Goal: Task Accomplishment & Management: Manage account settings

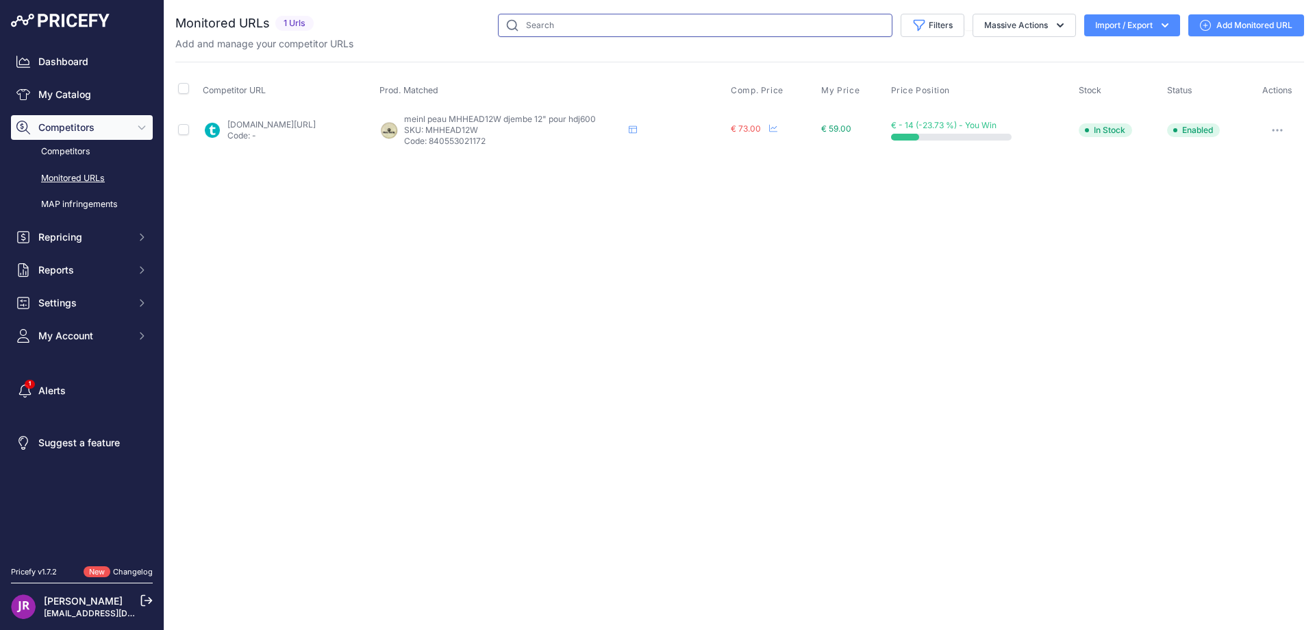
click at [536, 21] on input "text" at bounding box center [695, 25] width 395 height 23
paste input "MGU3"
type input "MGU3"
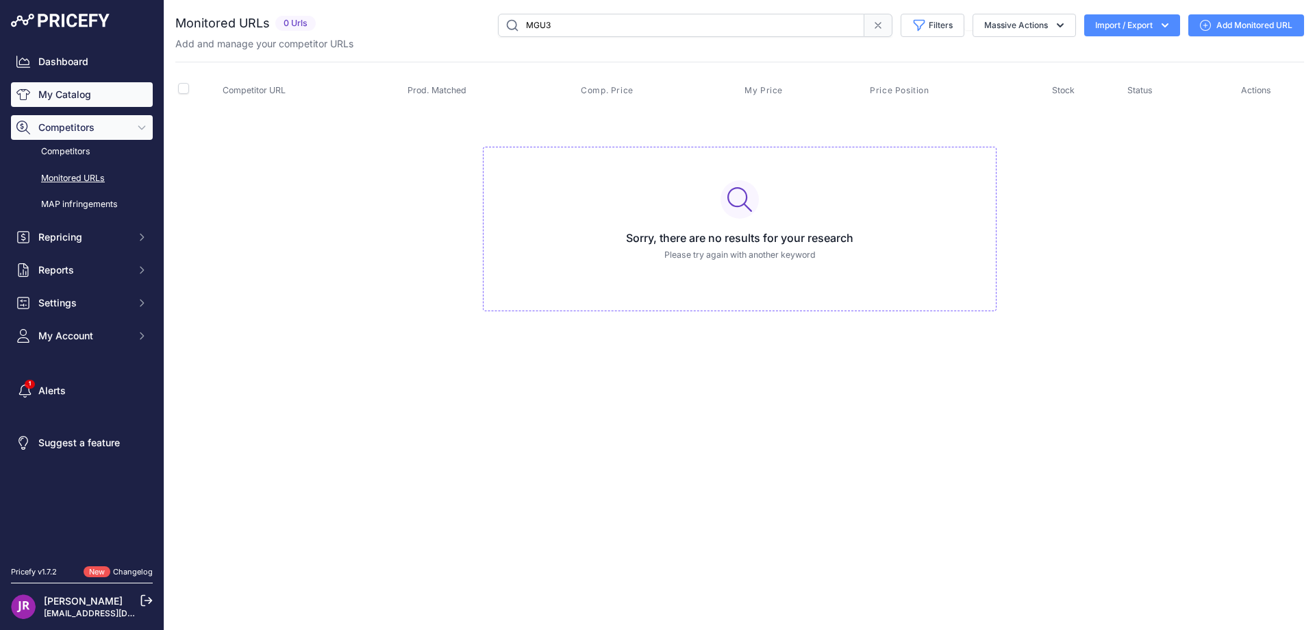
click at [65, 88] on link "My Catalog" at bounding box center [82, 94] width 142 height 25
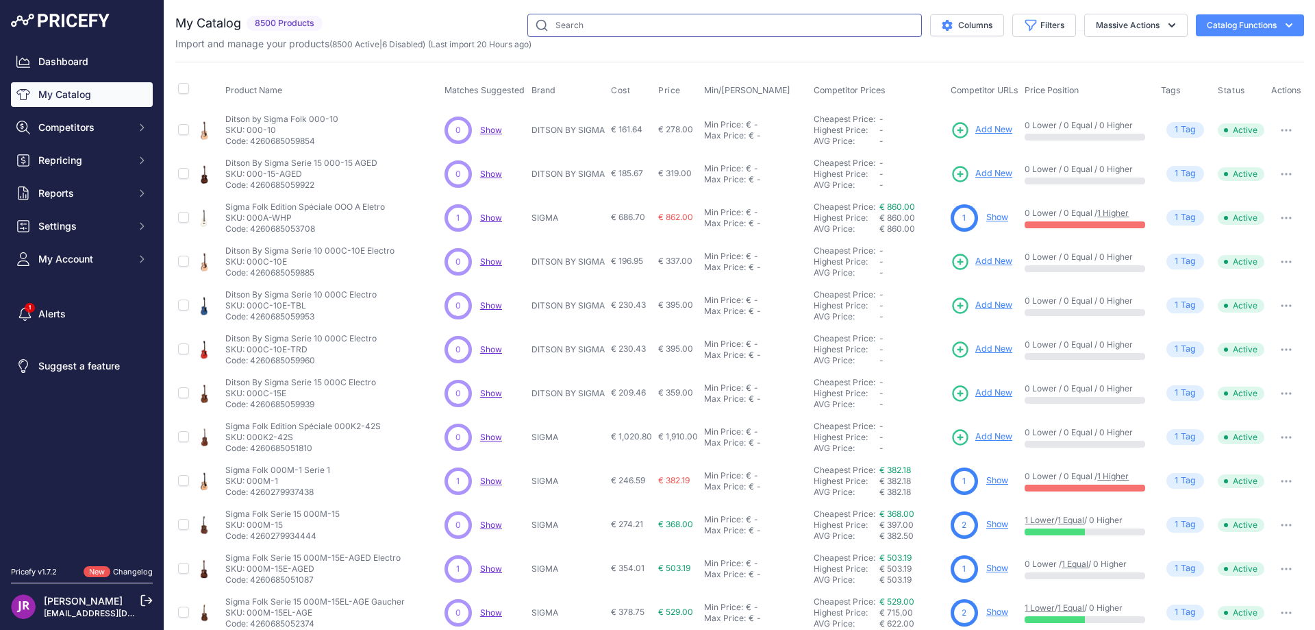
click at [629, 28] on input "text" at bounding box center [725, 25] width 395 height 23
paste input "MGU3"
type input "MGU3"
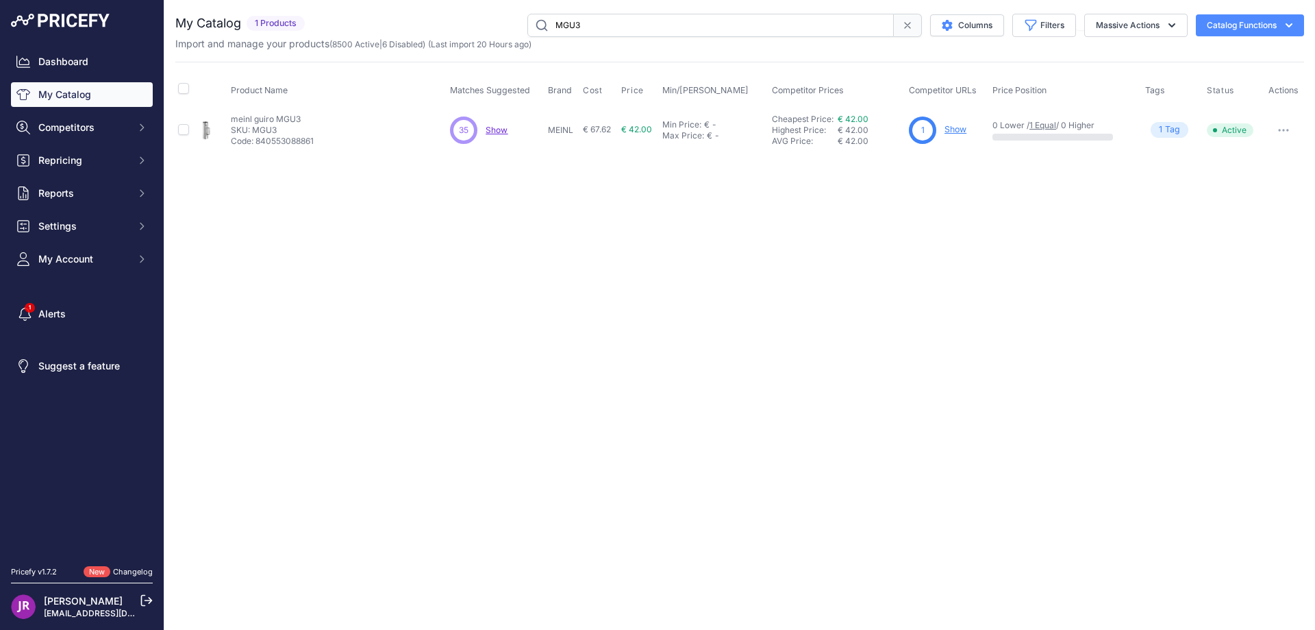
click at [963, 132] on link "Show" at bounding box center [956, 129] width 22 height 10
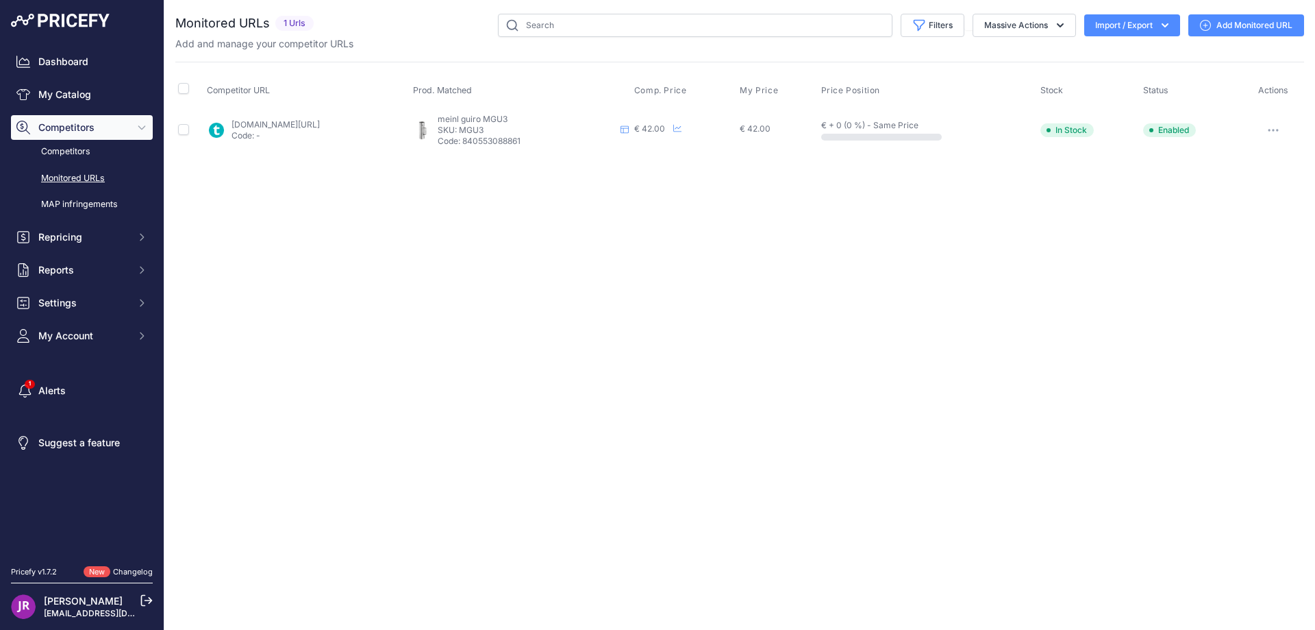
click at [1273, 129] on icon "button" at bounding box center [1273, 130] width 11 height 3
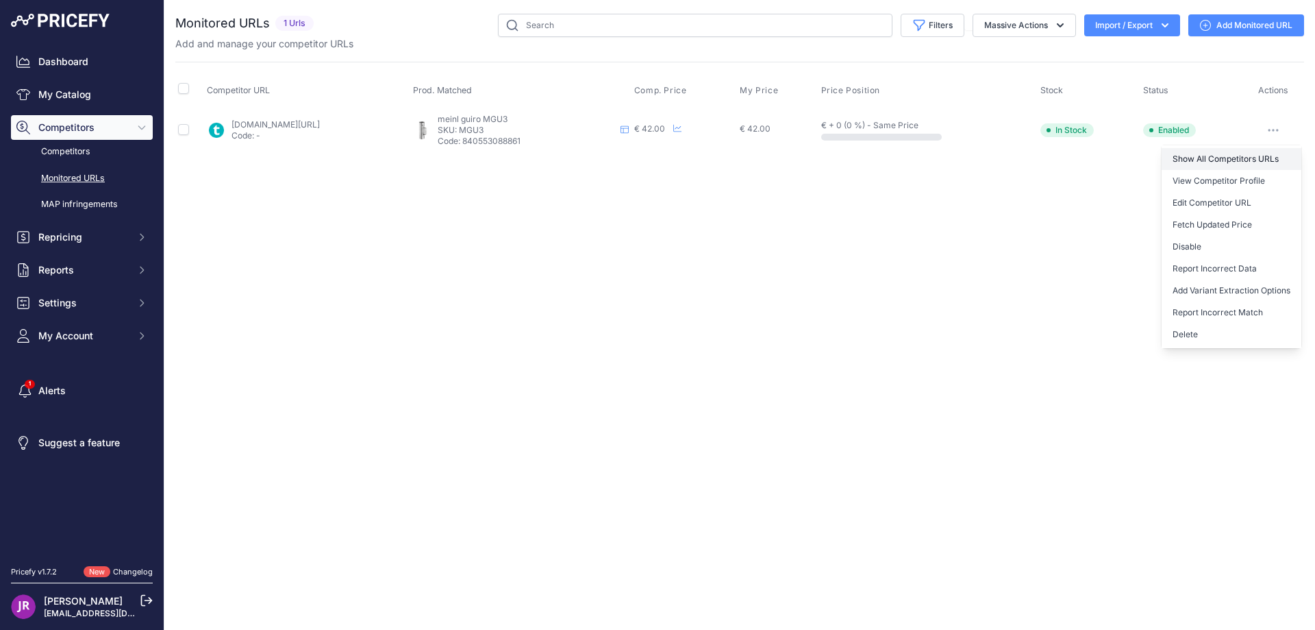
click at [1215, 156] on link "Show All Competitors URLs" at bounding box center [1232, 159] width 140 height 22
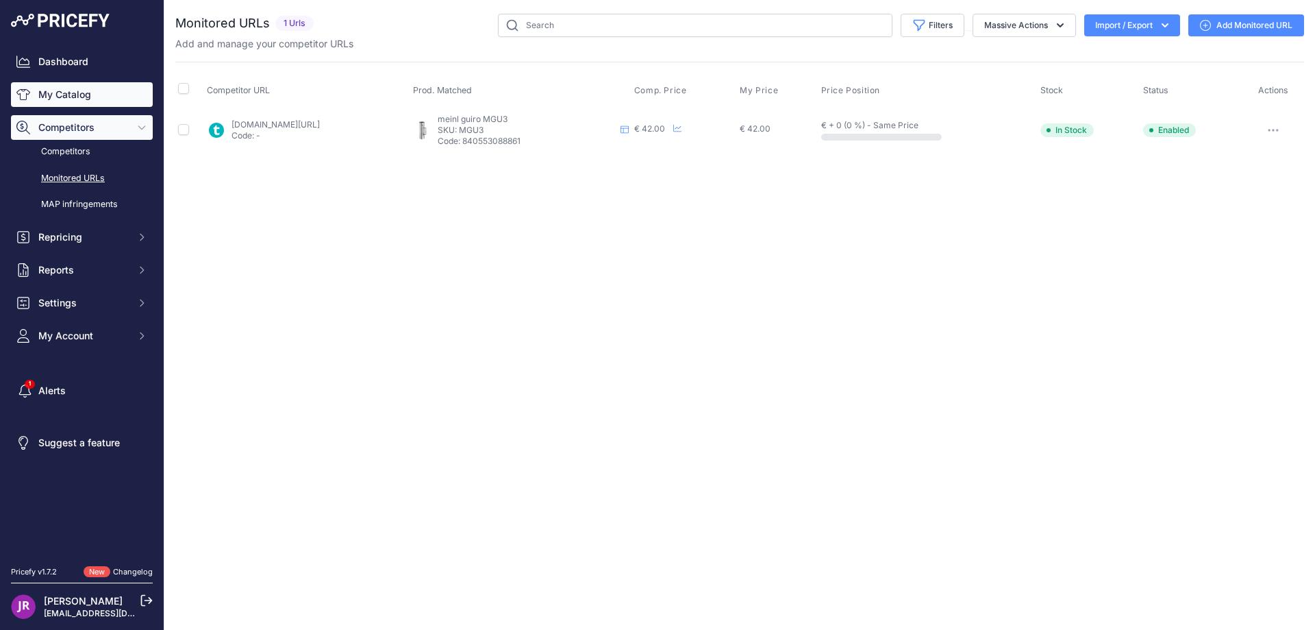
click at [56, 92] on link "My Catalog" at bounding box center [82, 94] width 142 height 25
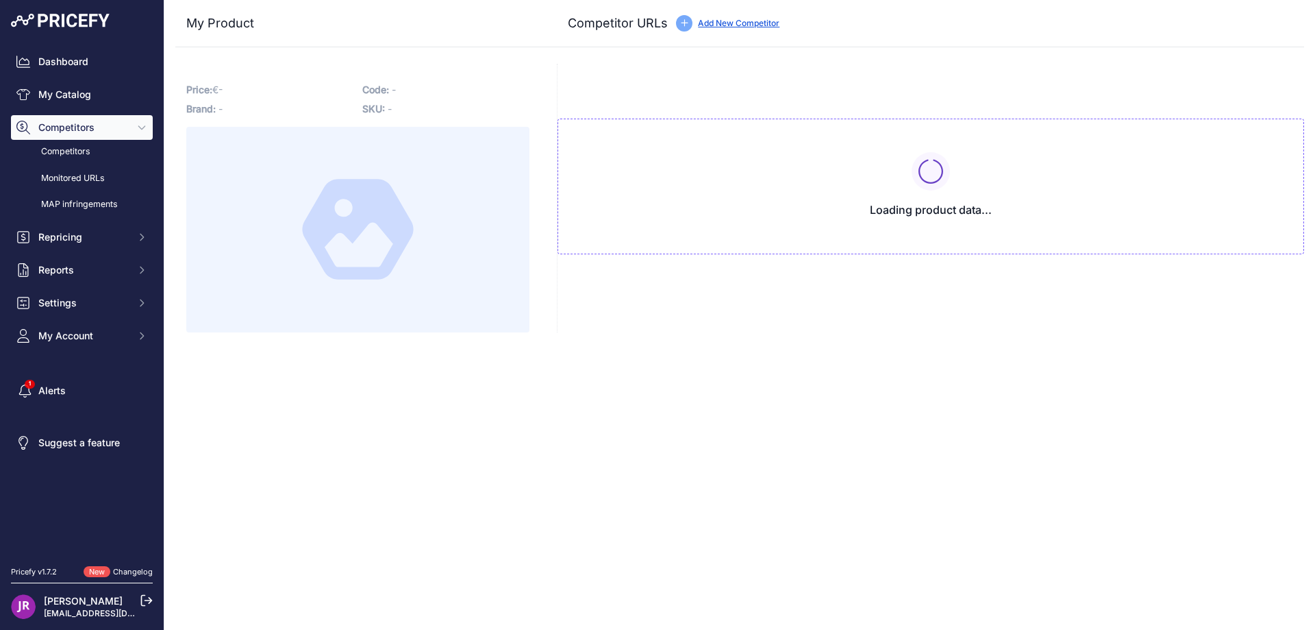
type input "[DOMAIN_NAME][URL]"
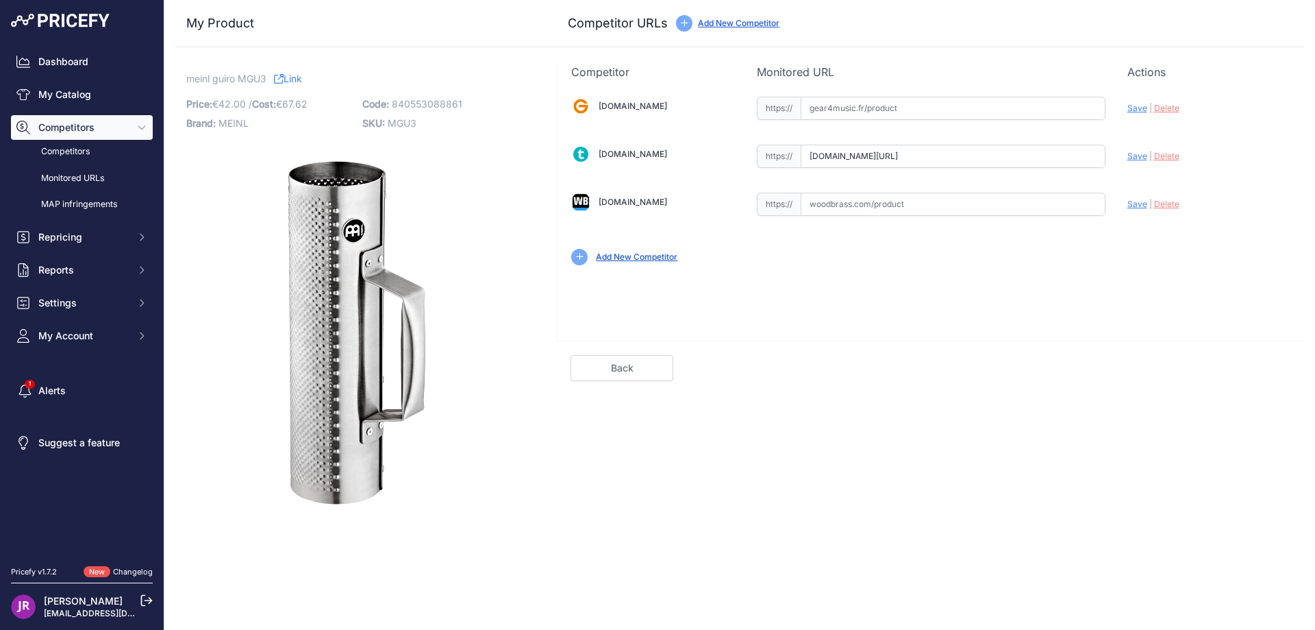
drag, startPoint x: 812, startPoint y: 158, endPoint x: 1072, endPoint y: 166, distance: 259.8
click at [1072, 166] on input "[DOMAIN_NAME][URL]" at bounding box center [953, 156] width 305 height 23
click at [1178, 161] on div "Update Profile Save | Delete Analyzing" at bounding box center [1209, 152] width 163 height 21
click at [1161, 154] on span "Delete" at bounding box center [1166, 156] width 25 height 10
click at [404, 124] on span "MGU3" at bounding box center [402, 123] width 29 height 12
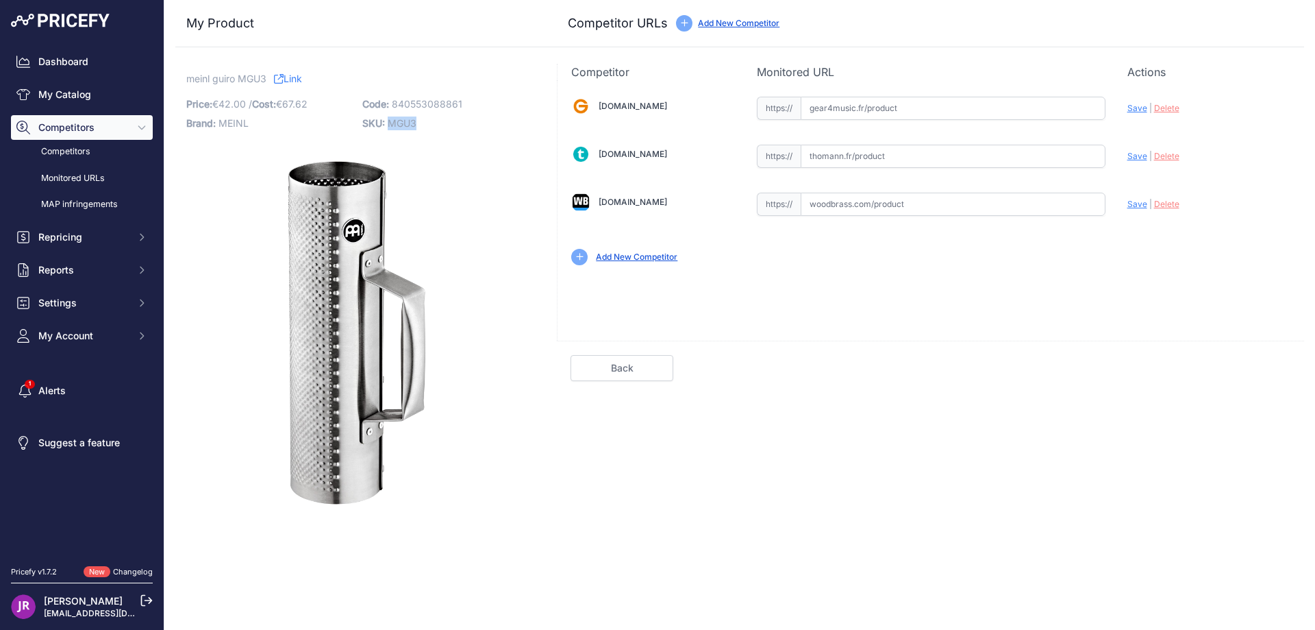
click at [404, 124] on span "MGU3" at bounding box center [402, 123] width 29 height 12
copy span "MGU3"
click at [860, 162] on input "text" at bounding box center [953, 156] width 305 height 23
paste input "https://www.thomann.fr/meinl_mgu3_merengue_gueira_small.htm"
click at [1133, 158] on span "Save" at bounding box center [1138, 156] width 20 height 10
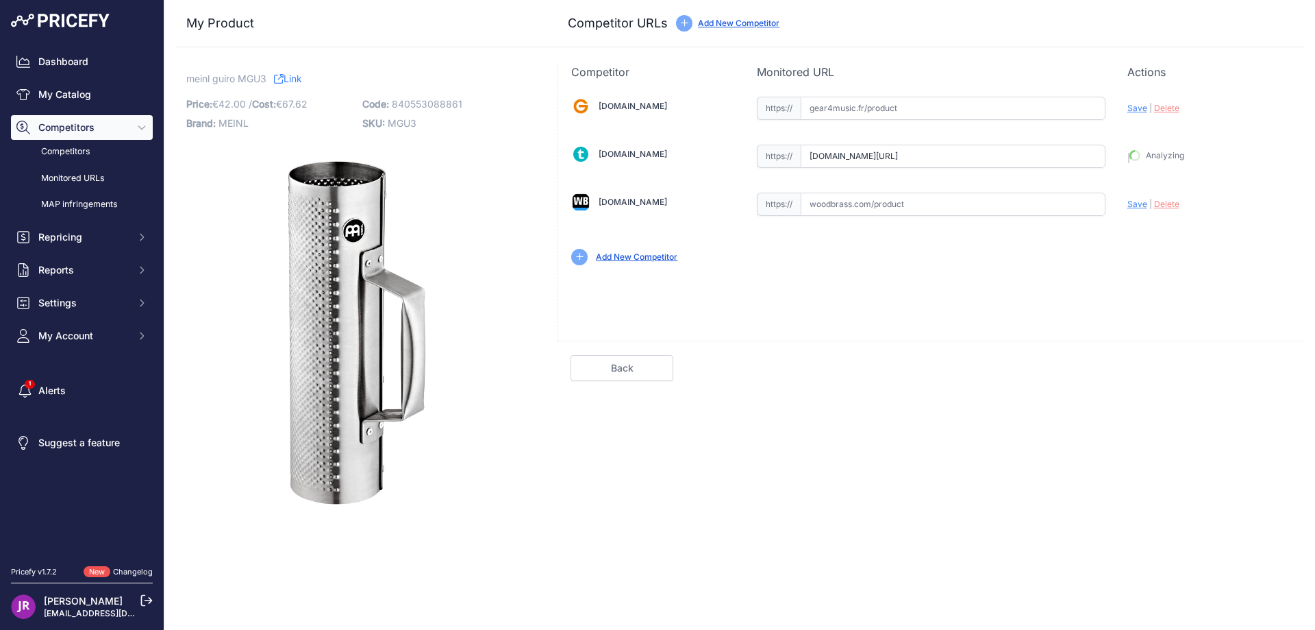
type input "https://www.thomann.fr/meinl_mgu3_merengue_gueira_small.htm?prirule_jdsnikfkfjs…"
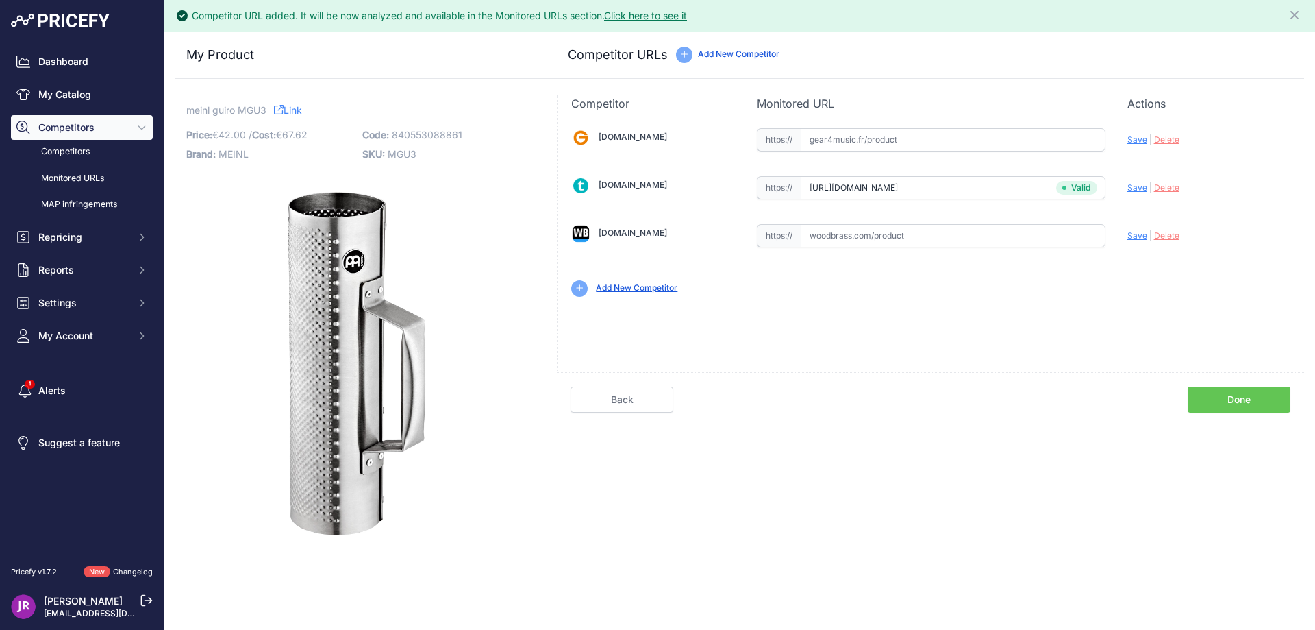
click at [1235, 400] on link "Done" at bounding box center [1239, 399] width 103 height 26
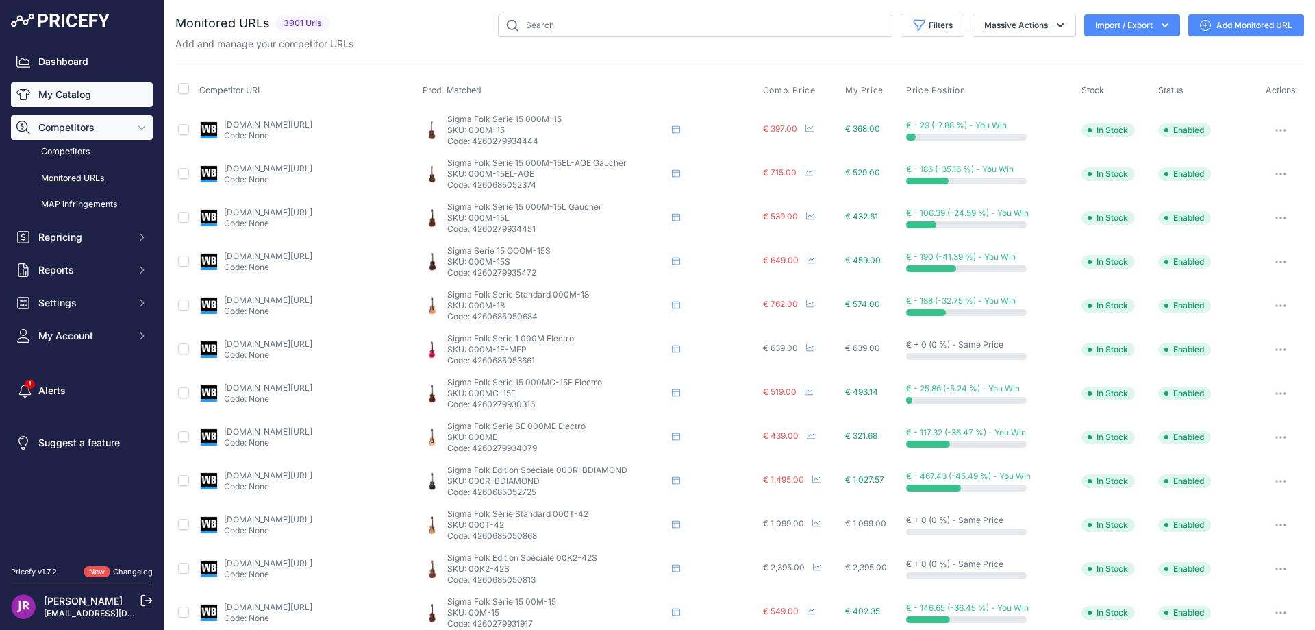
click at [83, 92] on link "My Catalog" at bounding box center [82, 94] width 142 height 25
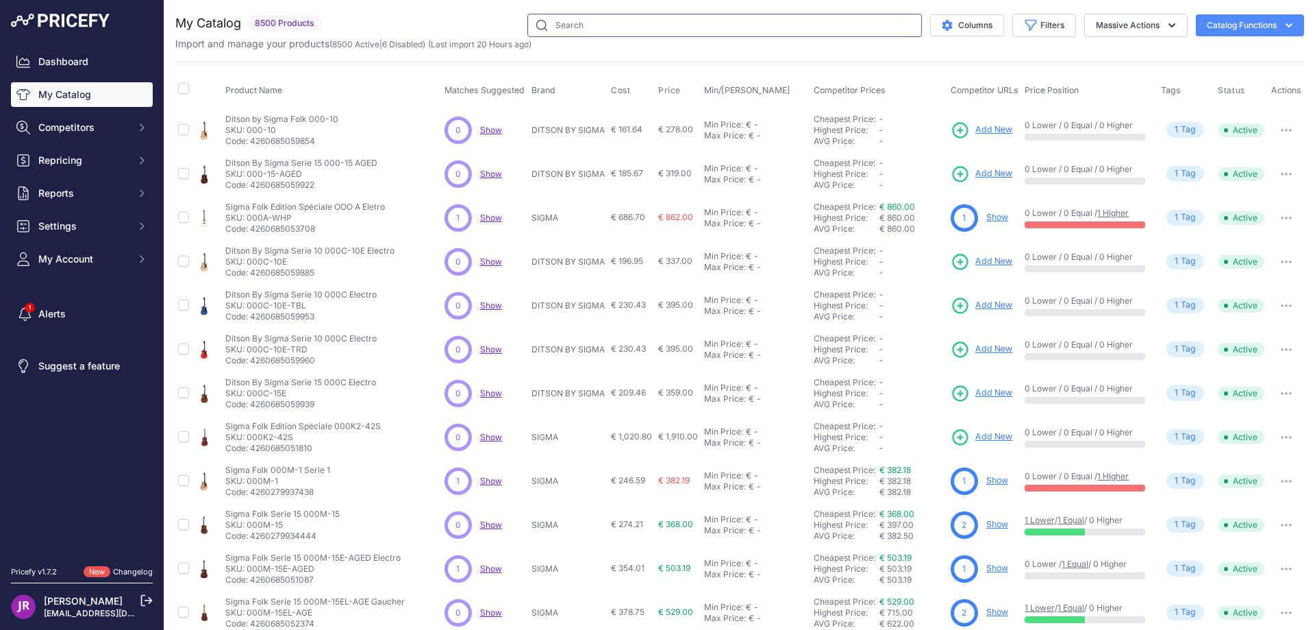
click at [556, 28] on input "text" at bounding box center [725, 25] width 395 height 23
paste input "mdha"
type input "mdha"
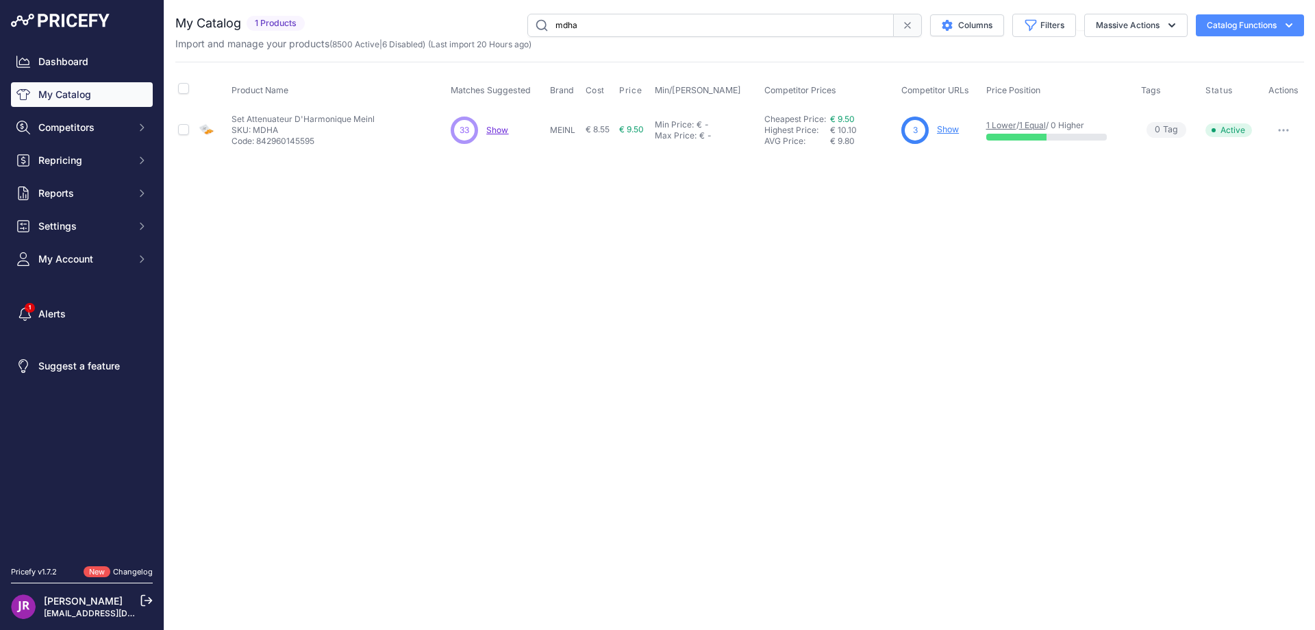
click at [947, 129] on link "Show" at bounding box center [948, 129] width 22 height 10
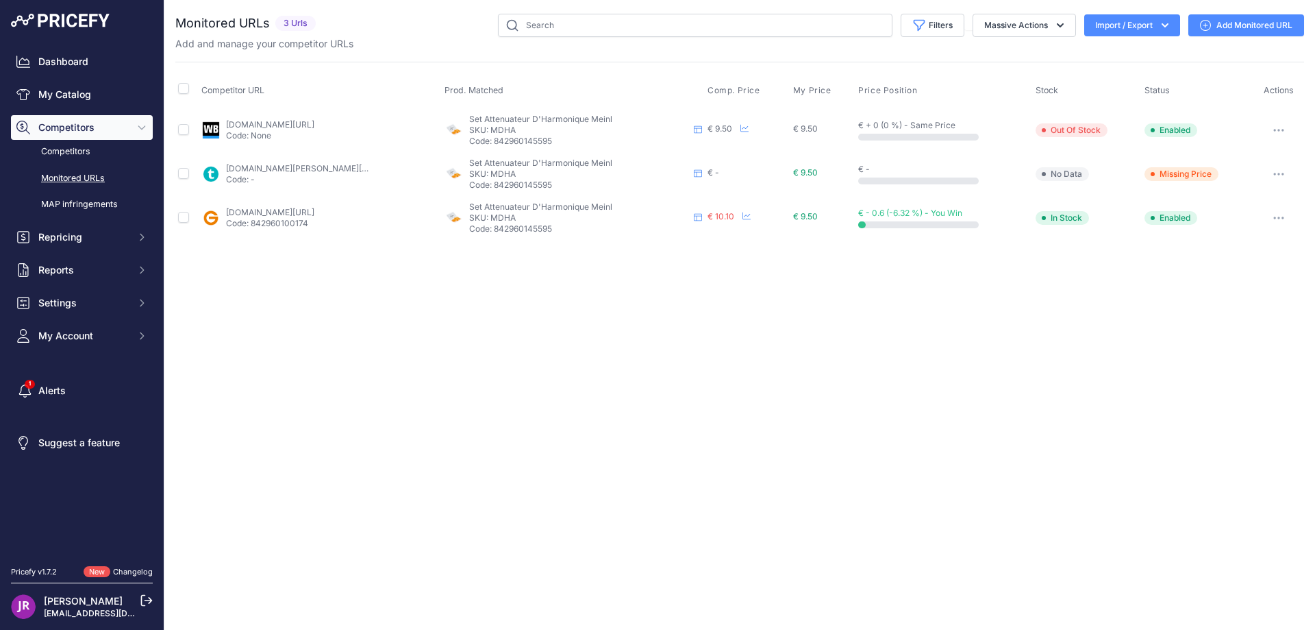
click at [1282, 129] on icon "button" at bounding box center [1279, 130] width 11 height 3
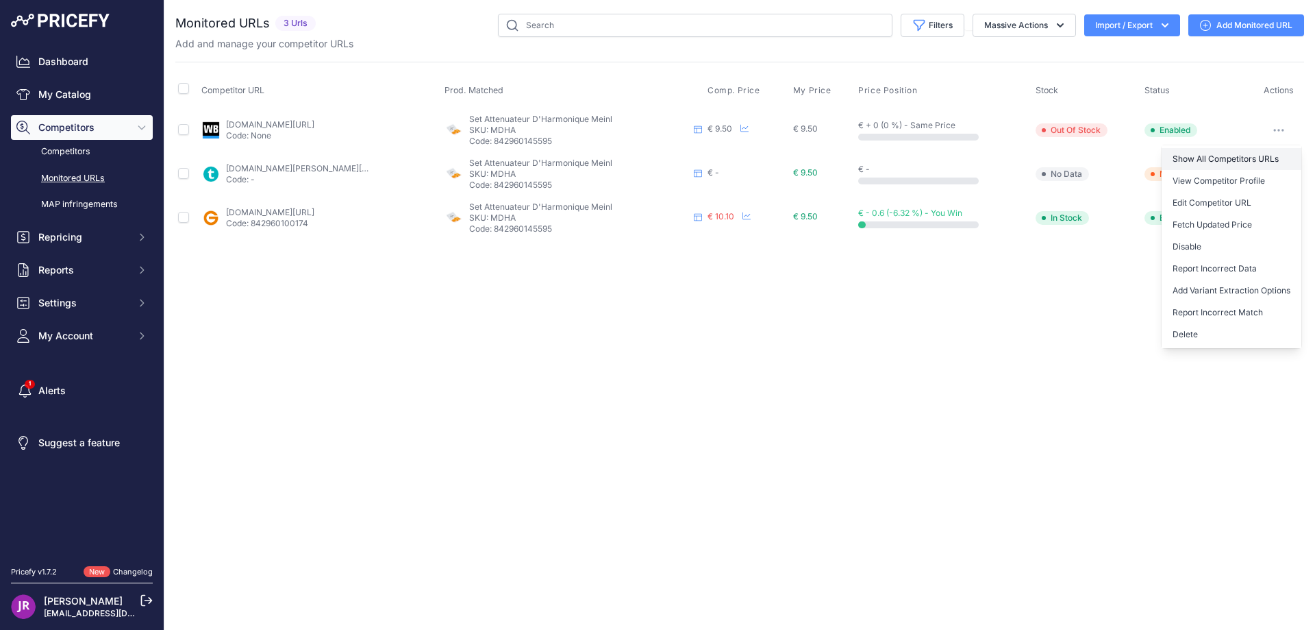
click at [1205, 160] on link "Show All Competitors URLs" at bounding box center [1232, 159] width 140 height 22
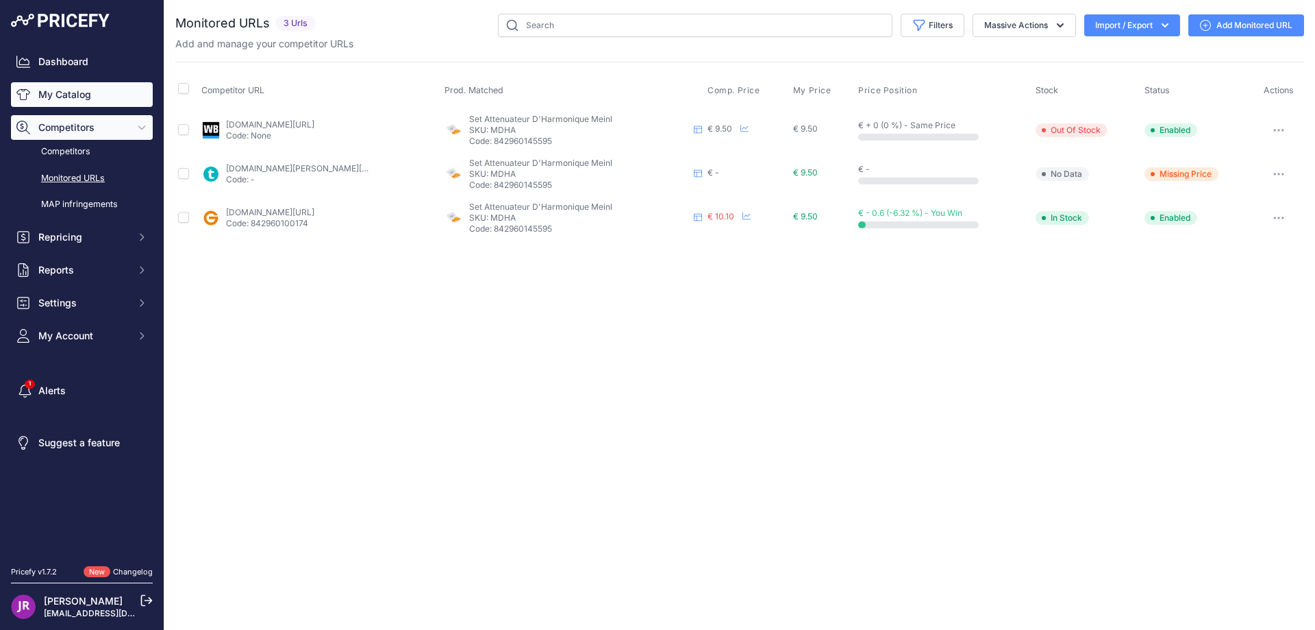
click at [84, 95] on link "My Catalog" at bounding box center [82, 94] width 142 height 25
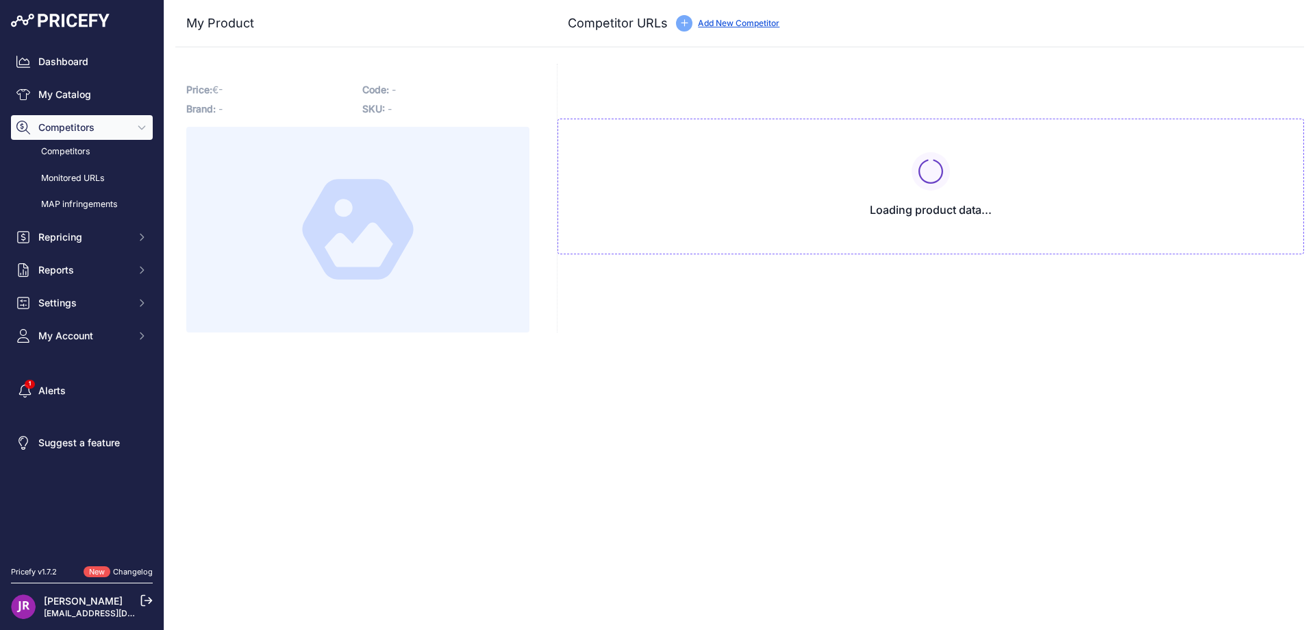
type input "www.gear4music.fr/fr/Batterie-and-Percussion/Meinl-Drum-Honey-Pack-dAttenuateur…"
type input "www.thomann.fr/meinl_attenuations_harmoniques.html?prirule_jdsnikfkfjsd=9365"
type input "www.woodbrass.com/sourdines-batterie-meinl-set-6-attenuateurs-d-harmoniques-mei…"
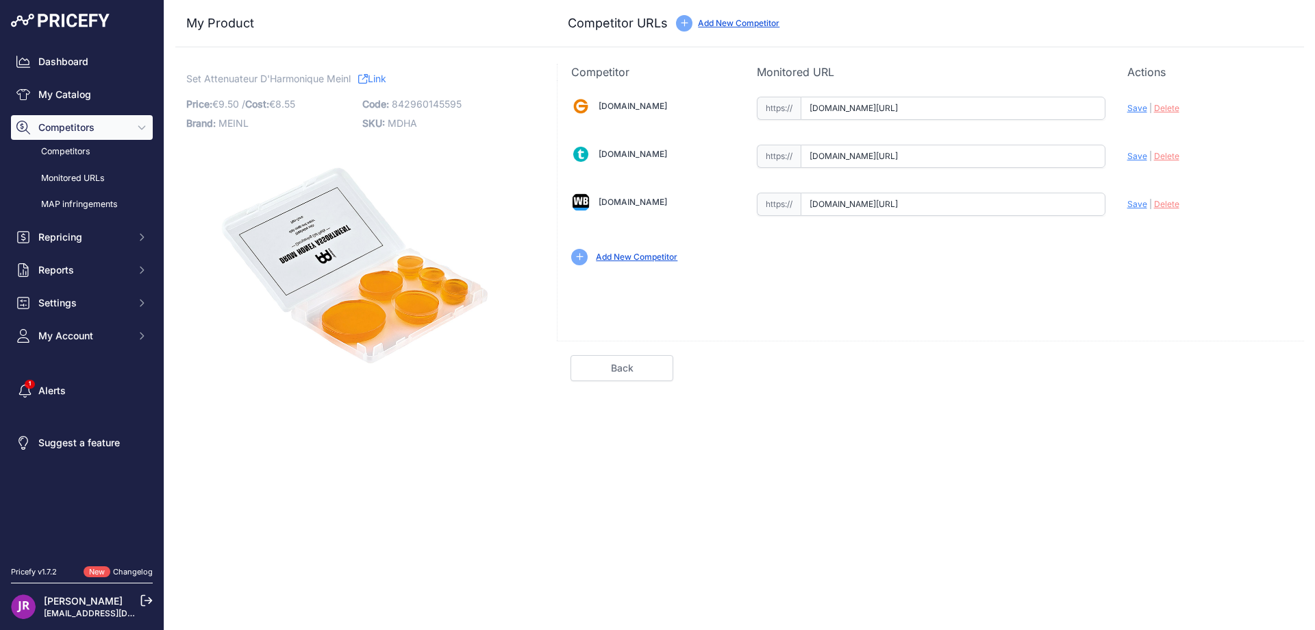
scroll to position [0, 184]
drag, startPoint x: 808, startPoint y: 108, endPoint x: 1146, endPoint y: 112, distance: 337.8
click at [1146, 112] on div "Gear4music.fr Valid Invalid" at bounding box center [931, 179] width 747 height 199
click at [1168, 111] on span "Delete" at bounding box center [1166, 108] width 25 height 10
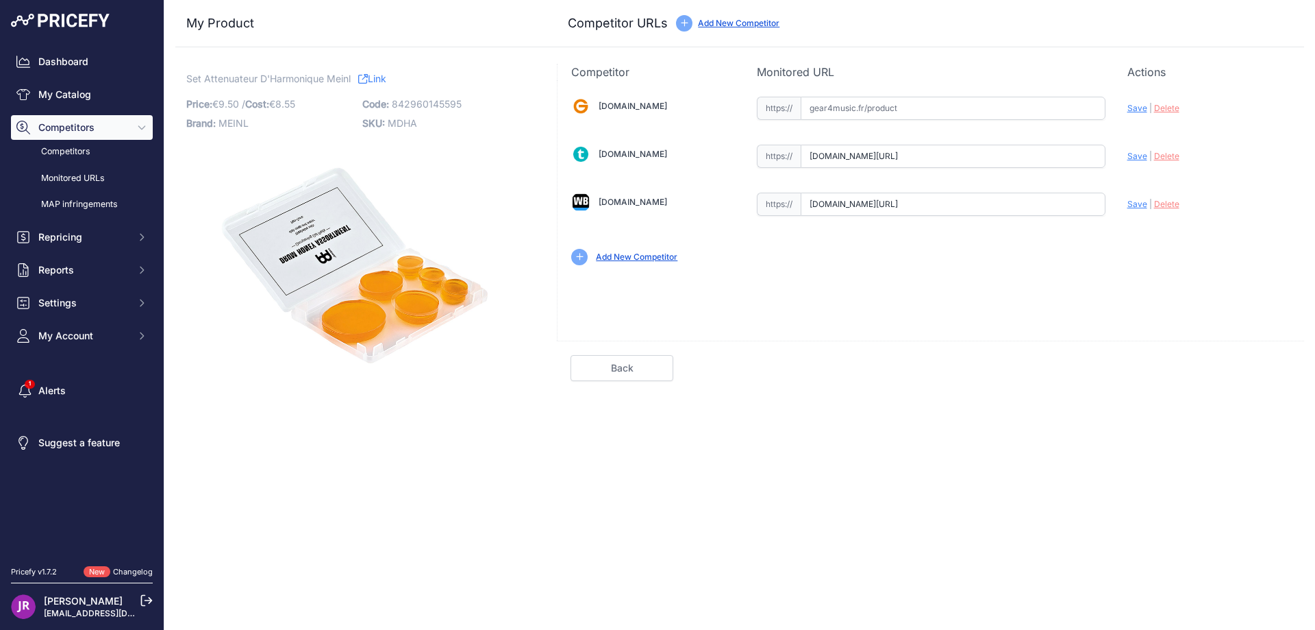
scroll to position [0, 32]
drag, startPoint x: 811, startPoint y: 157, endPoint x: 1110, endPoint y: 155, distance: 298.7
click at [1110, 155] on div "Gear4music.fr Valid Invalid" at bounding box center [931, 179] width 747 height 199
click at [1163, 157] on span "Delete" at bounding box center [1166, 156] width 25 height 10
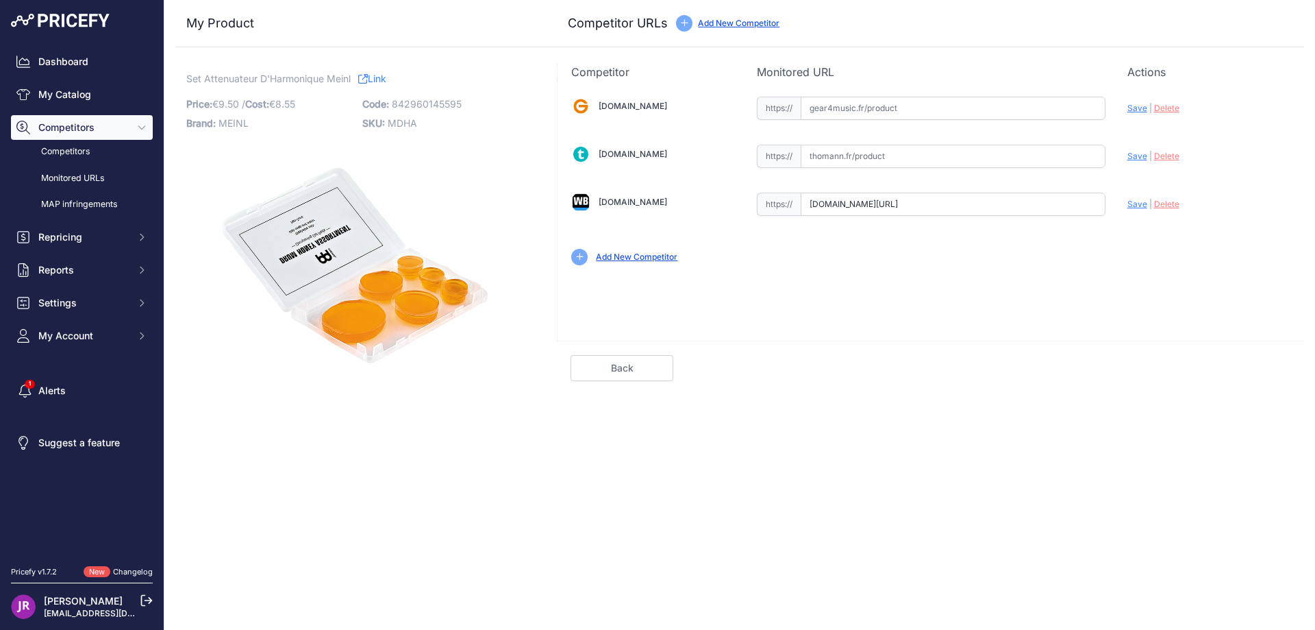
click at [828, 158] on input "text" at bounding box center [953, 156] width 305 height 23
paste input "https://www.thomann.fr/meinl_mdh_drum_honey_assortment.htm"
type input "www.thomann.fr/meinl_mdh_drum_honey_assortment.htm"
drag, startPoint x: 810, startPoint y: 204, endPoint x: 1126, endPoint y: 214, distance: 316.0
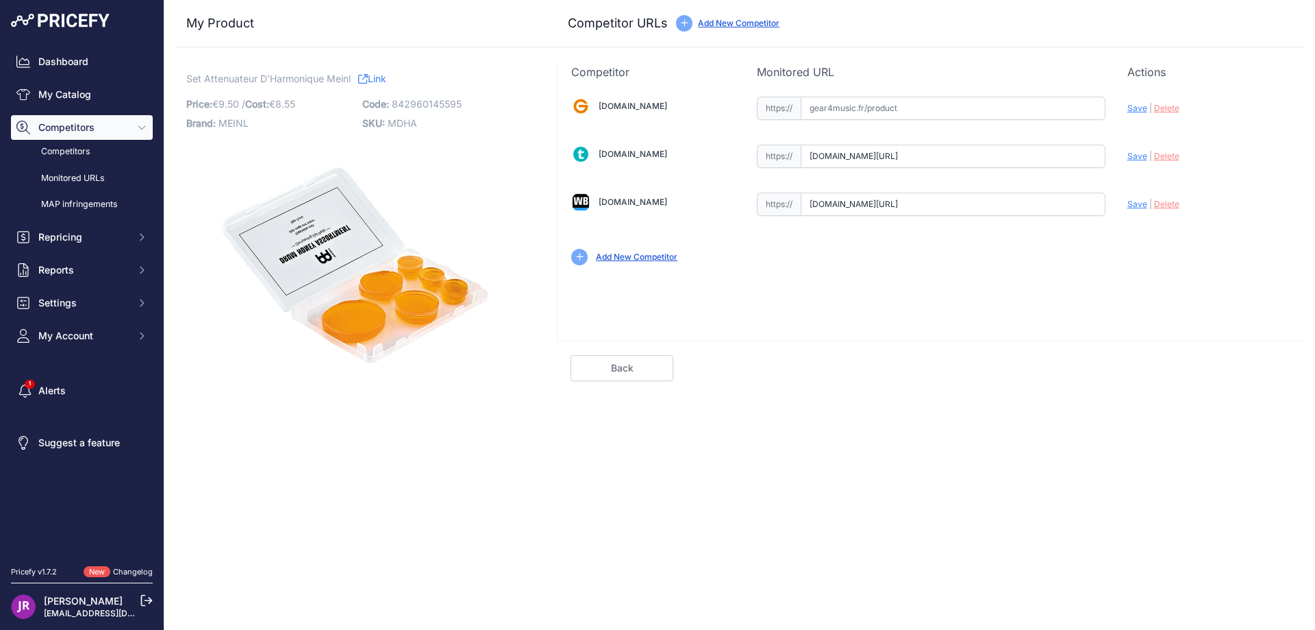
click at [1126, 214] on div "Gear4music.fr Valid Invalid" at bounding box center [931, 179] width 747 height 199
click at [1164, 206] on span "Delete" at bounding box center [1166, 204] width 25 height 10
click at [814, 207] on input "text" at bounding box center [953, 204] width 305 height 23
paste input "https://www.woodbrass.com/accessoires-generaux-meinl-drum-honey-pad-attenuateur…"
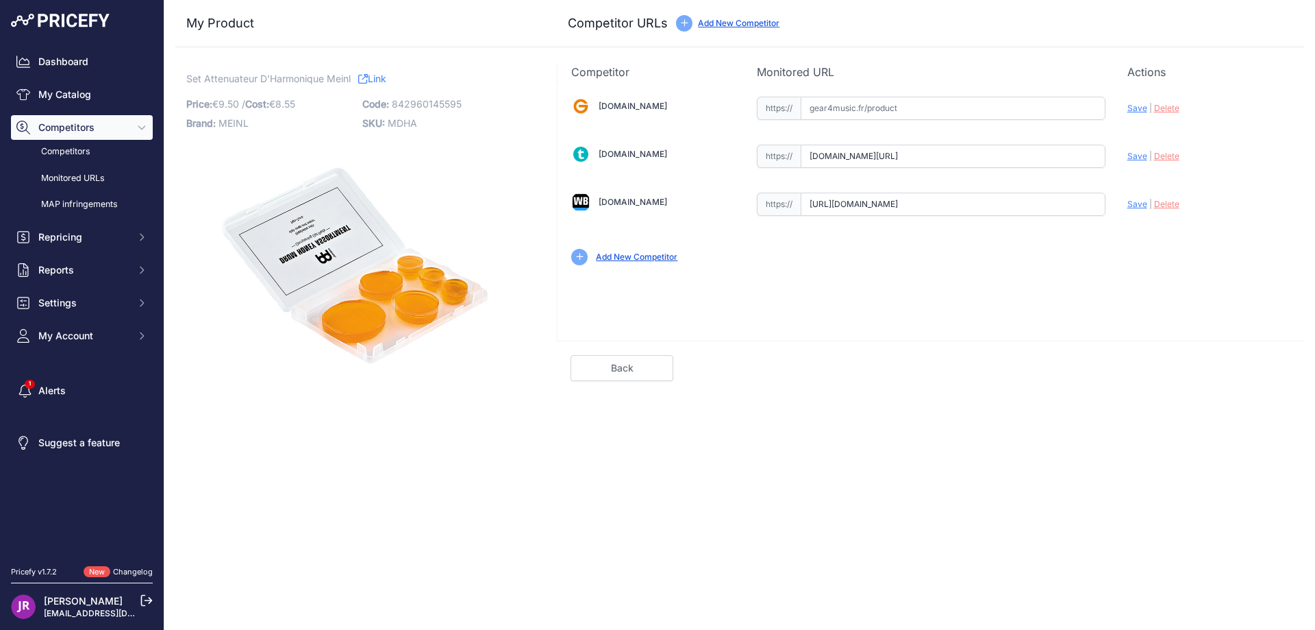
scroll to position [0, 370]
type input "www.woodbrass.com/accessoires-generaux-meinl-drum-honey-pad-attenuateur-d-harmo…"
drag, startPoint x: 1140, startPoint y: 153, endPoint x: 1136, endPoint y: 162, distance: 9.8
click at [1139, 153] on span "Save" at bounding box center [1138, 156] width 20 height 10
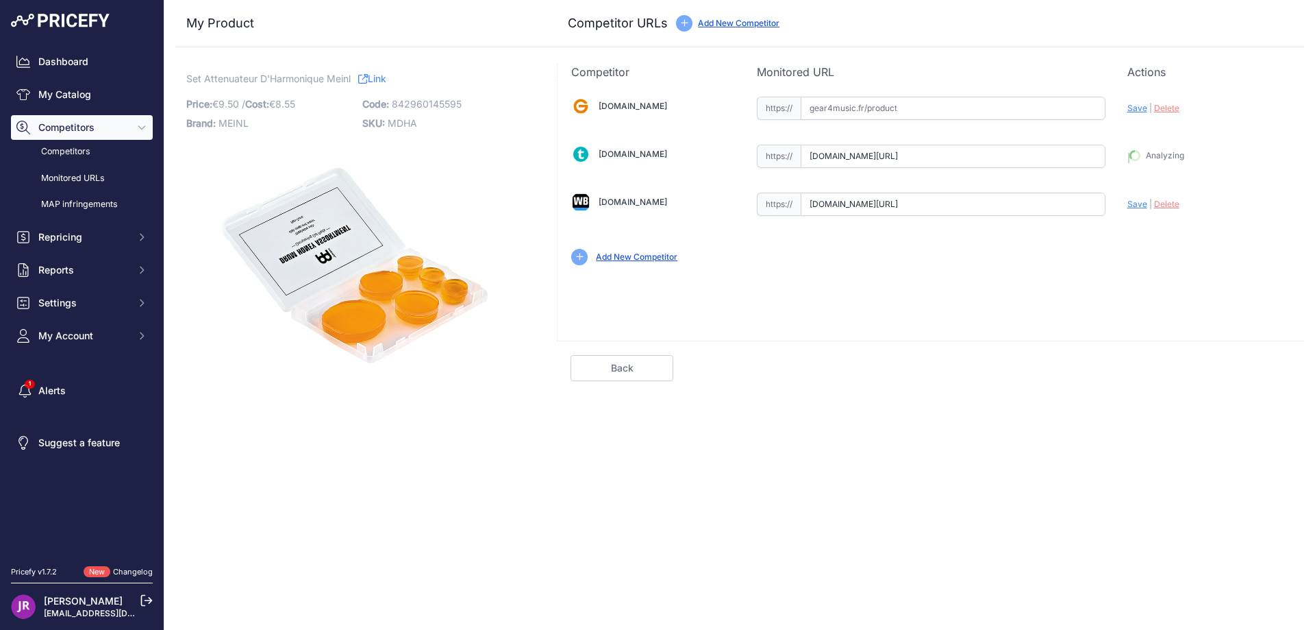
type input "https://www.thomann.fr/meinl_mdh_drum_honey_assortment.htm?prirule_jdsnikfkfjsd…"
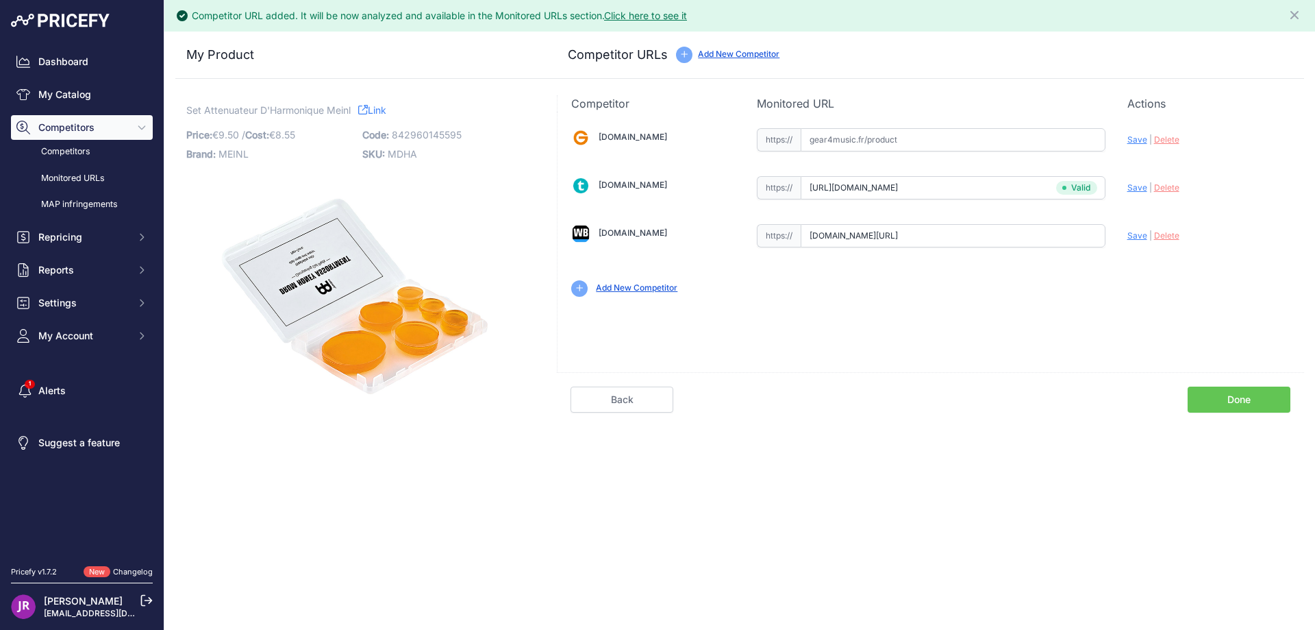
click at [1138, 236] on span "Save" at bounding box center [1138, 235] width 20 height 10
type input "https://www.woodbrass.com/accessoires-generaux-meinl-drum-honey-pad-attenuateur…"
click at [1241, 403] on link "Done" at bounding box center [1239, 399] width 103 height 26
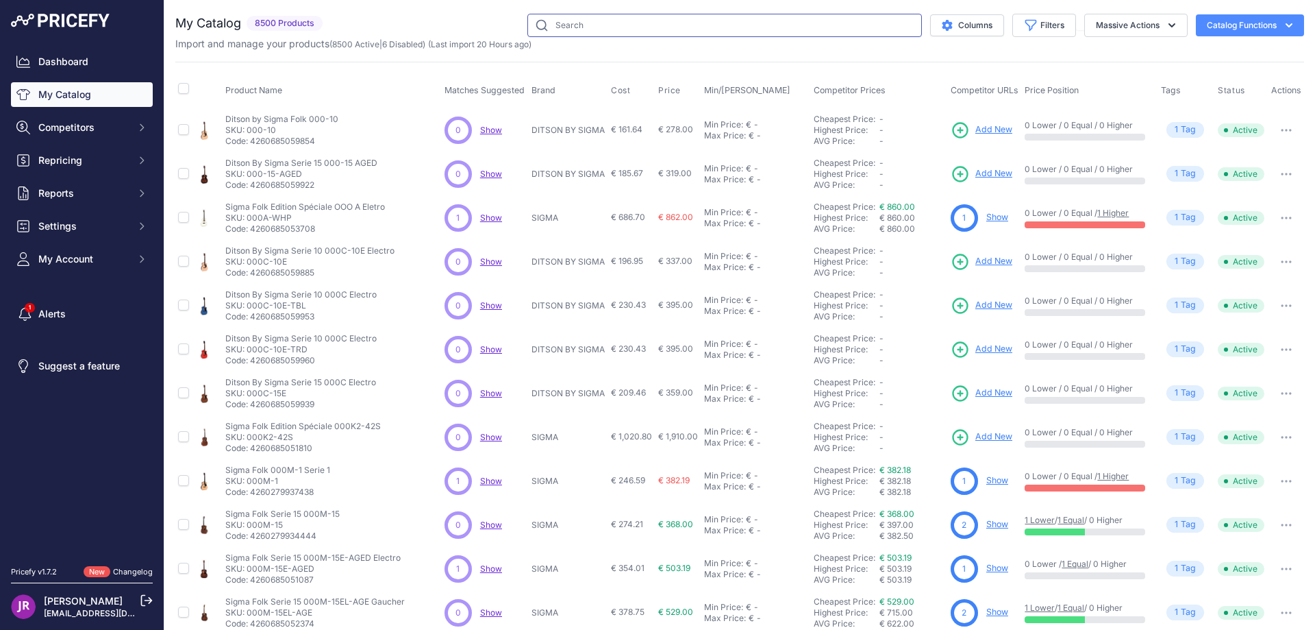
click at [547, 28] on input "text" at bounding box center [725, 25] width 395 height 23
paste input "MCCB22BK"
type input "MCCB22BK"
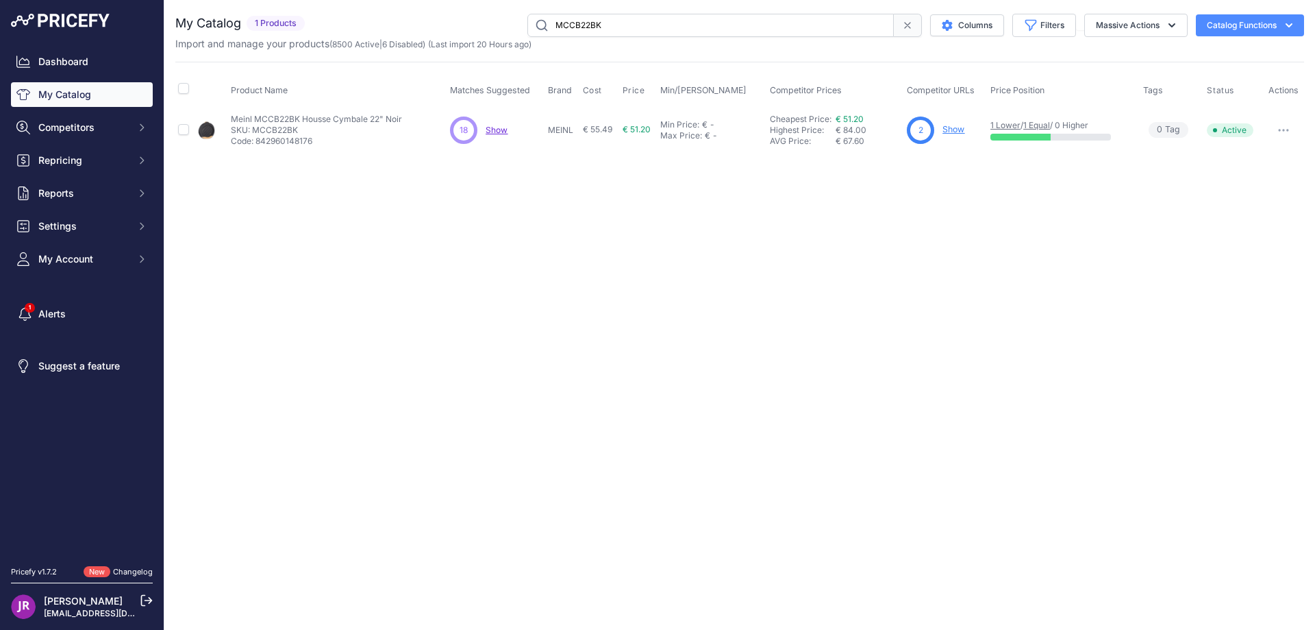
click at [958, 132] on link "Show" at bounding box center [954, 129] width 22 height 10
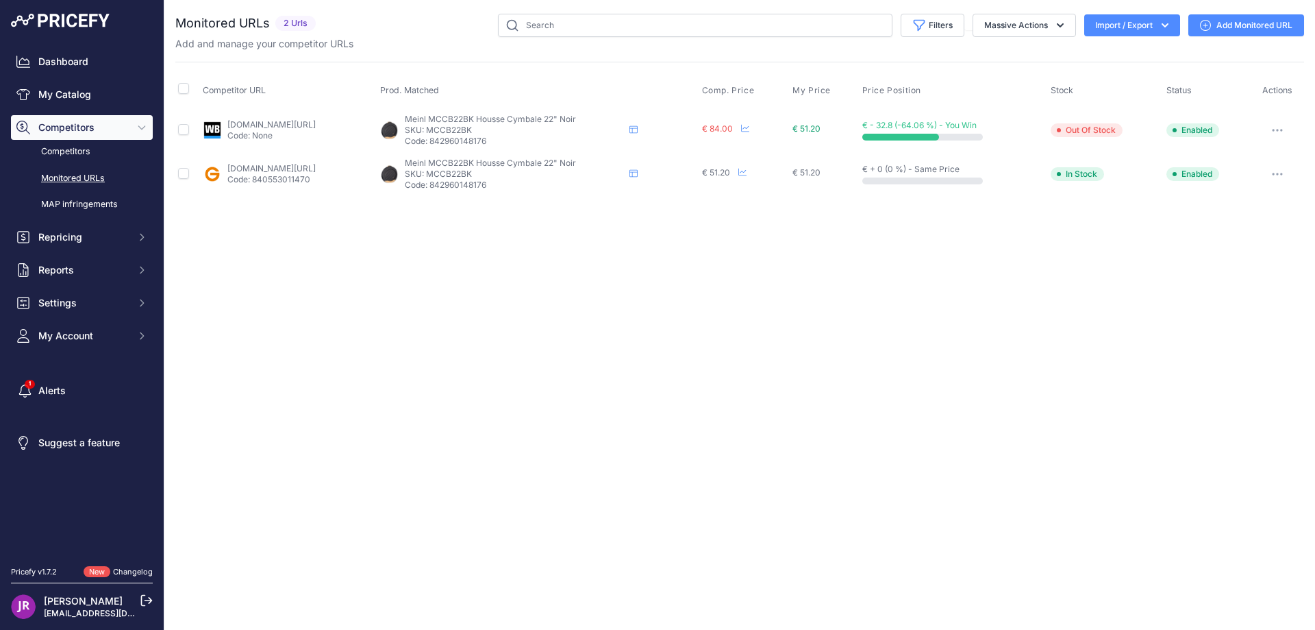
click at [1276, 129] on icon "button" at bounding box center [1277, 130] width 11 height 3
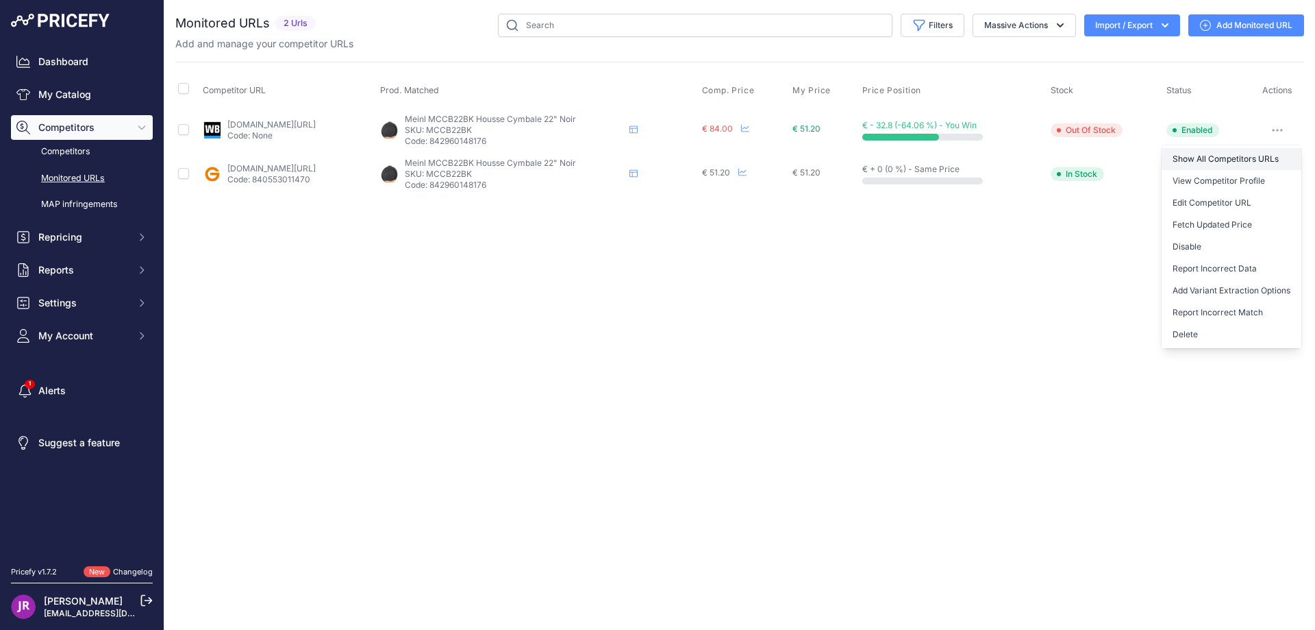
click at [1211, 158] on link "Show All Competitors URLs" at bounding box center [1232, 159] width 140 height 22
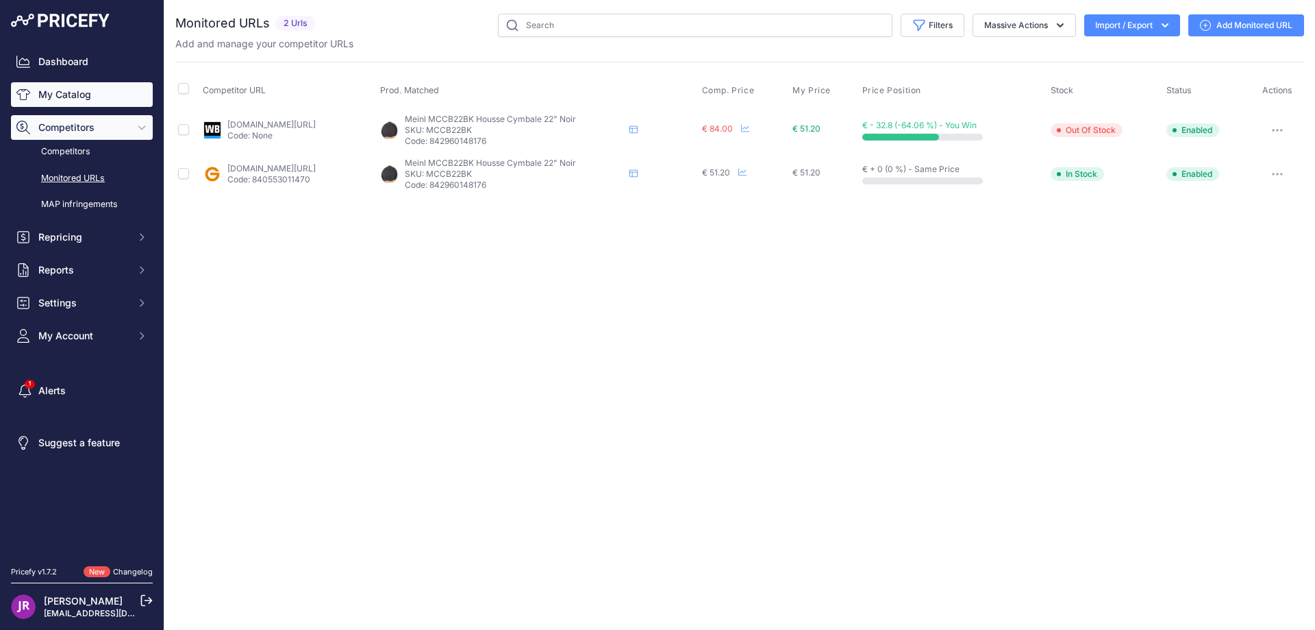
click at [84, 96] on link "My Catalog" at bounding box center [82, 94] width 142 height 25
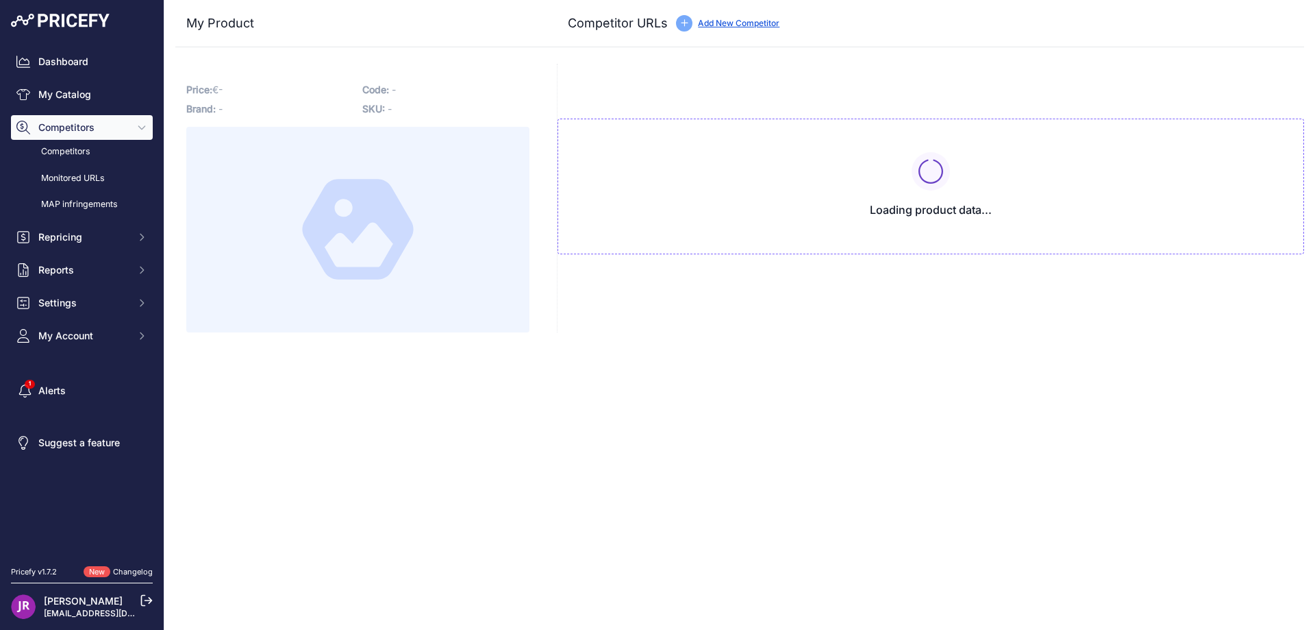
type input "[DOMAIN_NAME][URL]"
type input "www.woodbrass.com/housses-etuis-cymbales-meinl-housse-meinl-cymbale-22-noir-p37…"
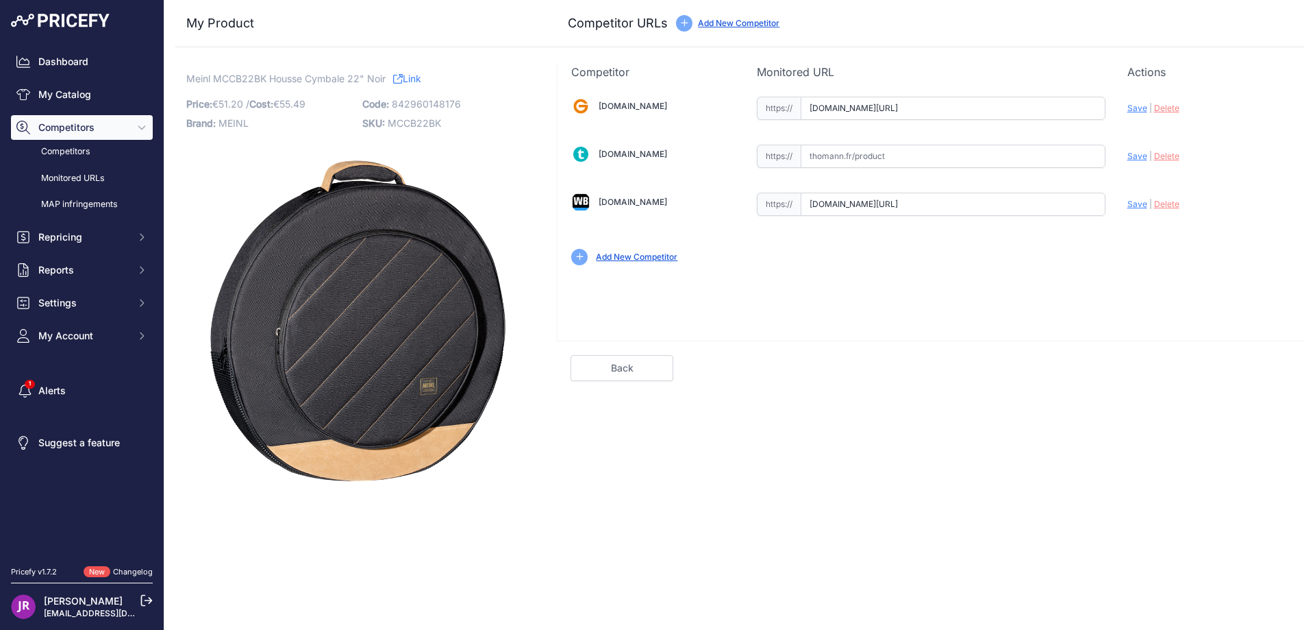
scroll to position [0, 224]
drag, startPoint x: 806, startPoint y: 106, endPoint x: 1129, endPoint y: 119, distance: 323.0
click at [1129, 119] on div "Gear4music.fr Valid Invalid" at bounding box center [931, 179] width 747 height 199
click at [1167, 107] on span "Delete" at bounding box center [1166, 108] width 25 height 10
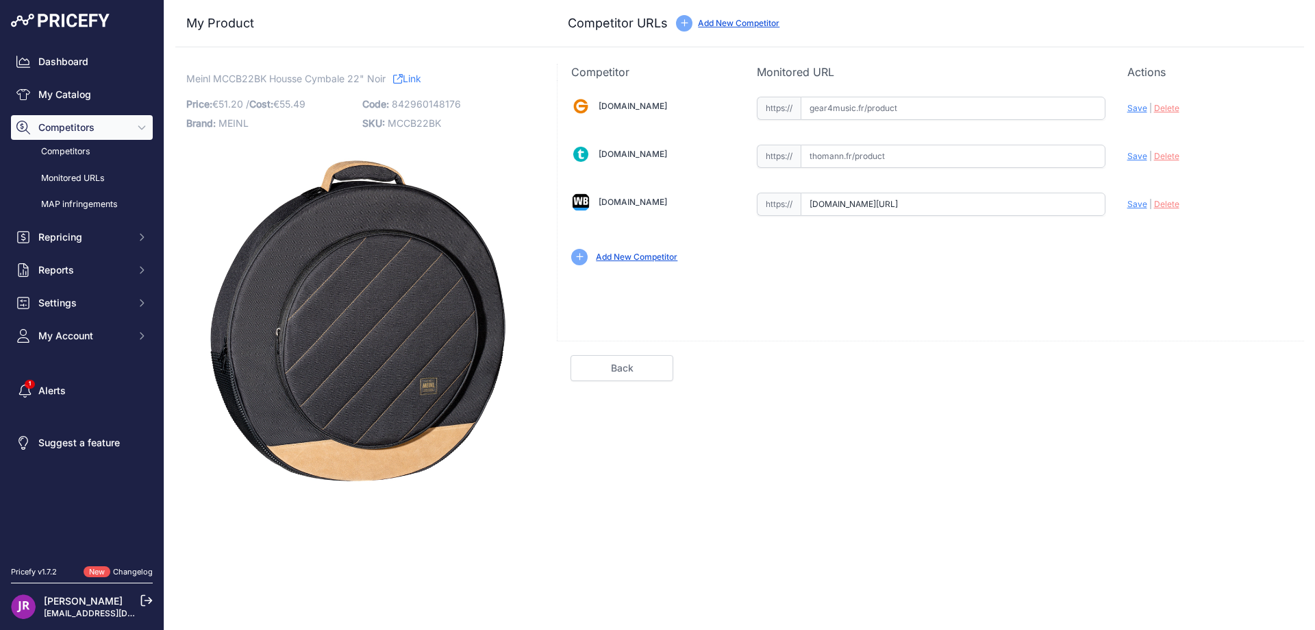
scroll to position [0, 209]
drag, startPoint x: 809, startPoint y: 205, endPoint x: 1140, endPoint y: 205, distance: 330.9
click at [1140, 205] on div "Gear4music.fr Valid Invalid" at bounding box center [931, 179] width 747 height 199
click at [424, 123] on span "MCCB22BK" at bounding box center [414, 123] width 53 height 12
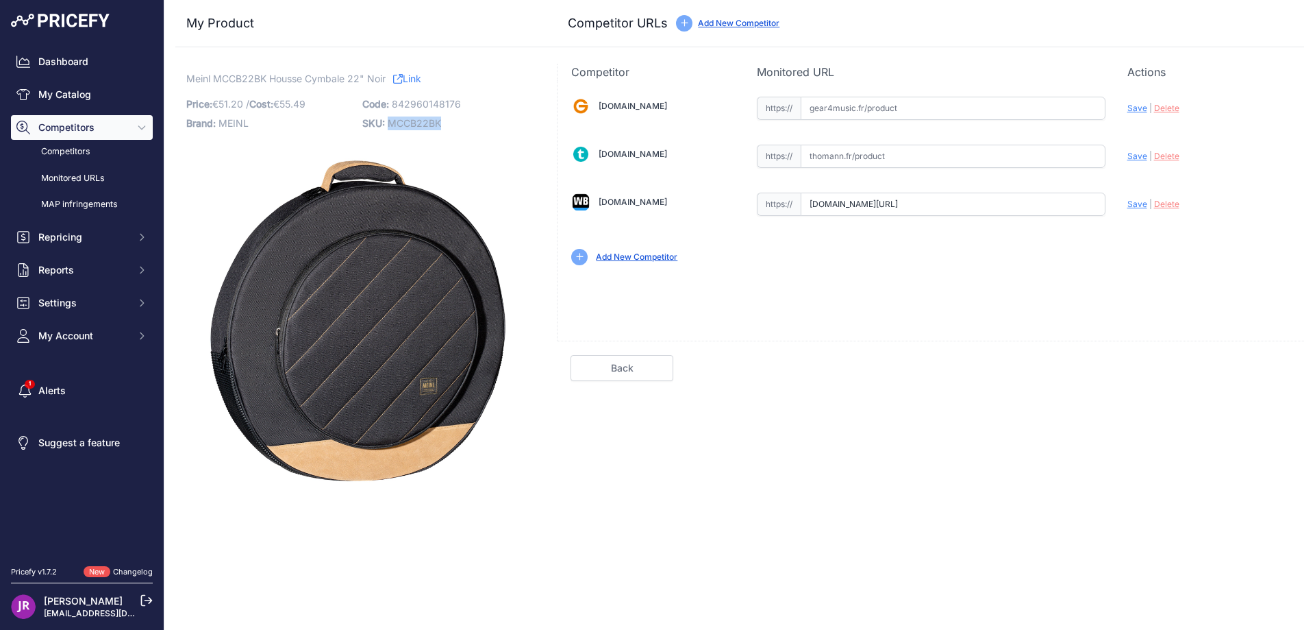
click at [424, 123] on span "MCCB22BK" at bounding box center [414, 123] width 53 height 12
copy span "MCCB22BK"
click at [824, 114] on input "text" at bounding box center [953, 108] width 305 height 23
paste input "https://www.gear4music.fr/fr/Batterie-and-Percussion/Meinl-Classic-Woven-Housse…"
click at [1142, 108] on span "Save" at bounding box center [1138, 108] width 20 height 10
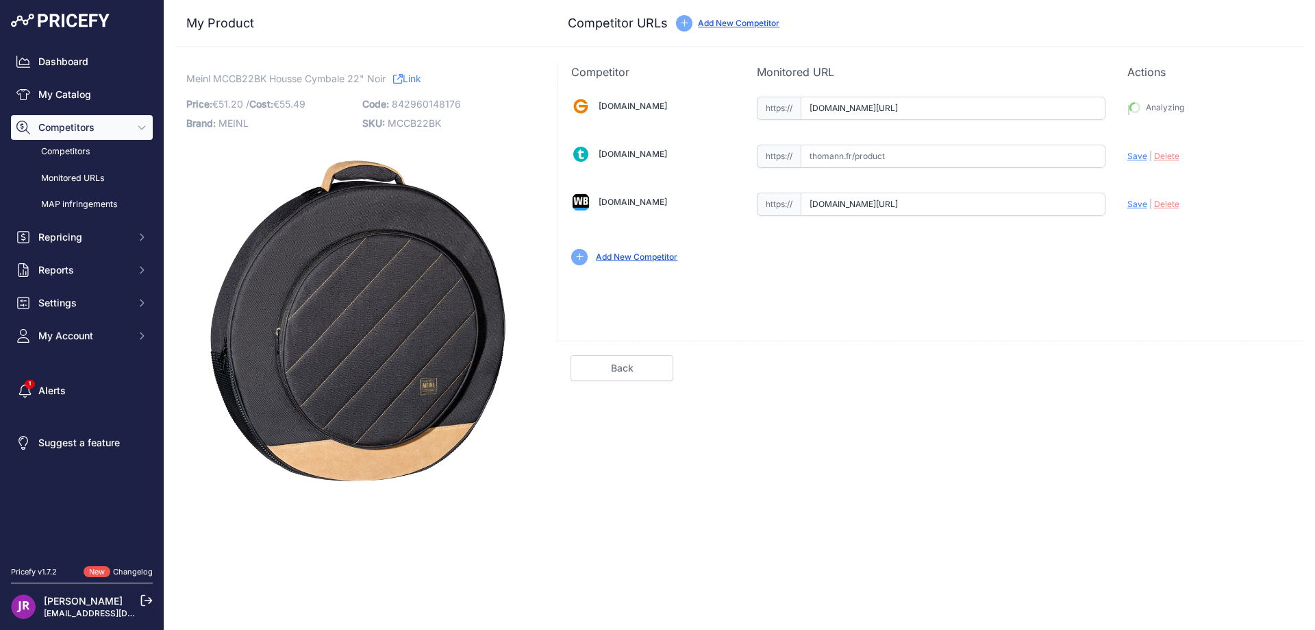
type input "https://www.gear4music.fr/fr/Batterie-and-Percussion/Meinl-Classic-Woven-Housse…"
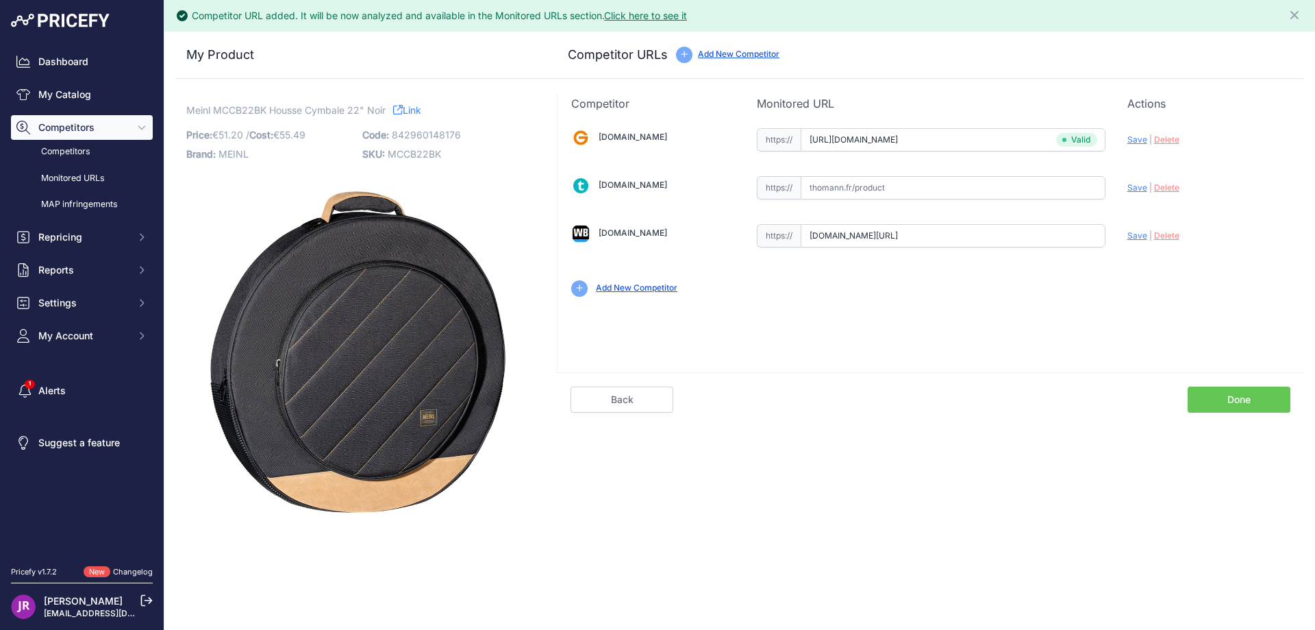
click at [1134, 236] on span "Save" at bounding box center [1138, 235] width 20 height 10
type input "https://www.woodbrass.com/housses-etuis-cymbales-meinl-housse-meinl-cymbale-22-…"
click at [1235, 393] on link "Done" at bounding box center [1239, 399] width 103 height 26
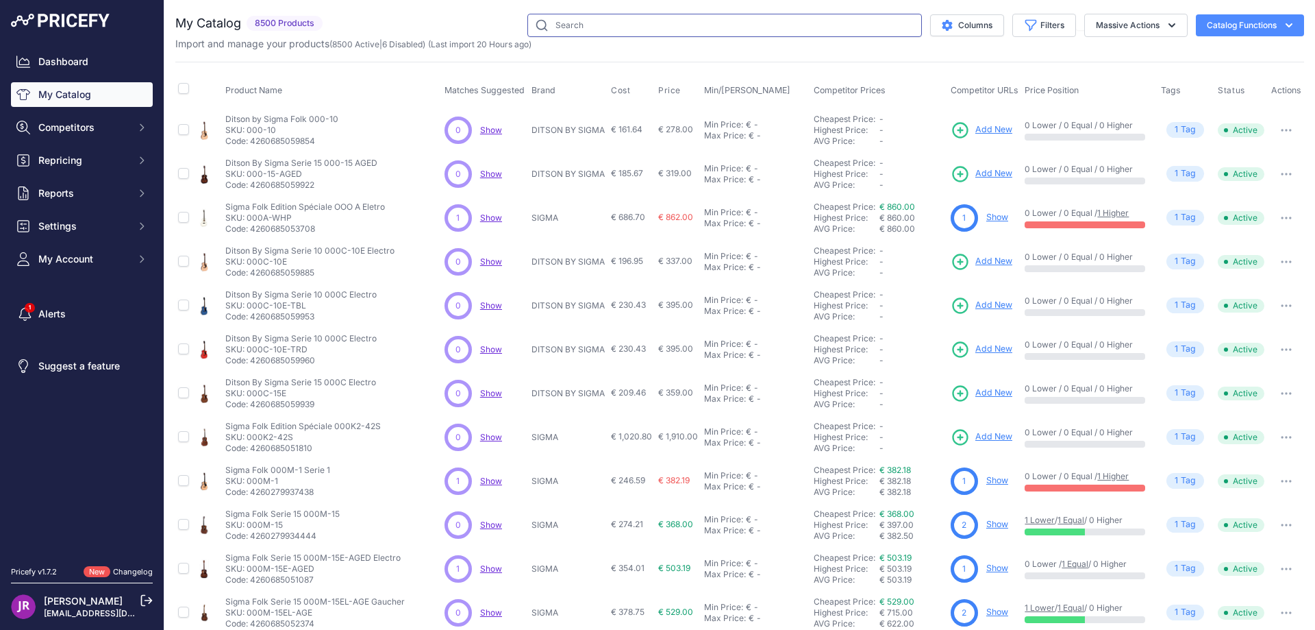
click at [560, 32] on input "text" at bounding box center [725, 25] width 395 height 23
paste input "MCAJ100BK-TRF"
type input "MCAJ100BK-TRF"
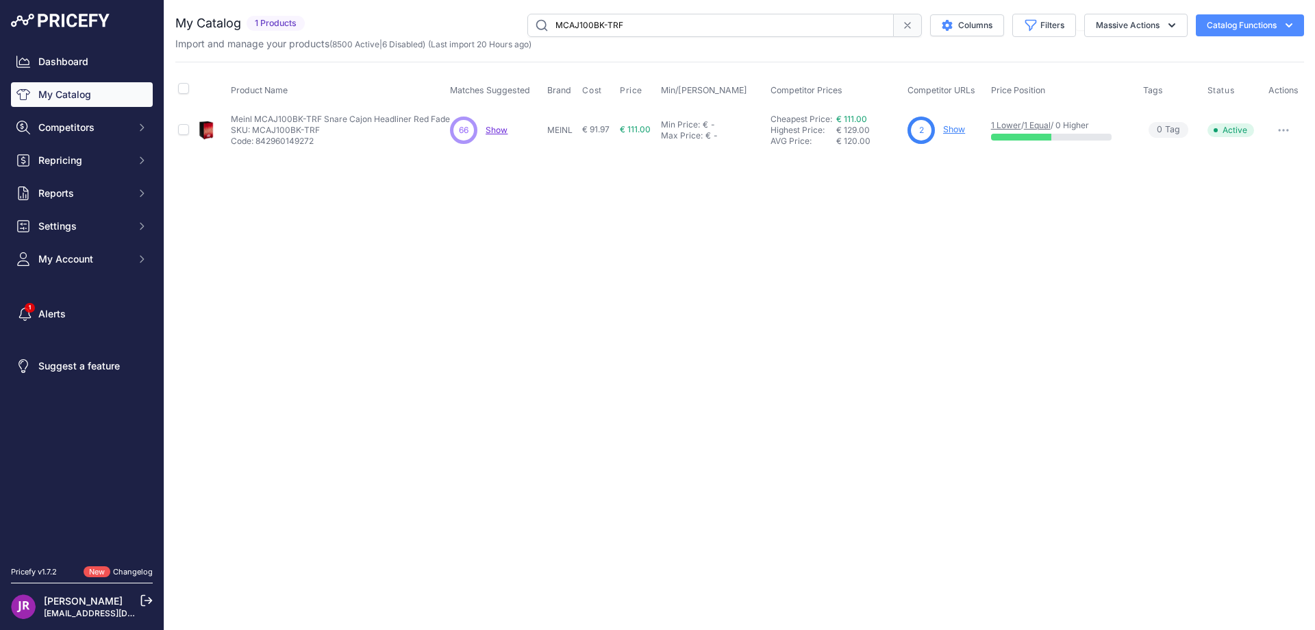
click at [953, 128] on link "Show" at bounding box center [954, 129] width 22 height 10
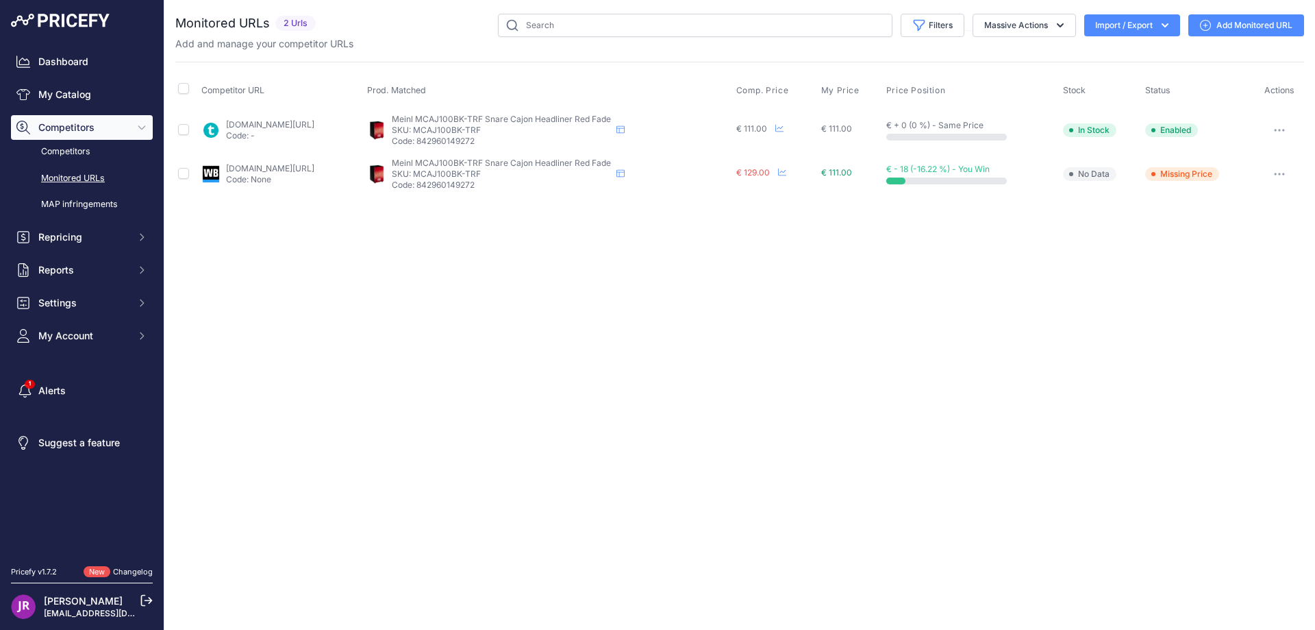
click at [1276, 127] on button "button" at bounding box center [1279, 130] width 27 height 19
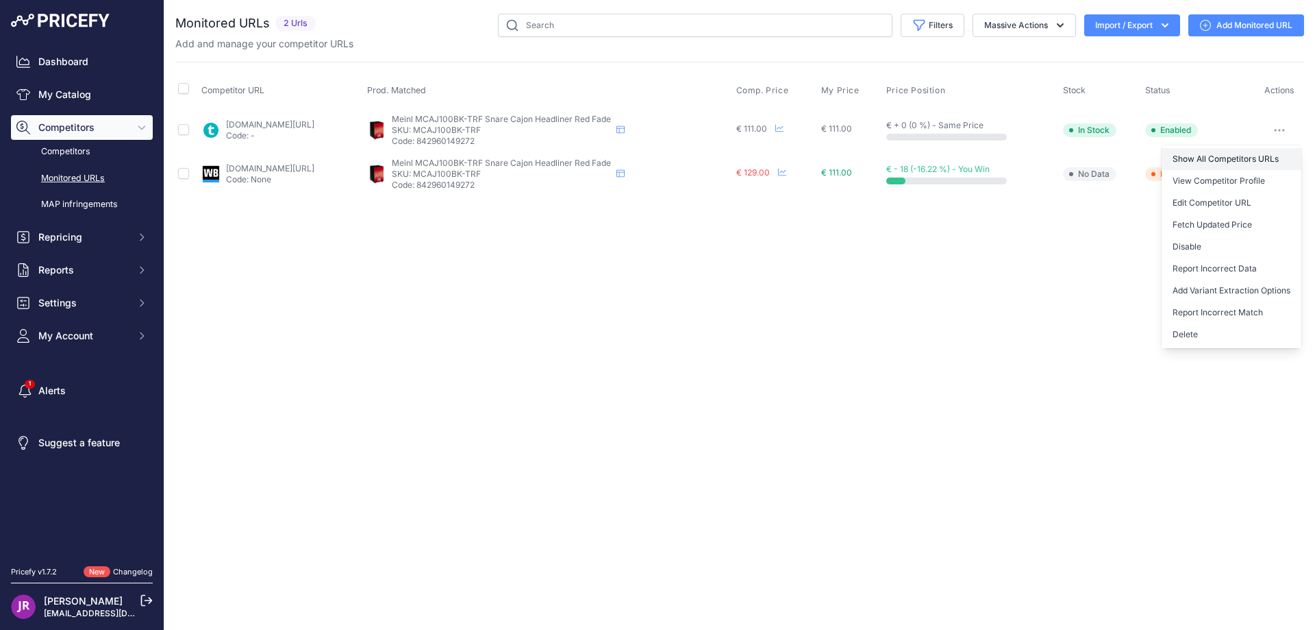
click at [1200, 160] on link "Show All Competitors URLs" at bounding box center [1232, 159] width 140 height 22
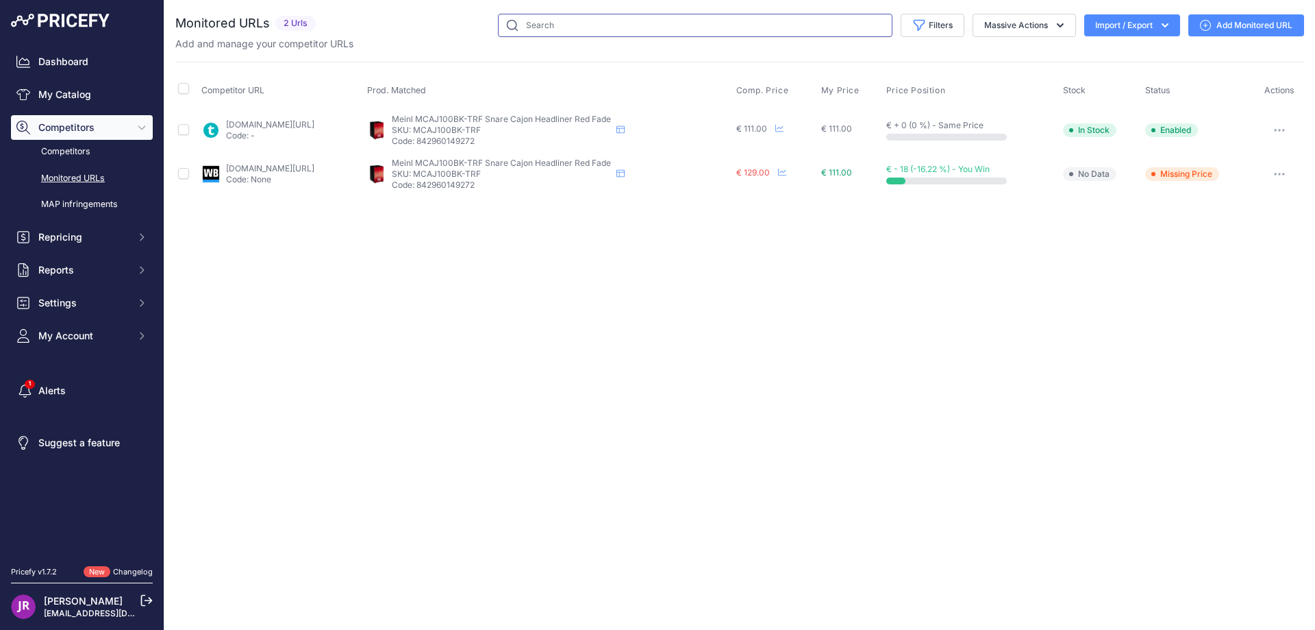
click at [539, 27] on input "text" at bounding box center [695, 25] width 395 height 23
paste input "MCAJ100BK-SAF"
type input "MCAJ100BK-SAF"
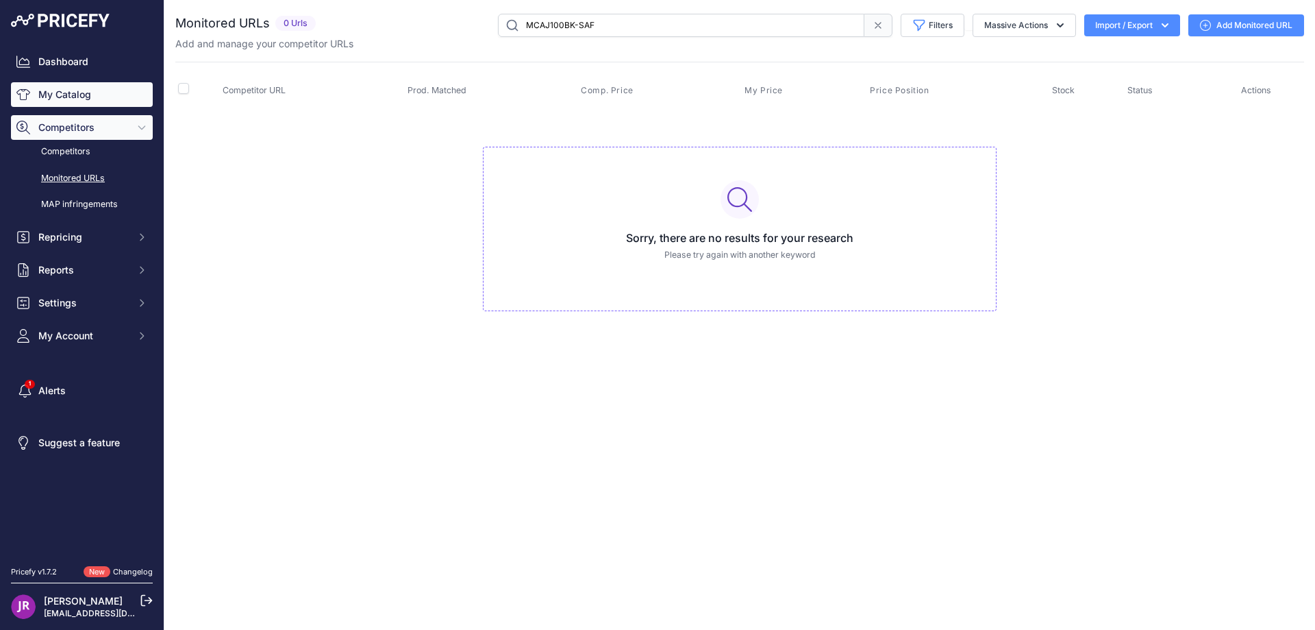
click at [79, 90] on link "My Catalog" at bounding box center [82, 94] width 142 height 25
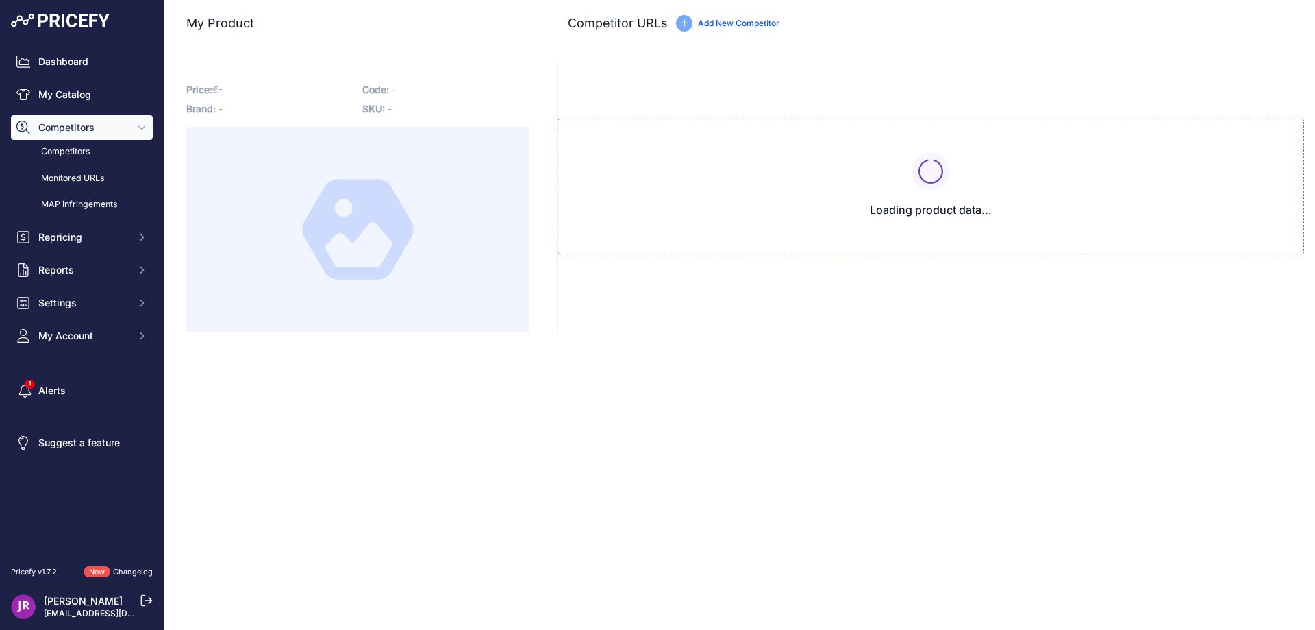
type input "[DOMAIN_NAME][URL]"
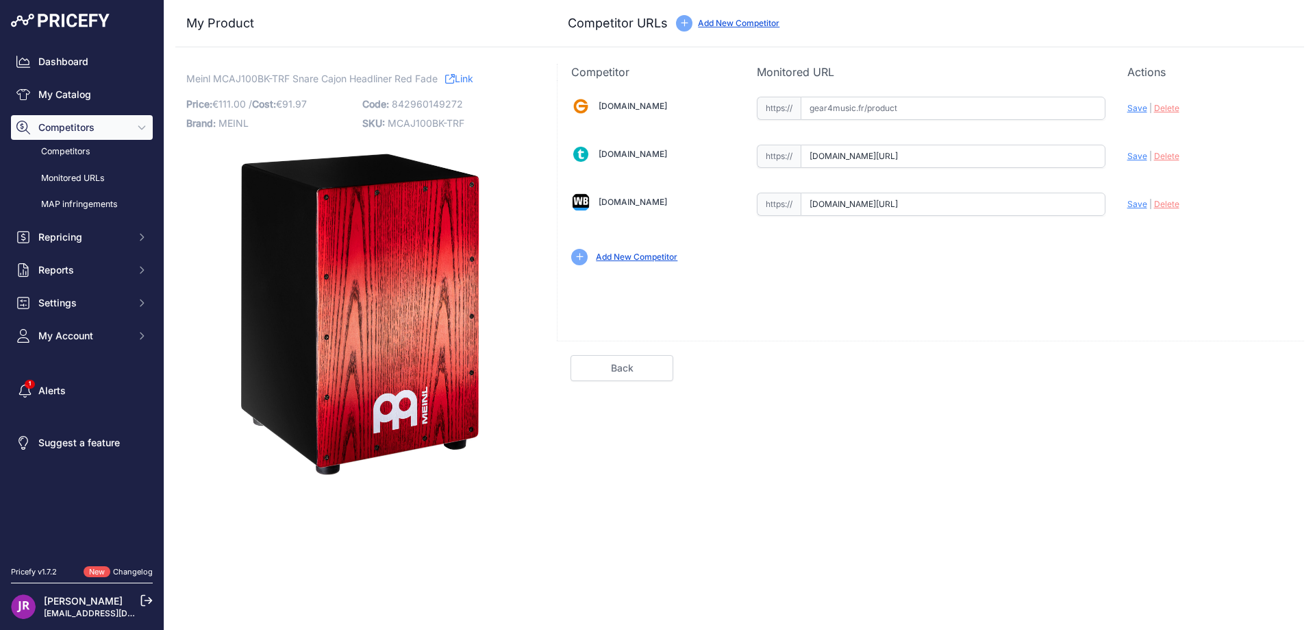
scroll to position [0, 50]
drag, startPoint x: 805, startPoint y: 157, endPoint x: 1121, endPoint y: 169, distance: 316.1
click at [1121, 169] on div "Gear4music.fr Valid Invalid" at bounding box center [931, 179] width 747 height 199
click at [1167, 153] on span "Delete" at bounding box center [1166, 156] width 25 height 10
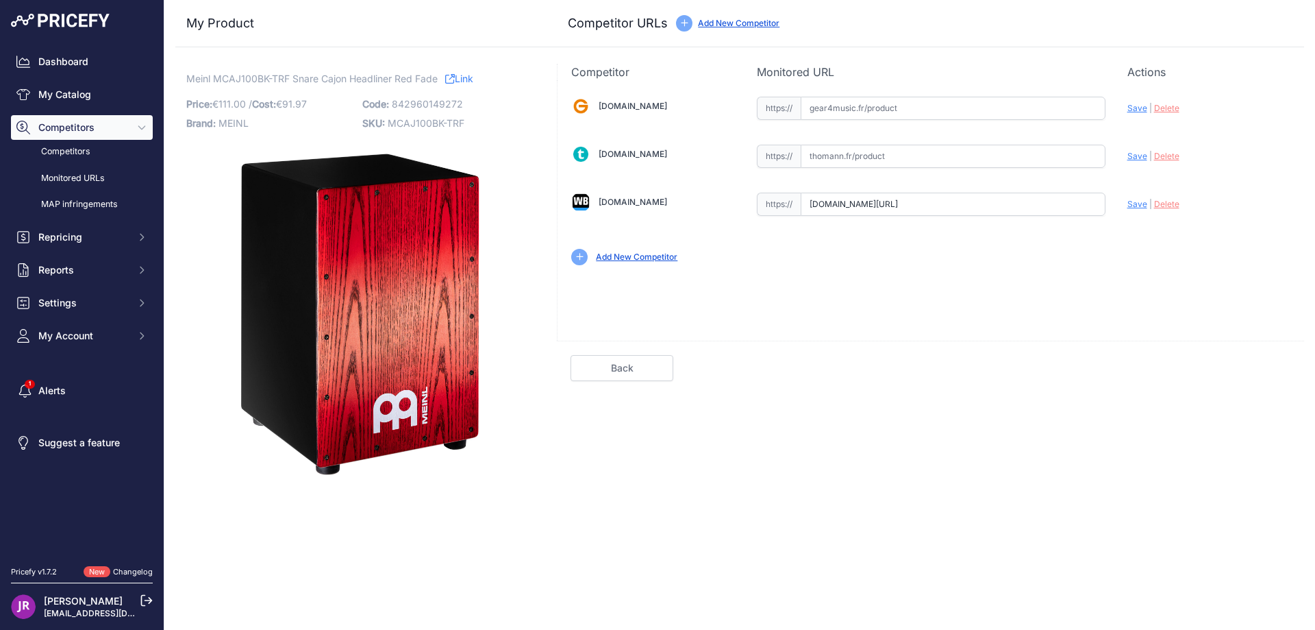
scroll to position [0, 160]
drag, startPoint x: 804, startPoint y: 206, endPoint x: 1007, endPoint y: 217, distance: 203.8
click at [1170, 235] on div "Gear4music.fr Valid Invalid" at bounding box center [931, 179] width 747 height 199
drag, startPoint x: 471, startPoint y: 121, endPoint x: 392, endPoint y: 127, distance: 79.8
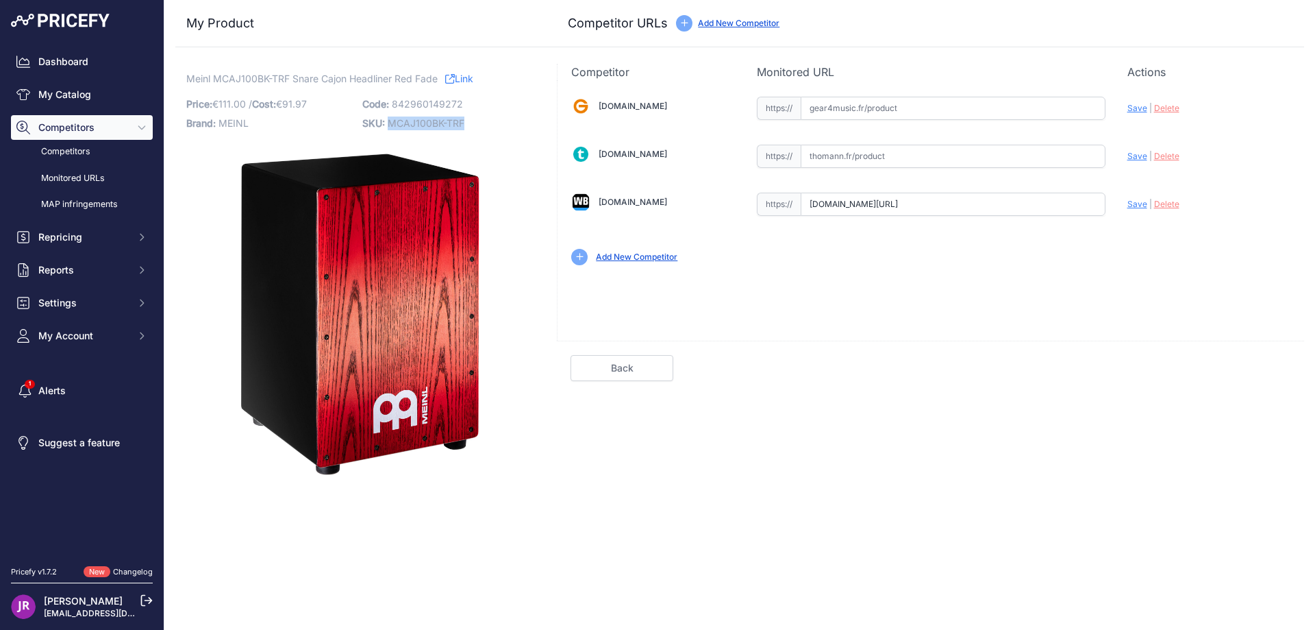
click at [392, 127] on p "SKU: MCAJ100BK-TRF" at bounding box center [446, 123] width 168 height 19
copy span "MCAJ100BK-TRF"
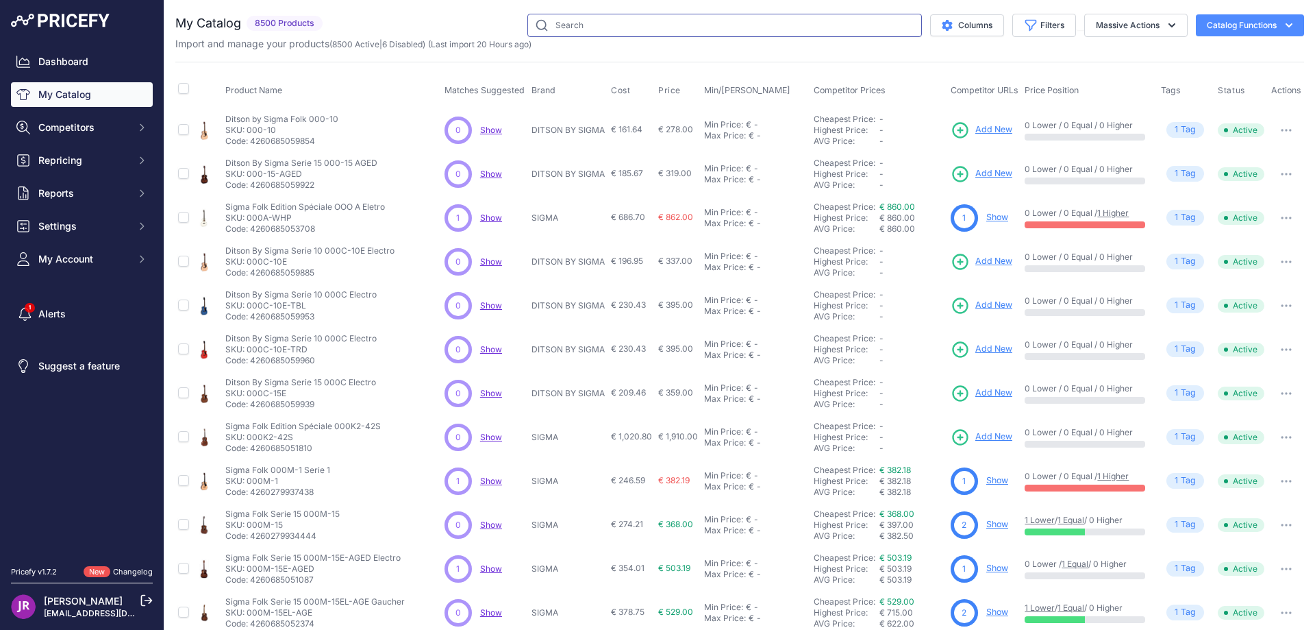
click at [554, 25] on input "text" at bounding box center [725, 25] width 395 height 23
paste input "MCAJ100BK-SAF"
type input "MCAJ100BK-SAF"
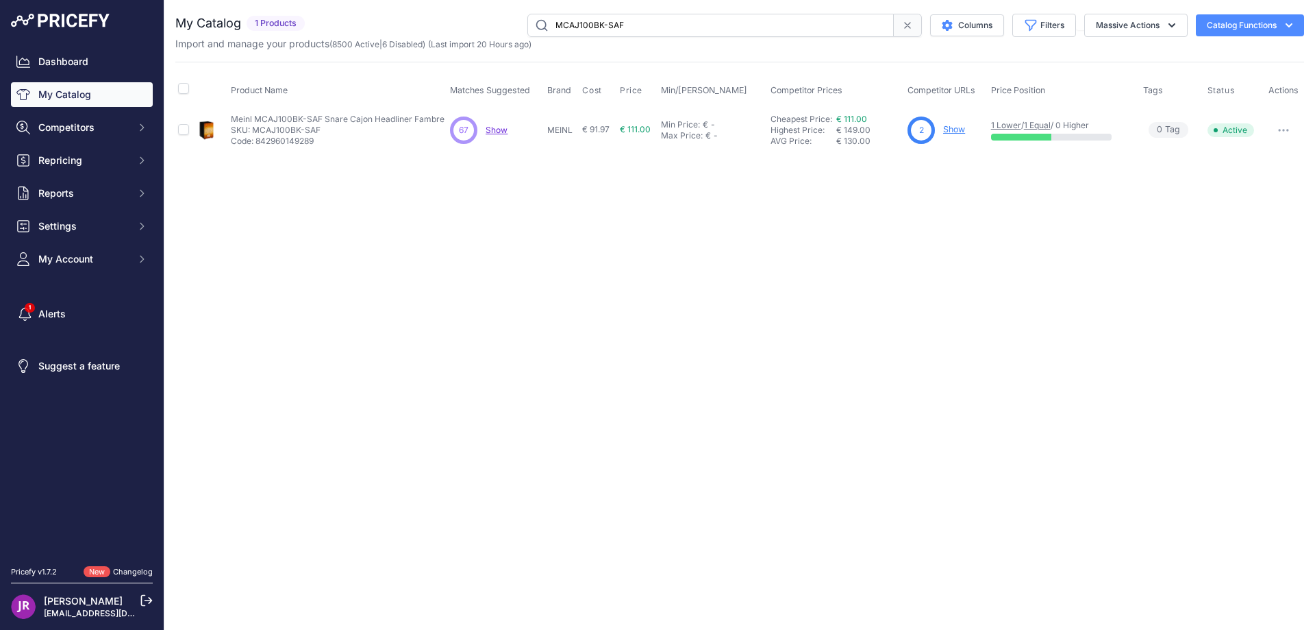
click at [957, 129] on link "Show" at bounding box center [954, 129] width 22 height 10
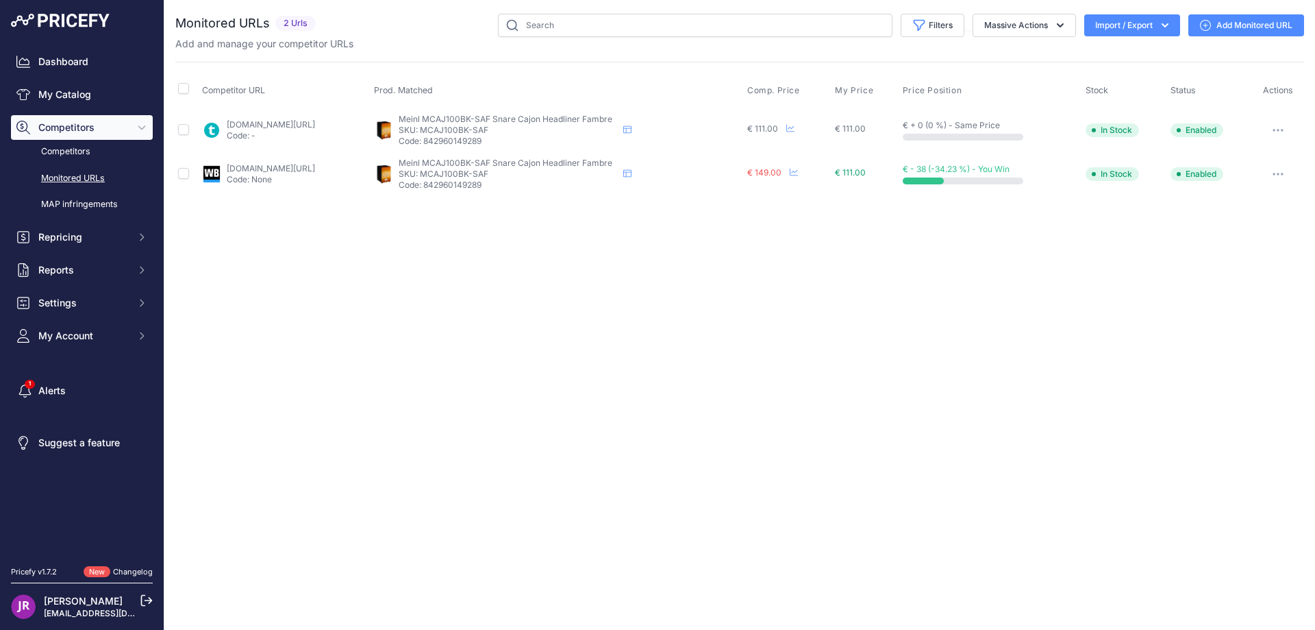
click at [1287, 129] on button "button" at bounding box center [1278, 130] width 27 height 19
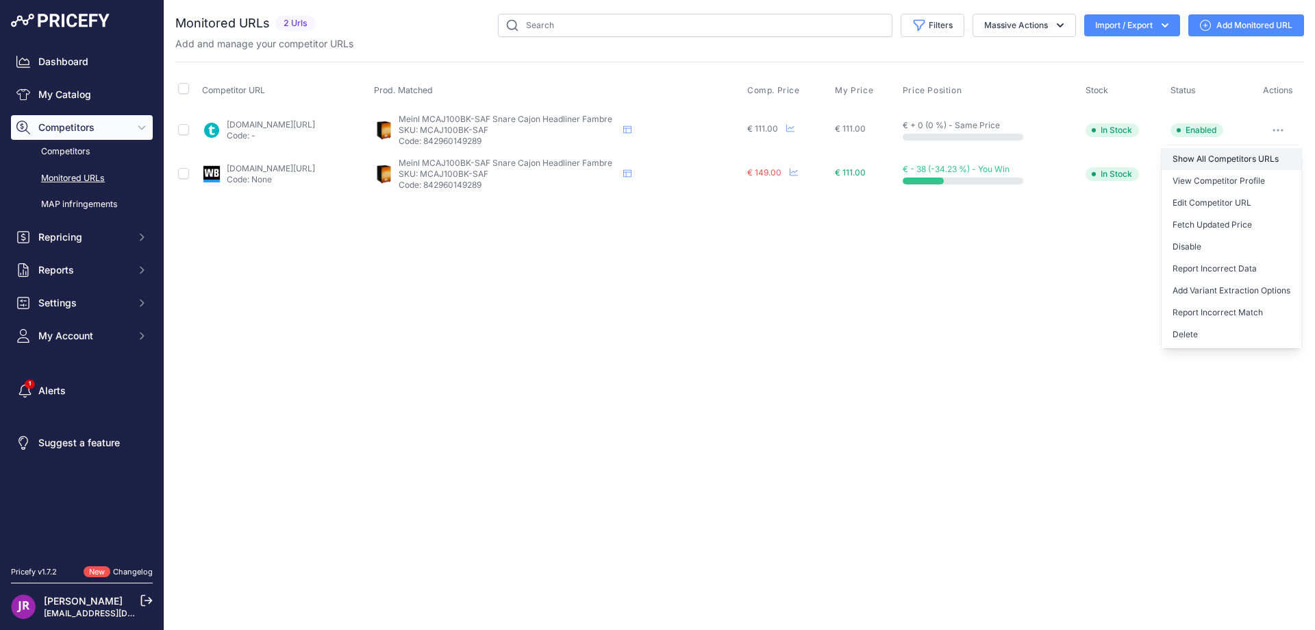
click at [1196, 158] on link "Show All Competitors URLs" at bounding box center [1232, 159] width 140 height 22
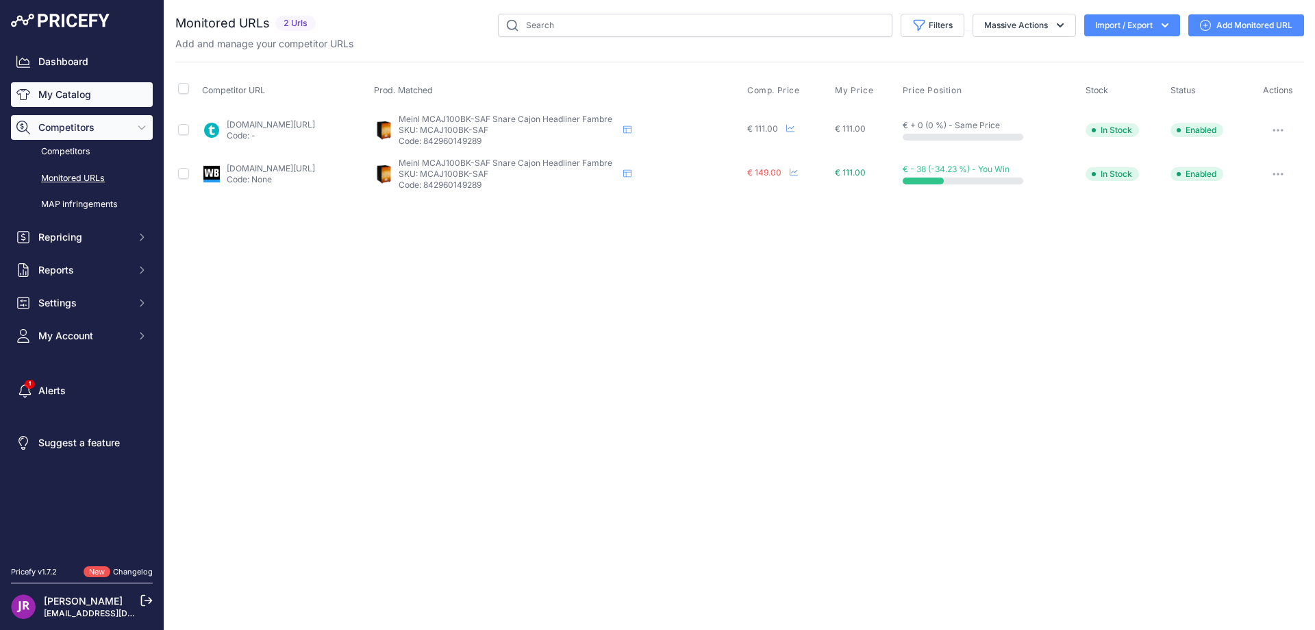
click at [84, 95] on link "My Catalog" at bounding box center [82, 94] width 142 height 25
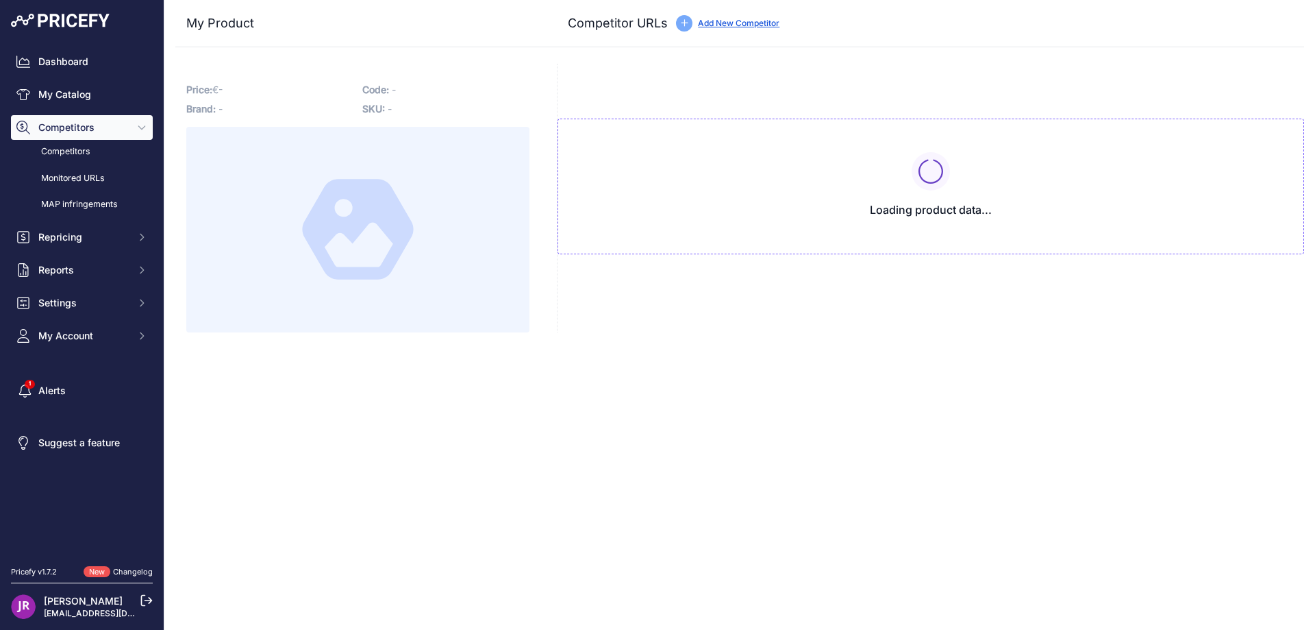
type input "[DOMAIN_NAME][URL]"
type input "www.woodbrass.com/cajon-meinl-snare-cajon-meinl-headliner-fambre-p379096.html?p…"
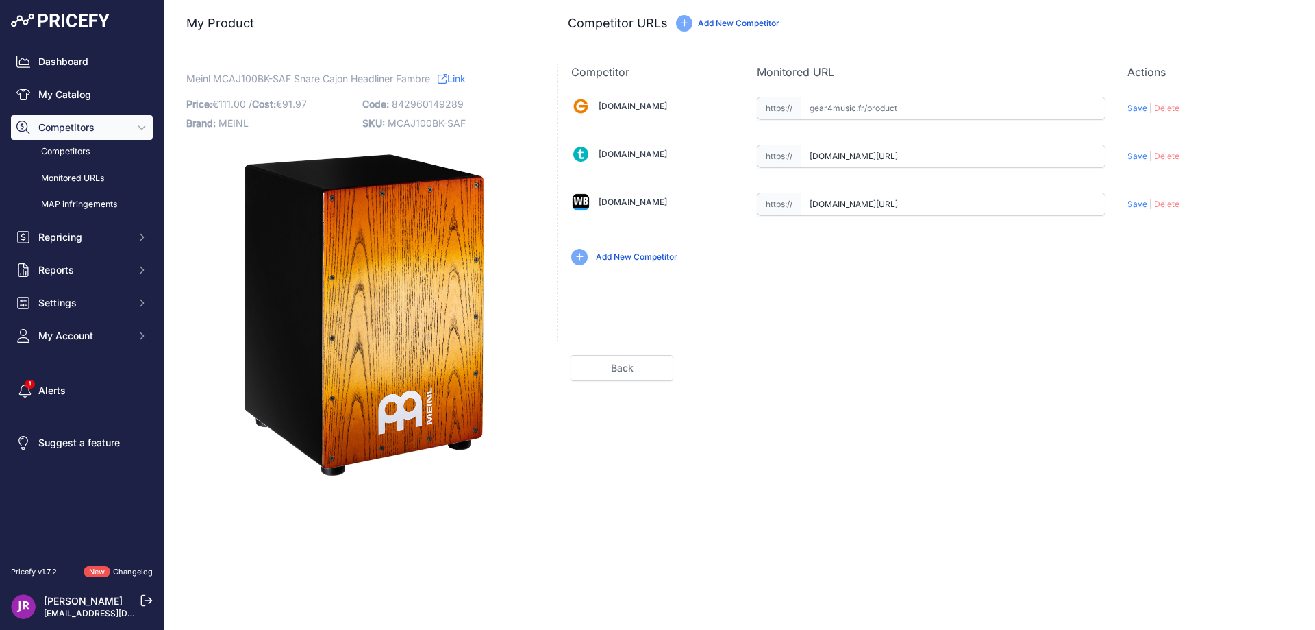
scroll to position [0, 50]
drag, startPoint x: 808, startPoint y: 159, endPoint x: 1087, endPoint y: 164, distance: 278.9
click at [1172, 158] on div "Gear4music.fr Valid Invalid" at bounding box center [931, 179] width 747 height 199
click at [1172, 159] on span "Delete" at bounding box center [1166, 156] width 25 height 10
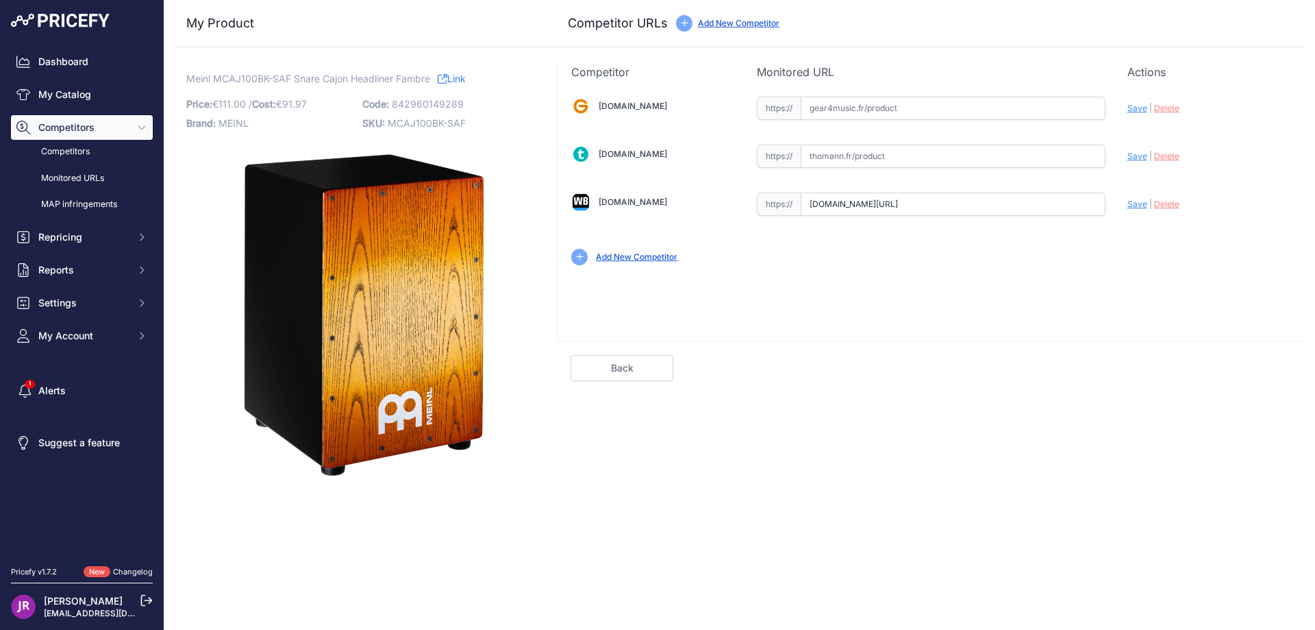
scroll to position [0, 155]
drag, startPoint x: 813, startPoint y: 205, endPoint x: 1128, endPoint y: 204, distance: 314.5
click at [1128, 204] on div "Gear4music.fr Valid Invalid" at bounding box center [931, 179] width 747 height 199
drag, startPoint x: 476, startPoint y: 121, endPoint x: 388, endPoint y: 127, distance: 87.9
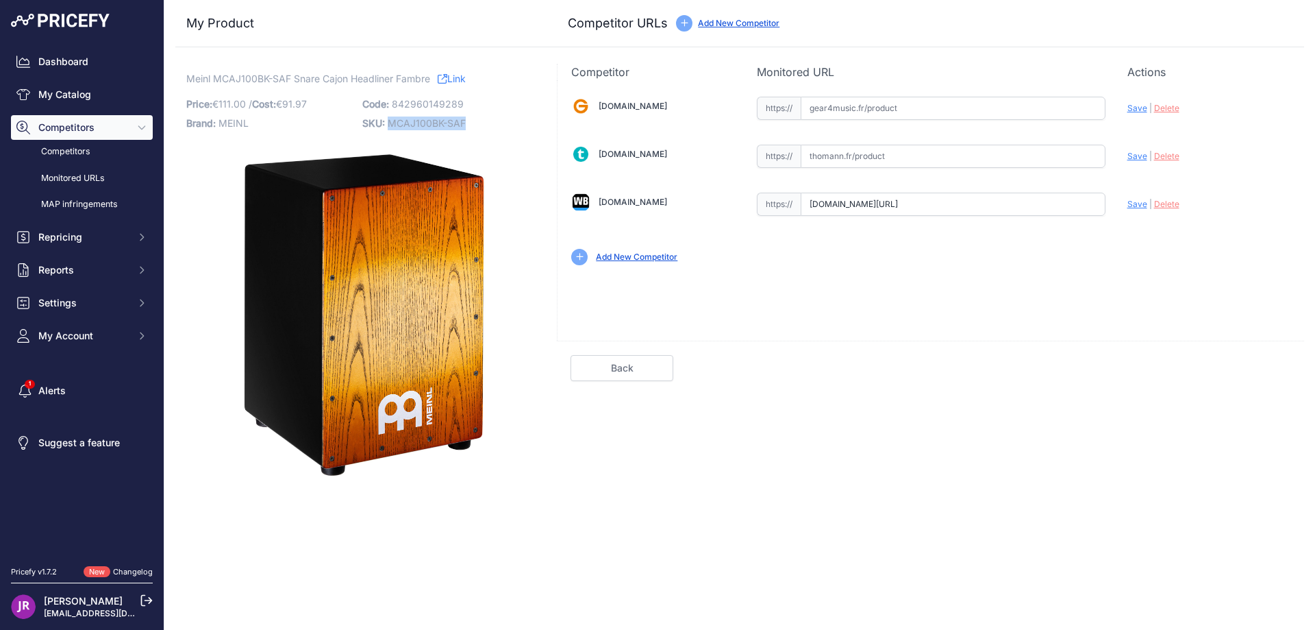
click at [388, 127] on p "SKU: MCAJ100BK-SAF" at bounding box center [446, 123] width 168 height 19
copy span "MCAJ100BK-SAF"
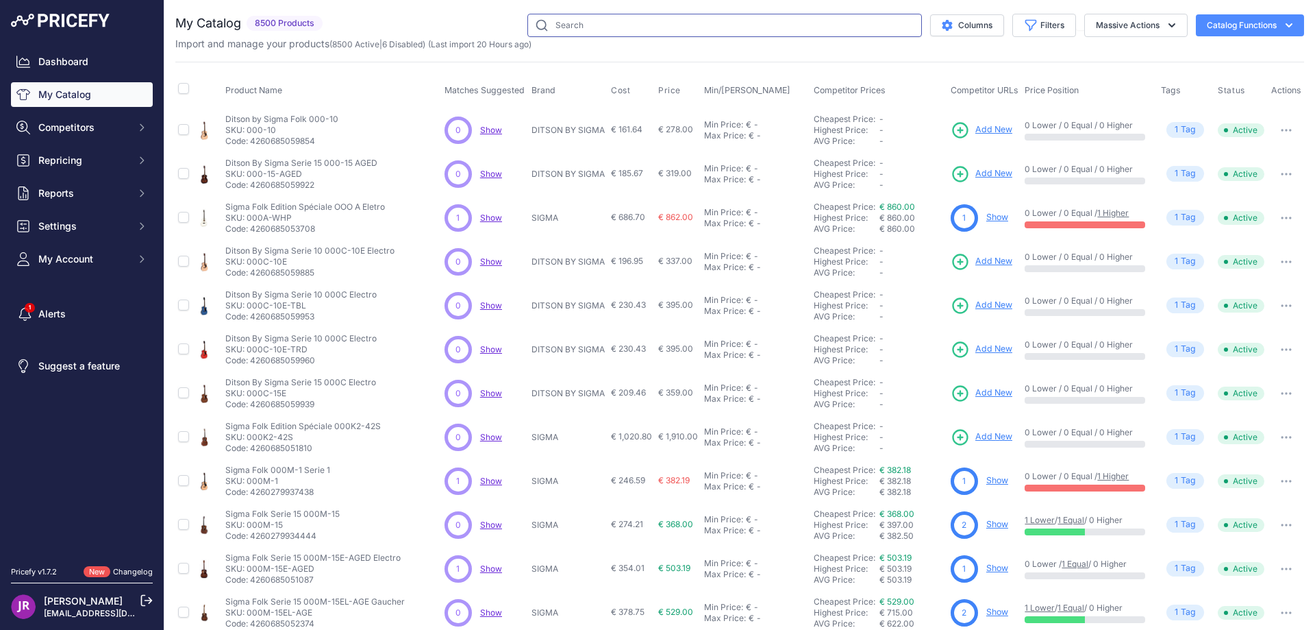
click at [562, 28] on input "text" at bounding box center [725, 25] width 395 height 23
paste input "MCAJ100BK-CBF"
type input "MCAJ100BK-CBF"
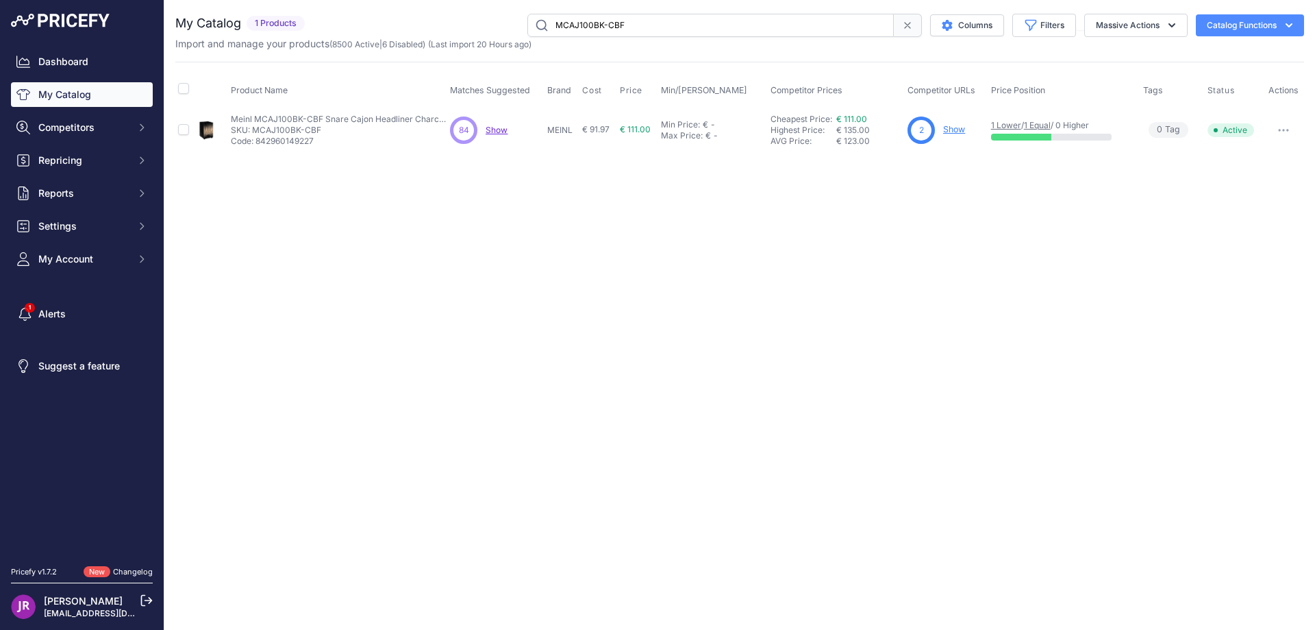
click at [958, 132] on link "Show" at bounding box center [954, 129] width 22 height 10
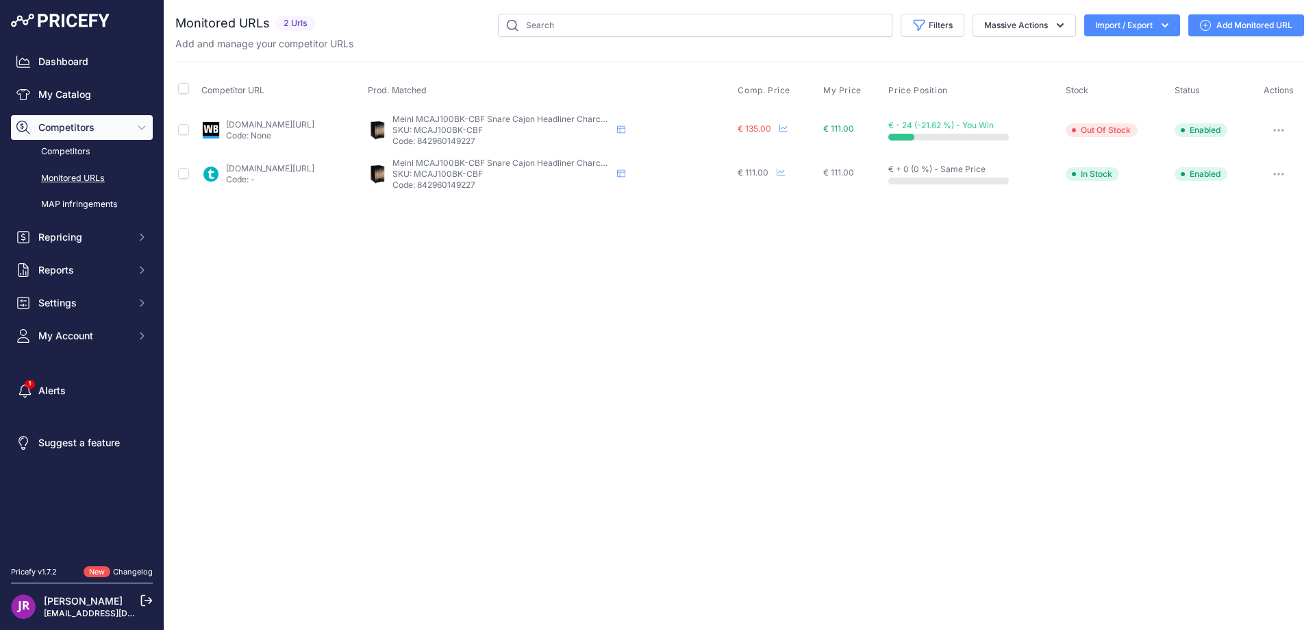
click at [1281, 129] on icon "button" at bounding box center [1279, 130] width 11 height 3
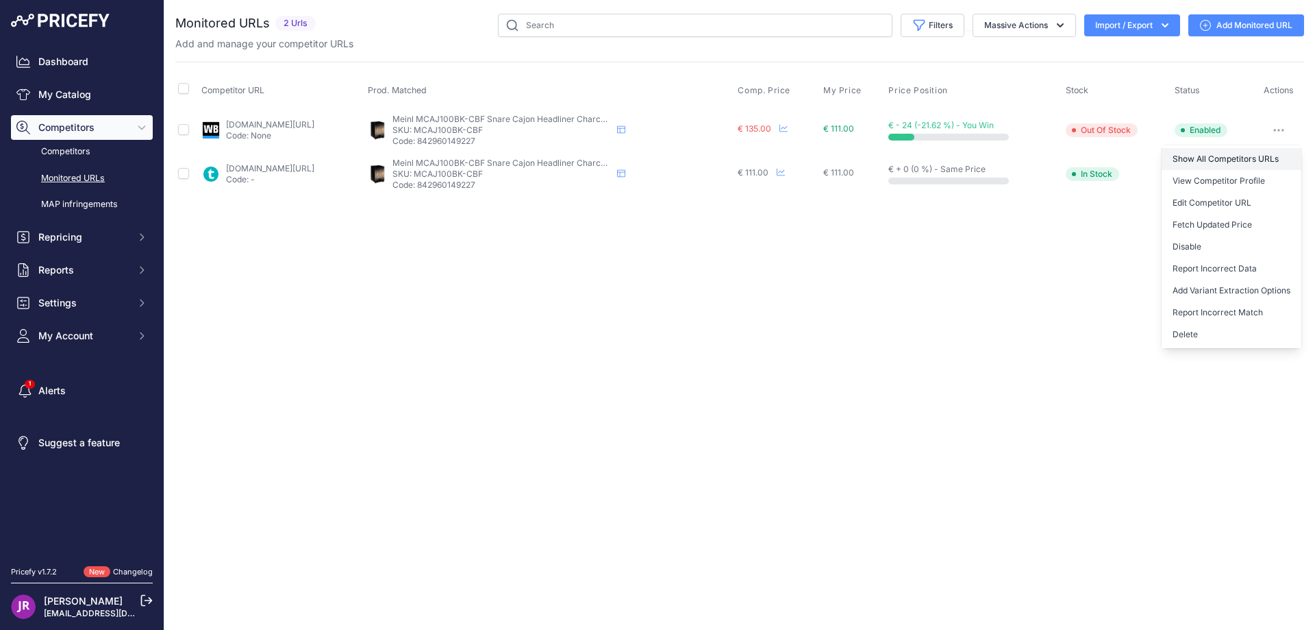
click at [1222, 156] on link "Show All Competitors URLs" at bounding box center [1232, 159] width 140 height 22
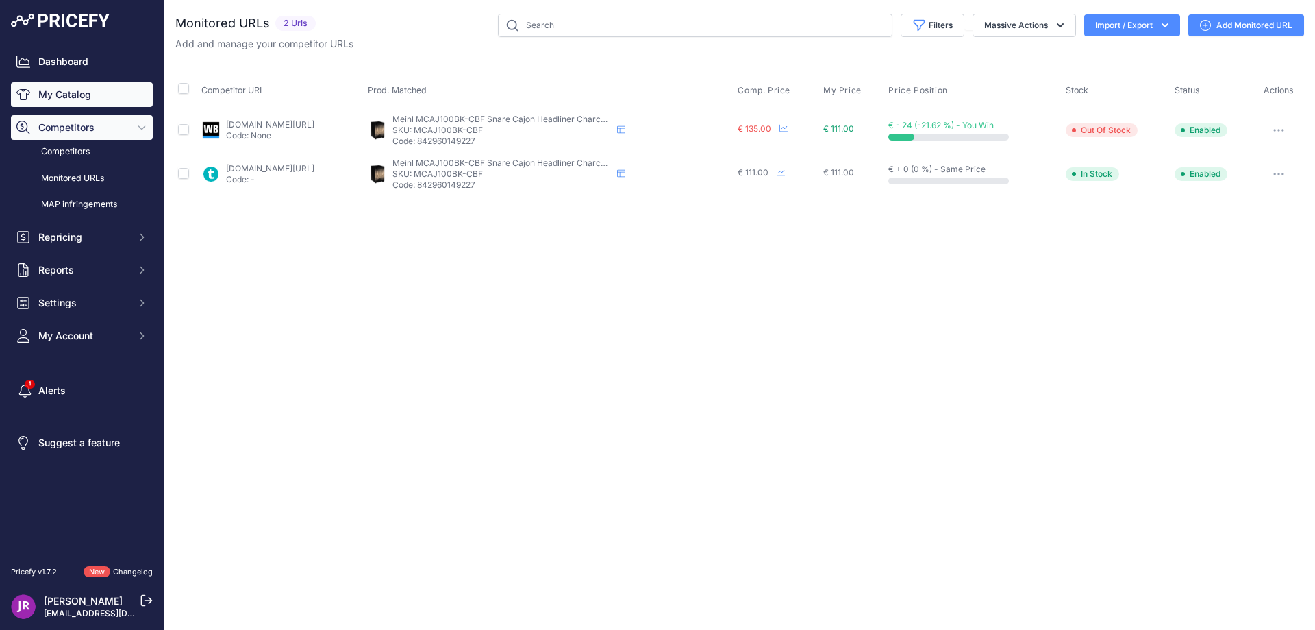
click at [58, 95] on link "My Catalog" at bounding box center [82, 94] width 142 height 25
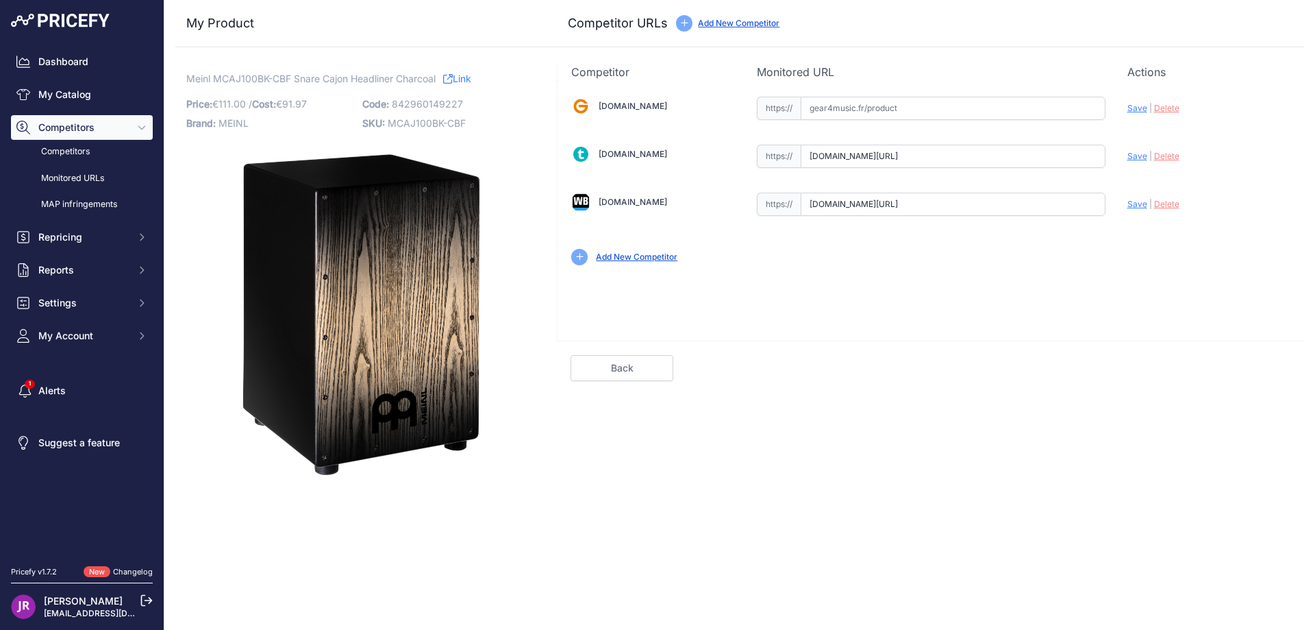
scroll to position [0, 50]
drag, startPoint x: 804, startPoint y: 158, endPoint x: 1159, endPoint y: 158, distance: 355.6
click at [1159, 158] on div "Gear4music.fr Valid Invalid" at bounding box center [931, 179] width 747 height 199
click at [1169, 156] on span "Delete" at bounding box center [1166, 156] width 25 height 10
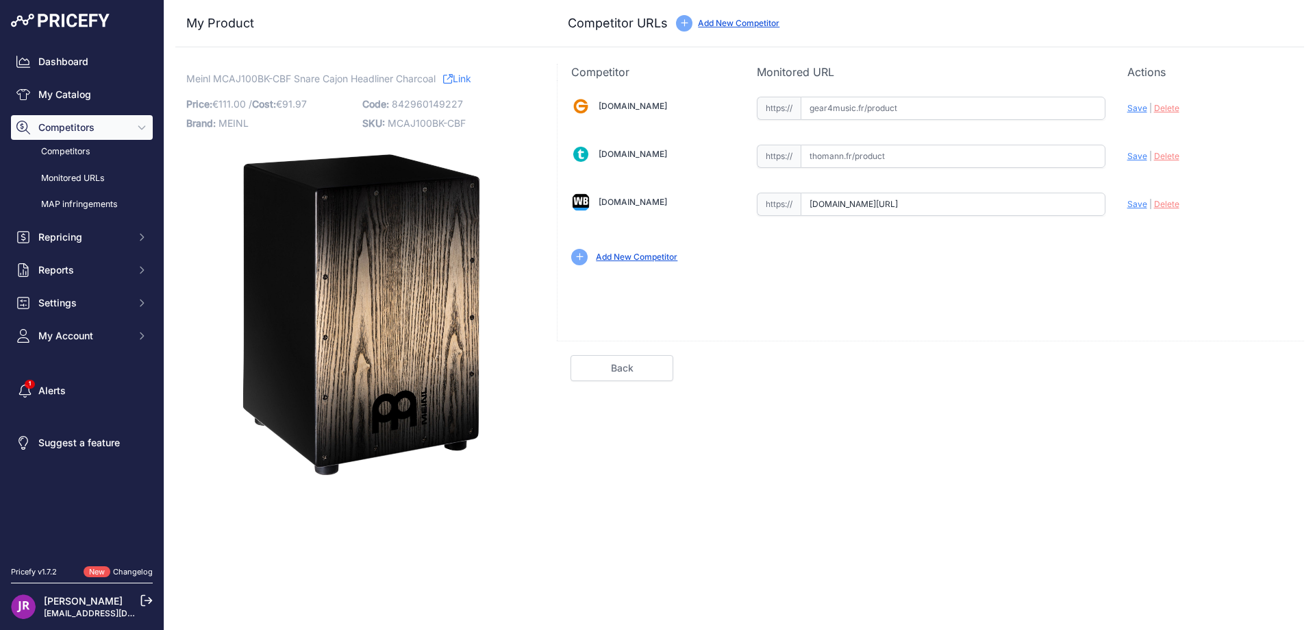
scroll to position [0, 161]
drag, startPoint x: 811, startPoint y: 202, endPoint x: 1140, endPoint y: 221, distance: 329.4
click at [1167, 217] on div "Gear4music.fr Valid Invalid" at bounding box center [931, 179] width 747 height 199
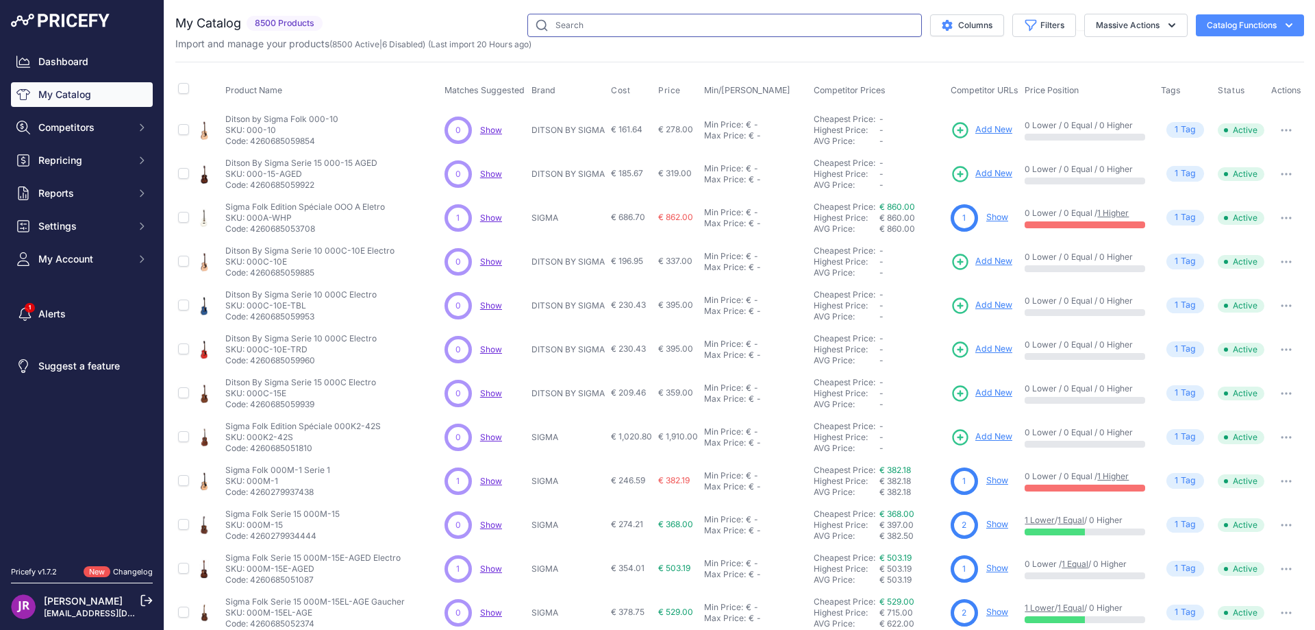
click at [569, 27] on input "text" at bounding box center [725, 25] width 395 height 23
paste input "MC-BD"
type input "MC-BD"
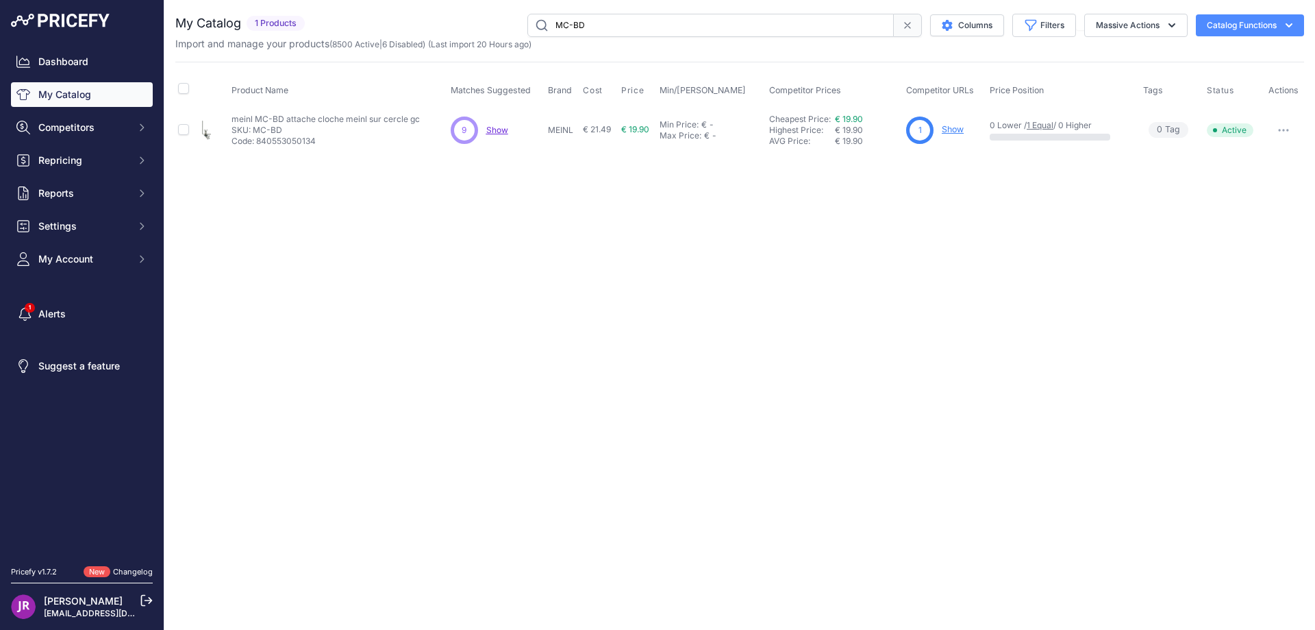
click at [956, 127] on link "Show" at bounding box center [953, 129] width 22 height 10
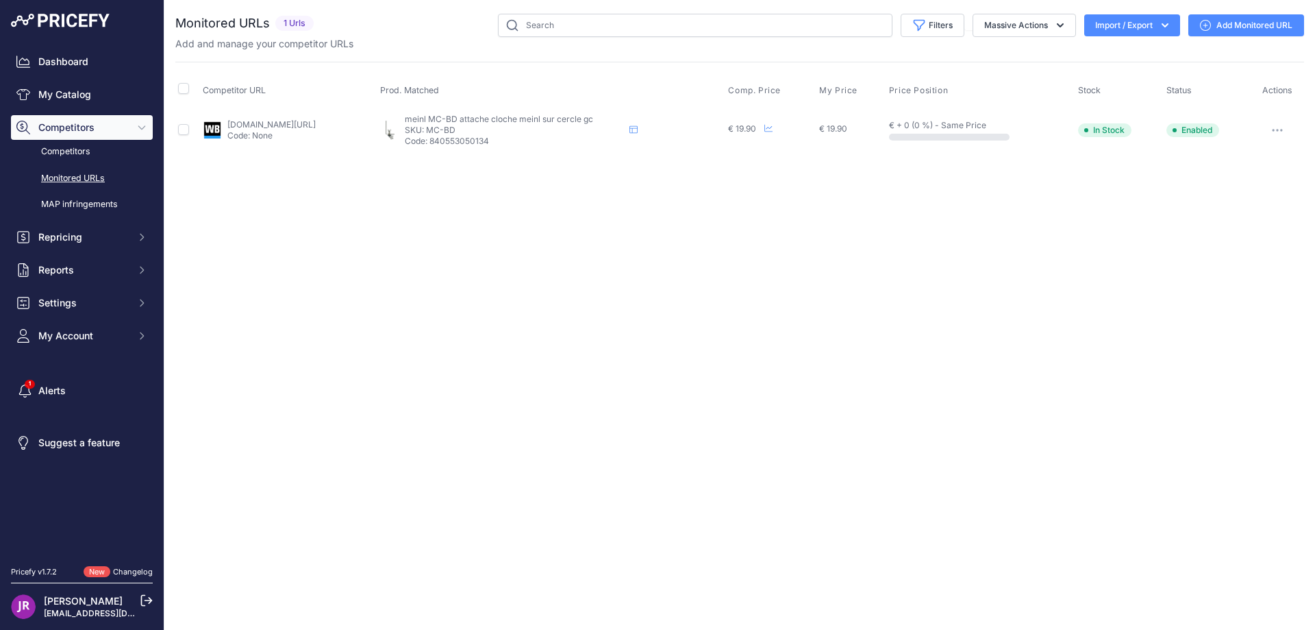
click at [1279, 126] on button "button" at bounding box center [1277, 130] width 27 height 19
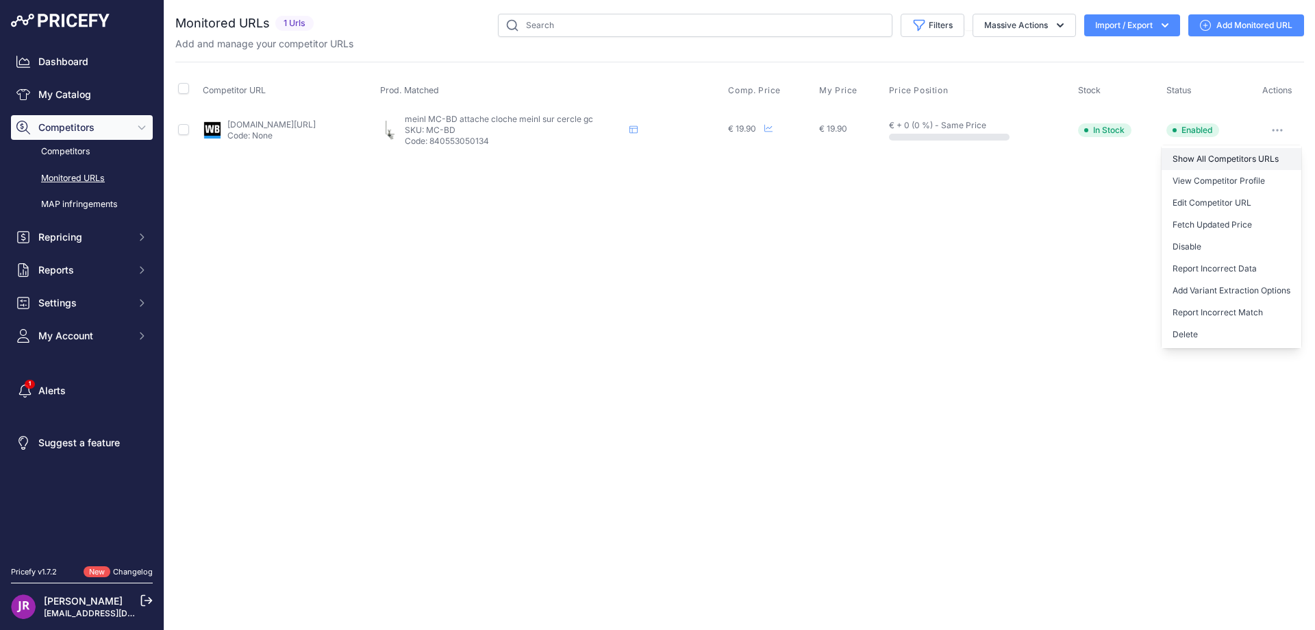
click at [1212, 158] on link "Show All Competitors URLs" at bounding box center [1232, 159] width 140 height 22
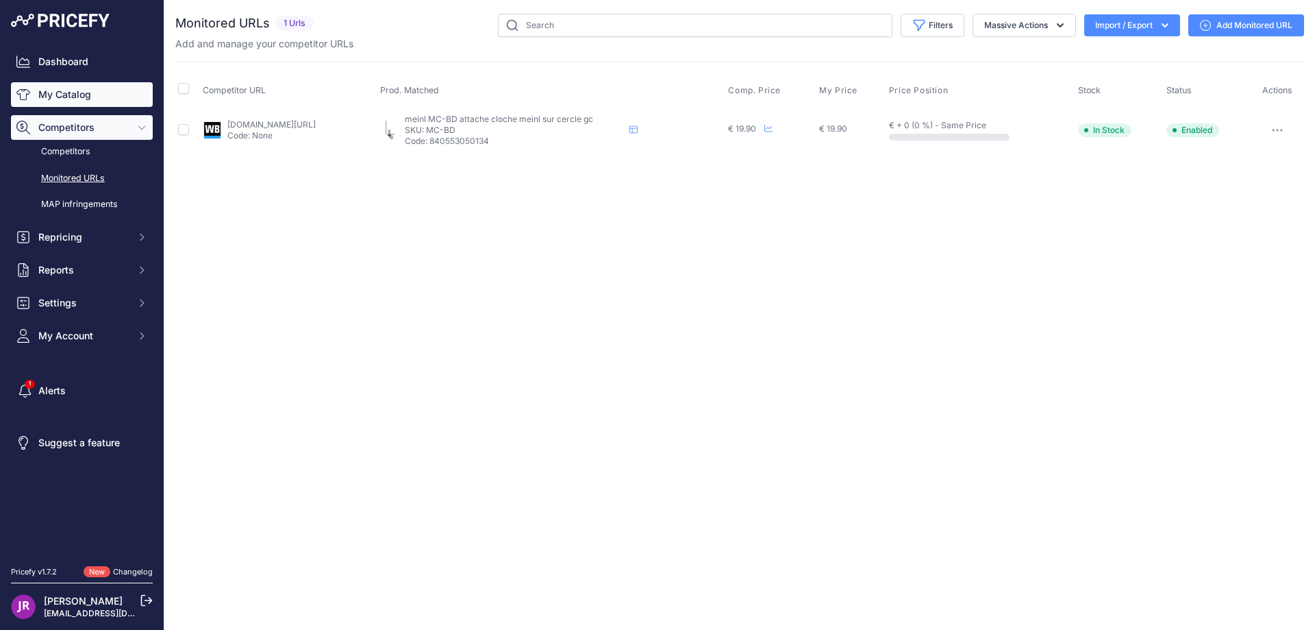
click at [76, 96] on link "My Catalog" at bounding box center [82, 94] width 142 height 25
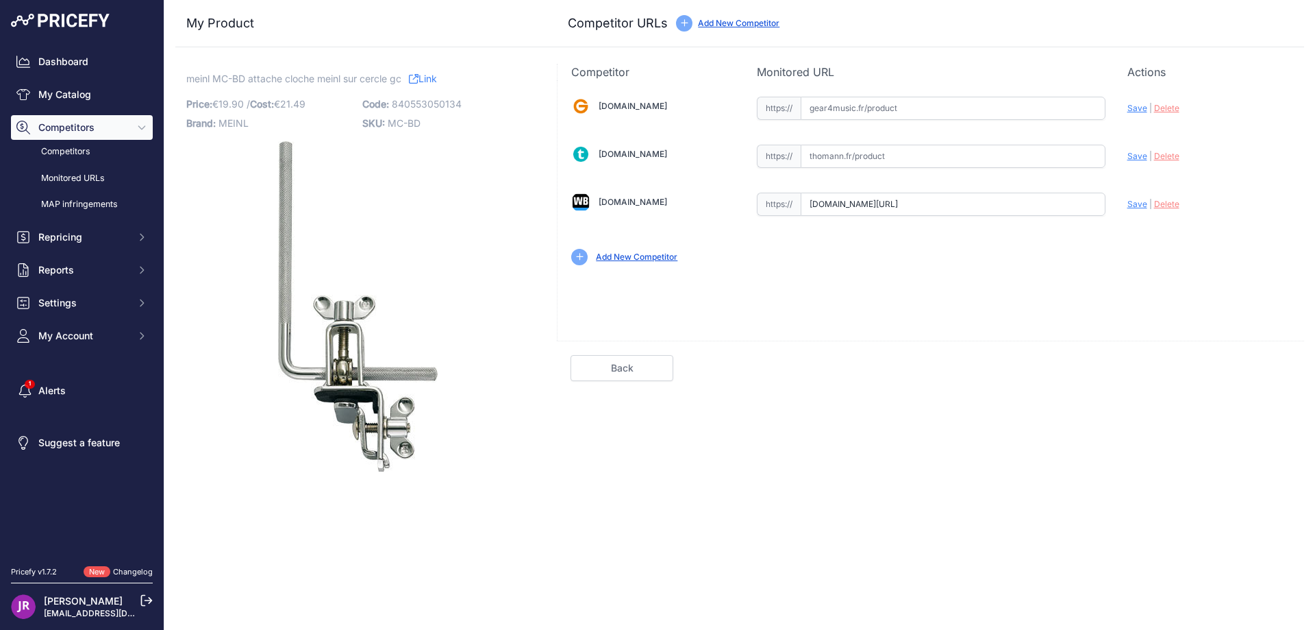
scroll to position [0, 136]
drag, startPoint x: 811, startPoint y: 206, endPoint x: 1161, endPoint y: 209, distance: 350.1
click at [1161, 209] on div "[DOMAIN_NAME] Valid Invalid" at bounding box center [931, 179] width 747 height 199
click at [839, 110] on input "text" at bounding box center [953, 108] width 305 height 23
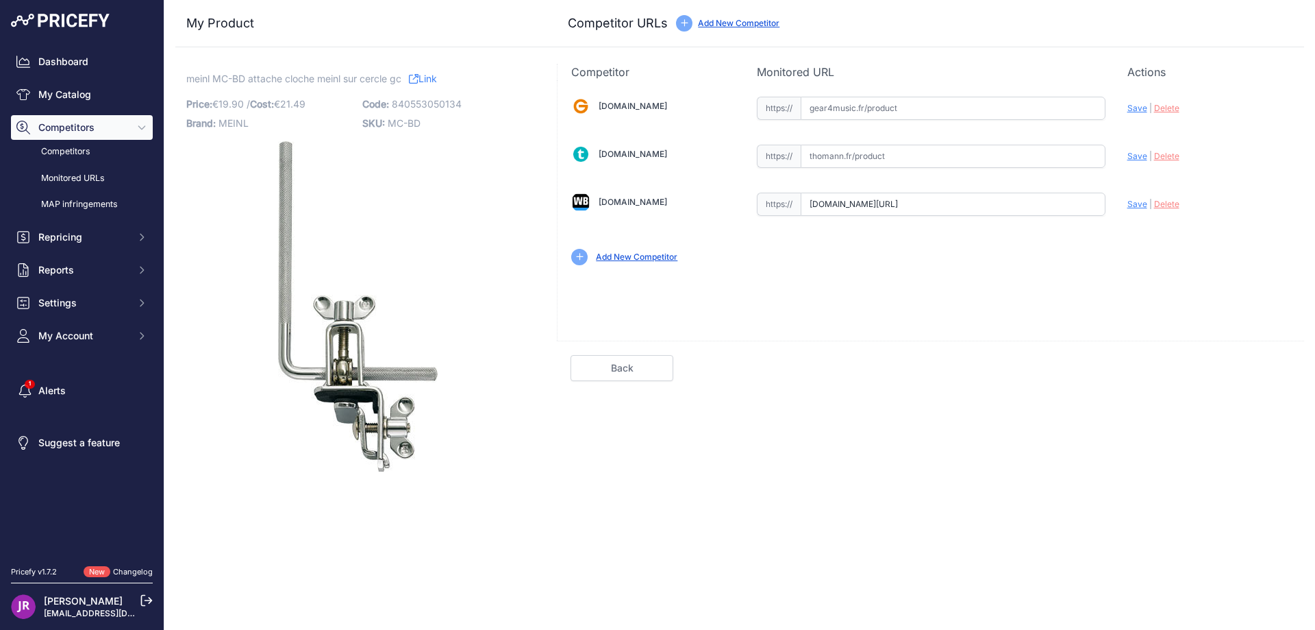
paste input "[URL][DOMAIN_NAME][PERSON_NAME]"
type input "[DOMAIN_NAME][URL][PERSON_NAME]"
drag, startPoint x: 806, startPoint y: 202, endPoint x: 1190, endPoint y: 206, distance: 384.4
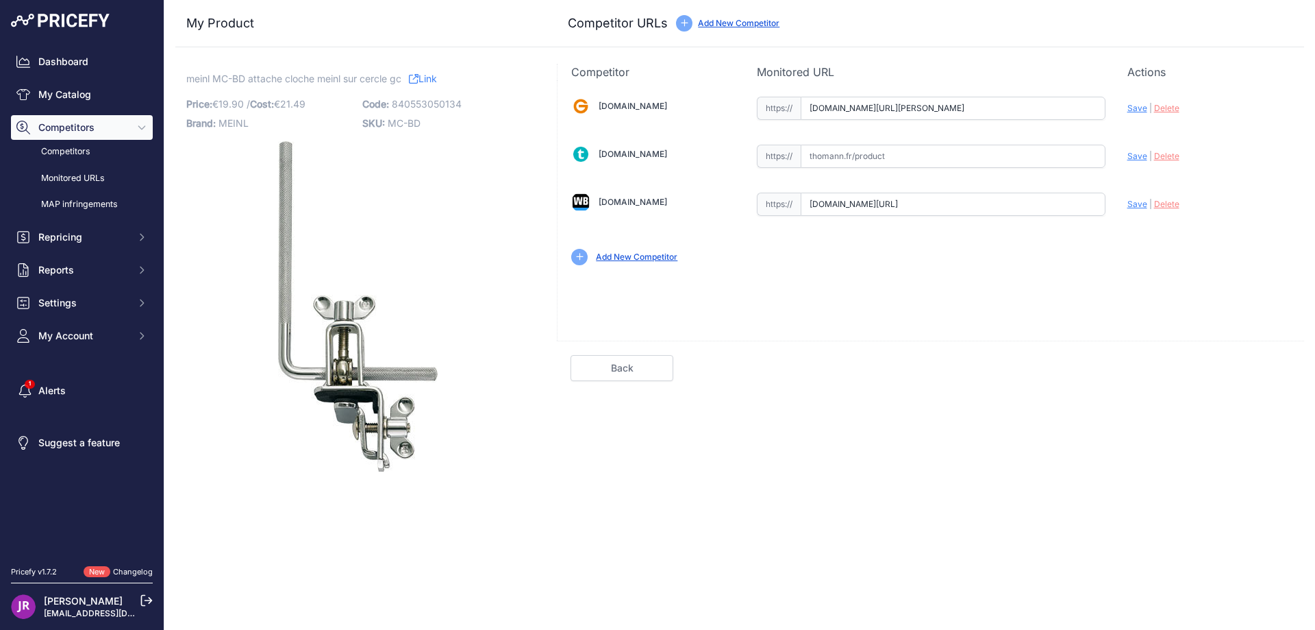
click at [1190, 206] on div "Gear4music.fr Valid Invalid" at bounding box center [931, 179] width 747 height 199
click at [1172, 206] on span "Delete" at bounding box center [1166, 204] width 25 height 10
drag, startPoint x: 426, startPoint y: 121, endPoint x: 391, endPoint y: 125, distance: 35.9
click at [391, 125] on p "SKU: MC-BD" at bounding box center [446, 123] width 168 height 19
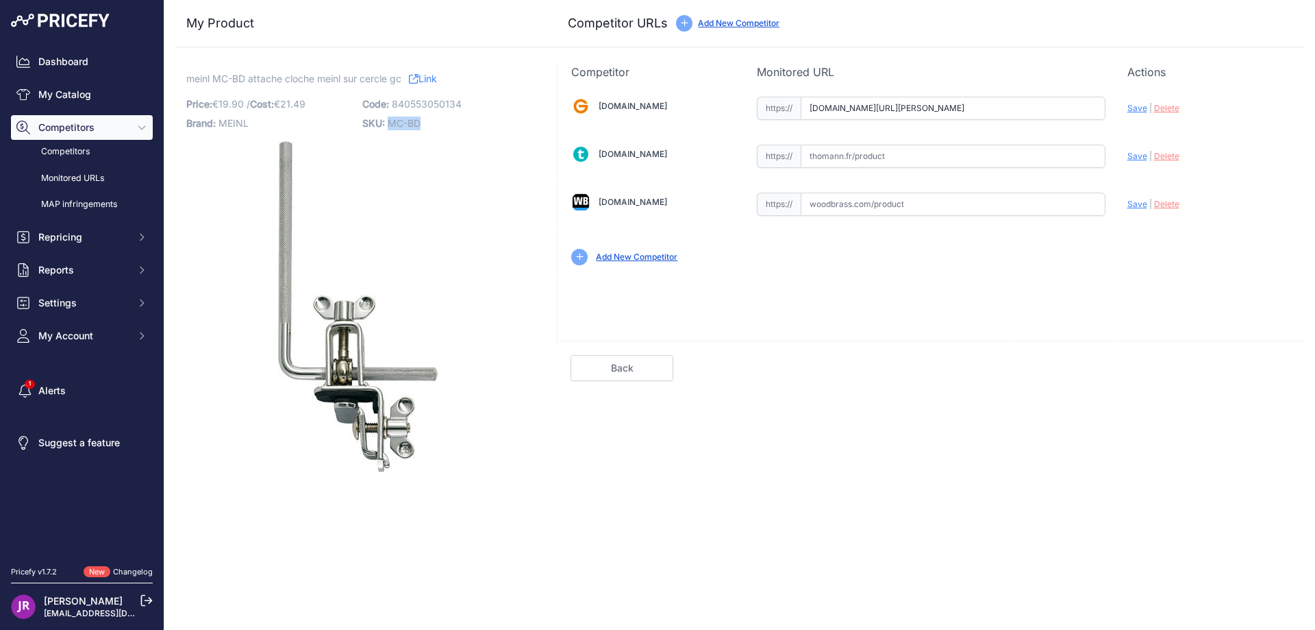
copy span "MC-BD"
click at [841, 157] on input "text" at bounding box center [953, 156] width 305 height 23
paste input "https://www.thomann.fr/meinl_mcbd_kuhglocken_bassdrumhalter.htm"
type input "www.thomann.fr/meinl_mcbd_kuhglocken_bassdrumhalter.htm"
drag, startPoint x: 431, startPoint y: 120, endPoint x: 391, endPoint y: 126, distance: 40.9
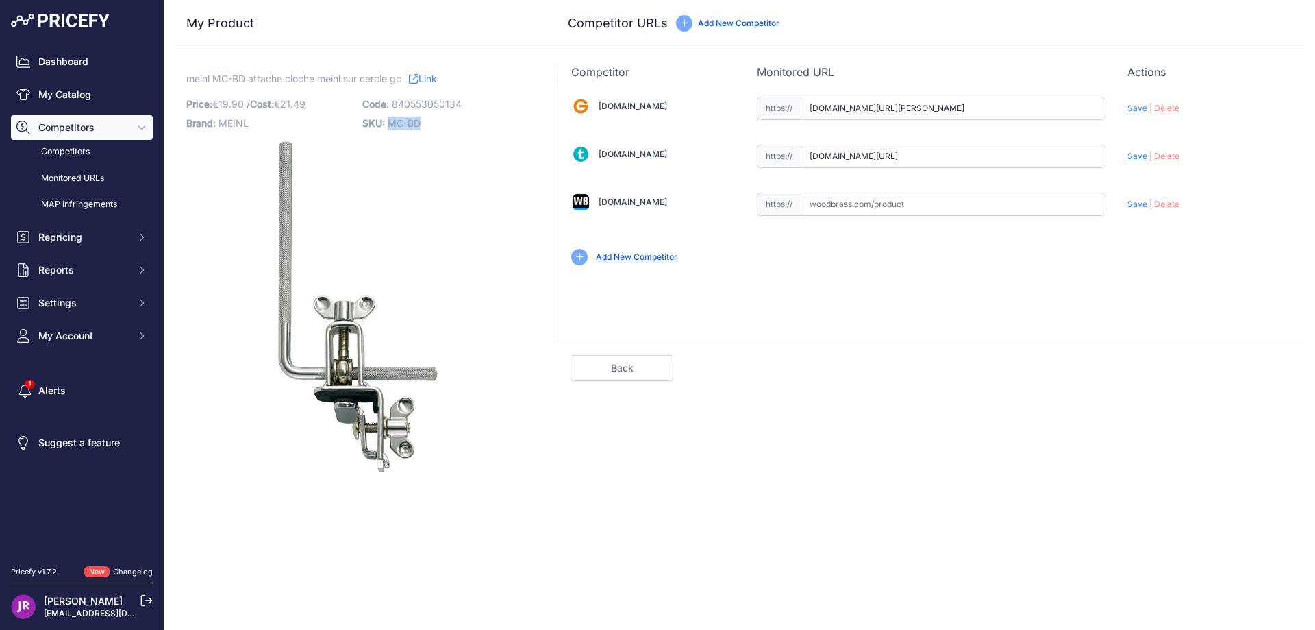
click at [391, 126] on p "SKU: MC-BD" at bounding box center [446, 123] width 168 height 19
copy span "MC-BD"
click at [847, 208] on input "text" at bounding box center [953, 204] width 305 height 23
paste input "https://www.woodbrass.com/clamps-et-supports-meinl-support-cloche-sur-grosse-ca…"
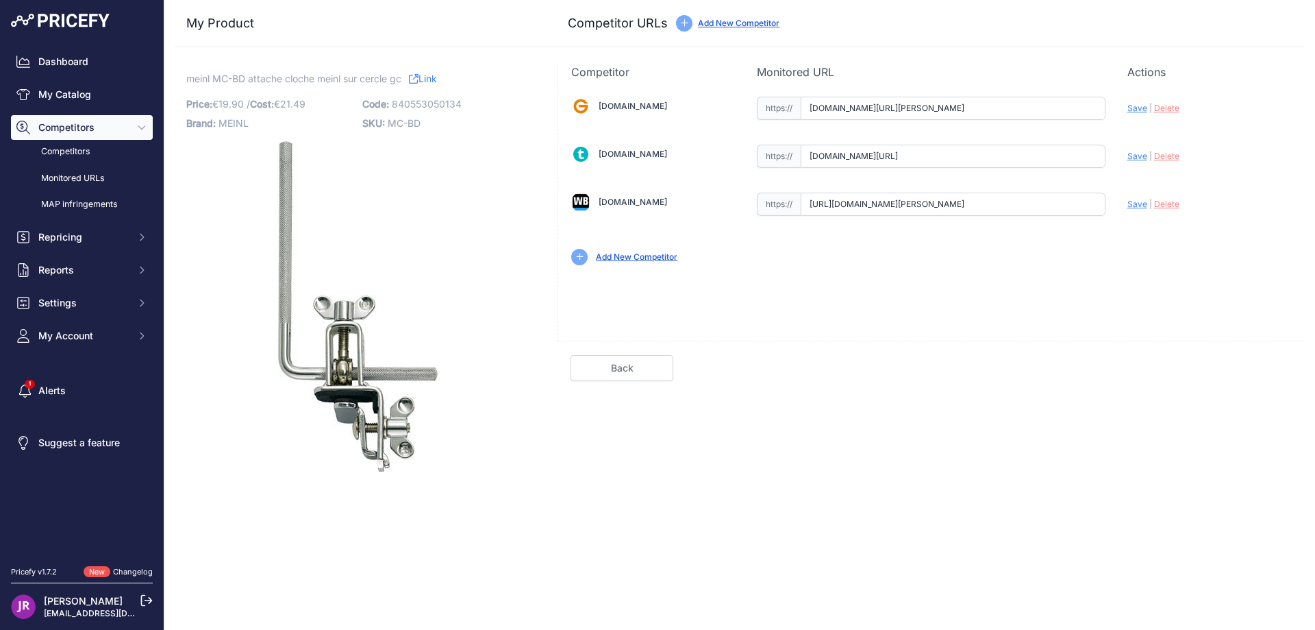
type input "www.woodbrass.com/clamps-et-supports-meinl-support-cloche-sur-grosse-caisse-mc-…"
click at [1135, 111] on span "Save" at bounding box center [1138, 108] width 20 height 10
type input "https://www.gear4music.fr/fr/Batterie-and-Percussion/Meinl-MCBD-Support-pour-Co…"
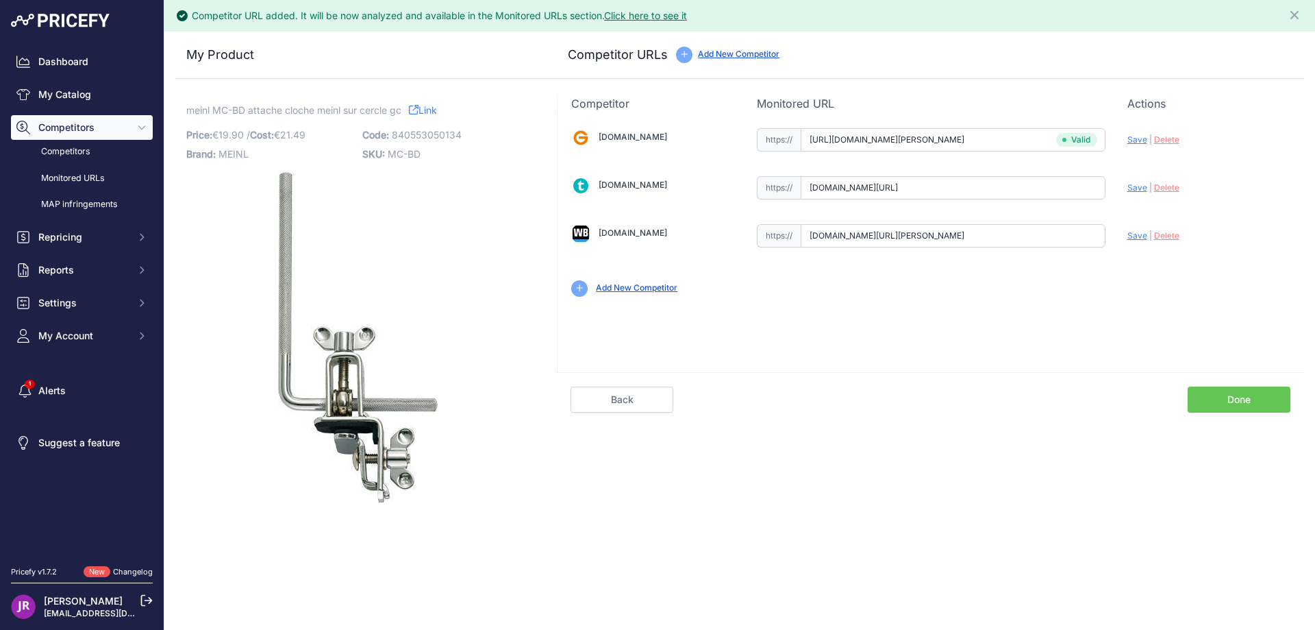
click at [1136, 185] on span "Save" at bounding box center [1138, 187] width 20 height 10
type input "https://www.thomann.fr/meinl_mcbd_kuhglocken_bassdrumhalter.htm?prirule_jdsnikf…"
click at [1137, 234] on span "Save" at bounding box center [1138, 235] width 20 height 10
type input "https://www.woodbrass.com/clamps-et-supports-meinl-support-cloche-sur-grosse-ca…"
click at [1225, 399] on link "Done" at bounding box center [1239, 399] width 103 height 26
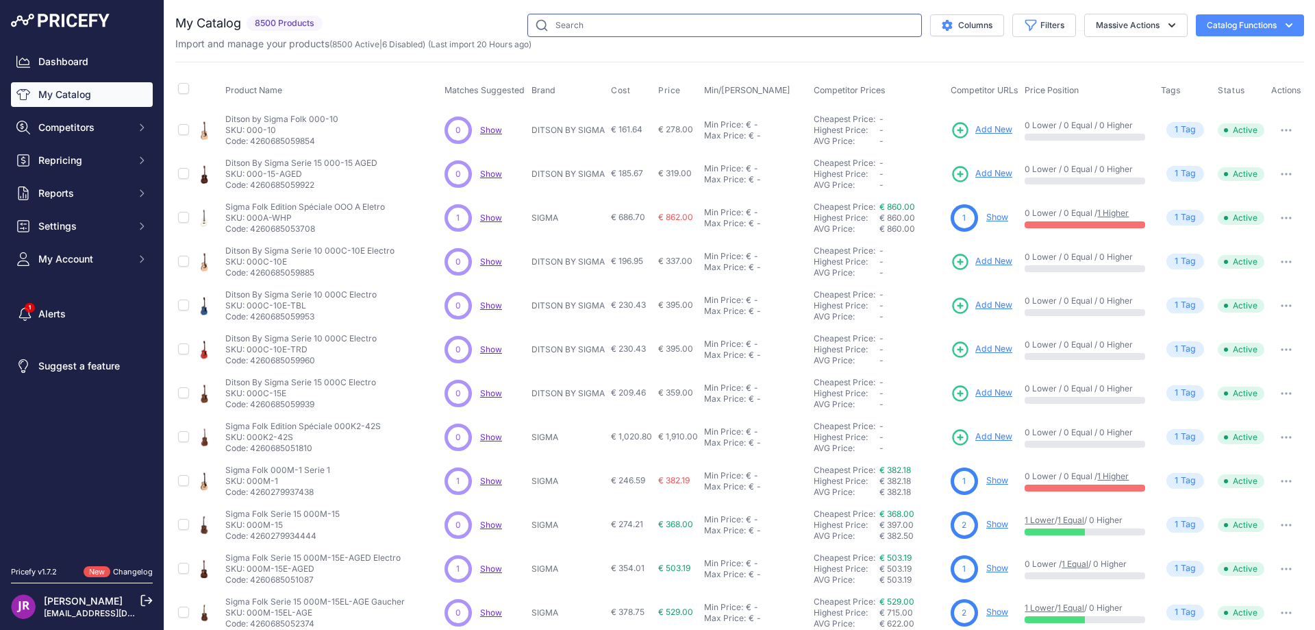
click at [550, 23] on input "text" at bounding box center [725, 25] width 395 height 23
paste input "MATCHBOX"
type input "MATCHBOX"
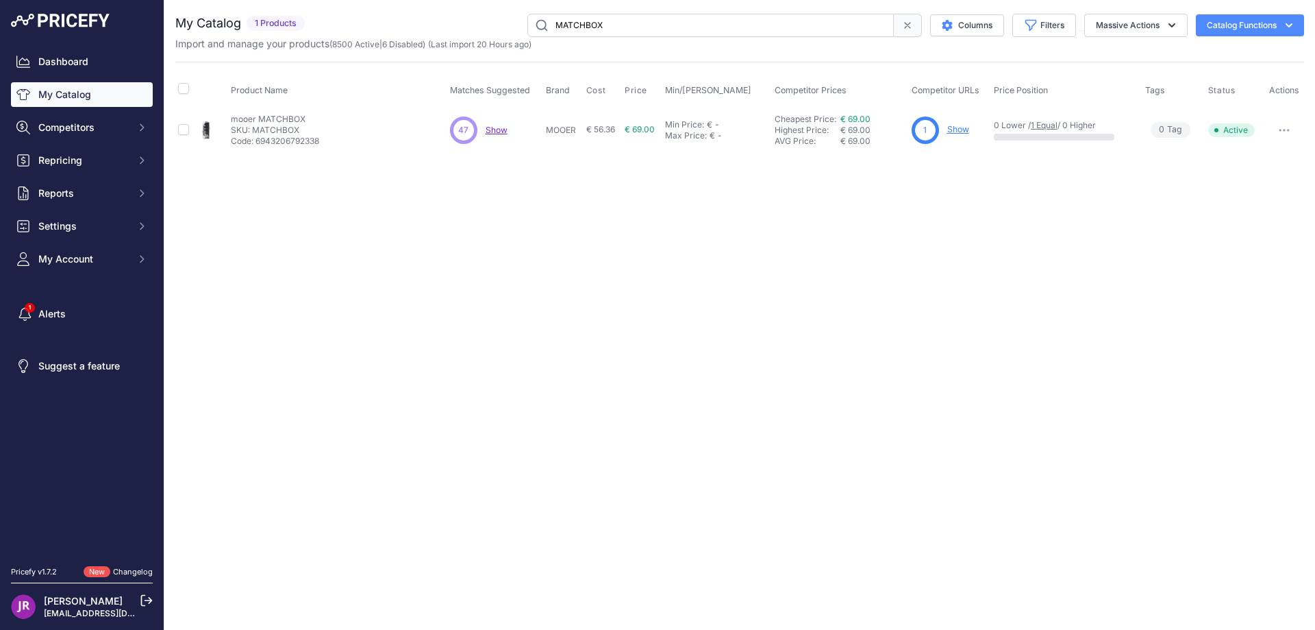
click at [966, 128] on link "Show" at bounding box center [959, 129] width 22 height 10
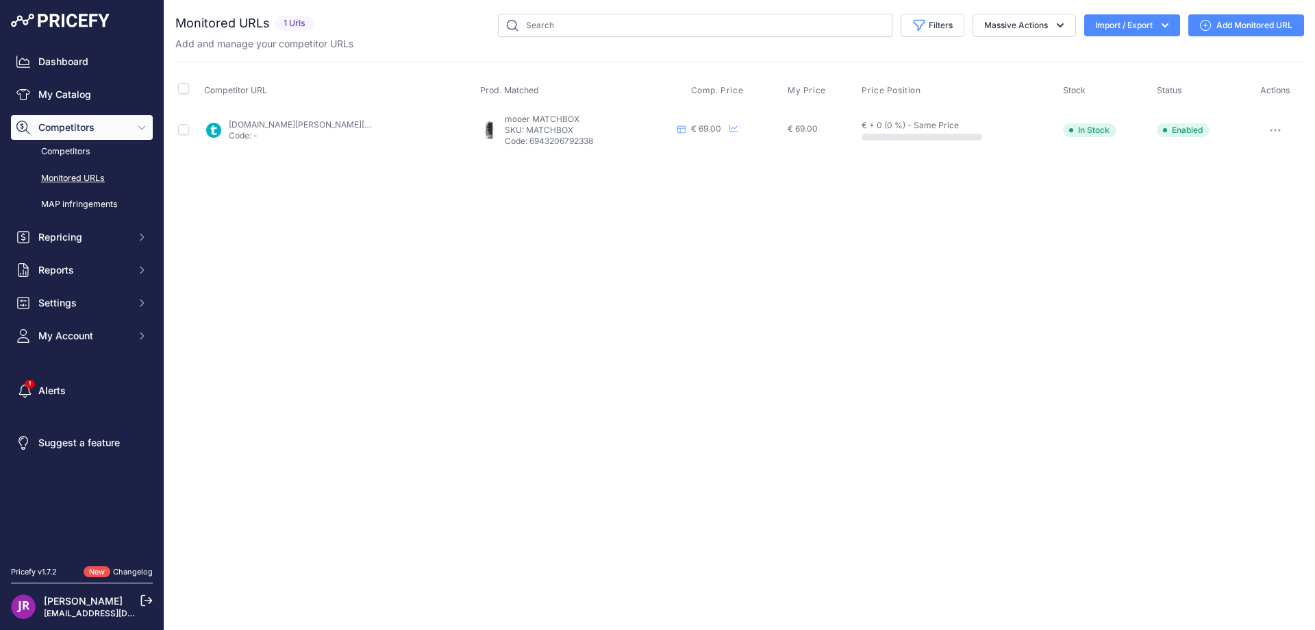
click at [1278, 131] on icon "button" at bounding box center [1275, 130] width 11 height 3
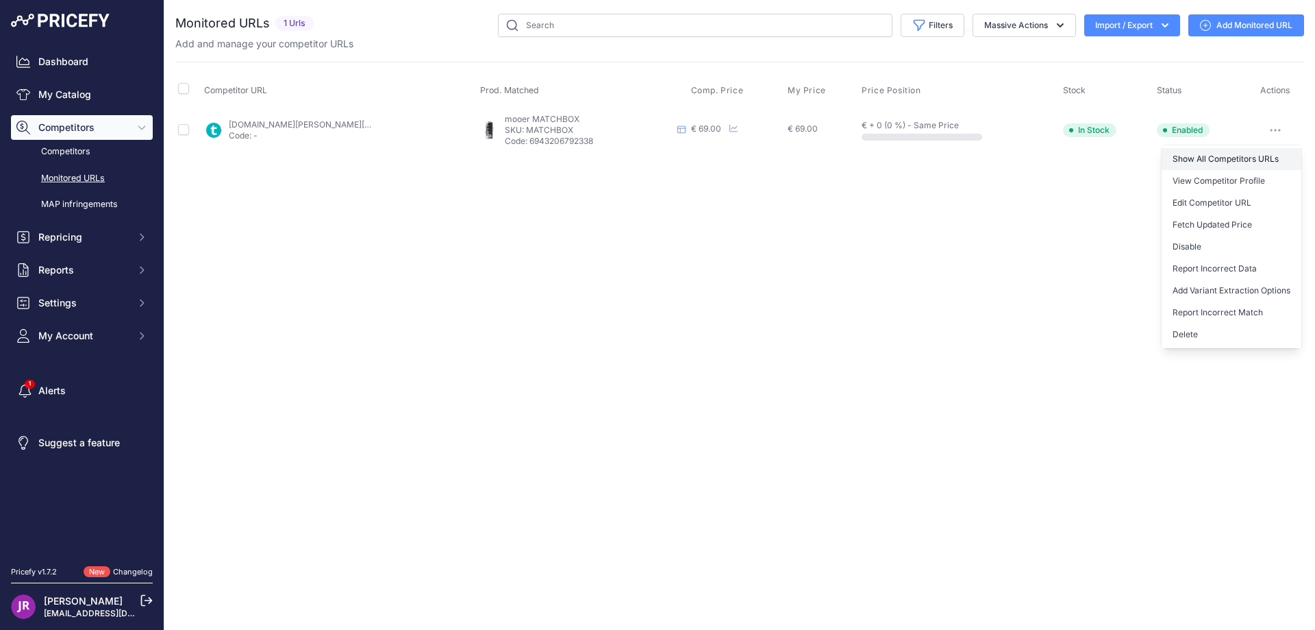
click at [1191, 160] on link "Show All Competitors URLs" at bounding box center [1232, 159] width 140 height 22
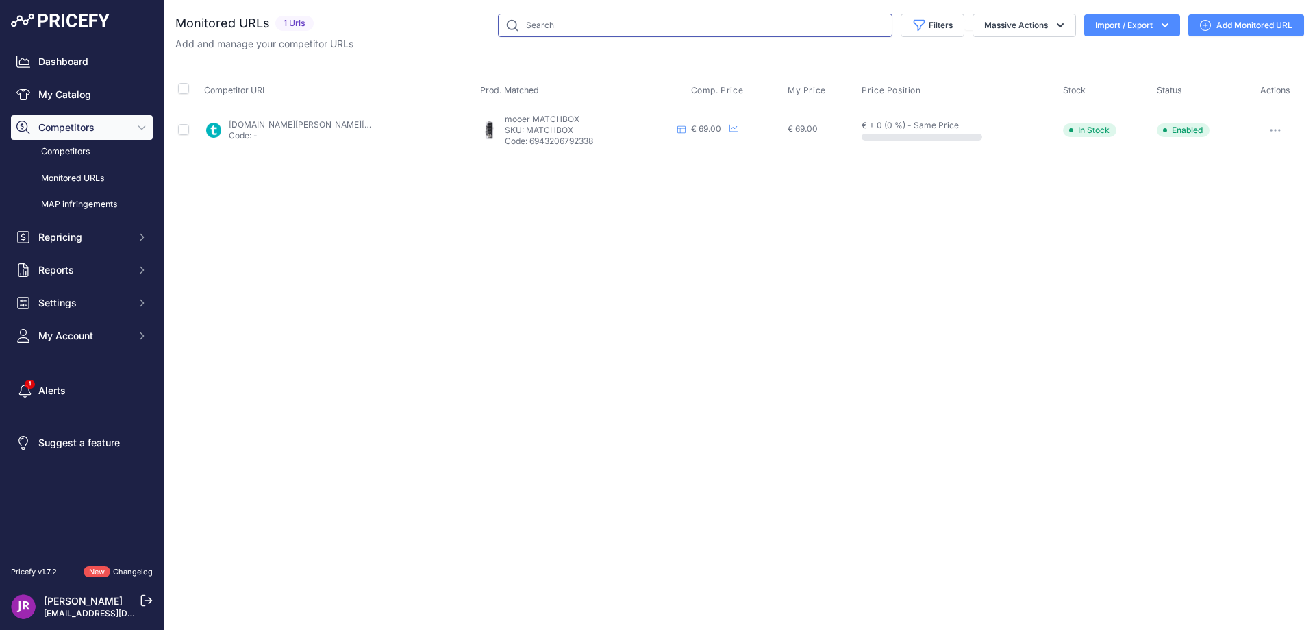
click at [536, 29] on input "text" at bounding box center [695, 25] width 395 height 23
click at [82, 90] on link "My Catalog" at bounding box center [82, 94] width 142 height 25
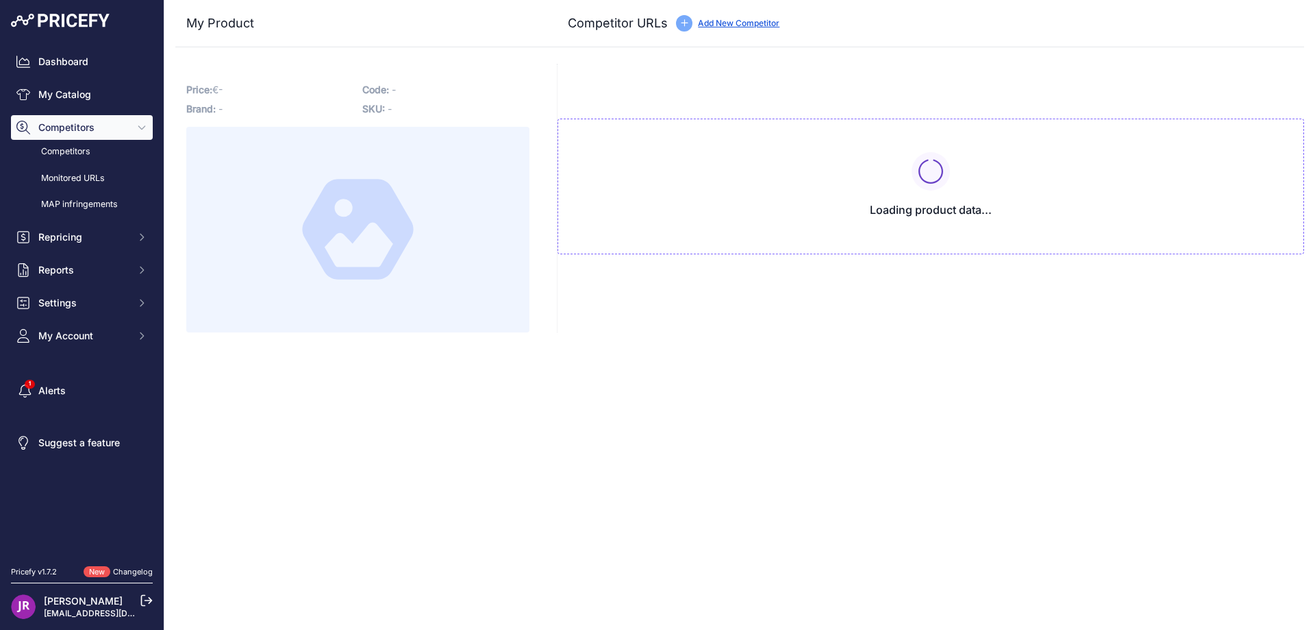
type input "[DOMAIN_NAME][URL]"
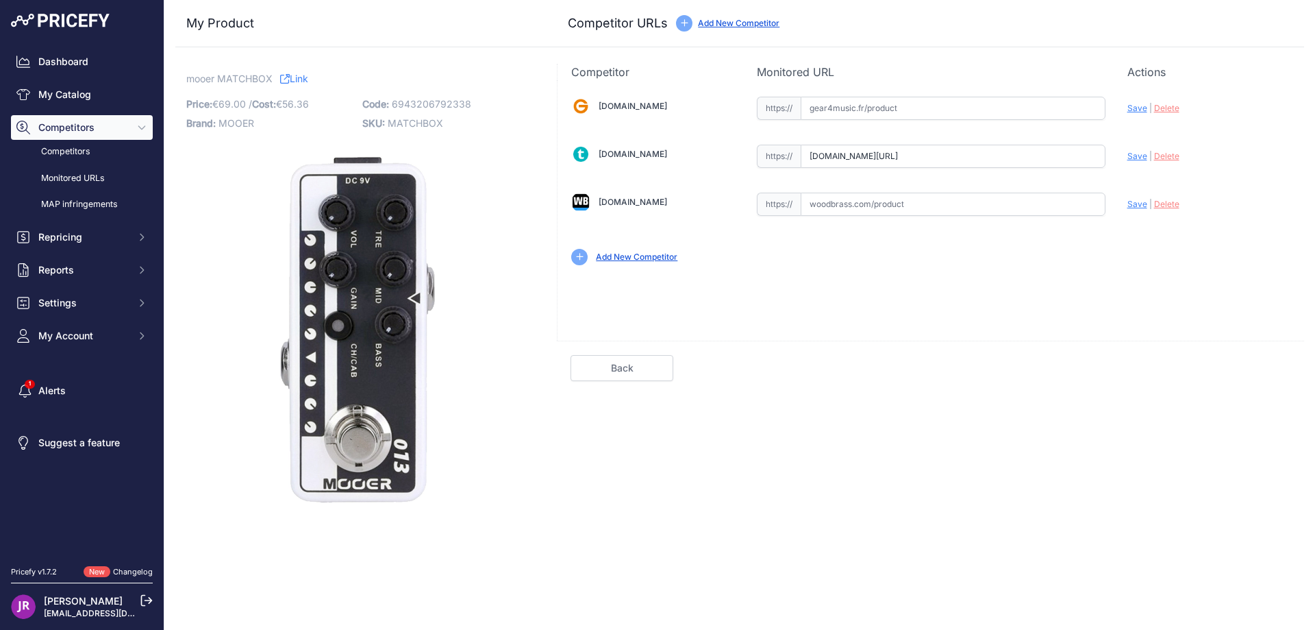
drag, startPoint x: 809, startPoint y: 156, endPoint x: 1108, endPoint y: 166, distance: 298.9
click at [1108, 166] on div "Gear4music.fr Valid Invalid" at bounding box center [931, 179] width 747 height 199
click at [1161, 156] on span "Delete" at bounding box center [1166, 156] width 25 height 10
click at [416, 121] on span "MATCHBOX" at bounding box center [415, 123] width 55 height 12
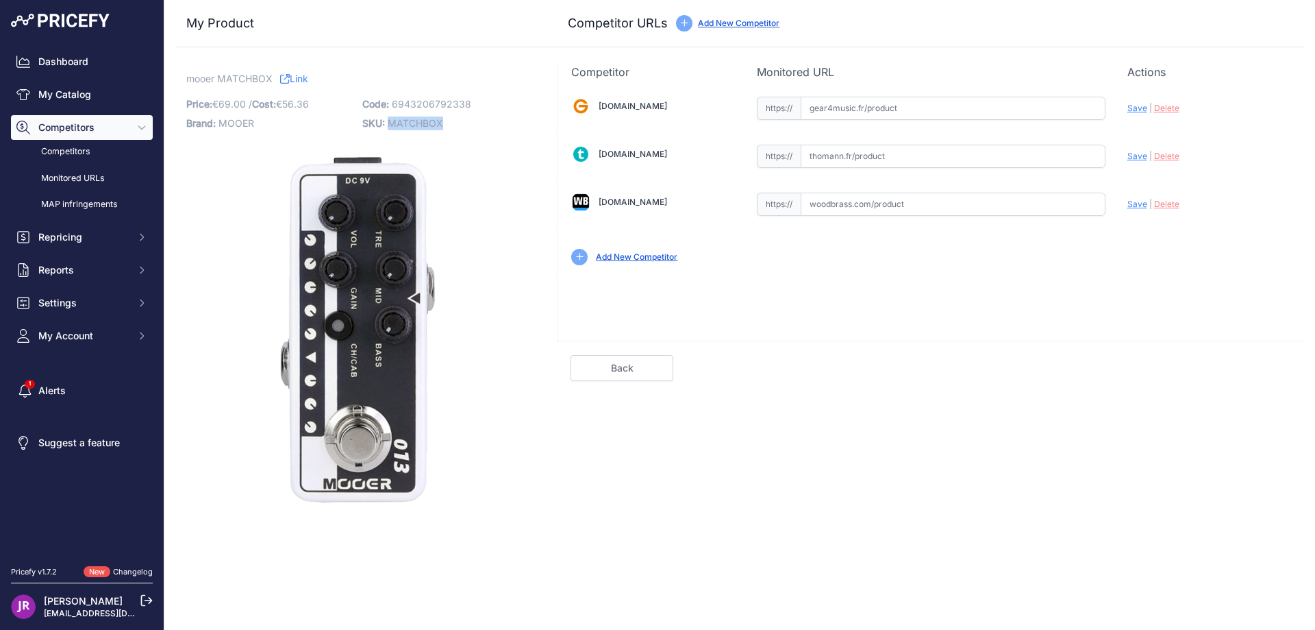
copy span "MATCHBOX"
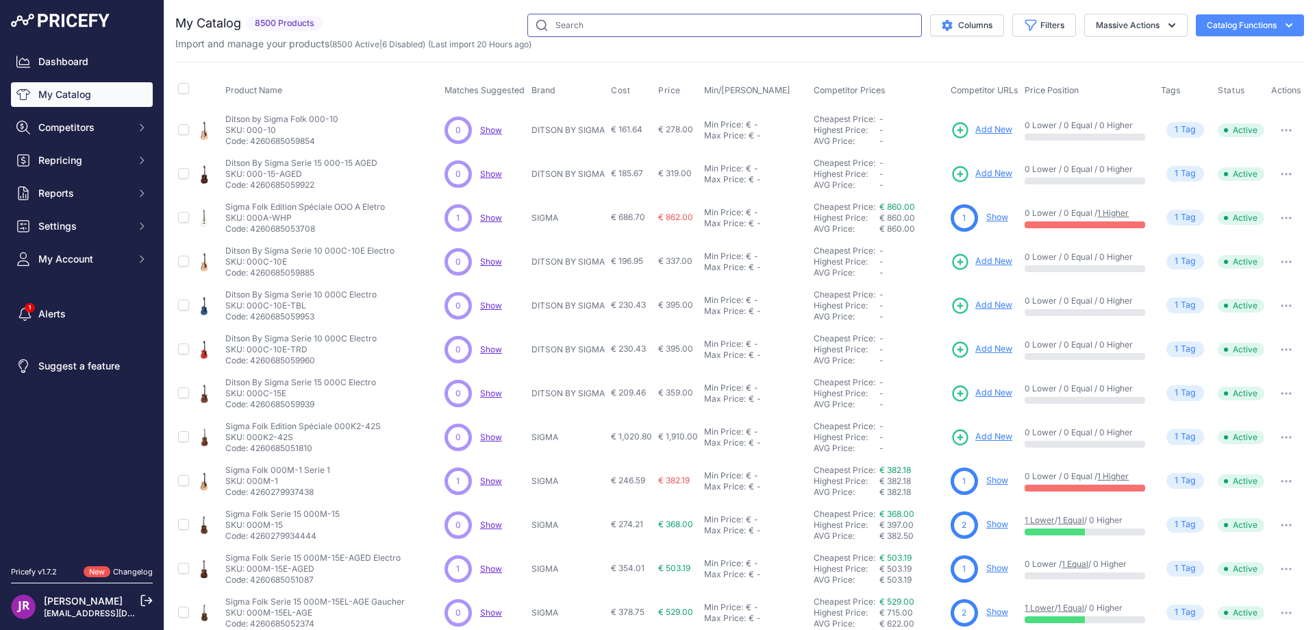
click at [549, 27] on input "text" at bounding box center [725, 25] width 395 height 23
paste input "LUXE2-CNAT"
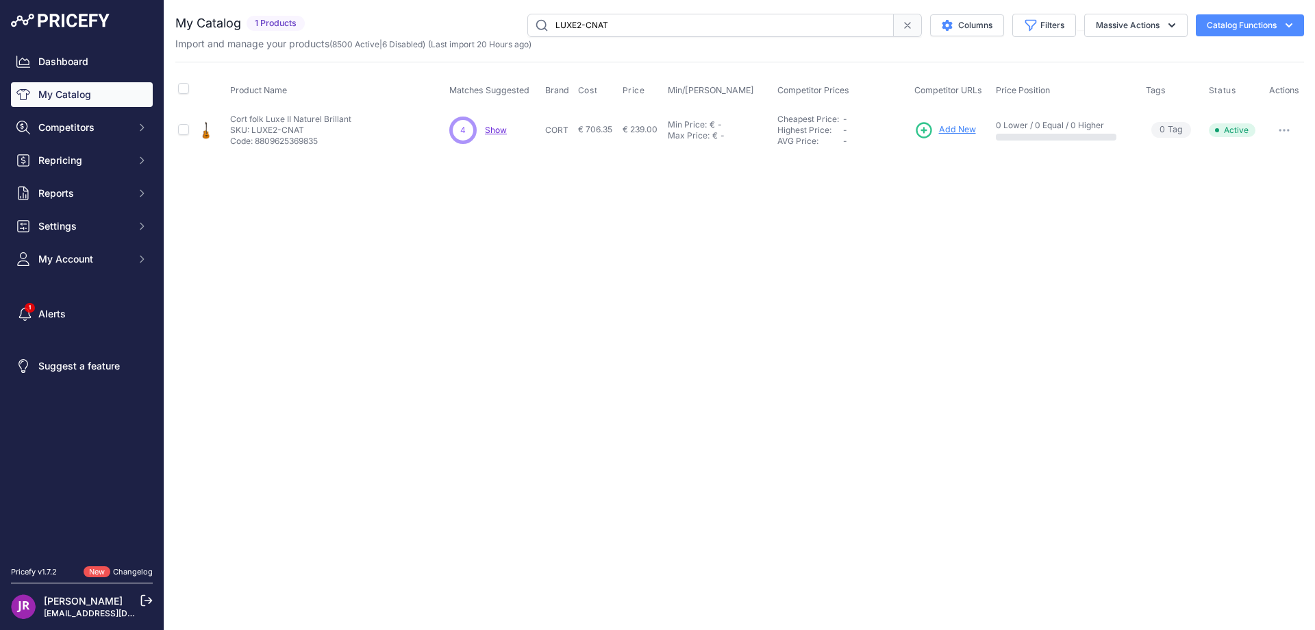
drag, startPoint x: 611, startPoint y: 27, endPoint x: 509, endPoint y: 23, distance: 102.2
click at [509, 23] on div "LUXE2-CNAT Columns Filters Status All Status Only Enabled Only Disabled" at bounding box center [807, 25] width 994 height 23
type input "lp862020"
click at [987, 132] on link "Show" at bounding box center [982, 129] width 22 height 10
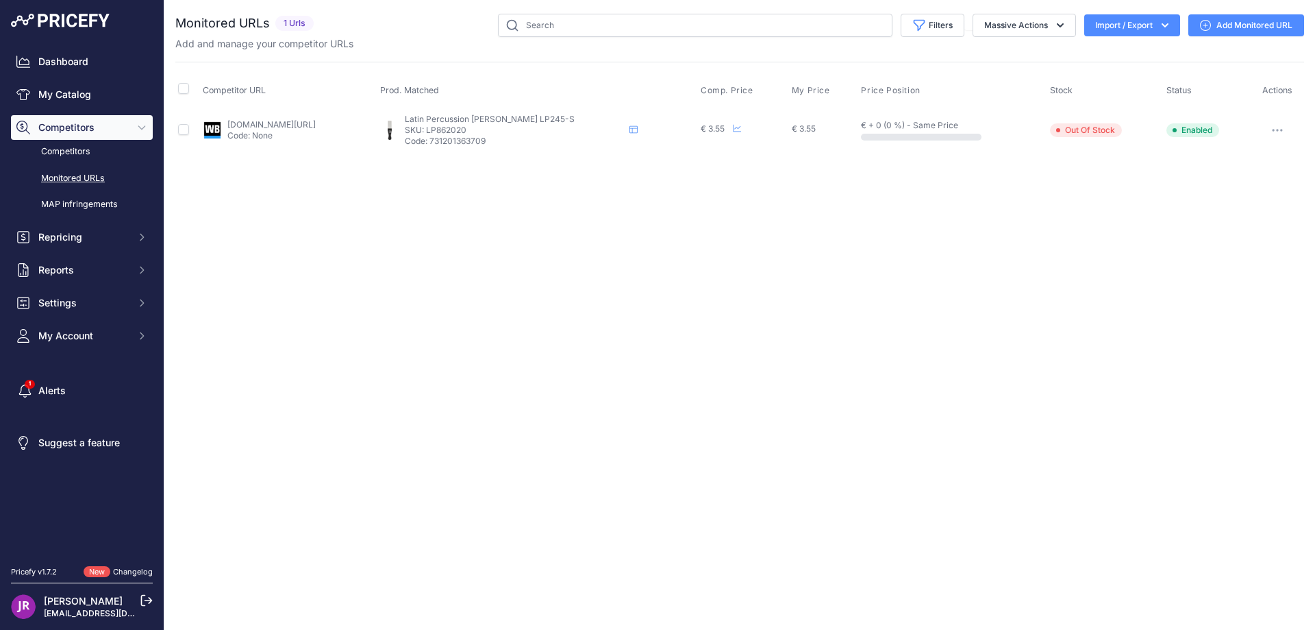
click at [1278, 127] on button "button" at bounding box center [1277, 130] width 27 height 19
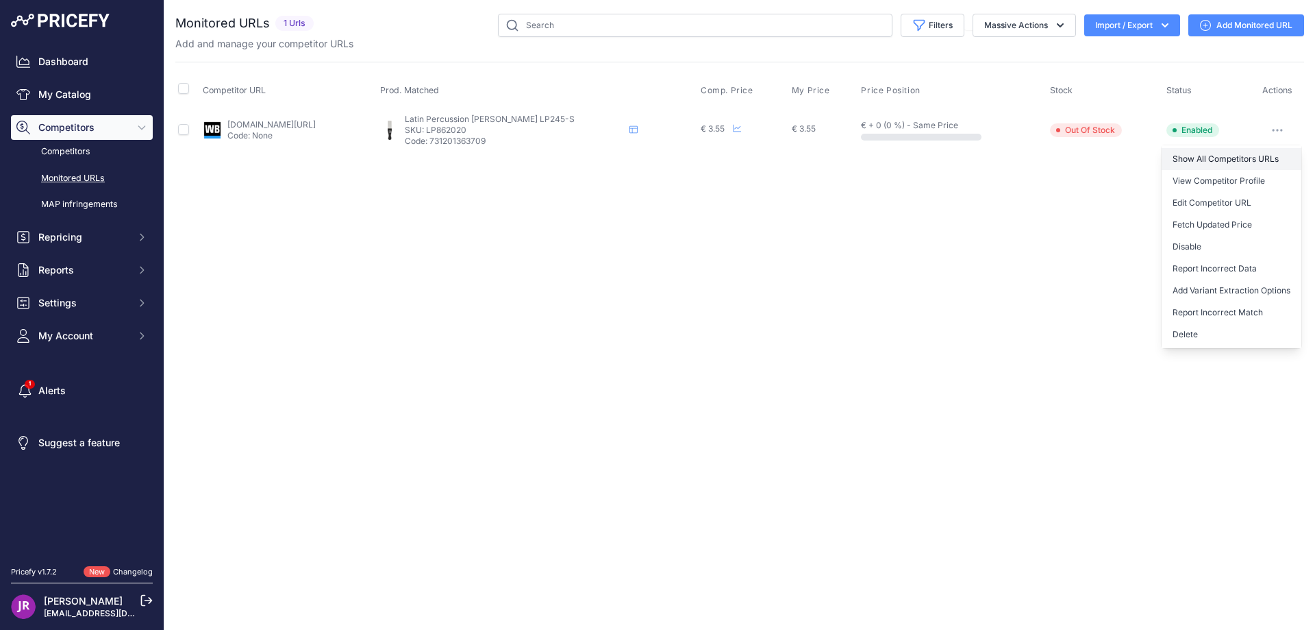
click at [1239, 155] on link "Show All Competitors URLs" at bounding box center [1232, 159] width 140 height 22
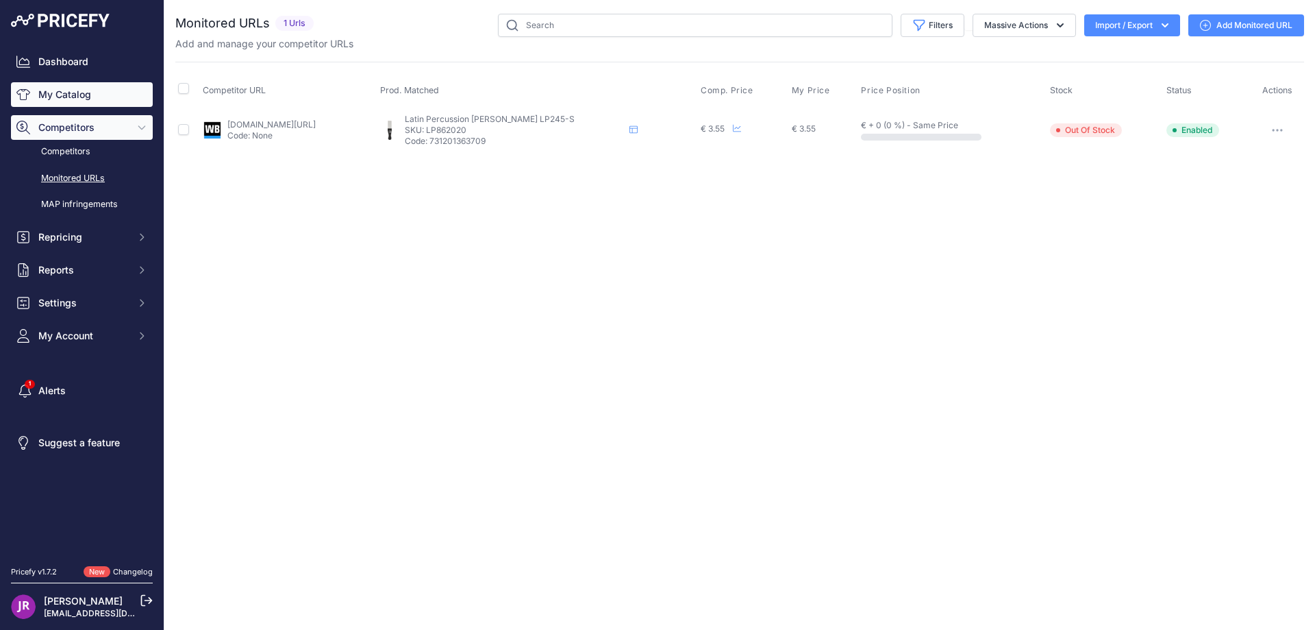
click at [91, 98] on link "My Catalog" at bounding box center [82, 94] width 142 height 25
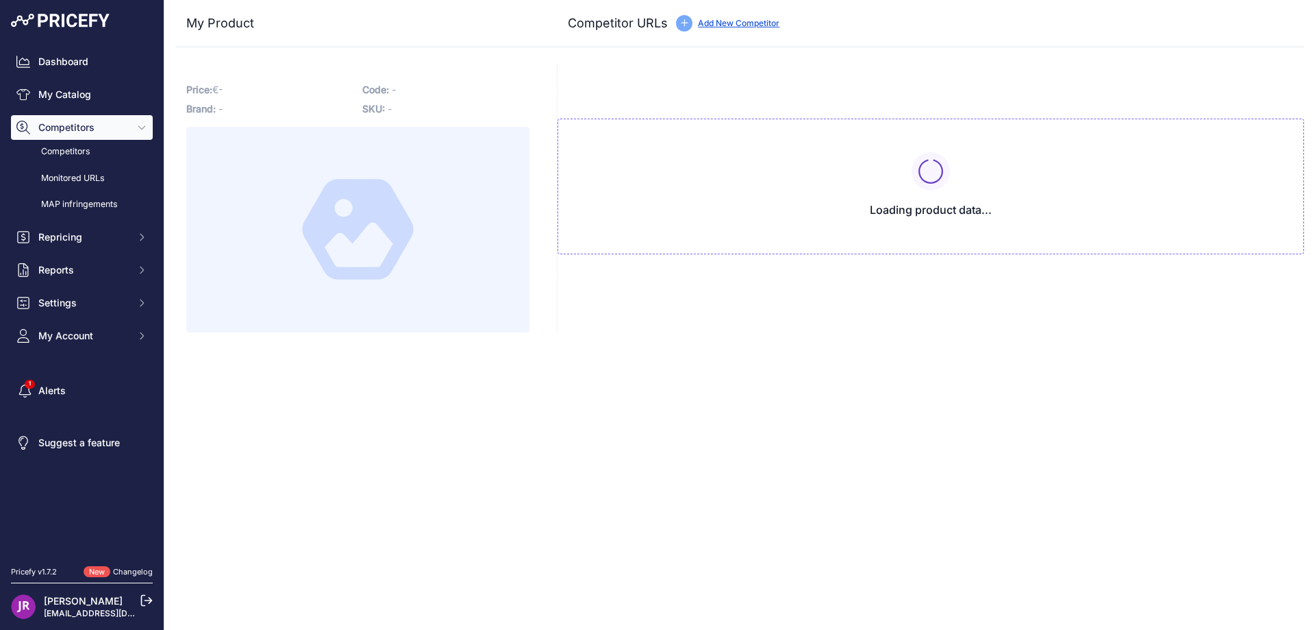
type input "[DOMAIN_NAME][URL]"
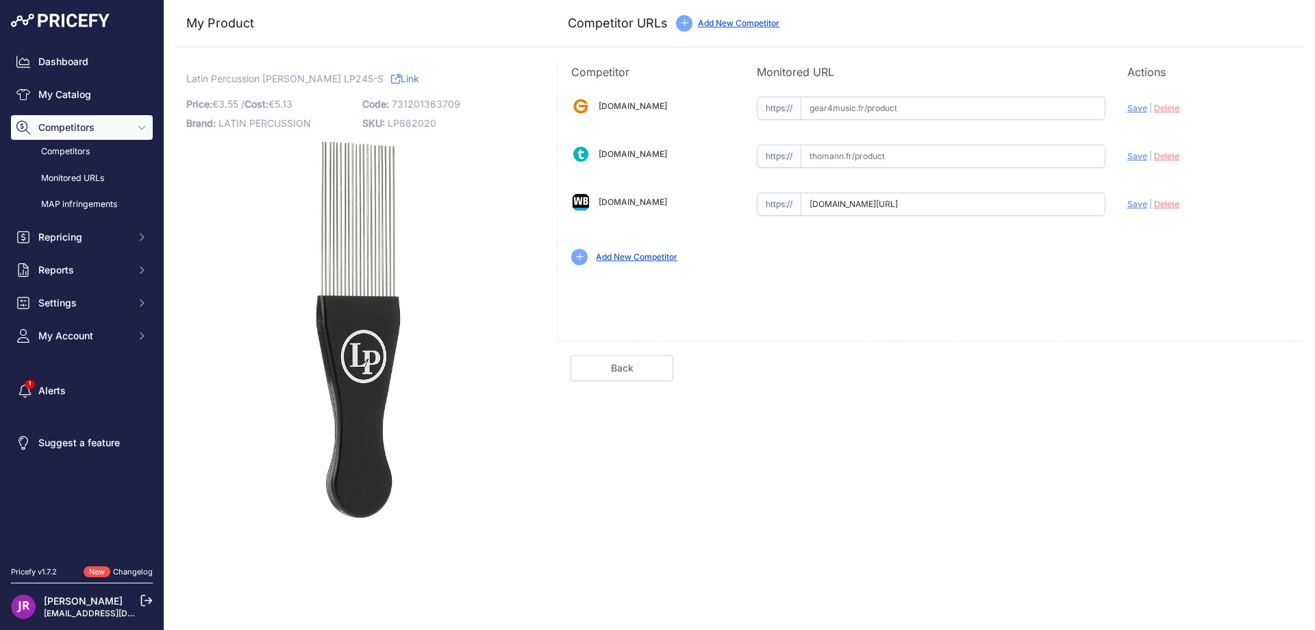
scroll to position [0, 209]
drag, startPoint x: 810, startPoint y: 206, endPoint x: 1197, endPoint y: 211, distance: 387.1
click at [1197, 211] on div "[DOMAIN_NAME] Valid Invalid" at bounding box center [931, 179] width 747 height 199
click at [1156, 204] on span "Delete" at bounding box center [1166, 204] width 25 height 10
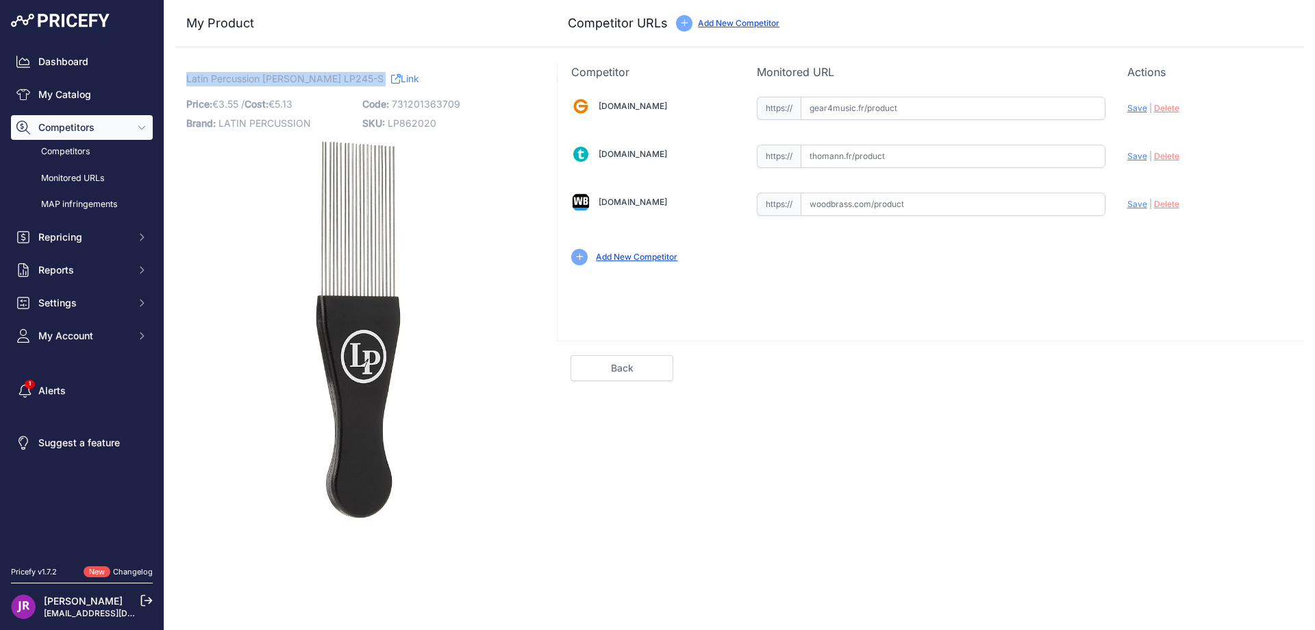
drag, startPoint x: 186, startPoint y: 77, endPoint x: 371, endPoint y: 79, distance: 185.7
click at [371, 79] on div "Latin Percussion Guiro Grattoir LP245-S Link Price: € 3.55 / Cost: 5.13" at bounding box center [357, 291] width 365 height 454
copy p "Latin Percussion Guiro Grattoir LP245-S"
click at [417, 124] on span "LP862020" at bounding box center [412, 123] width 49 height 12
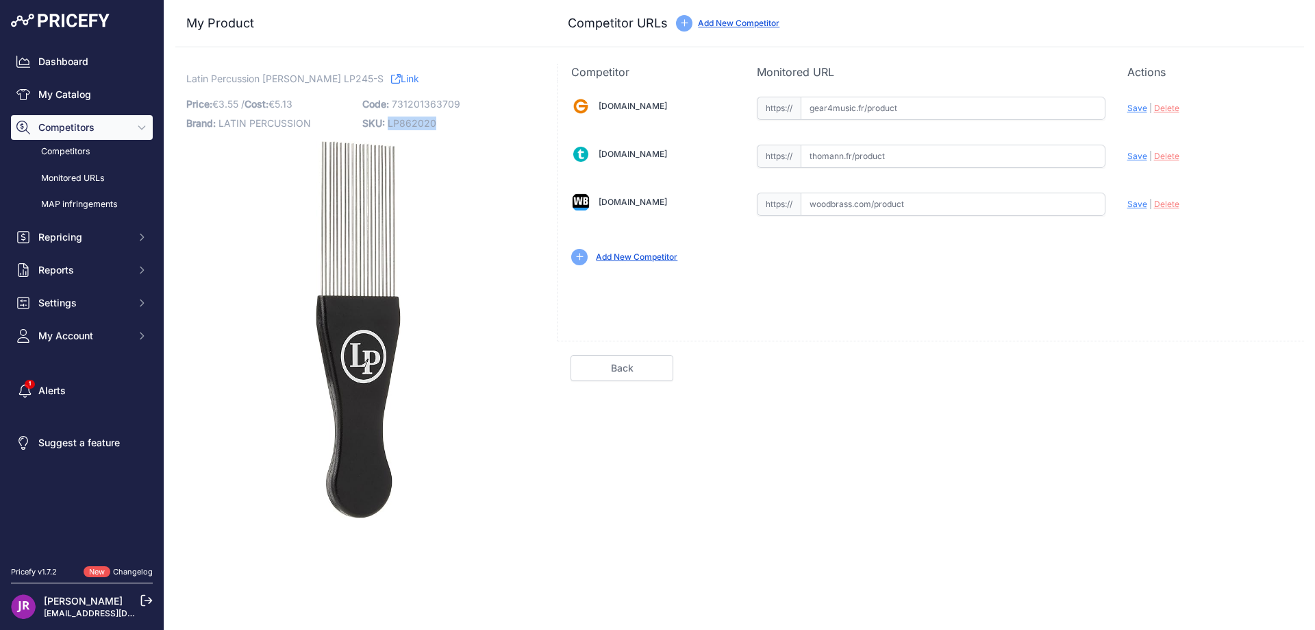
copy span "LP862020"
drag, startPoint x: 186, startPoint y: 79, endPoint x: 365, endPoint y: 83, distance: 178.9
click at [365, 83] on span "Latin Percussion Guiro Grattoir LP245-S" at bounding box center [284, 78] width 197 height 17
copy span "Latin Percussion Guiro Grattoir LP245-S"
click at [399, 127] on span "LP862020" at bounding box center [412, 123] width 49 height 12
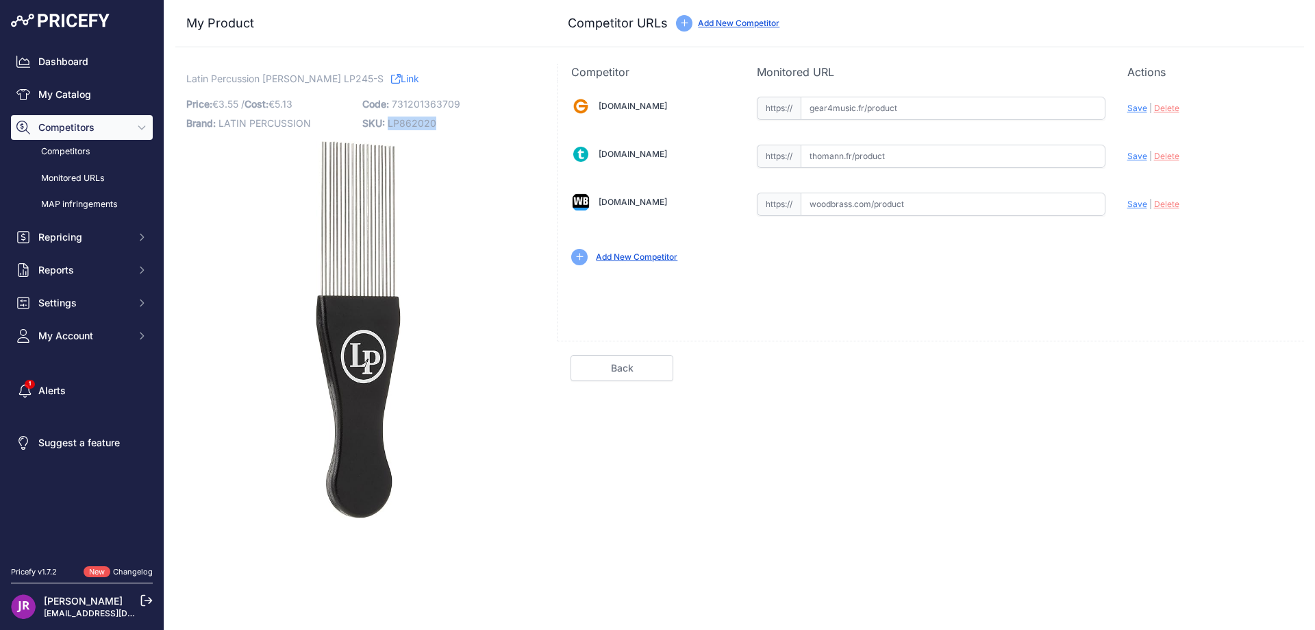
click at [399, 127] on span "LP862020" at bounding box center [412, 123] width 49 height 12
copy span "LP862020"
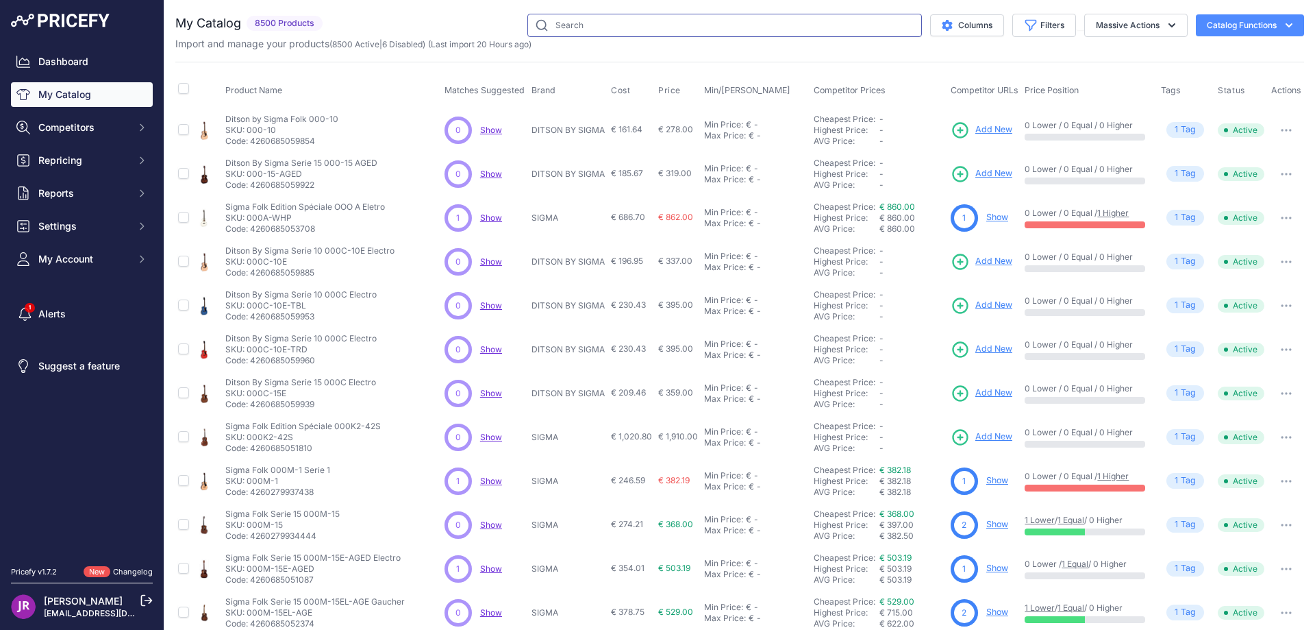
click at [562, 35] on input "text" at bounding box center [725, 25] width 395 height 23
type input "lp810550"
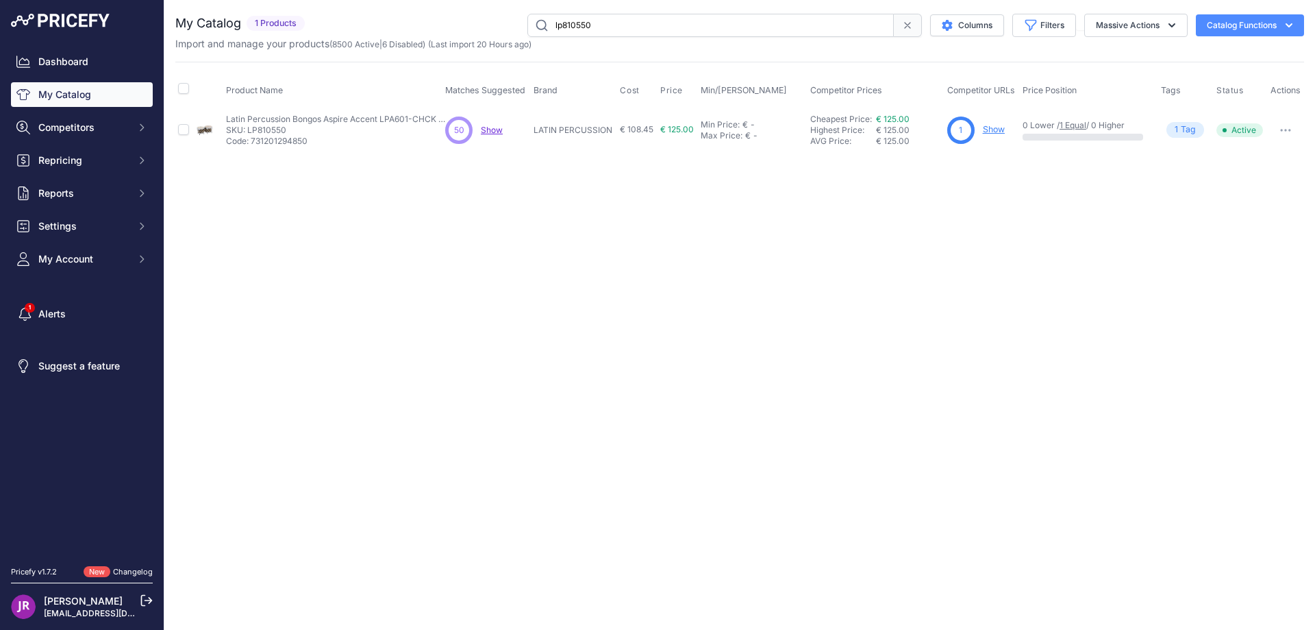
click at [996, 129] on link "Show" at bounding box center [994, 129] width 22 height 10
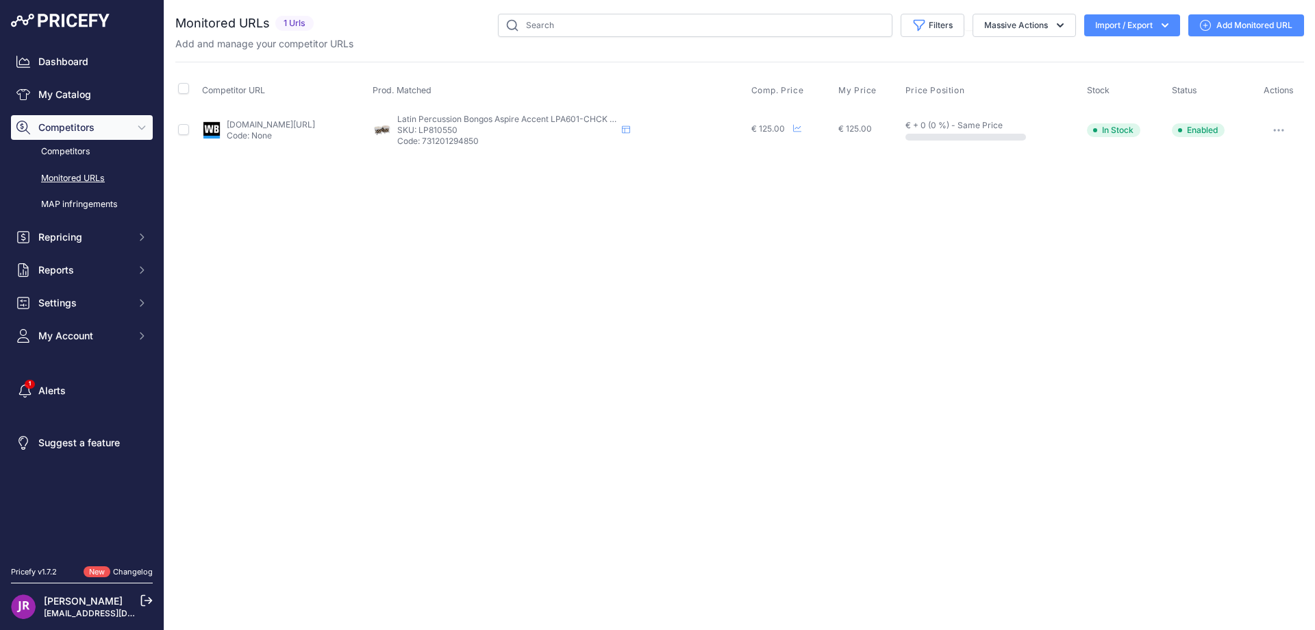
click at [495, 131] on p "SKU: LP810550" at bounding box center [506, 130] width 219 height 11
copy p "LP810550"
click at [1274, 130] on icon "button" at bounding box center [1279, 130] width 11 height 3
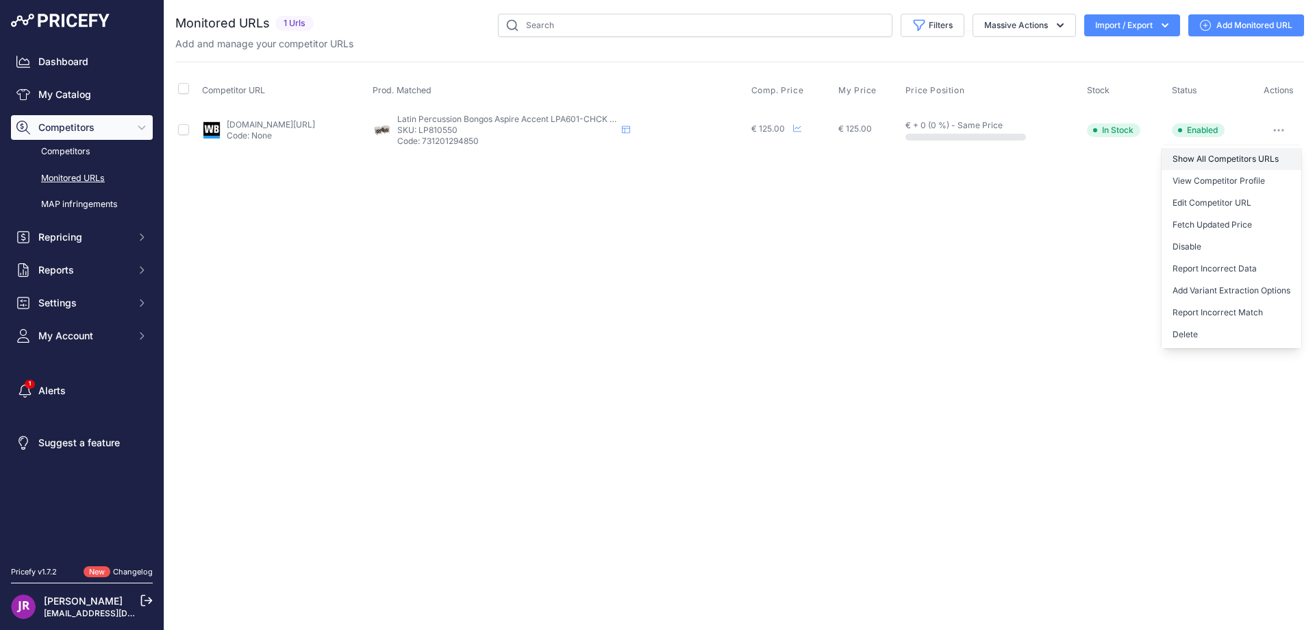
click at [1230, 158] on link "Show All Competitors URLs" at bounding box center [1232, 159] width 140 height 22
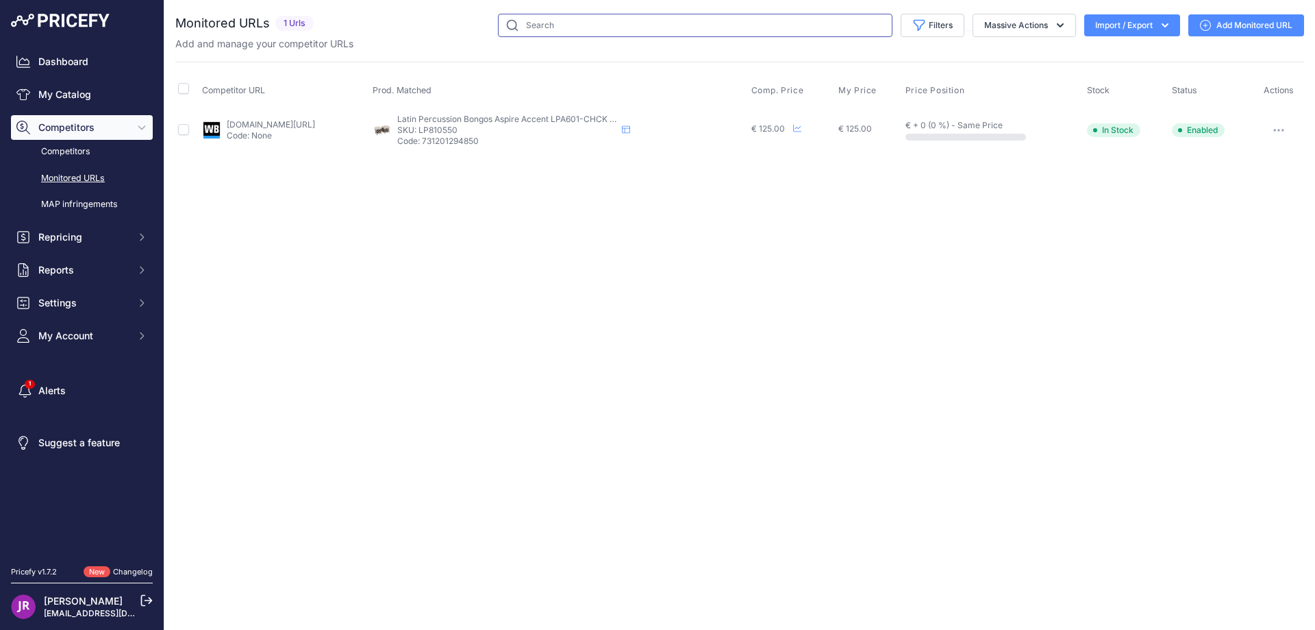
click at [537, 29] on input "text" at bounding box center [695, 25] width 395 height 23
type input "lg-1e"
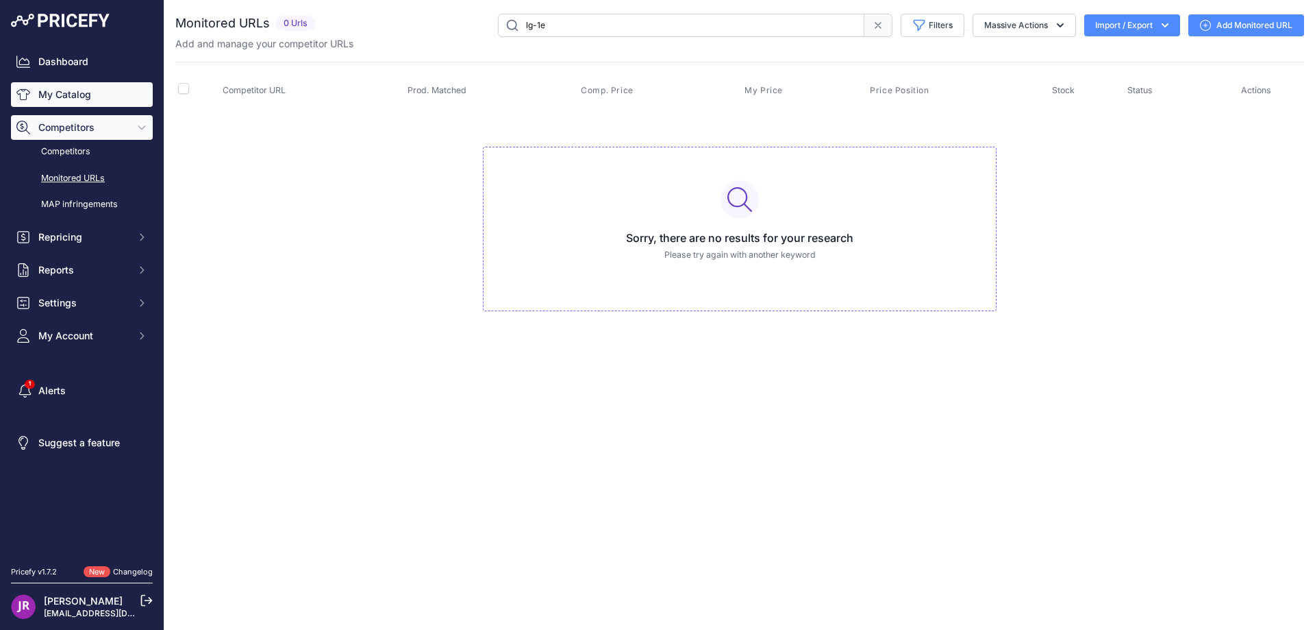
click at [67, 89] on link "My Catalog" at bounding box center [82, 94] width 142 height 25
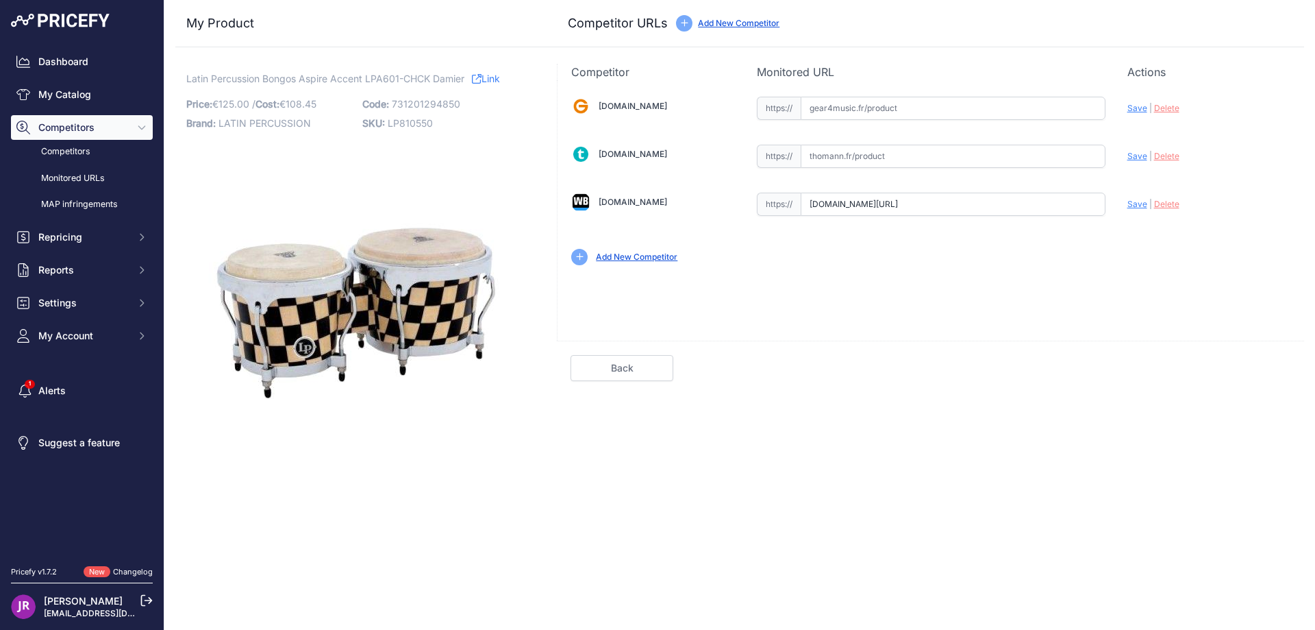
scroll to position [0, 198]
drag, startPoint x: 813, startPoint y: 203, endPoint x: 1121, endPoint y: 225, distance: 309.1
click at [1121, 225] on div "Gear4music.fr Valid Invalid" at bounding box center [931, 179] width 747 height 199
click at [1168, 206] on span "Delete" at bounding box center [1166, 204] width 25 height 10
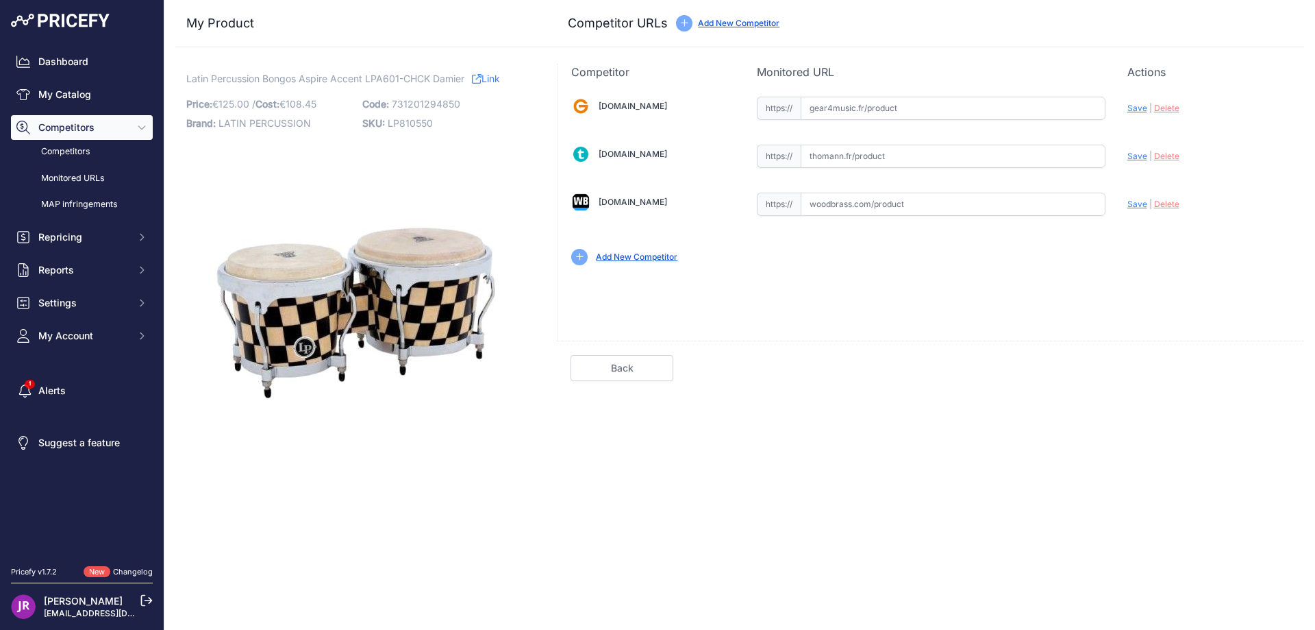
click at [402, 120] on span "LP810550" at bounding box center [410, 123] width 45 height 12
copy span "LP810550"
click at [855, 110] on input "text" at bounding box center [953, 108] width 305 height 23
paste input "https://www.gear4music.fr/fr/Batterie-and-Percussion/LP-Aspire-Accent-Bongos-Ch…"
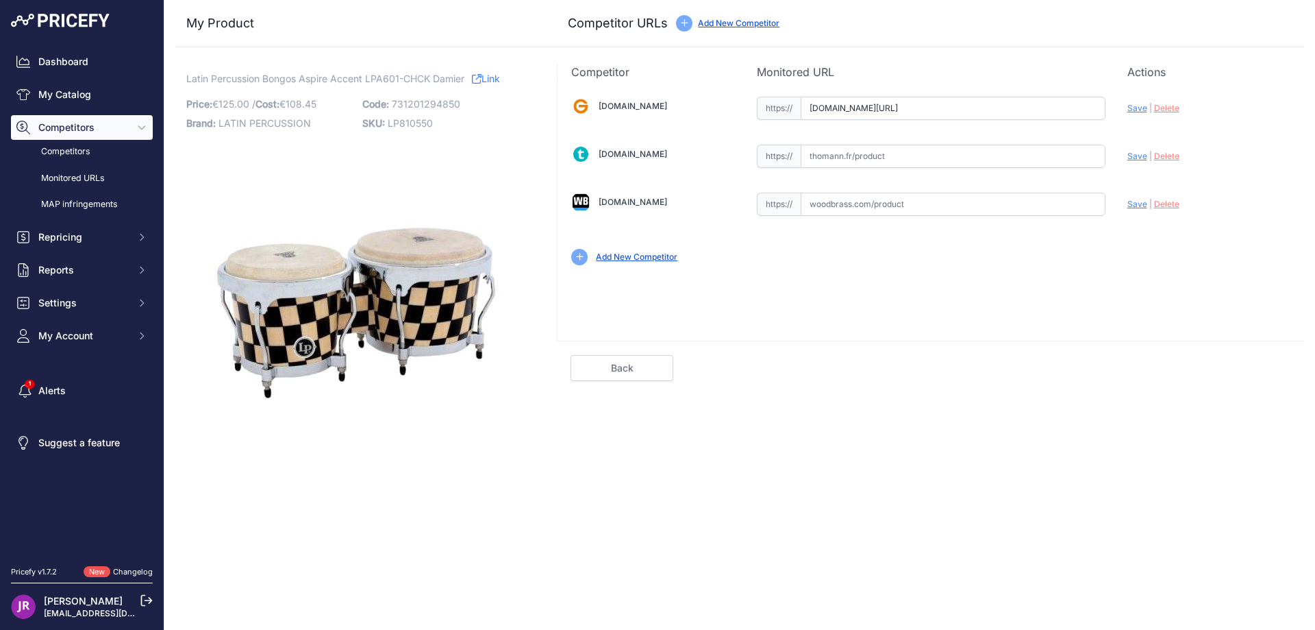
click at [1140, 106] on span "Save" at bounding box center [1138, 108] width 20 height 10
type input "https://www.gear4music.fr/fr/Batterie-and-Percussion/LP-Aspire-Accent-Bongos-Ch…"
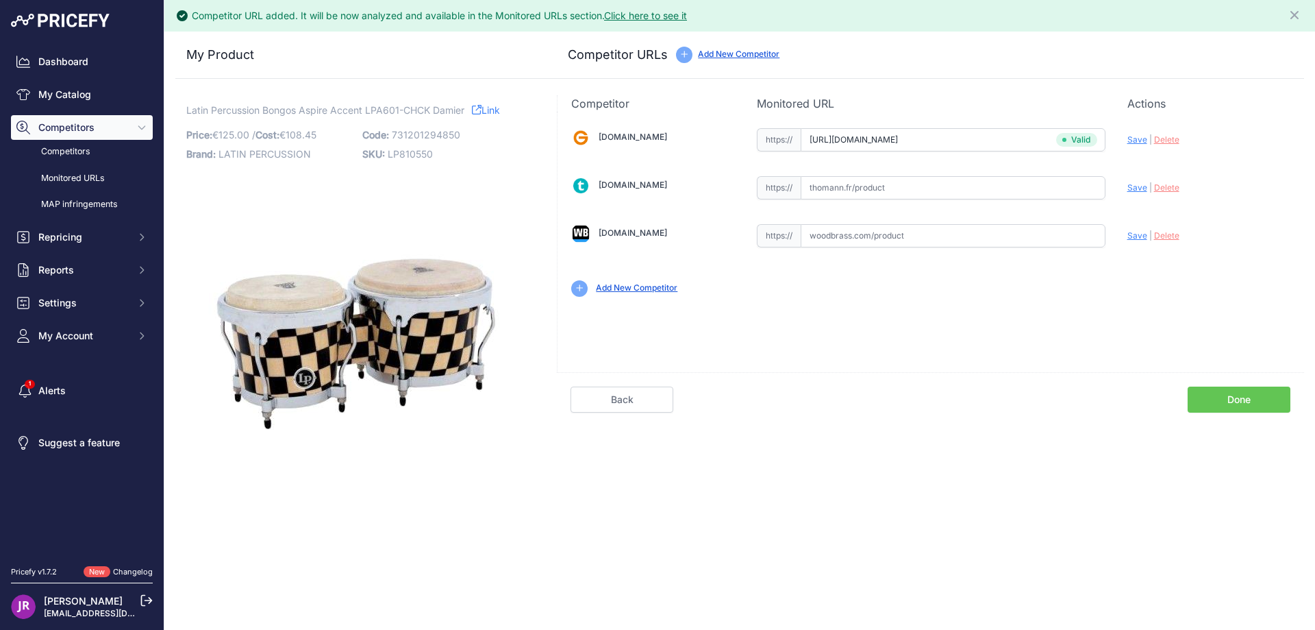
click at [1231, 398] on link "Done" at bounding box center [1239, 399] width 103 height 26
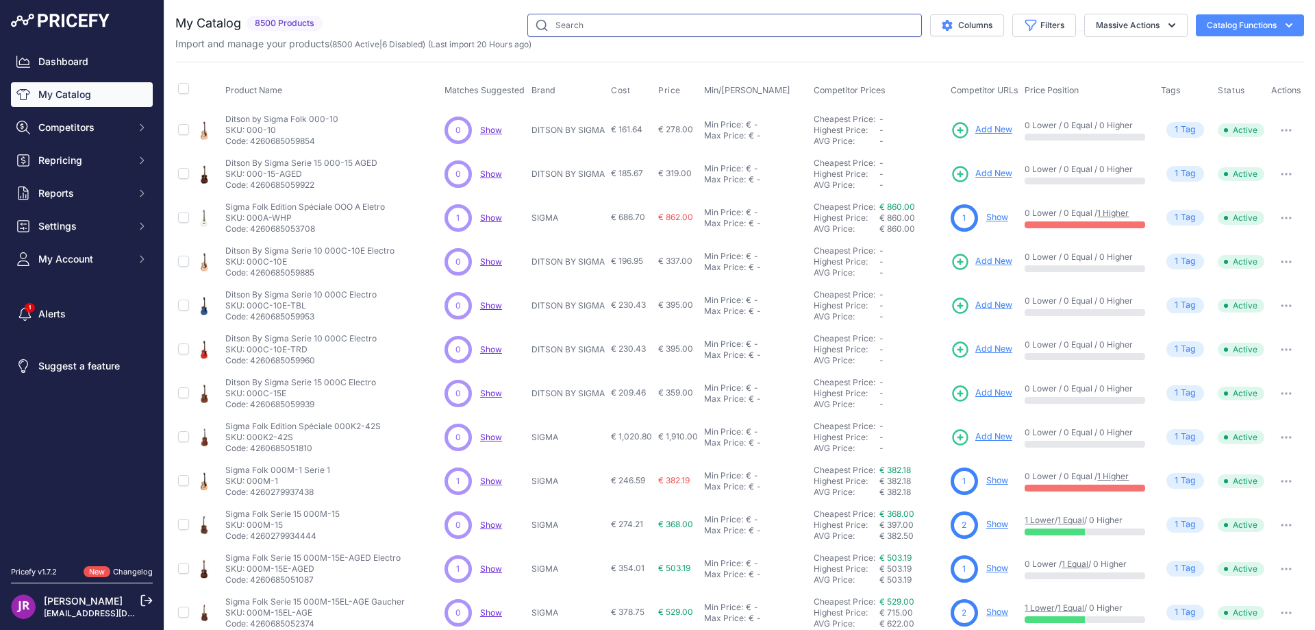
click at [566, 31] on input "text" at bounding box center [725, 25] width 395 height 23
type input "lg-1e"
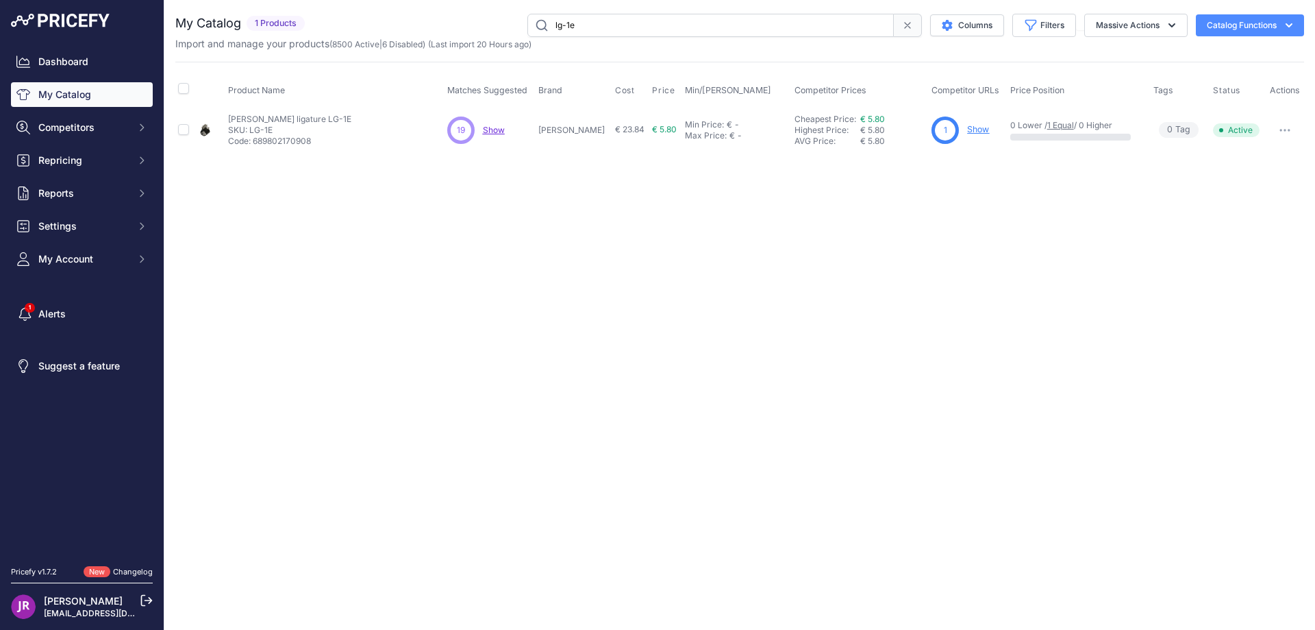
click at [968, 132] on link "Show" at bounding box center [978, 129] width 22 height 10
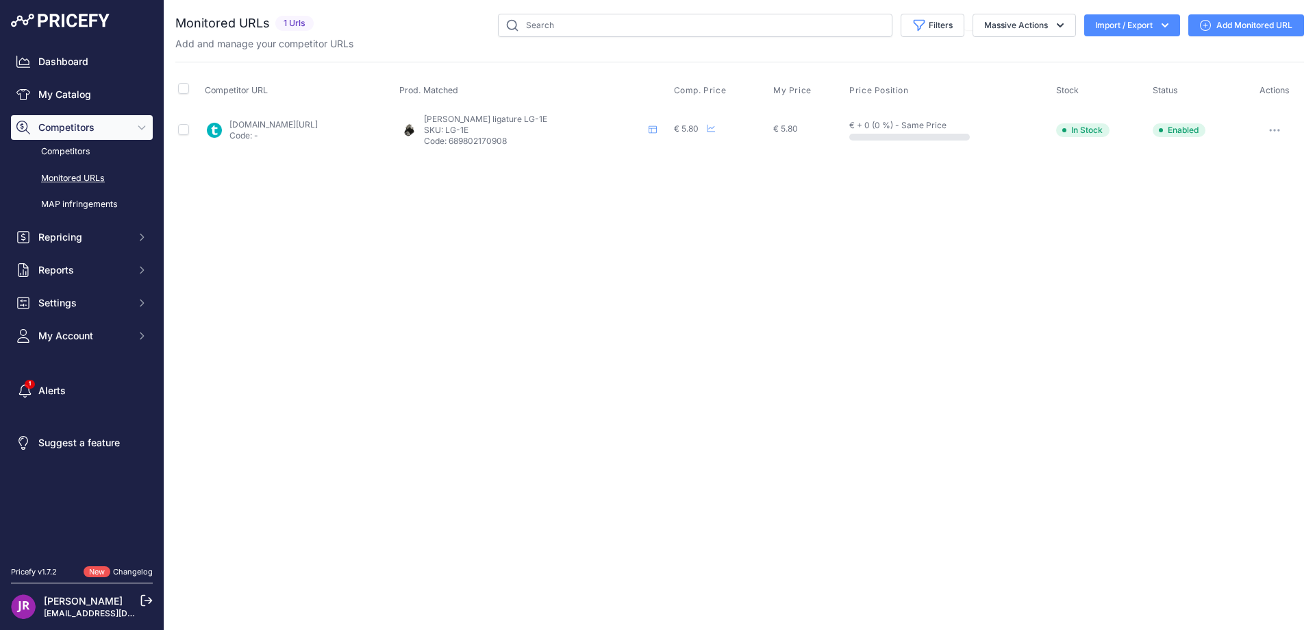
click at [1277, 130] on icon "button" at bounding box center [1275, 130] width 11 height 3
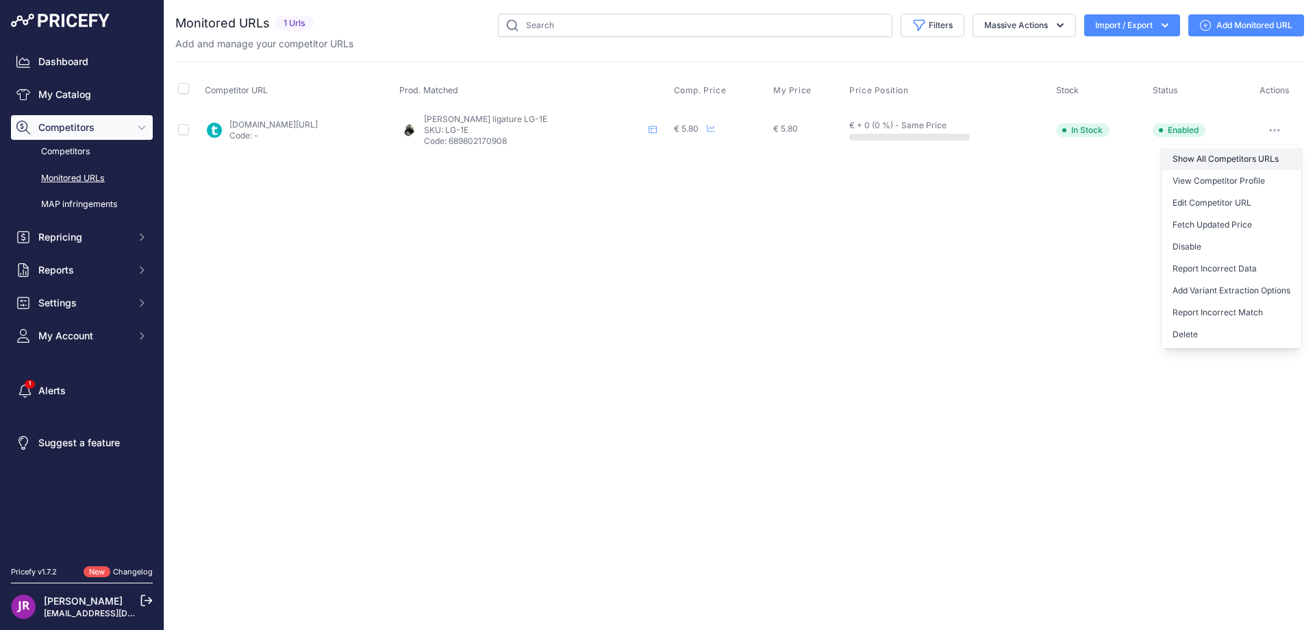
click at [1237, 158] on link "Show All Competitors URLs" at bounding box center [1232, 159] width 140 height 22
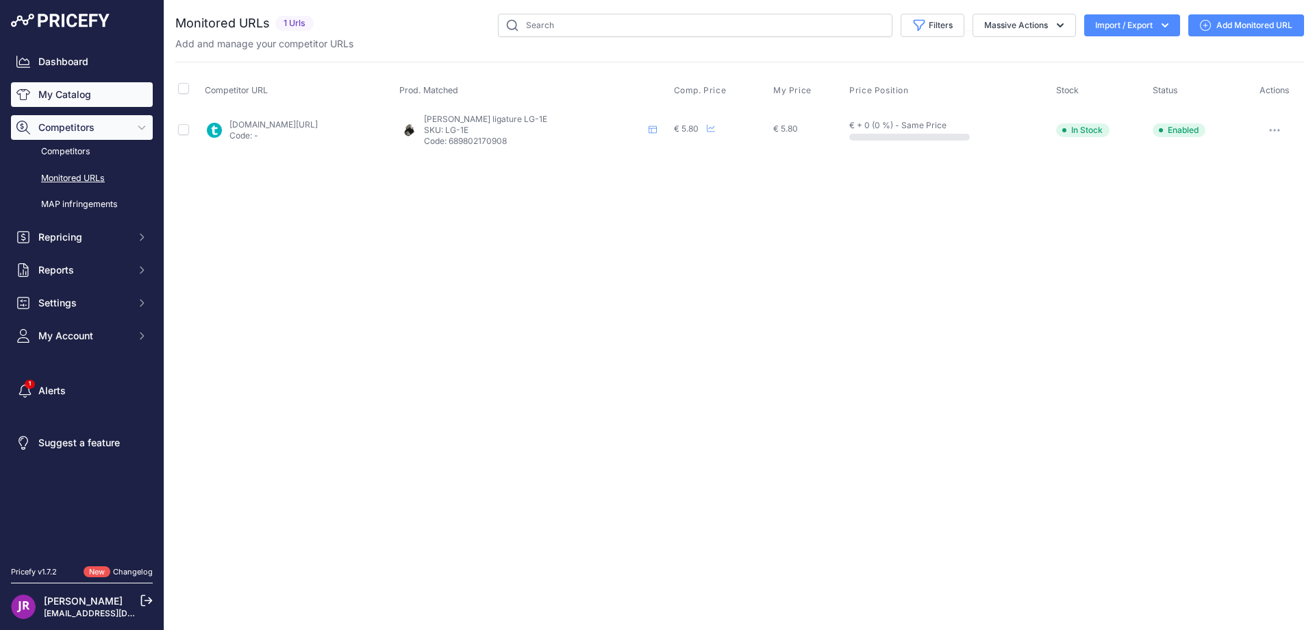
click at [86, 97] on link "My Catalog" at bounding box center [82, 94] width 142 height 25
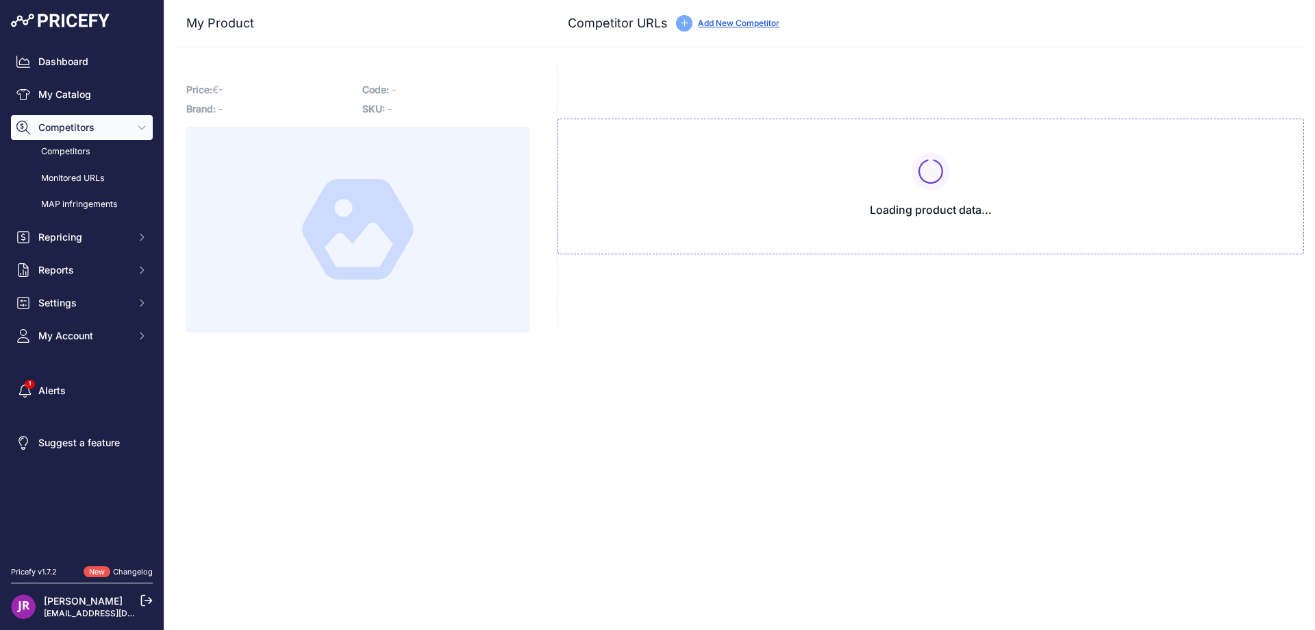
type input "[DOMAIN_NAME][URL]"
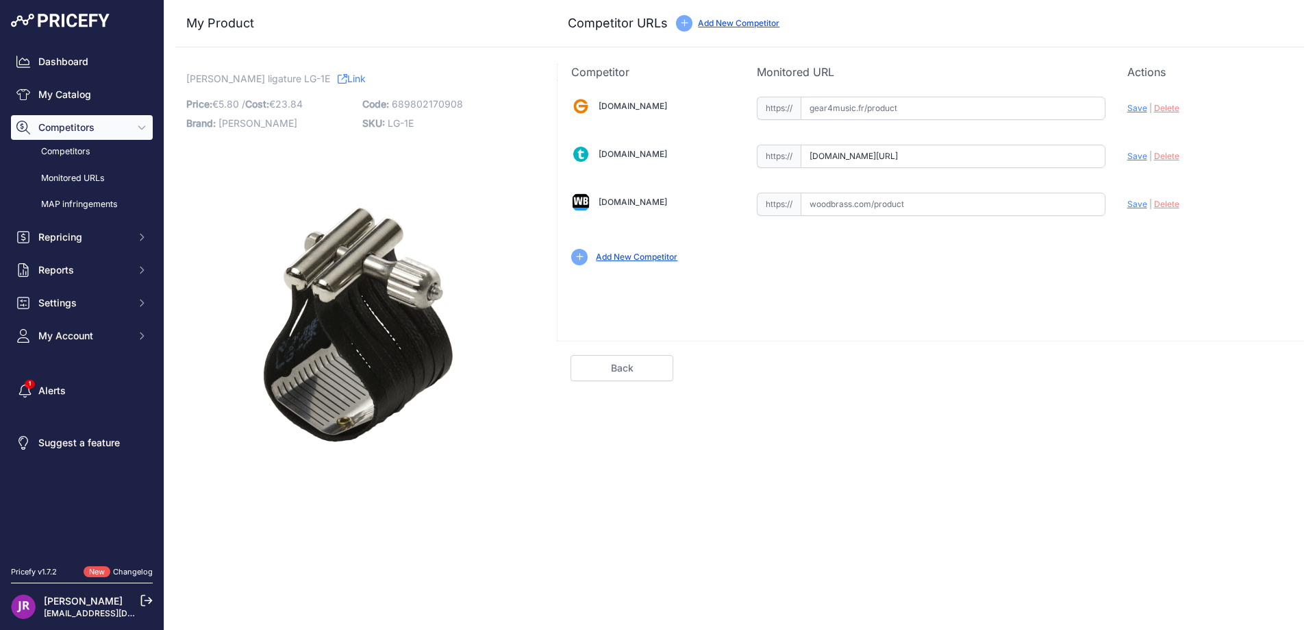
drag, startPoint x: 811, startPoint y: 158, endPoint x: 1141, endPoint y: 156, distance: 329.6
click at [1141, 156] on div "[DOMAIN_NAME] Valid Invalid" at bounding box center [931, 179] width 747 height 199
click at [1166, 159] on span "Delete" at bounding box center [1166, 156] width 25 height 10
drag, startPoint x: 386, startPoint y: 125, endPoint x: 440, endPoint y: 132, distance: 53.9
click at [440, 132] on p "SKU: LG-1E" at bounding box center [446, 123] width 168 height 19
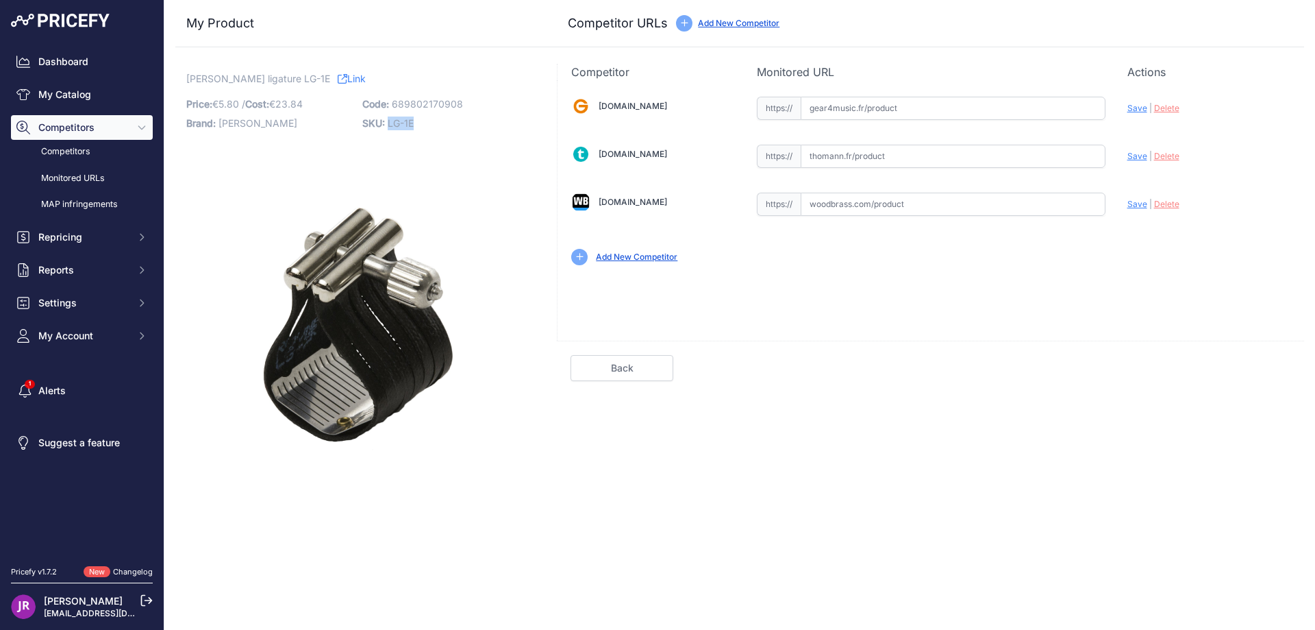
copy span "LG-1E"
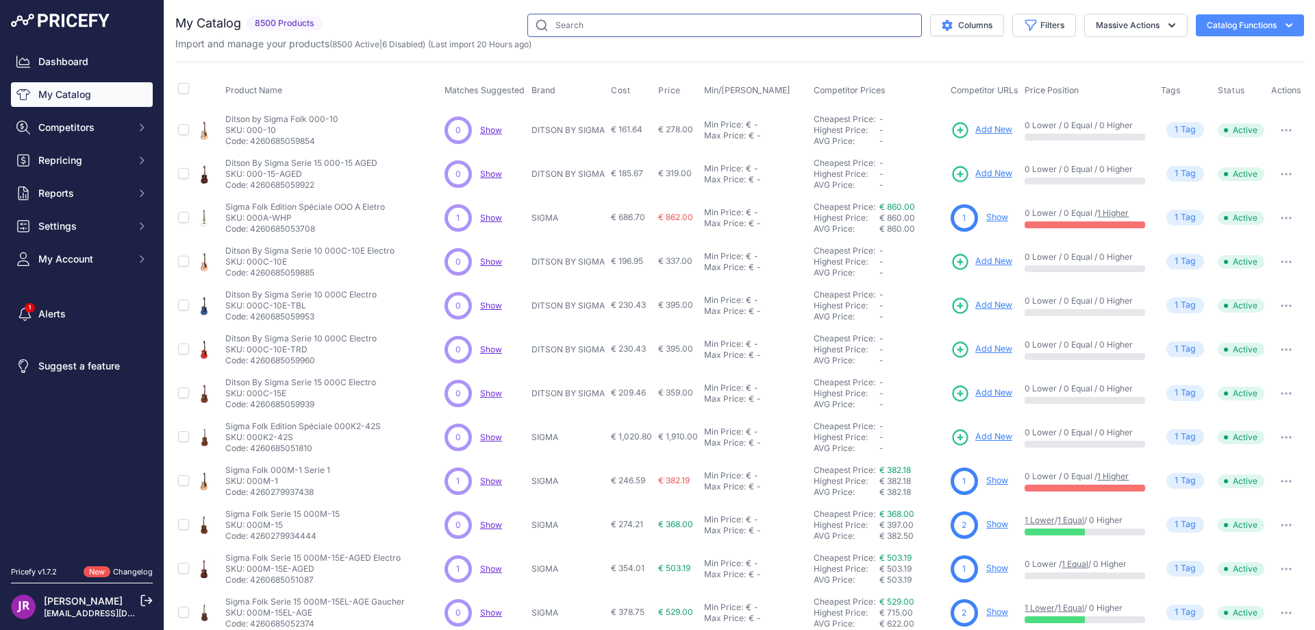
click at [587, 29] on input "text" at bounding box center [725, 25] width 395 height 23
paste input "LFR-212"
type input "LFR-212"
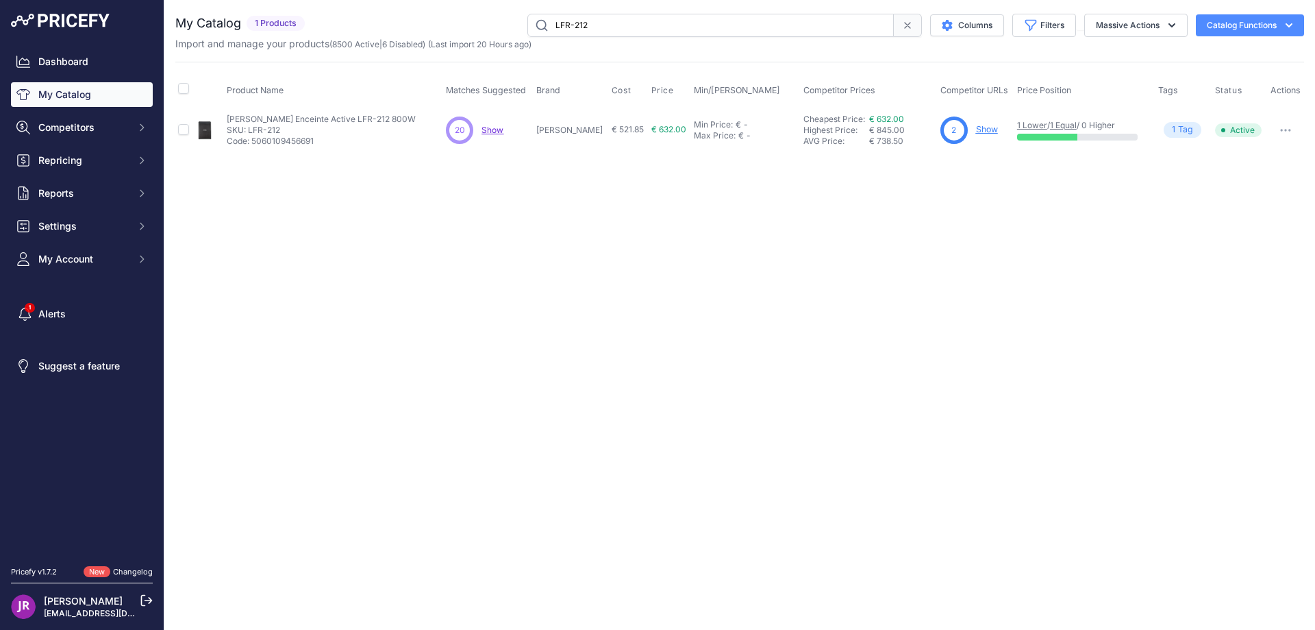
click at [976, 129] on link "Show" at bounding box center [987, 129] width 22 height 10
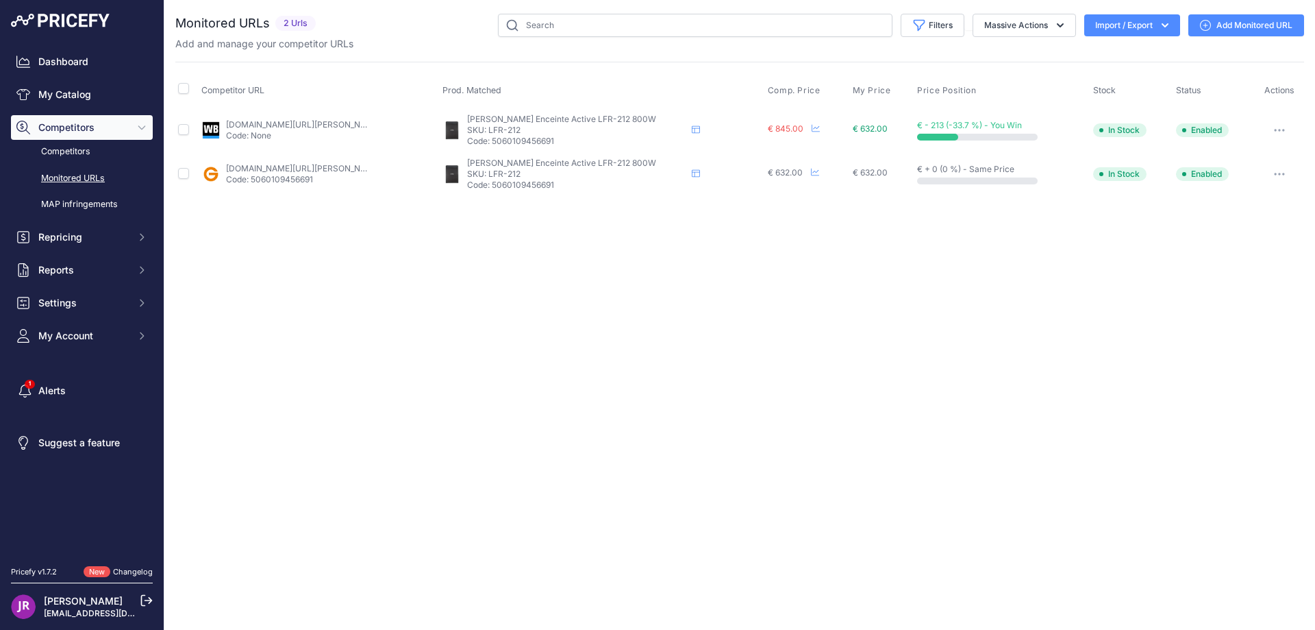
click at [1274, 127] on button "button" at bounding box center [1279, 130] width 27 height 19
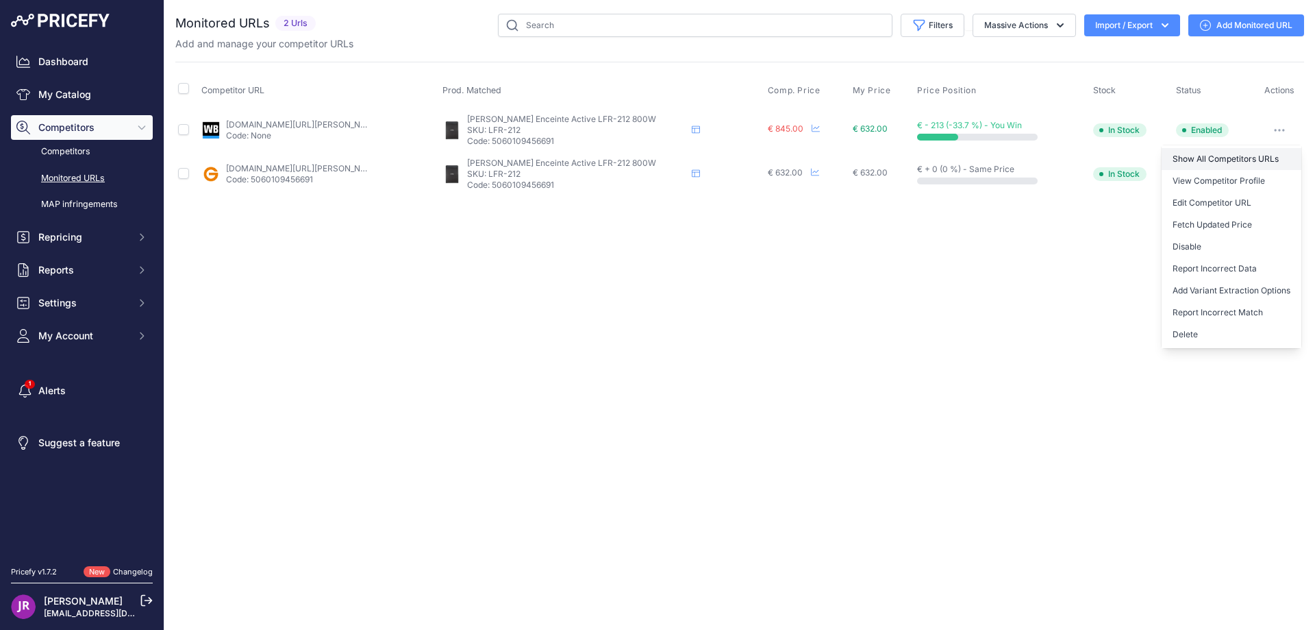
click at [1200, 156] on link "Show All Competitors URLs" at bounding box center [1232, 159] width 140 height 22
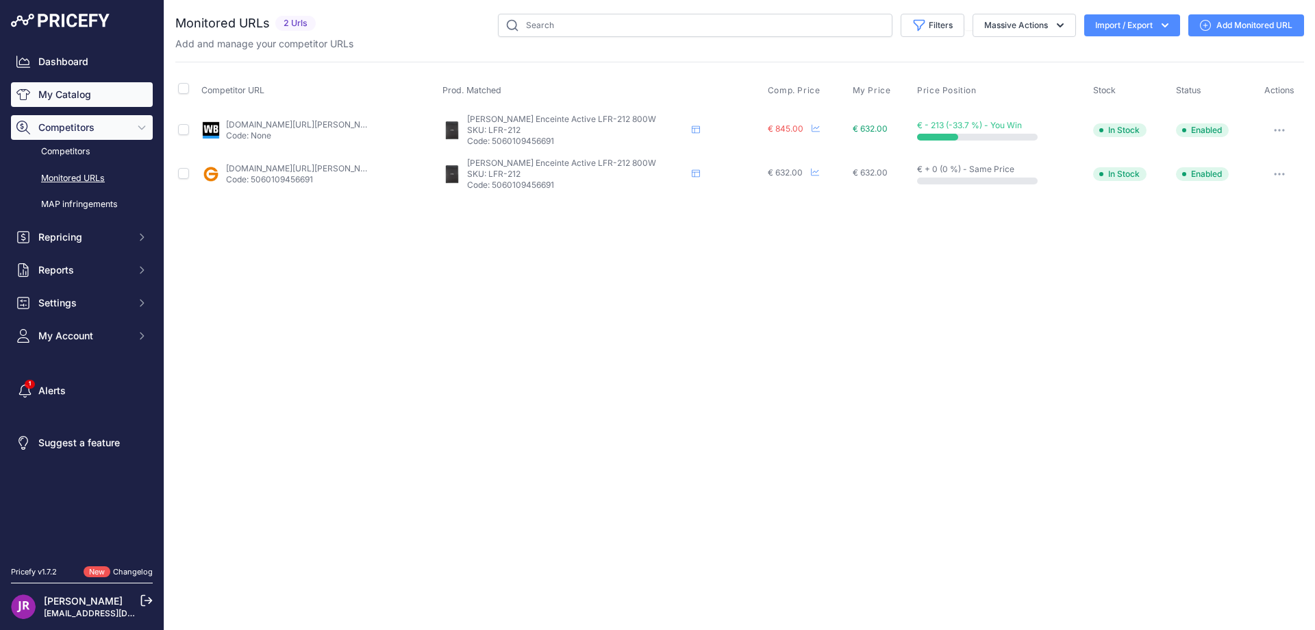
click at [73, 94] on link "My Catalog" at bounding box center [82, 94] width 142 height 25
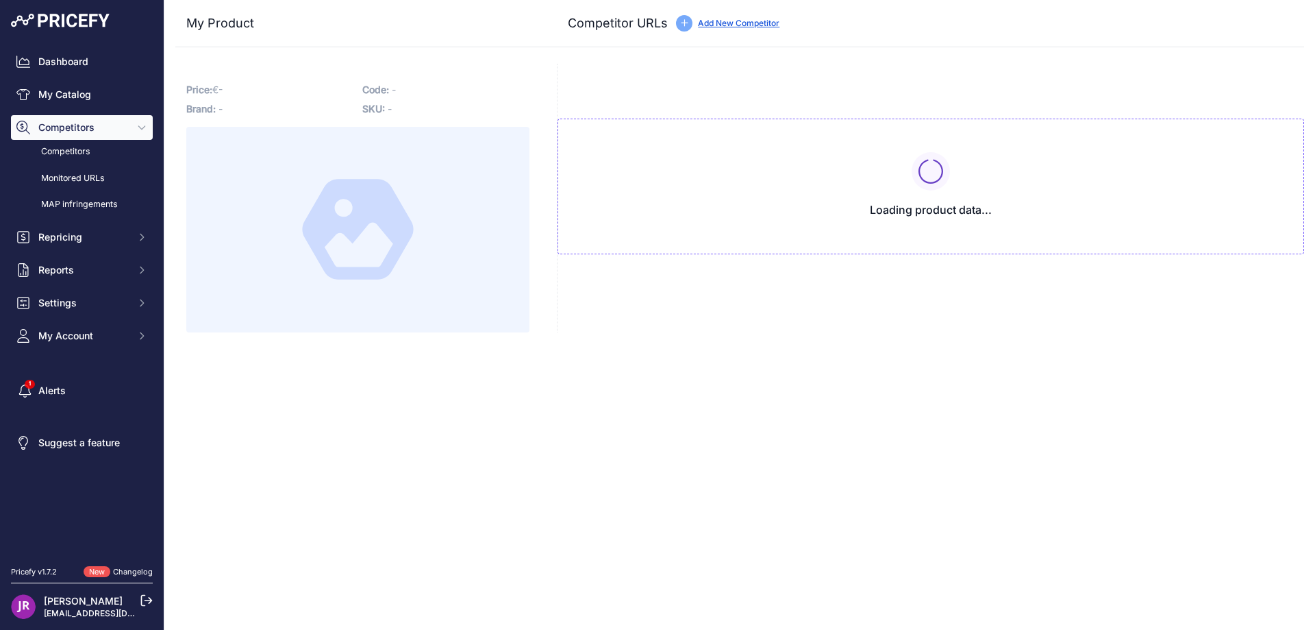
type input "[DOMAIN_NAME][URL][PERSON_NAME]"
type input "[DOMAIN_NAME][URL][PERSON_NAME][PERSON_NAME]"
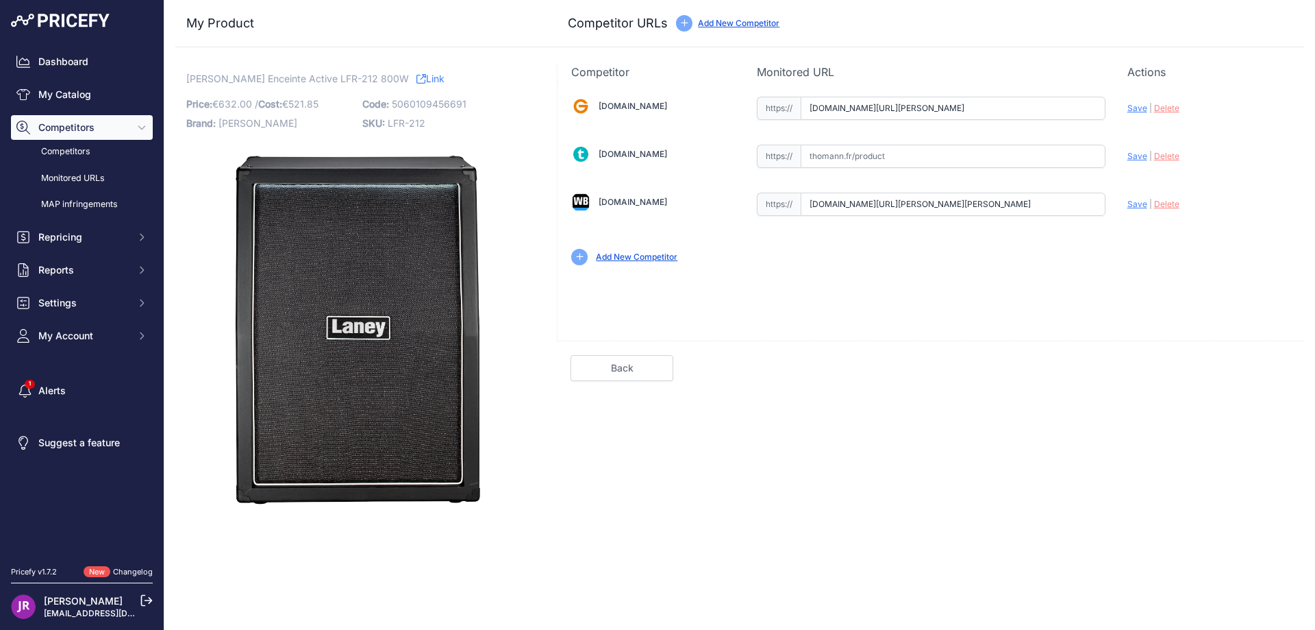
scroll to position [0, 113]
drag, startPoint x: 807, startPoint y: 108, endPoint x: 1150, endPoint y: 116, distance: 343.3
click at [1150, 116] on div "[DOMAIN_NAME] Valid Invalid" at bounding box center [931, 179] width 747 height 199
drag, startPoint x: 808, startPoint y: 204, endPoint x: 1110, endPoint y: 203, distance: 302.2
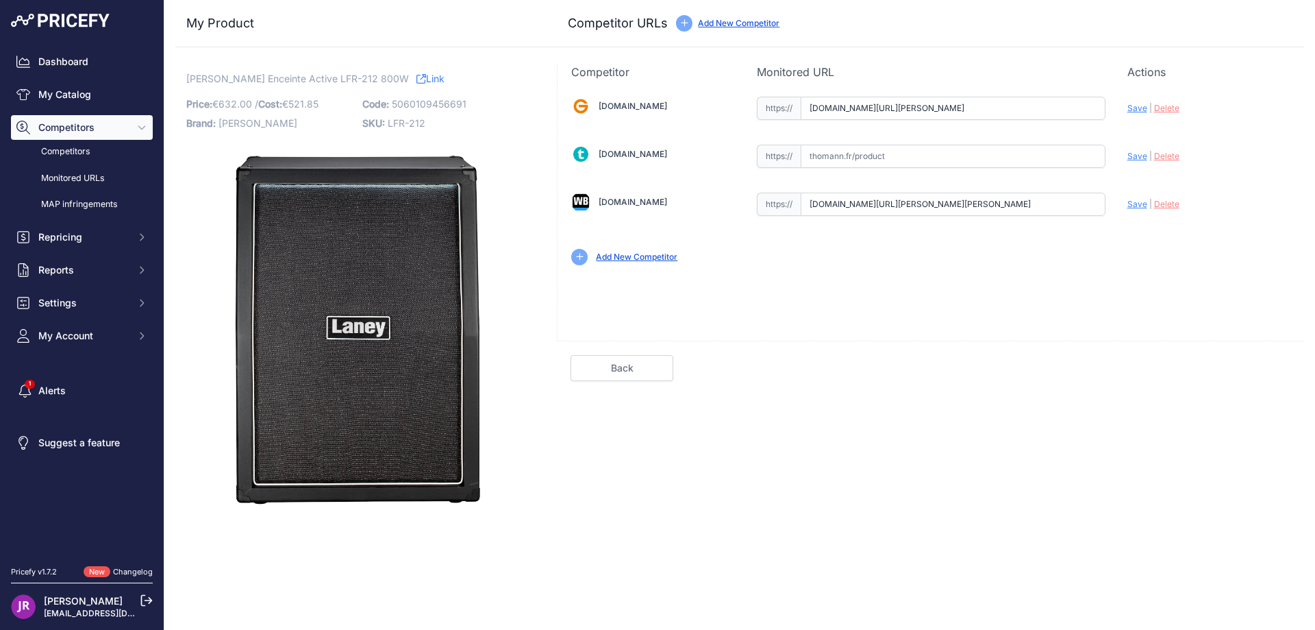
click at [1110, 203] on div "[DOMAIN_NAME] Valid Invalid" at bounding box center [931, 179] width 747 height 199
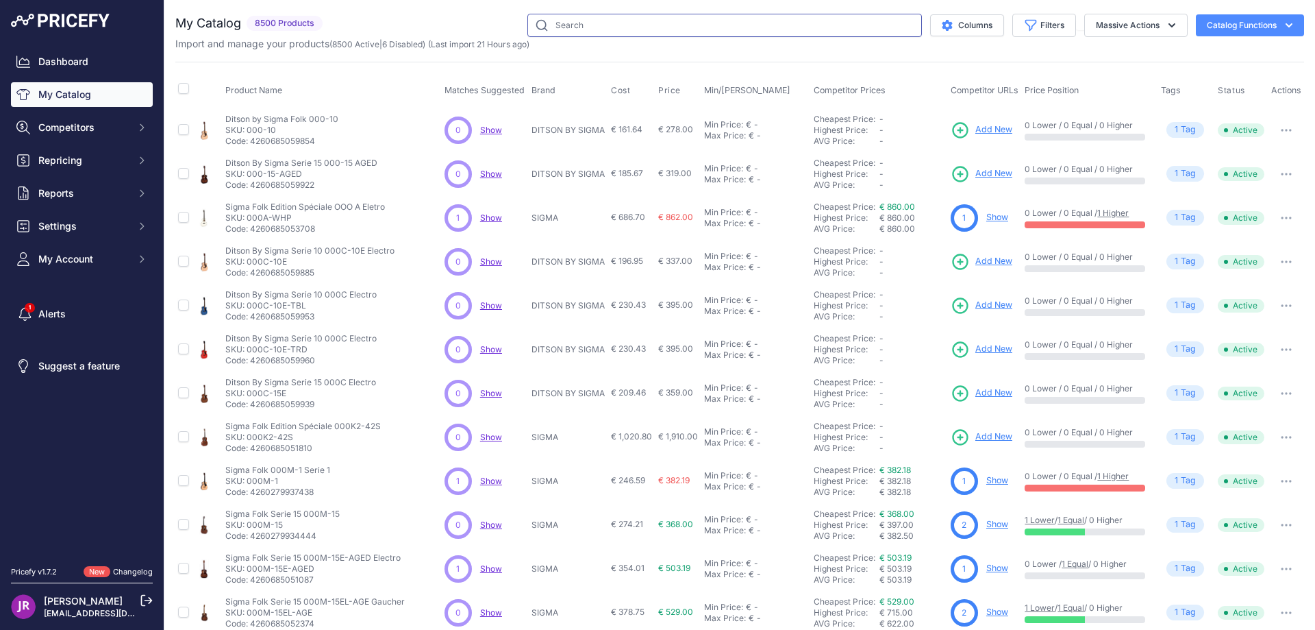
click at [570, 28] on input "text" at bounding box center [725, 25] width 395 height 23
paste input "LA-STUDIO"
type input "LA-STUDIO"
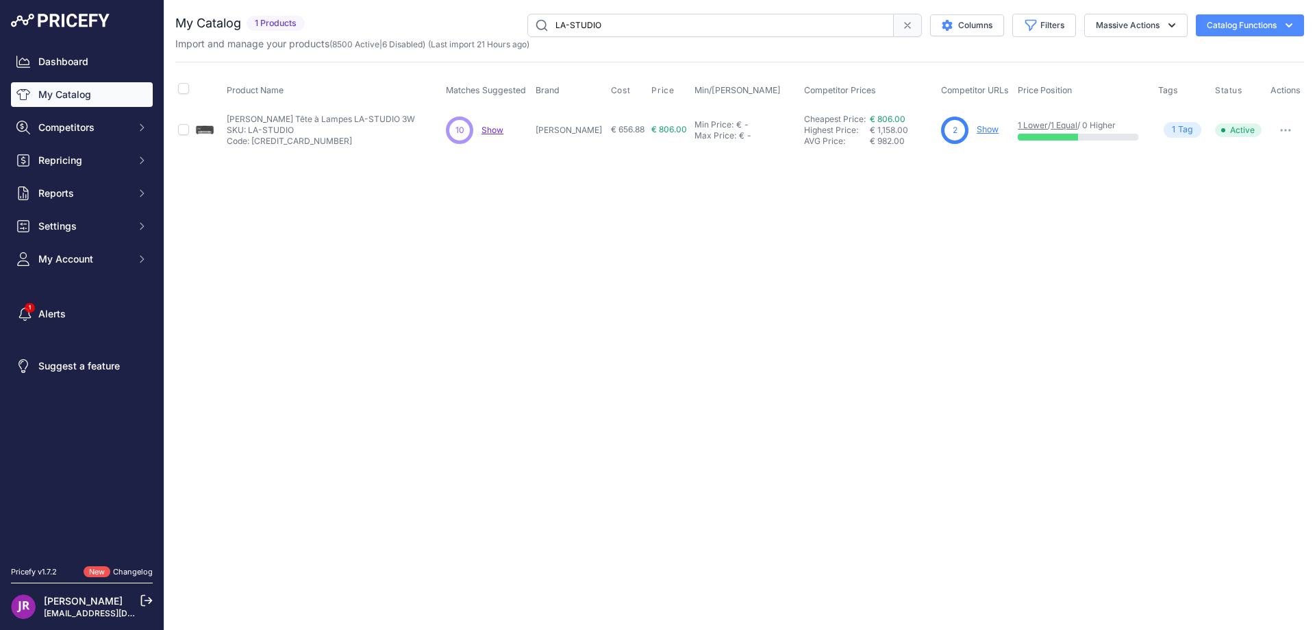
click at [977, 132] on link "Show" at bounding box center [988, 129] width 22 height 10
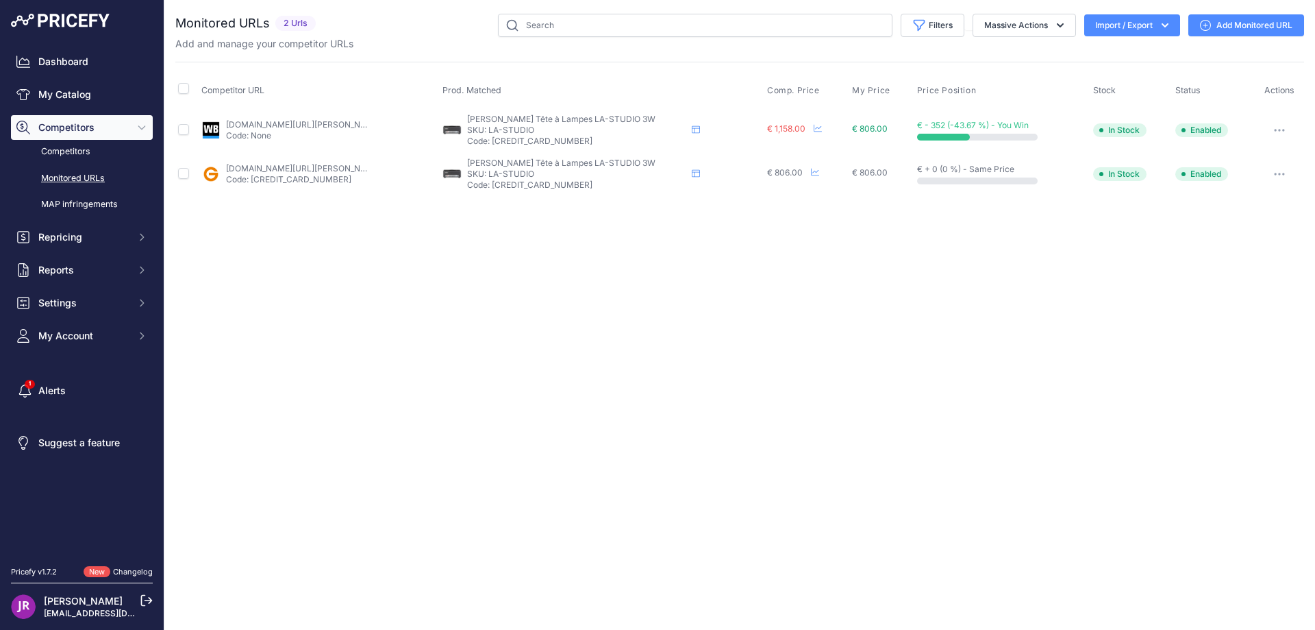
click at [1278, 125] on button "button" at bounding box center [1279, 130] width 27 height 19
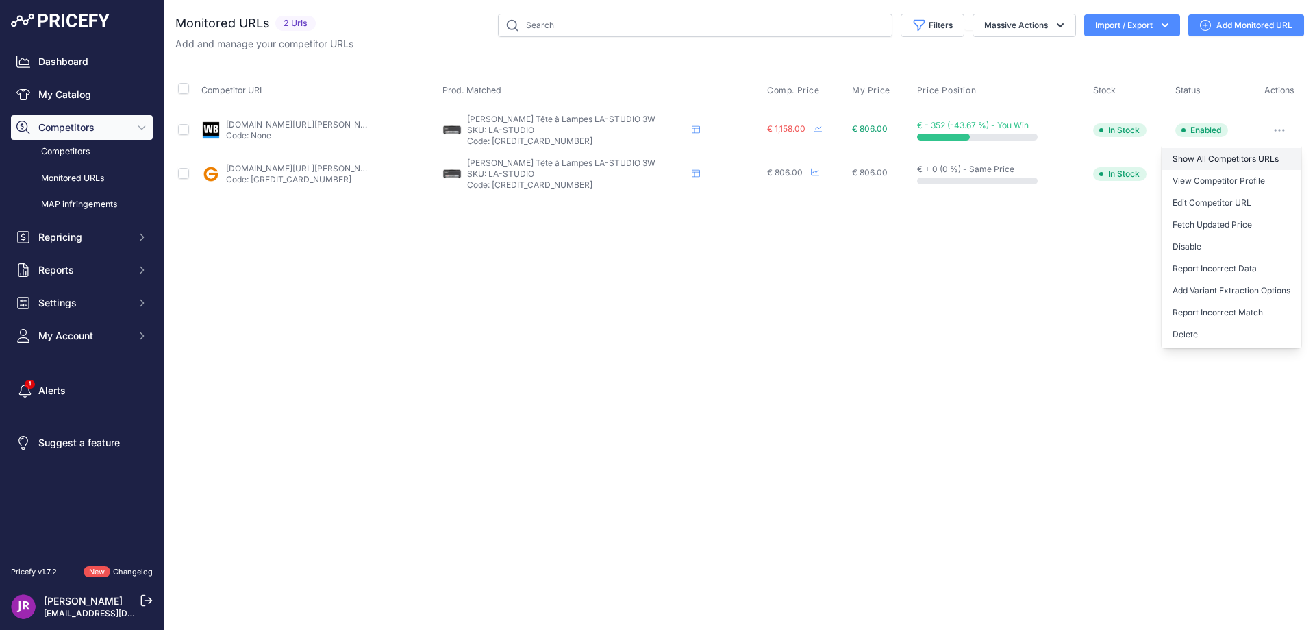
click at [1191, 158] on link "Show All Competitors URLs" at bounding box center [1232, 159] width 140 height 22
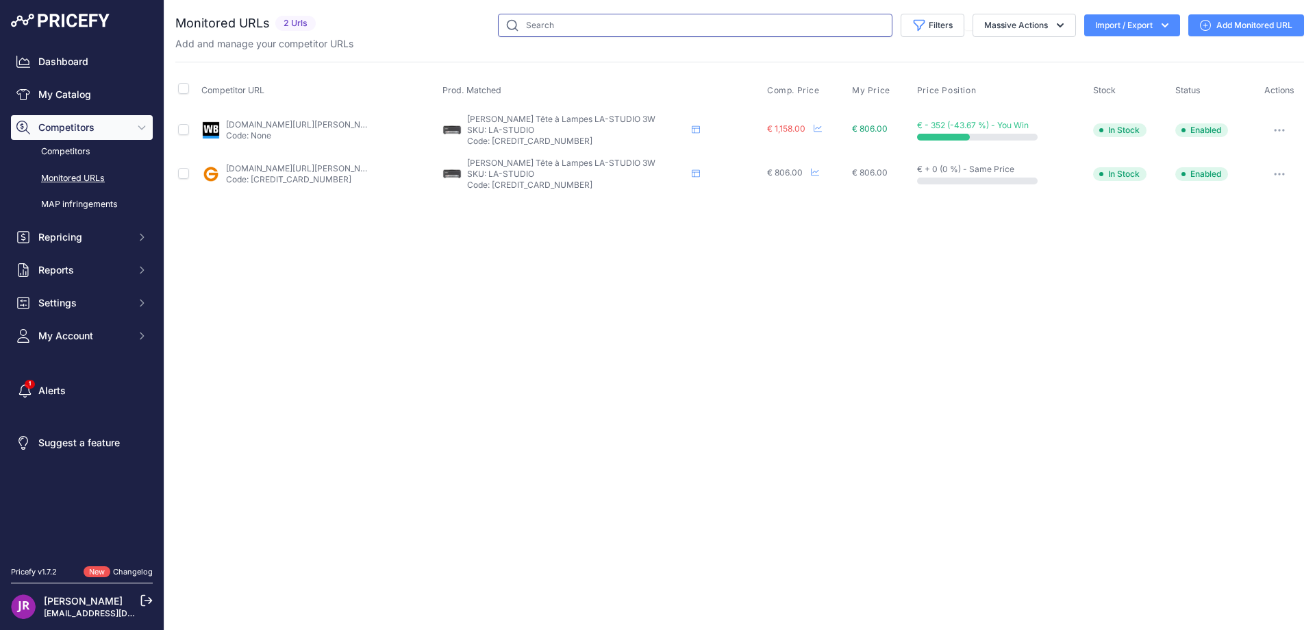
drag, startPoint x: 561, startPoint y: 23, endPoint x: 512, endPoint y: 23, distance: 48.6
click at [512, 23] on input "text" at bounding box center [695, 25] width 395 height 23
paste input "la-studio"
type input "la-studio"
click at [1280, 129] on icon "button" at bounding box center [1279, 130] width 11 height 3
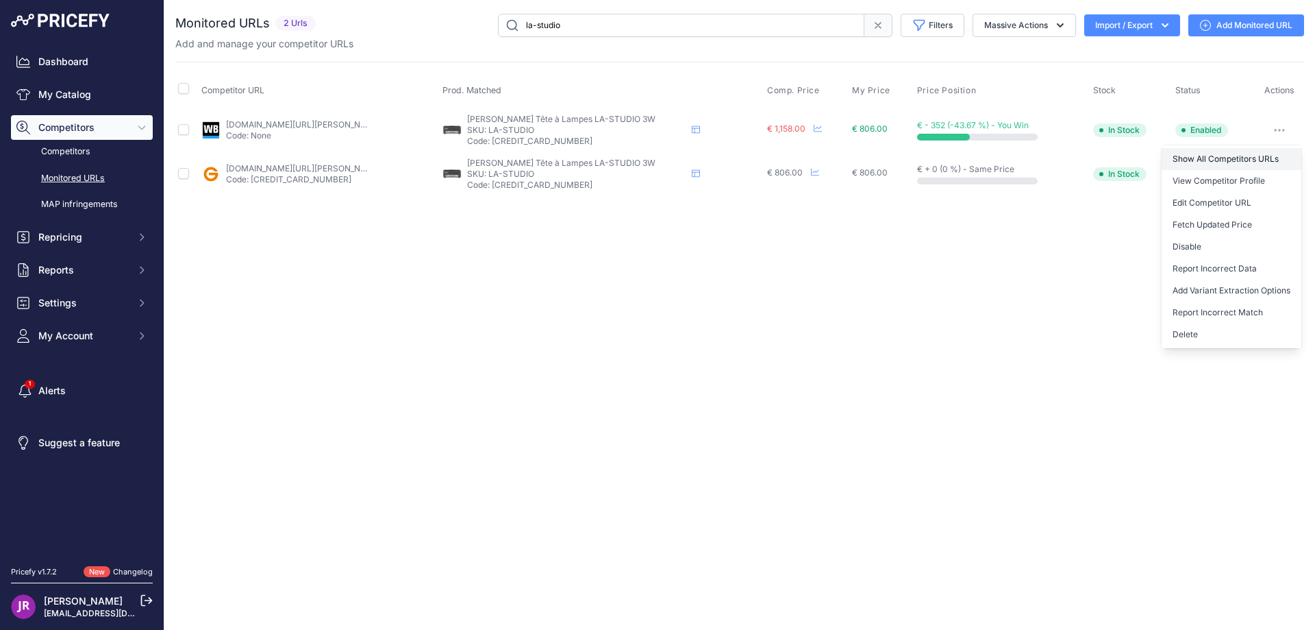
click at [1195, 161] on link "Show All Competitors URLs" at bounding box center [1232, 159] width 140 height 22
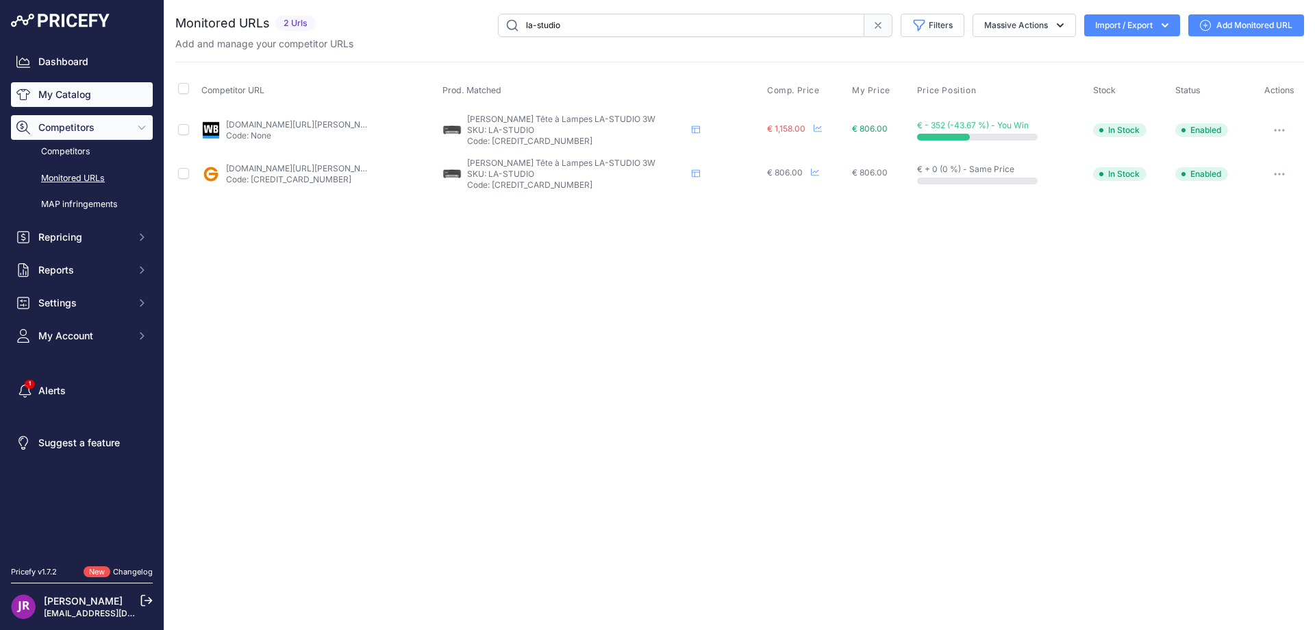
click at [84, 91] on link "My Catalog" at bounding box center [82, 94] width 142 height 25
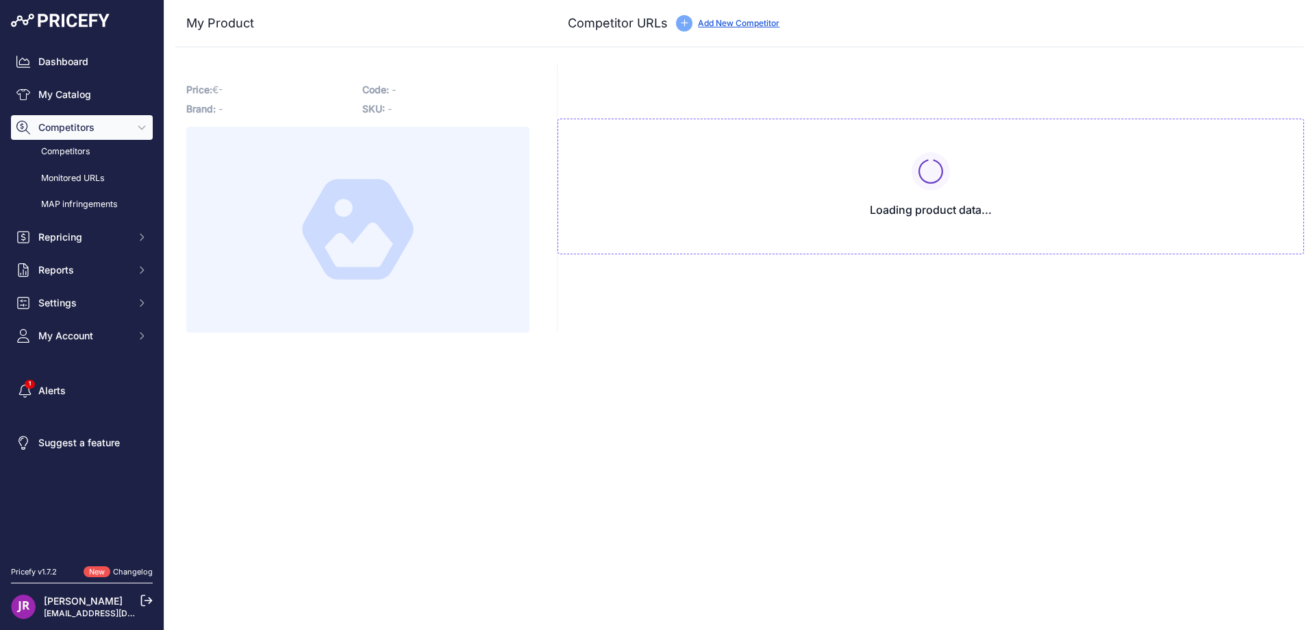
type input "[DOMAIN_NAME][URL][PERSON_NAME]"
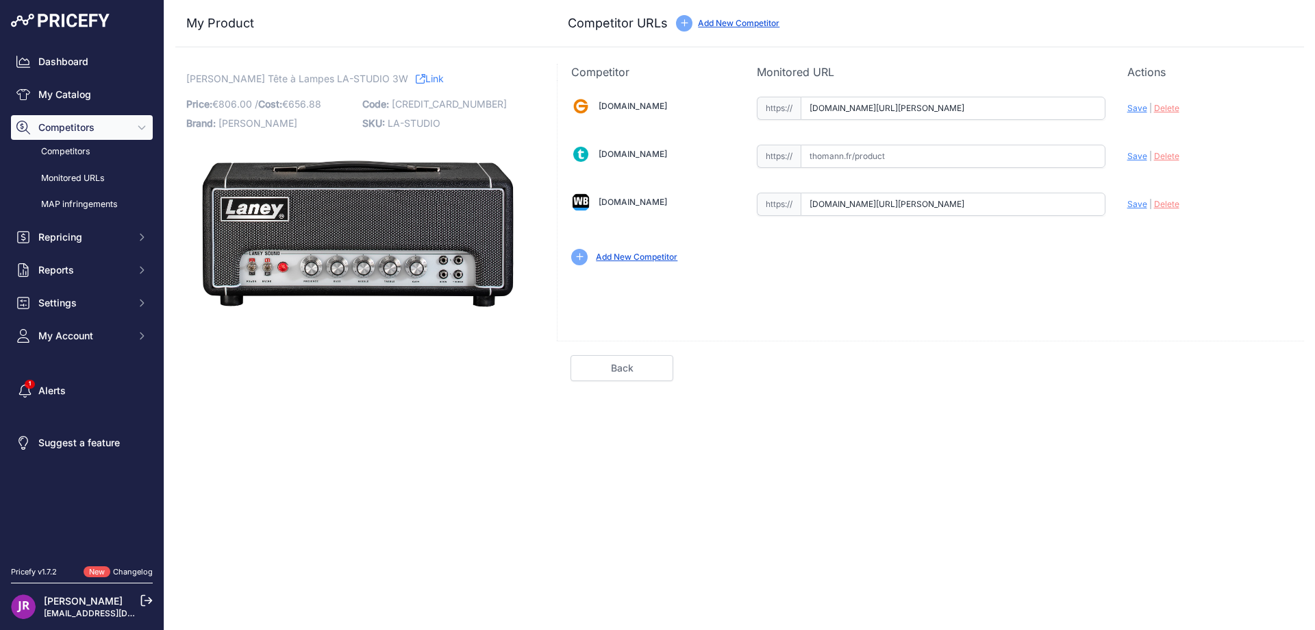
scroll to position [0, 1381]
drag, startPoint x: 808, startPoint y: 106, endPoint x: 1152, endPoint y: 114, distance: 344.0
click at [1152, 114] on div "[DOMAIN_NAME] Valid Invalid" at bounding box center [931, 179] width 747 height 199
drag, startPoint x: 1140, startPoint y: 334, endPoint x: 1129, endPoint y: 327, distance: 13.3
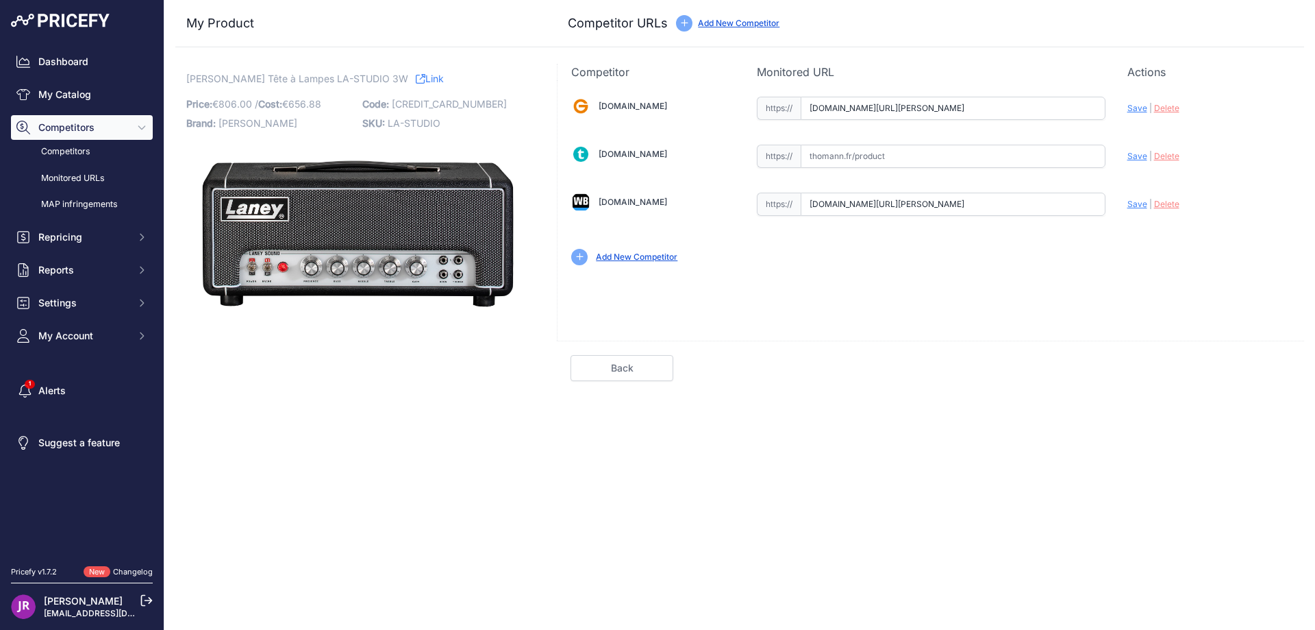
click at [1139, 336] on div "[DOMAIN_NAME] Valid Invalid Save | Delete Valid" at bounding box center [930, 210] width 747 height 260
drag, startPoint x: 811, startPoint y: 110, endPoint x: 1176, endPoint y: 106, distance: 364.5
click at [1176, 106] on div "Gear4music.fr Valid Invalid" at bounding box center [931, 179] width 747 height 199
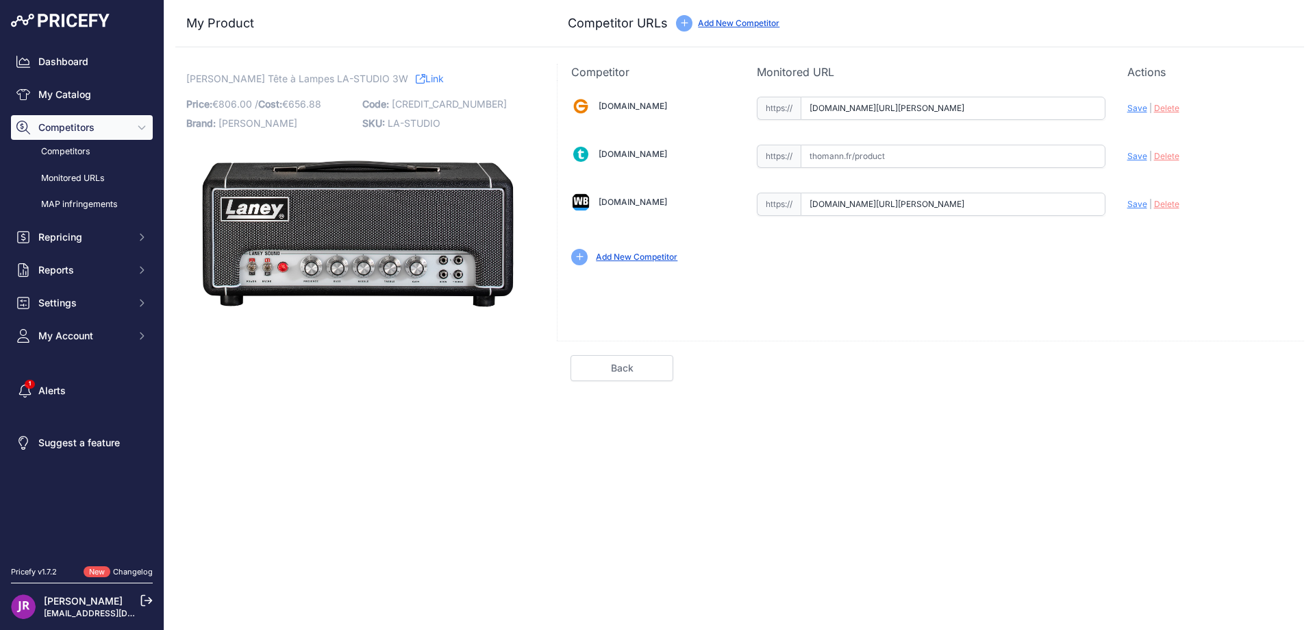
drag, startPoint x: 811, startPoint y: 207, endPoint x: 1135, endPoint y: 198, distance: 324.2
click at [1135, 198] on div "Gear4music.fr Valid Invalid" at bounding box center [931, 179] width 747 height 199
click at [73, 97] on link "My Catalog" at bounding box center [82, 94] width 142 height 25
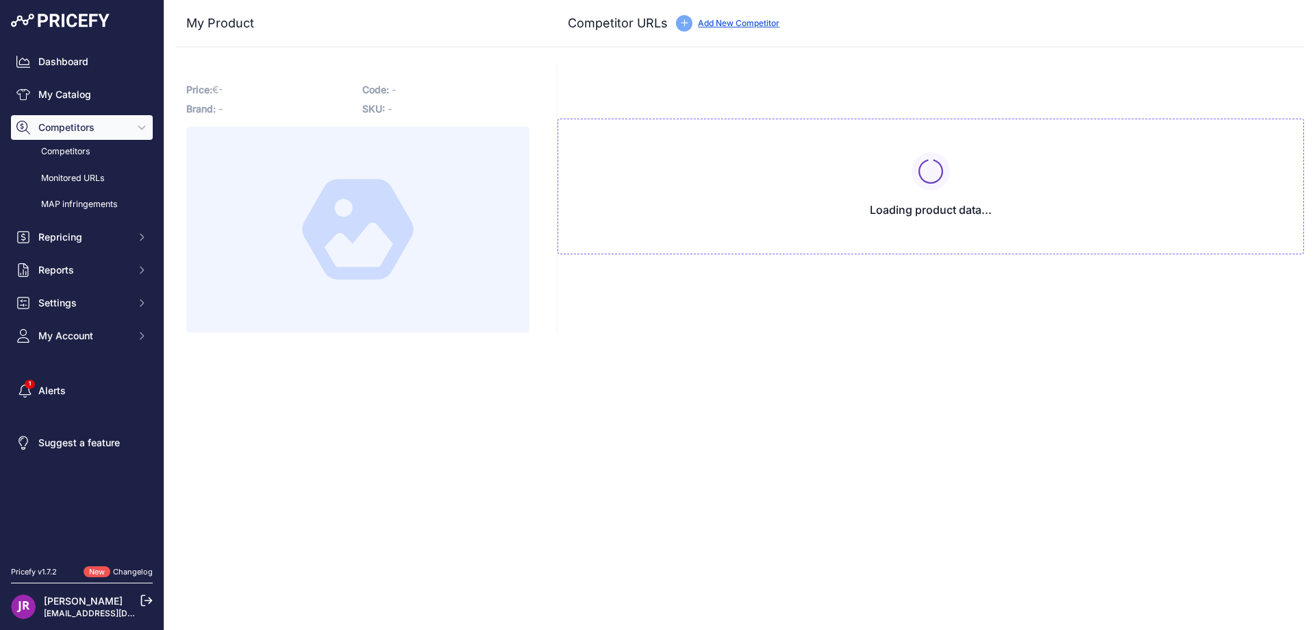
type input "www.gear4music.fr/fr/Guitare-and-Basse/Laney-Black-Country-Customs-LA-STUDIO-Tu…"
type input "www.woodbrass.com/tetes-a-lampes-laney-la-studio-bcc-noir-p391315.html?prirule_…"
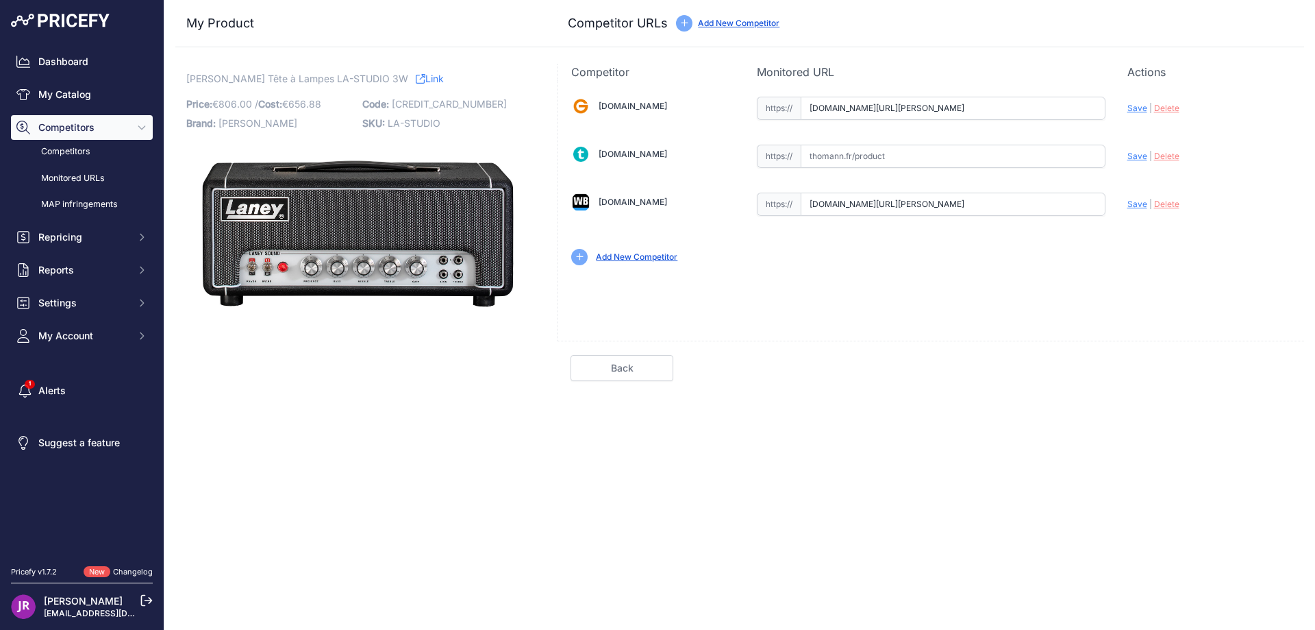
scroll to position [0, 1381]
drag, startPoint x: 804, startPoint y: 109, endPoint x: 1123, endPoint y: 113, distance: 319.3
click at [1123, 113] on div "Gear4music.fr Valid Invalid" at bounding box center [931, 179] width 747 height 199
drag, startPoint x: 806, startPoint y: 210, endPoint x: 1163, endPoint y: 208, distance: 357.6
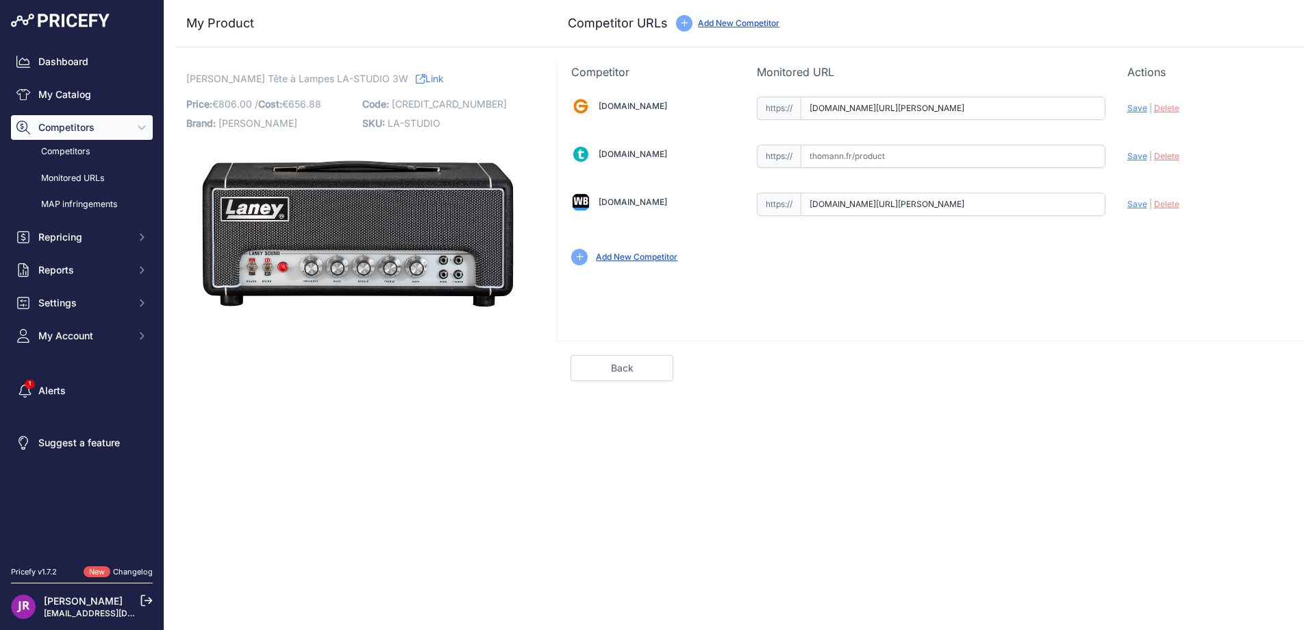
click at [1163, 208] on div "Gear4music.fr Valid Invalid" at bounding box center [931, 179] width 747 height 199
click at [856, 319] on div "Gear4music.fr Valid Invalid Save | Delete Valid" at bounding box center [930, 210] width 747 height 260
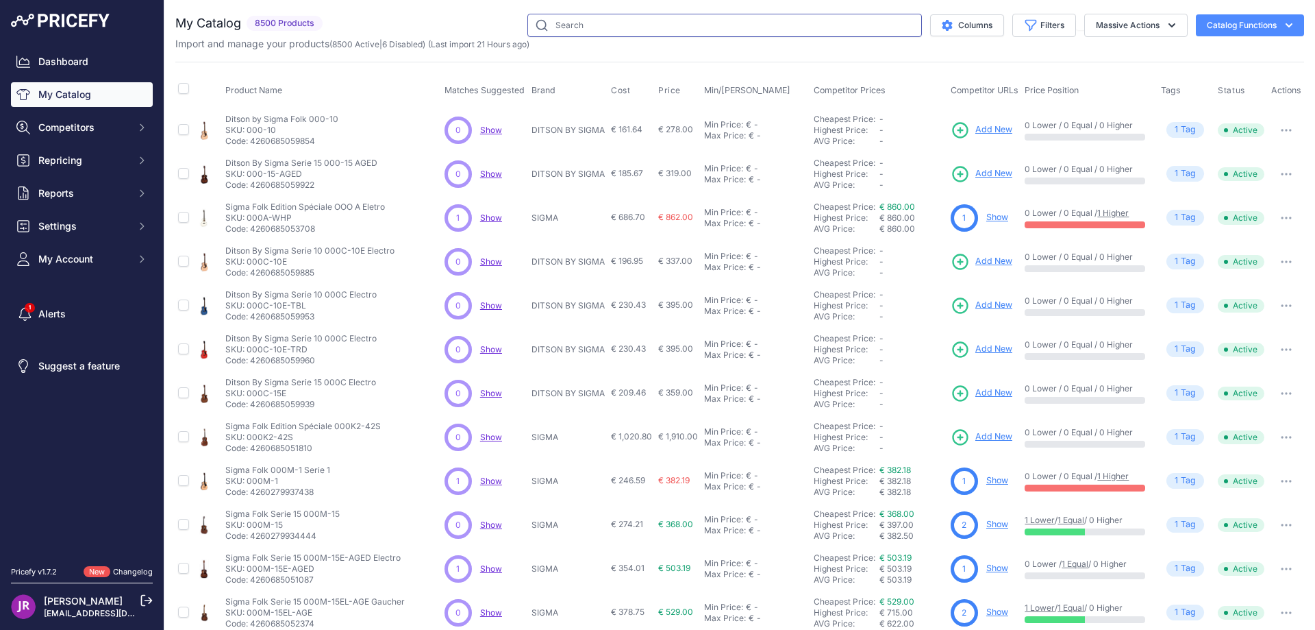
click at [594, 22] on input "text" at bounding box center [725, 25] width 395 height 23
paste input "L-1MS"
type input "L-1MS"
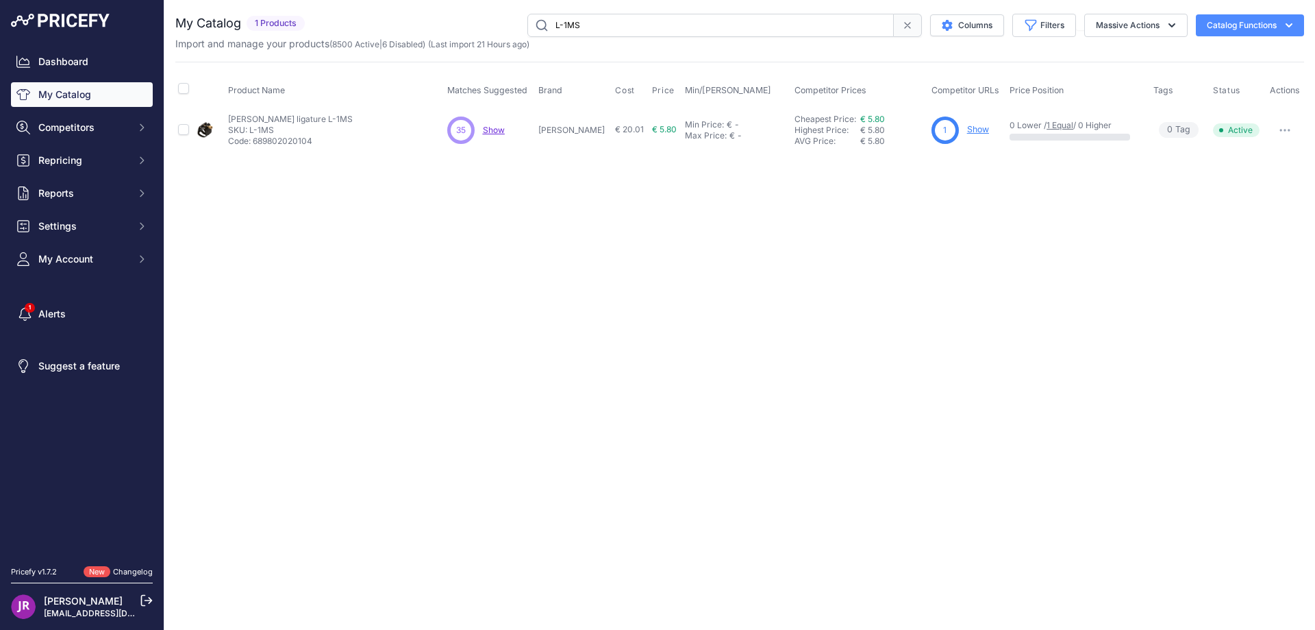
click at [967, 128] on link "Show" at bounding box center [978, 129] width 22 height 10
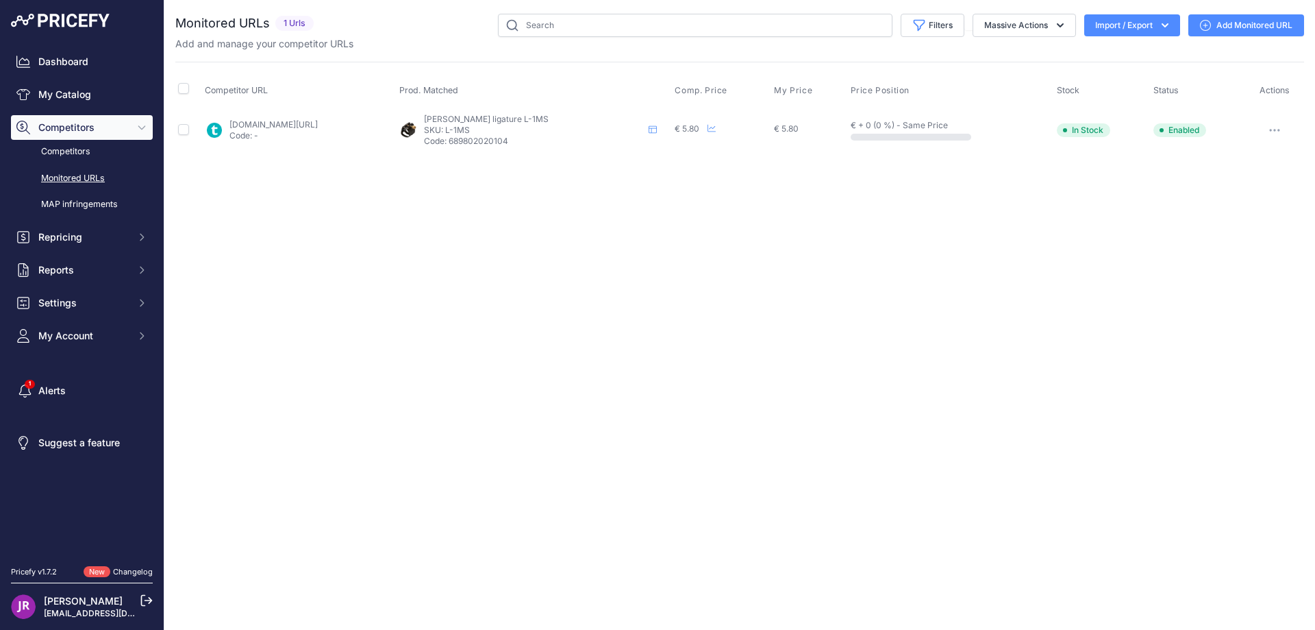
click at [1268, 130] on button "button" at bounding box center [1274, 130] width 27 height 19
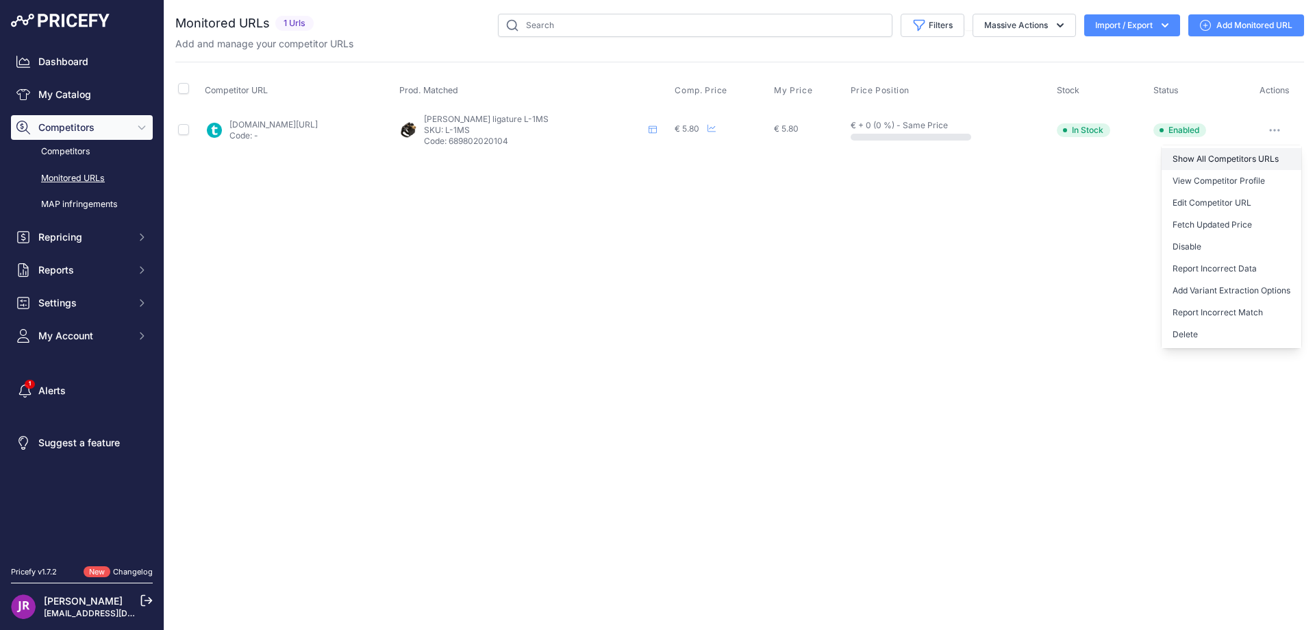
click at [1236, 155] on link "Show All Competitors URLs" at bounding box center [1232, 159] width 140 height 22
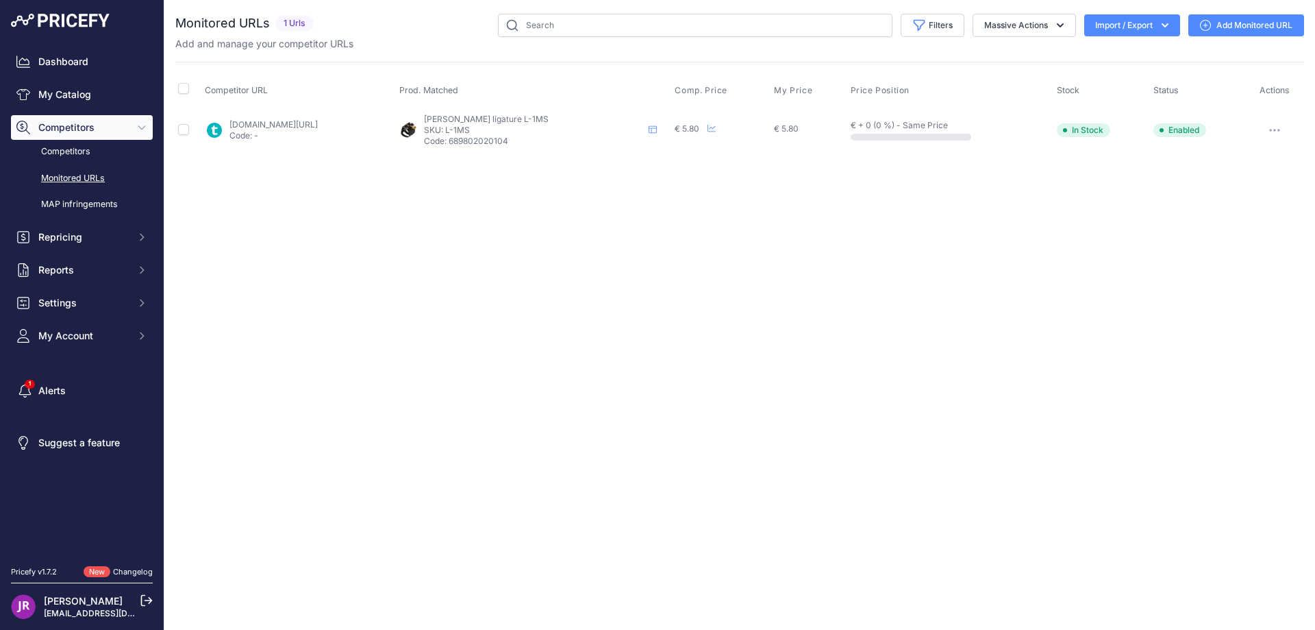
click at [1274, 127] on button "button" at bounding box center [1274, 130] width 27 height 19
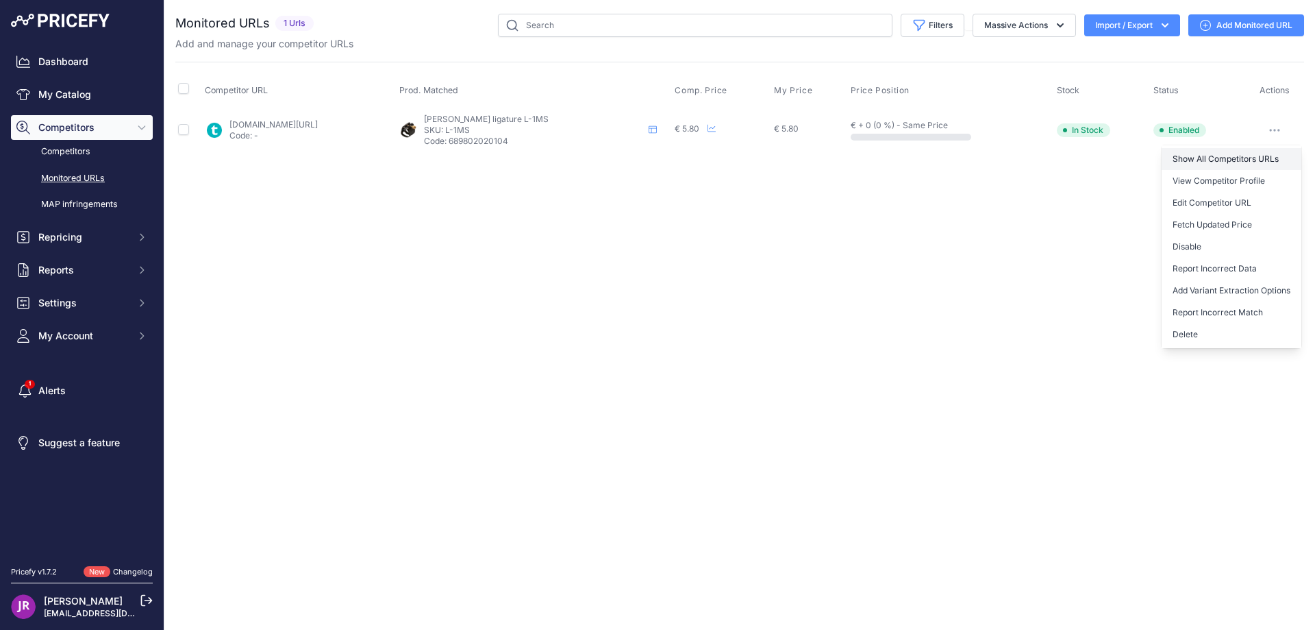
click at [1219, 156] on link "Show All Competitors URLs" at bounding box center [1232, 159] width 140 height 22
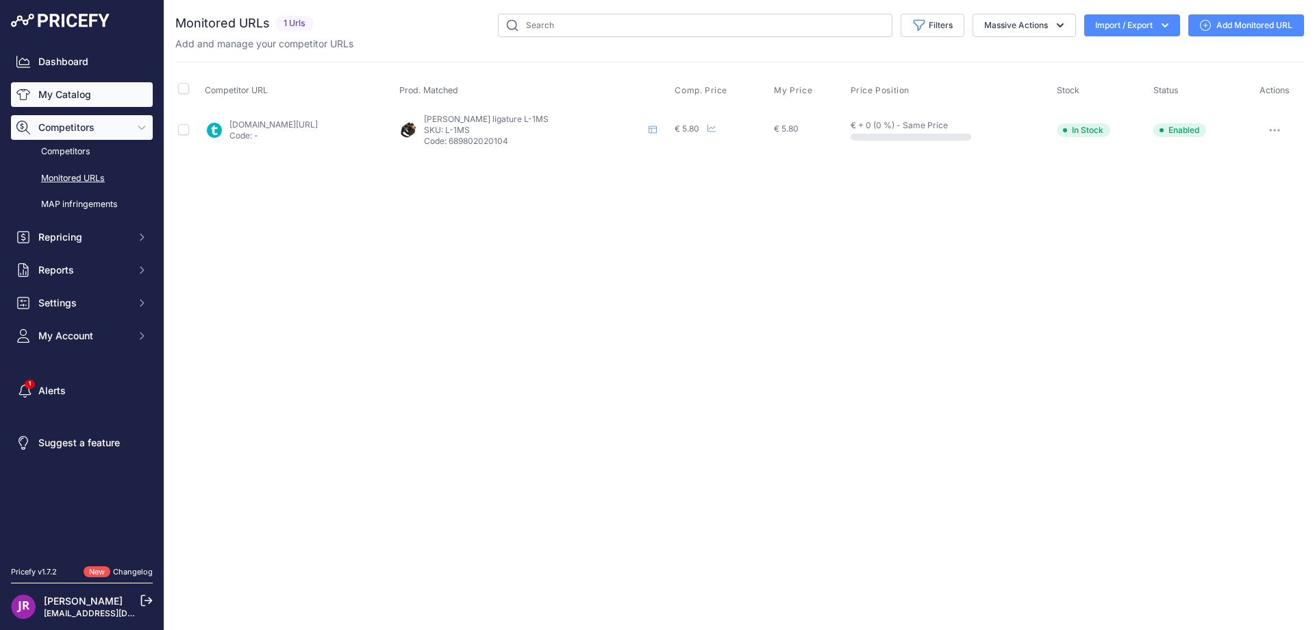
click at [82, 89] on link "My Catalog" at bounding box center [82, 94] width 142 height 25
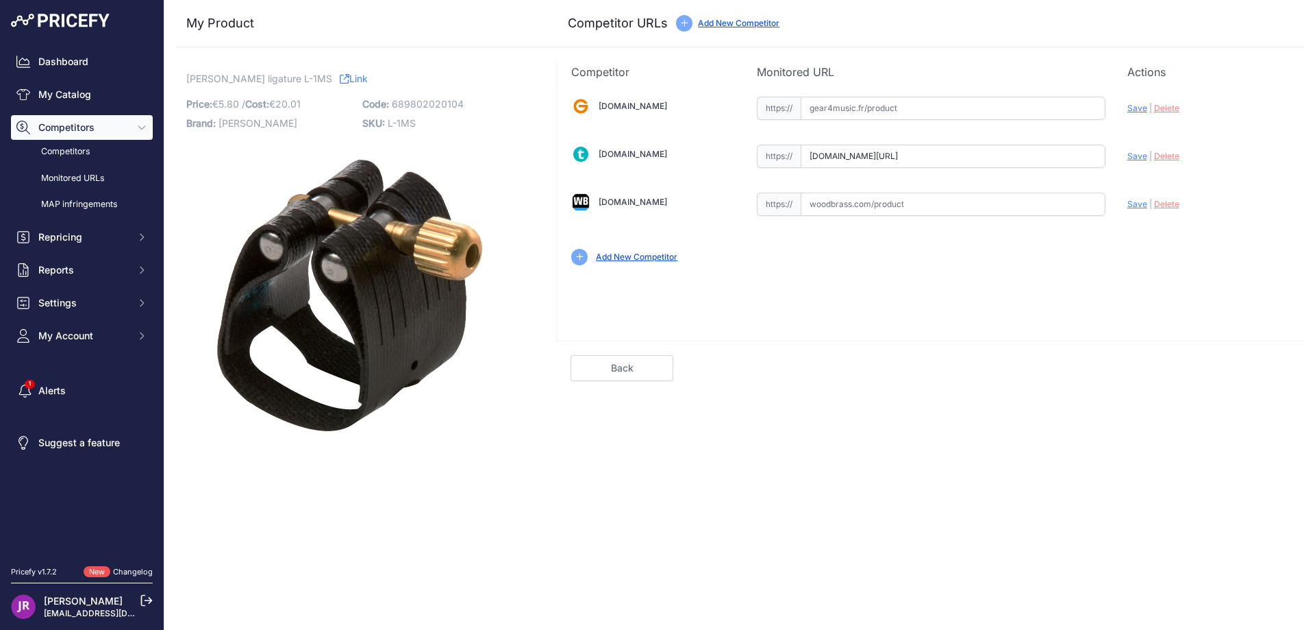
click at [1167, 156] on span "Delete" at bounding box center [1166, 156] width 25 height 10
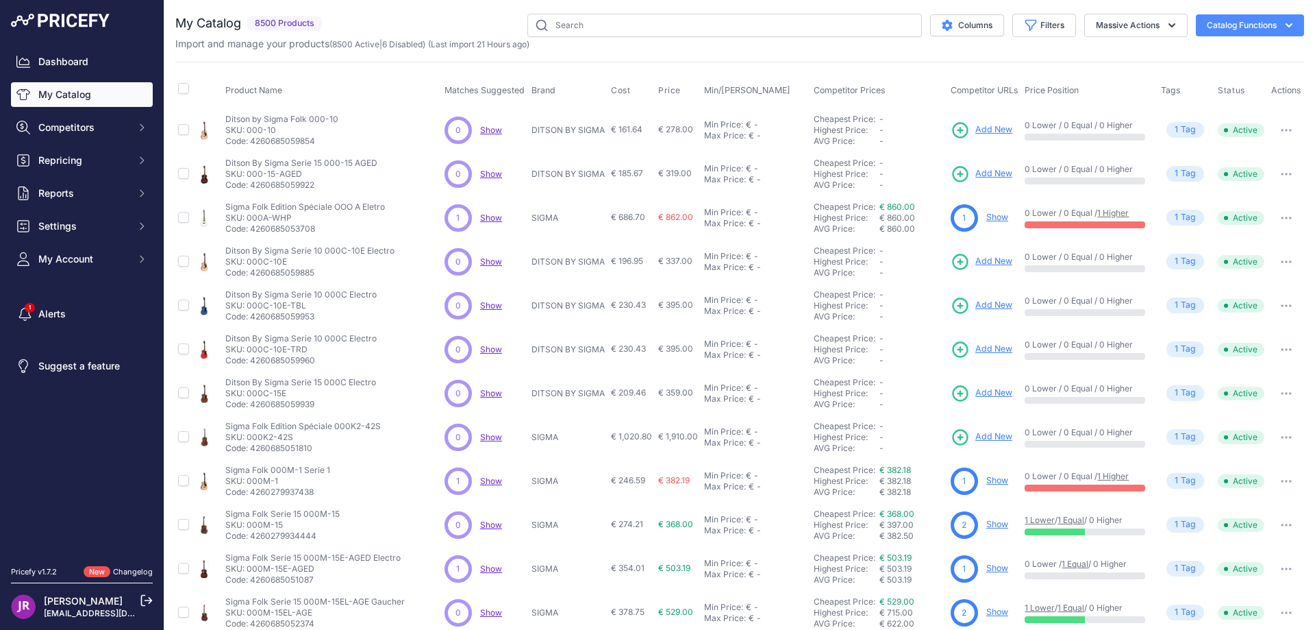
click at [58, 101] on link "My Catalog" at bounding box center [82, 94] width 142 height 25
click at [557, 24] on input "text" at bounding box center [725, 25] width 395 height 23
paste input "KVIBEO"
type input "KVIBEO"
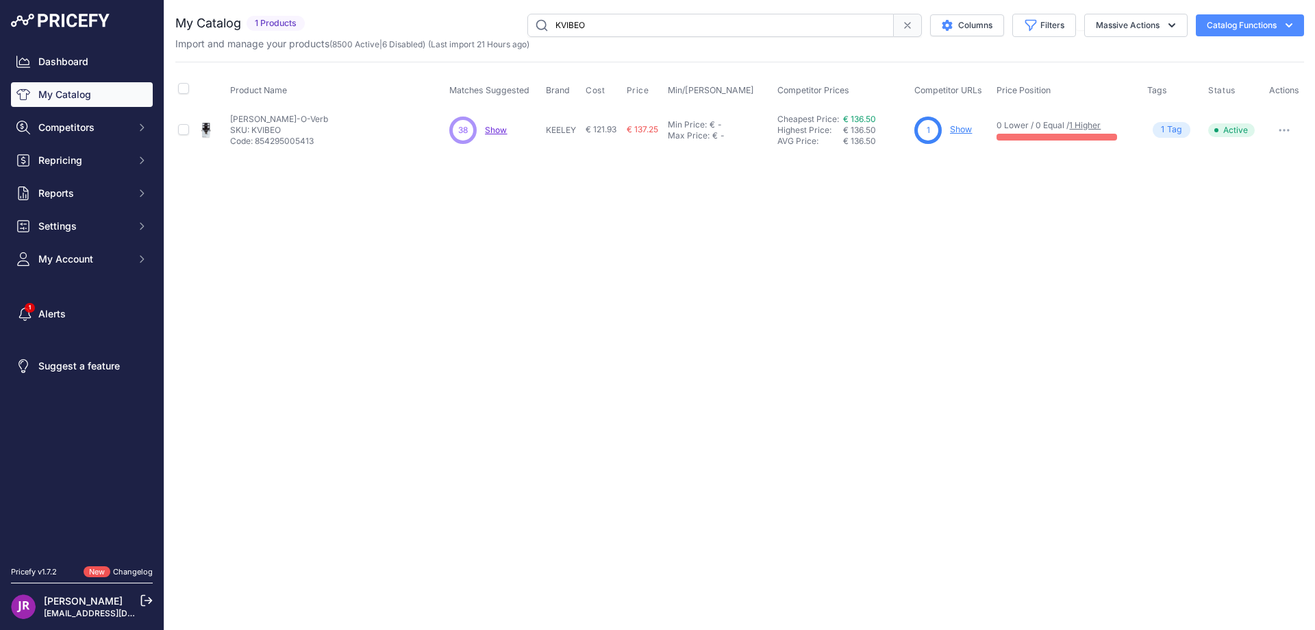
click at [962, 131] on link "Show" at bounding box center [961, 129] width 22 height 10
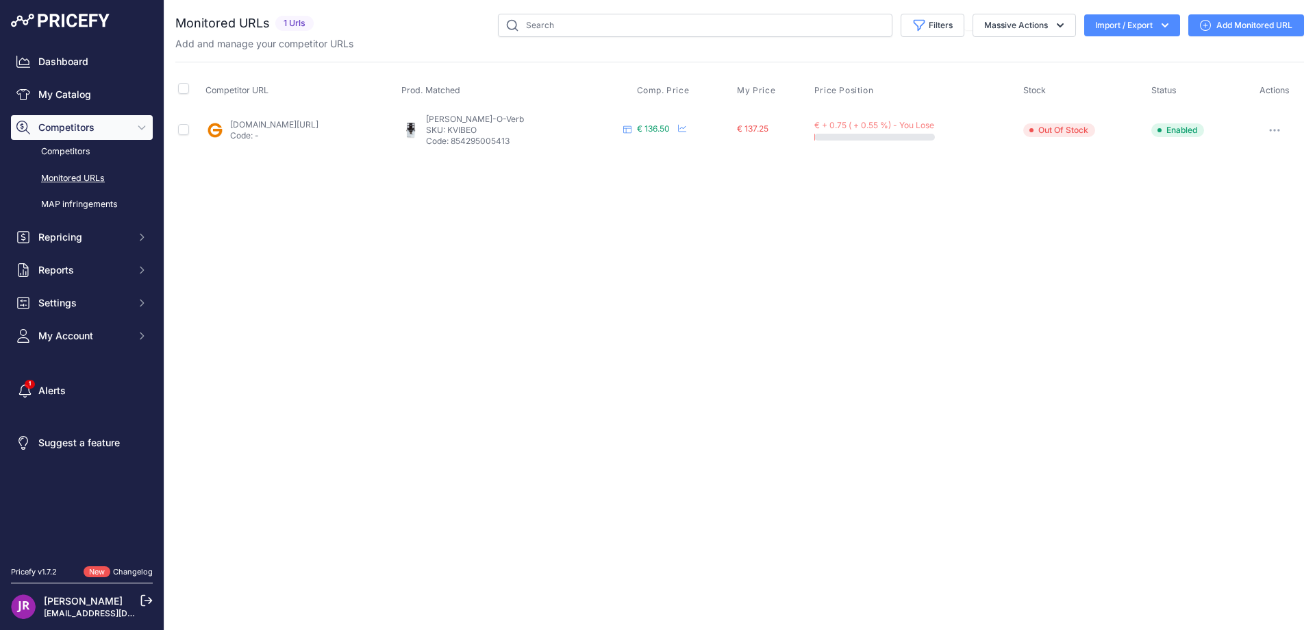
click at [1276, 127] on button "button" at bounding box center [1274, 130] width 27 height 19
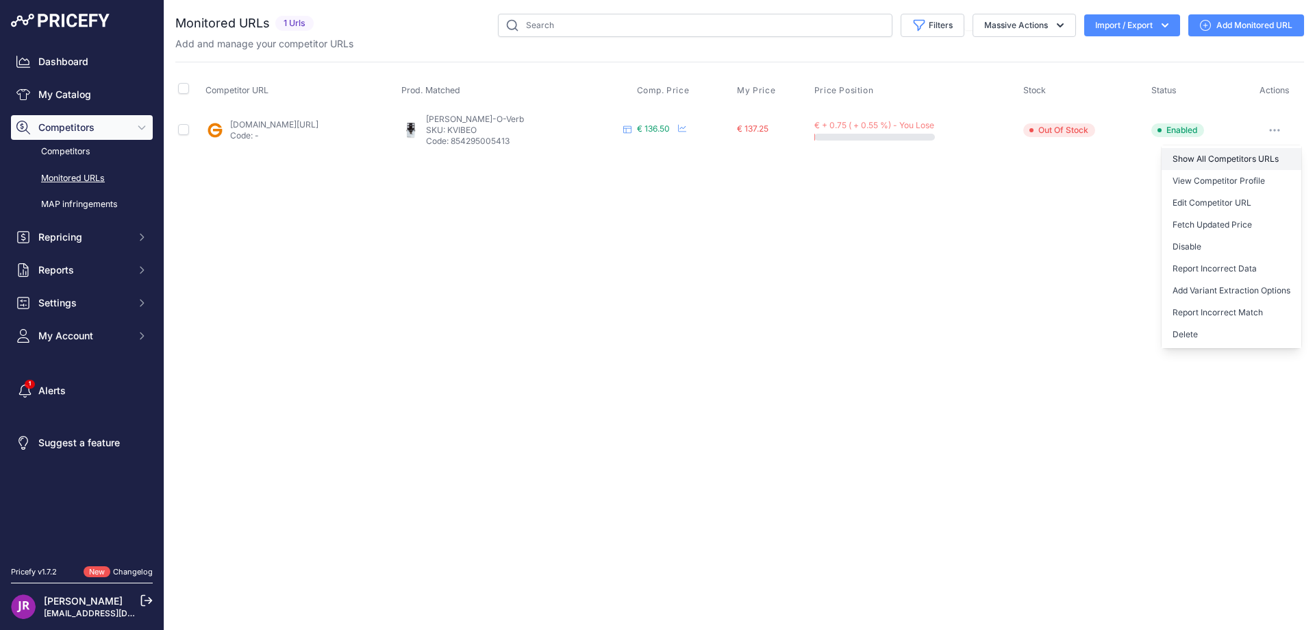
click at [1198, 158] on link "Show All Competitors URLs" at bounding box center [1232, 159] width 140 height 22
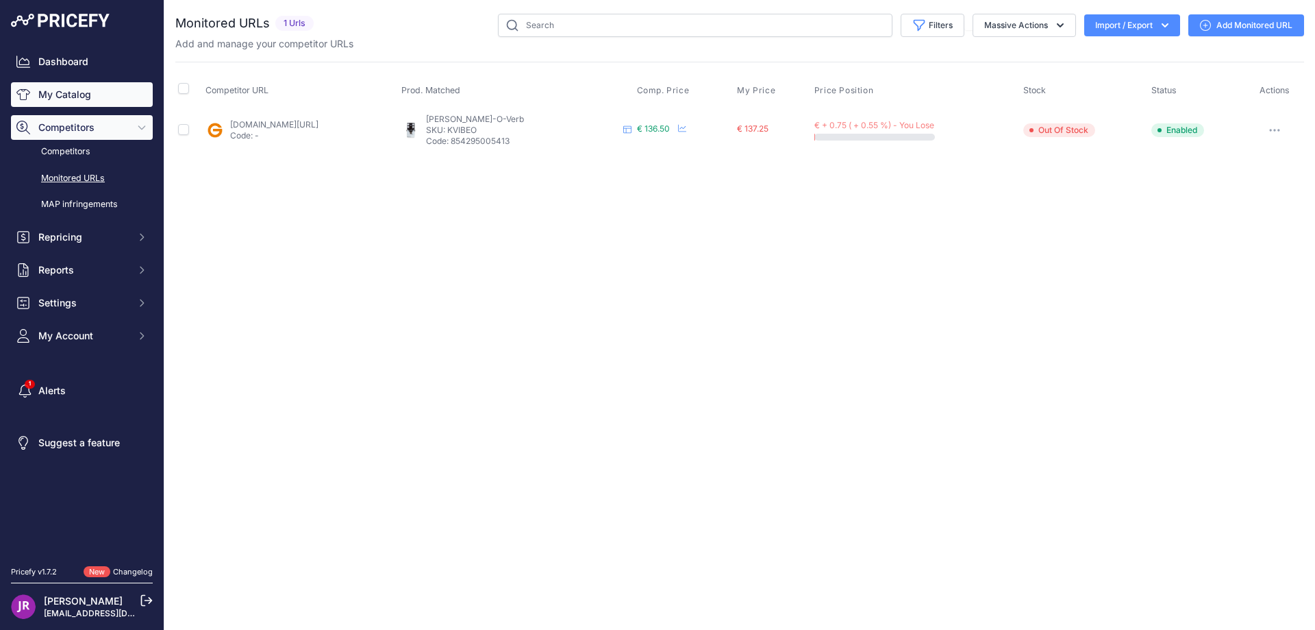
click at [81, 94] on link "My Catalog" at bounding box center [82, 94] width 142 height 25
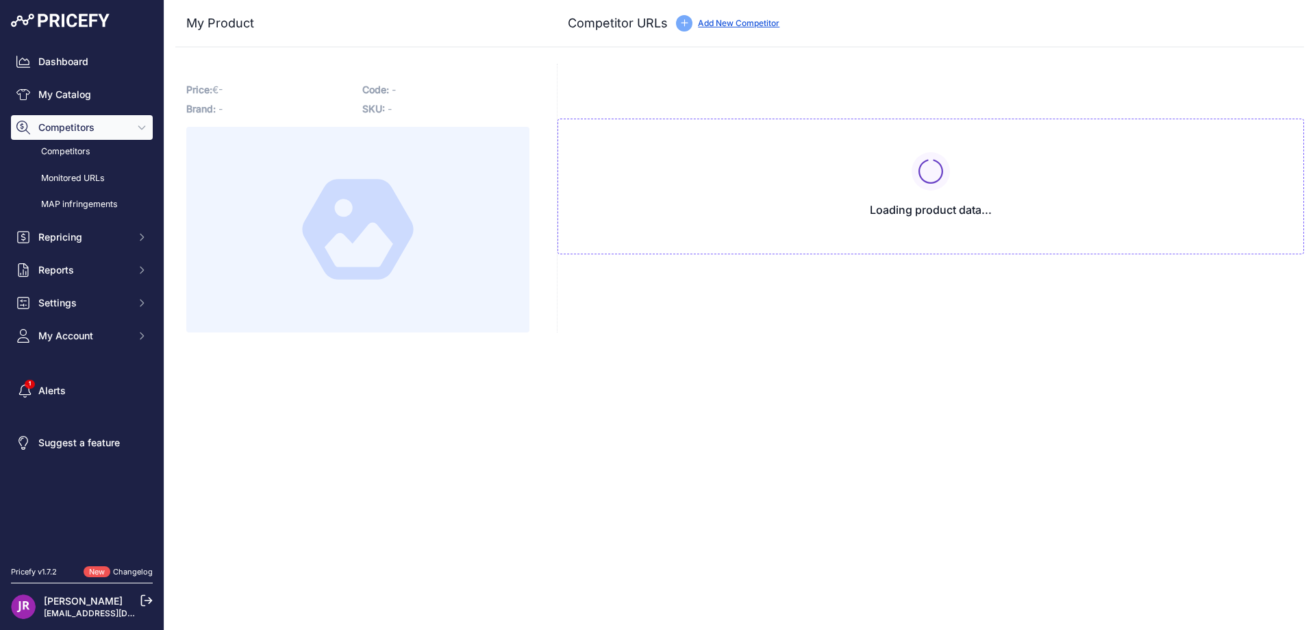
type input "[DOMAIN_NAME][URL]"
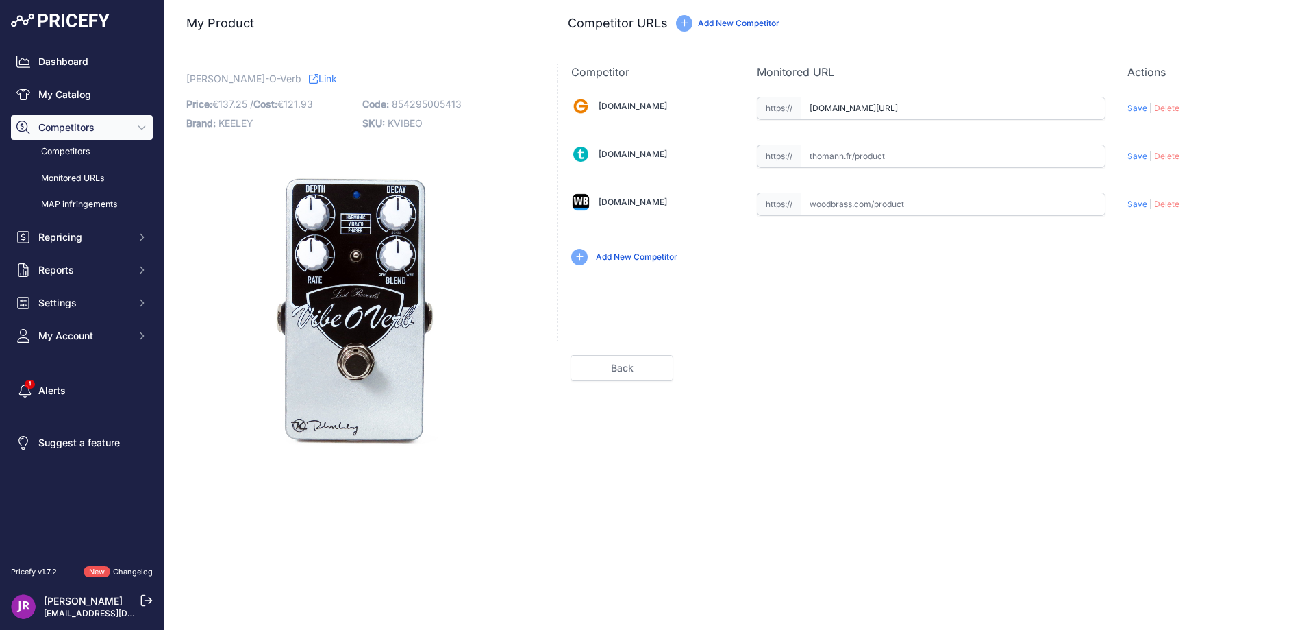
scroll to position [0, 159]
drag, startPoint x: 811, startPoint y: 108, endPoint x: 1137, endPoint y: 110, distance: 326.8
click at [1137, 110] on div "Gear4music.fr Valid Invalid" at bounding box center [931, 179] width 747 height 199
click at [409, 123] on span "KVIBEO" at bounding box center [405, 123] width 35 height 12
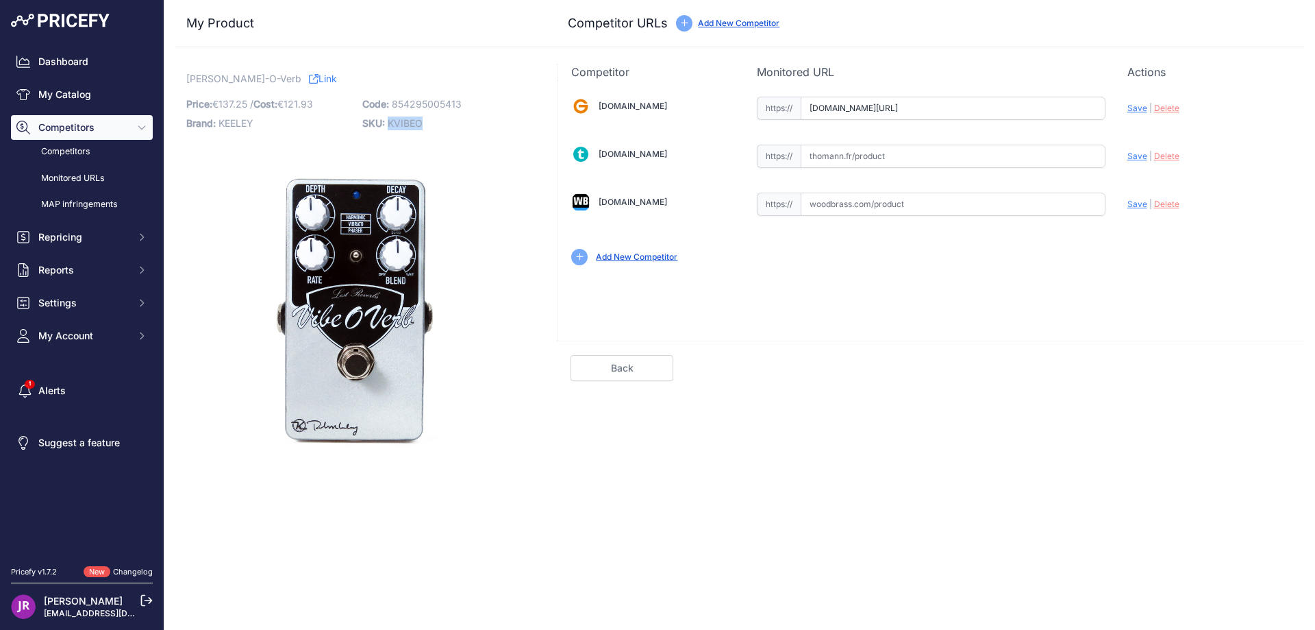
click at [409, 123] on span "KVIBEO" at bounding box center [405, 123] width 35 height 12
copy span "KVIBEO"
click at [1169, 108] on span "Delete" at bounding box center [1166, 108] width 25 height 10
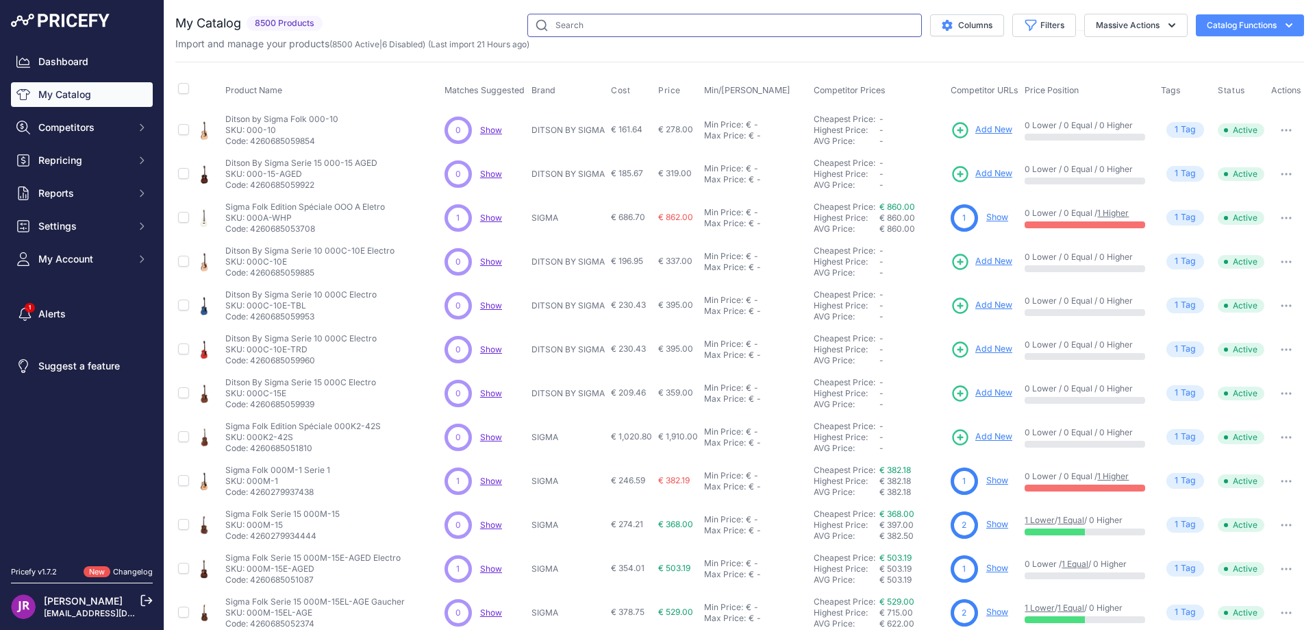
click at [567, 27] on input "text" at bounding box center [725, 25] width 395 height 23
paste input "KSUPERAT"
type input "KSUPERAT"
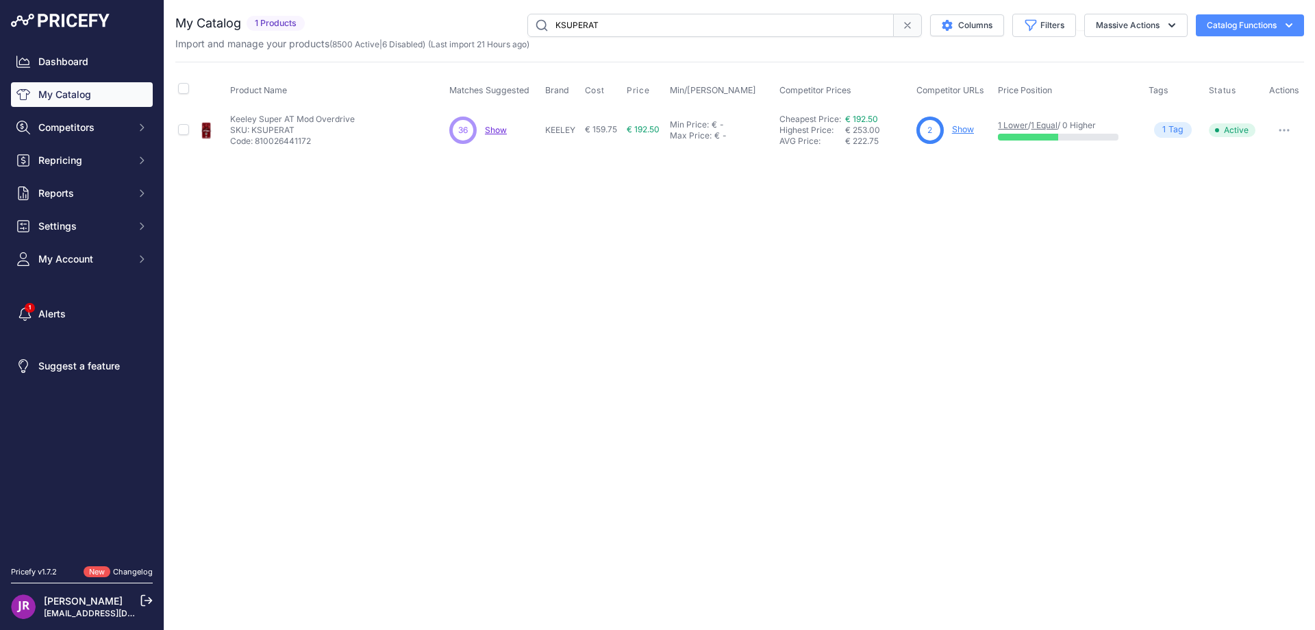
click at [969, 127] on link "Show" at bounding box center [963, 129] width 22 height 10
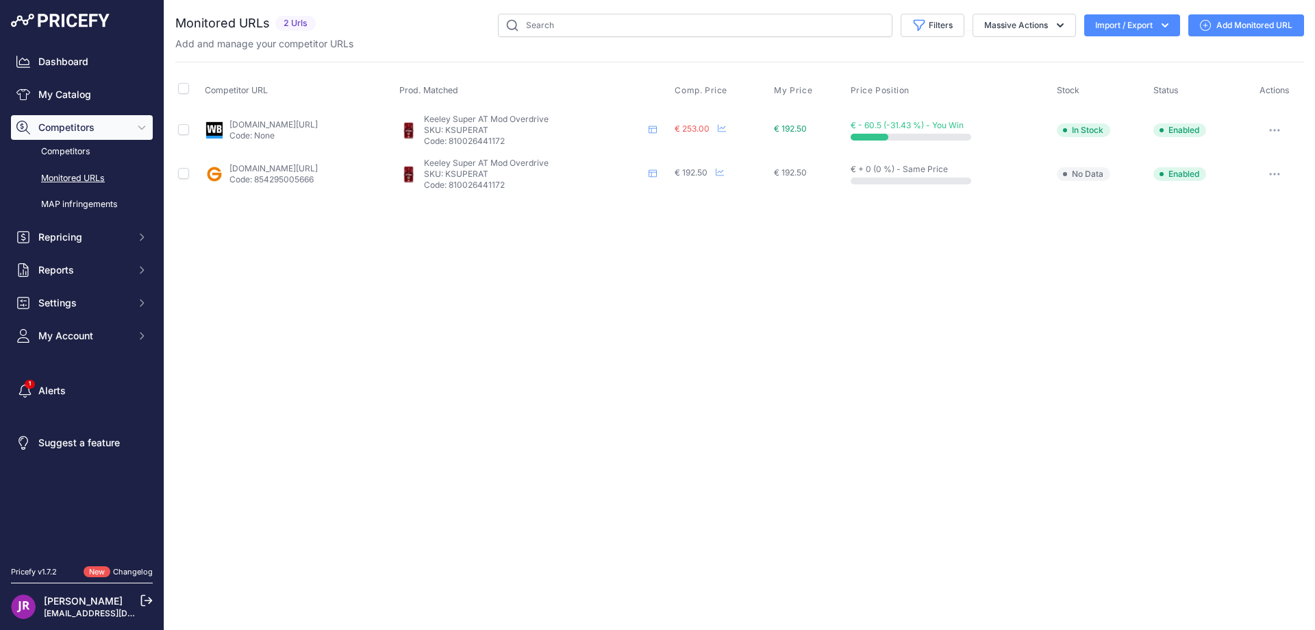
click at [1280, 129] on icon "button" at bounding box center [1275, 130] width 11 height 3
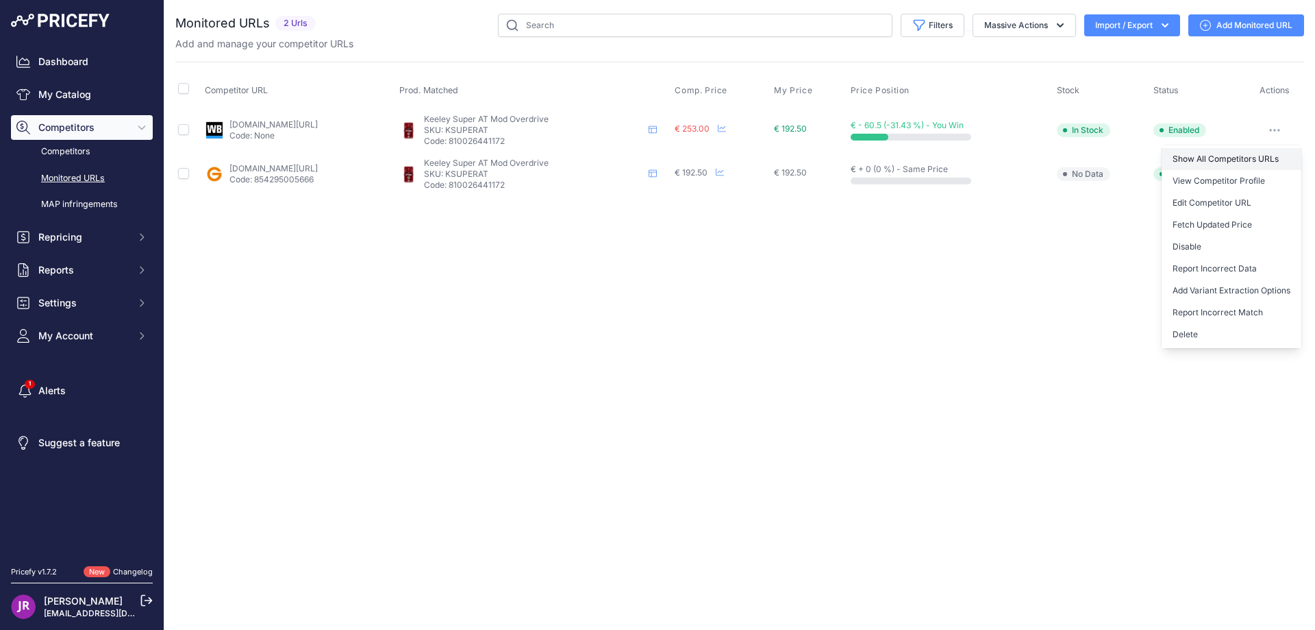
click at [1198, 160] on link "Show All Competitors URLs" at bounding box center [1232, 159] width 140 height 22
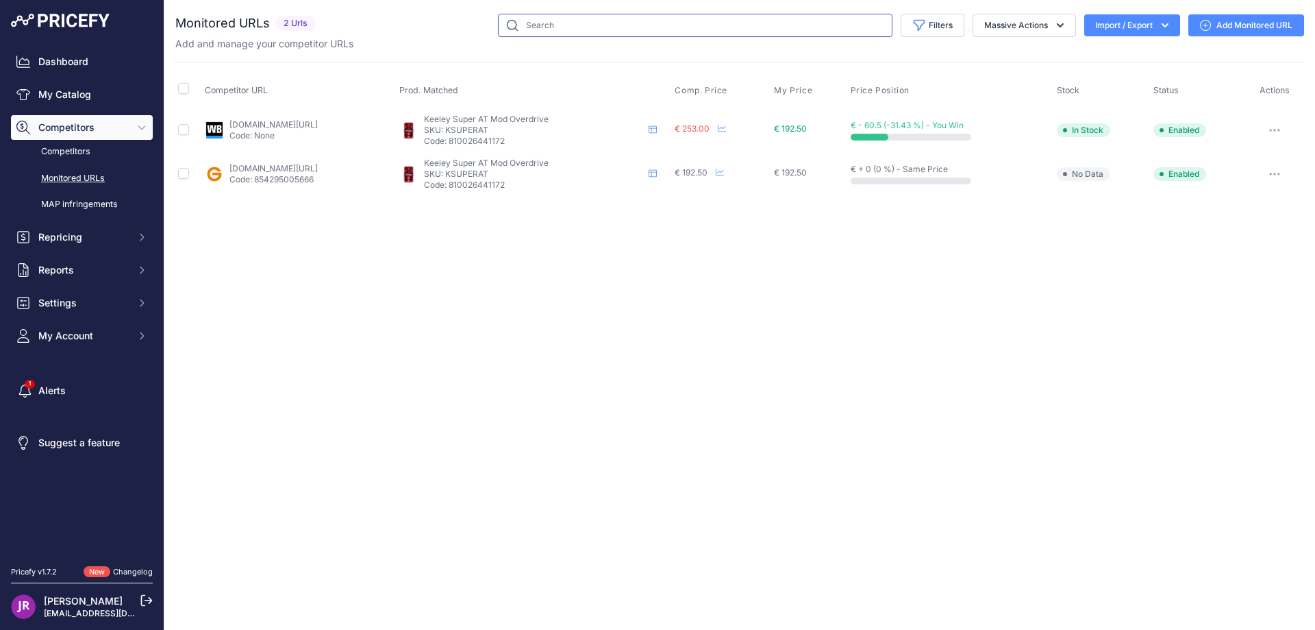
click at [528, 23] on input "text" at bounding box center [695, 25] width 395 height 23
paste input "KRA1"
type input "KRA1"
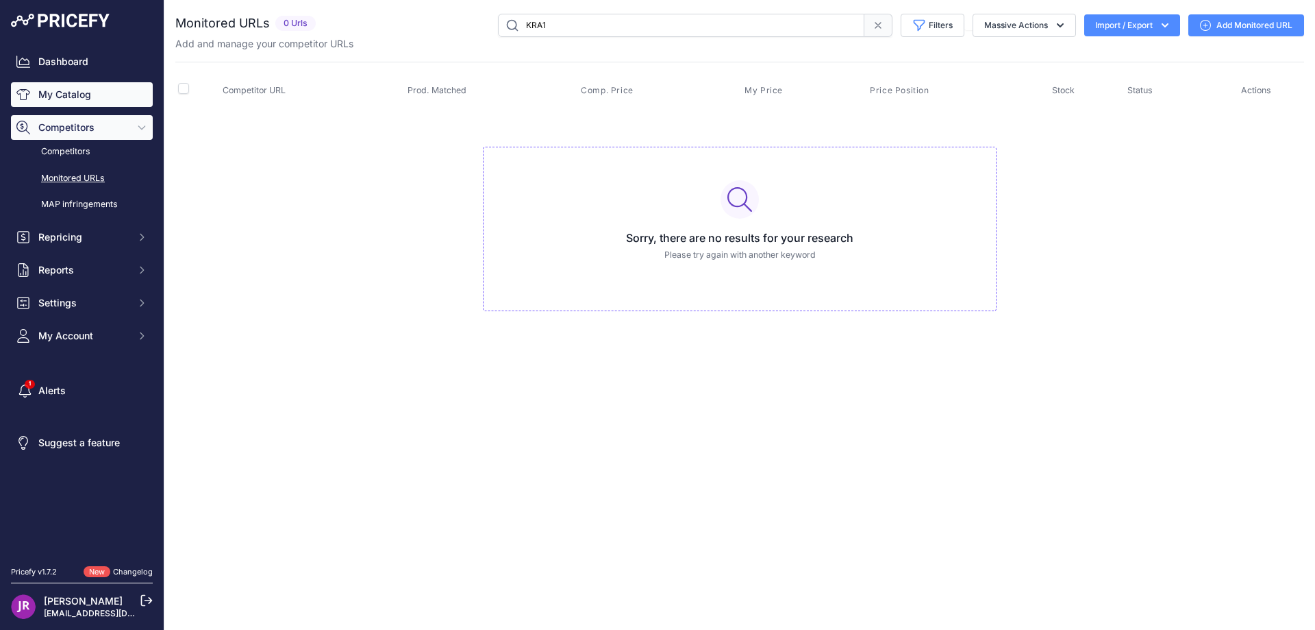
click at [77, 94] on link "My Catalog" at bounding box center [82, 94] width 142 height 25
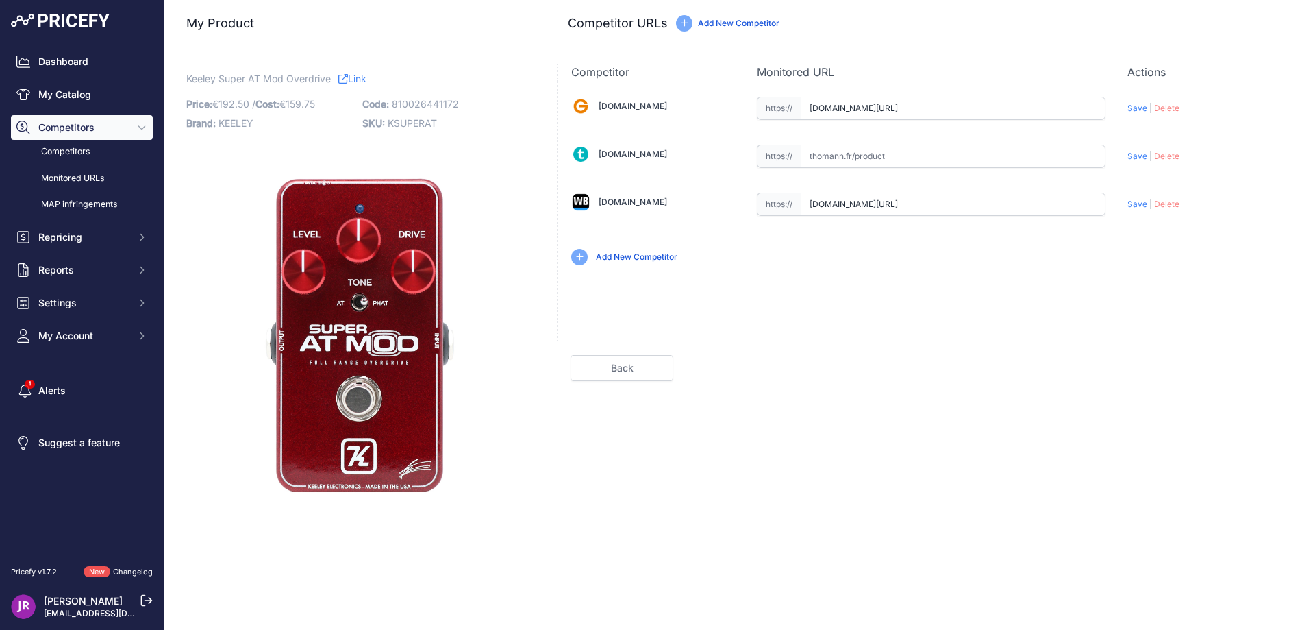
scroll to position [0, 143]
drag, startPoint x: 810, startPoint y: 109, endPoint x: 1137, endPoint y: 109, distance: 327.5
click at [1137, 109] on div "Gear4music.fr Valid Invalid" at bounding box center [931, 179] width 747 height 199
click at [1168, 109] on span "Delete" at bounding box center [1166, 108] width 25 height 10
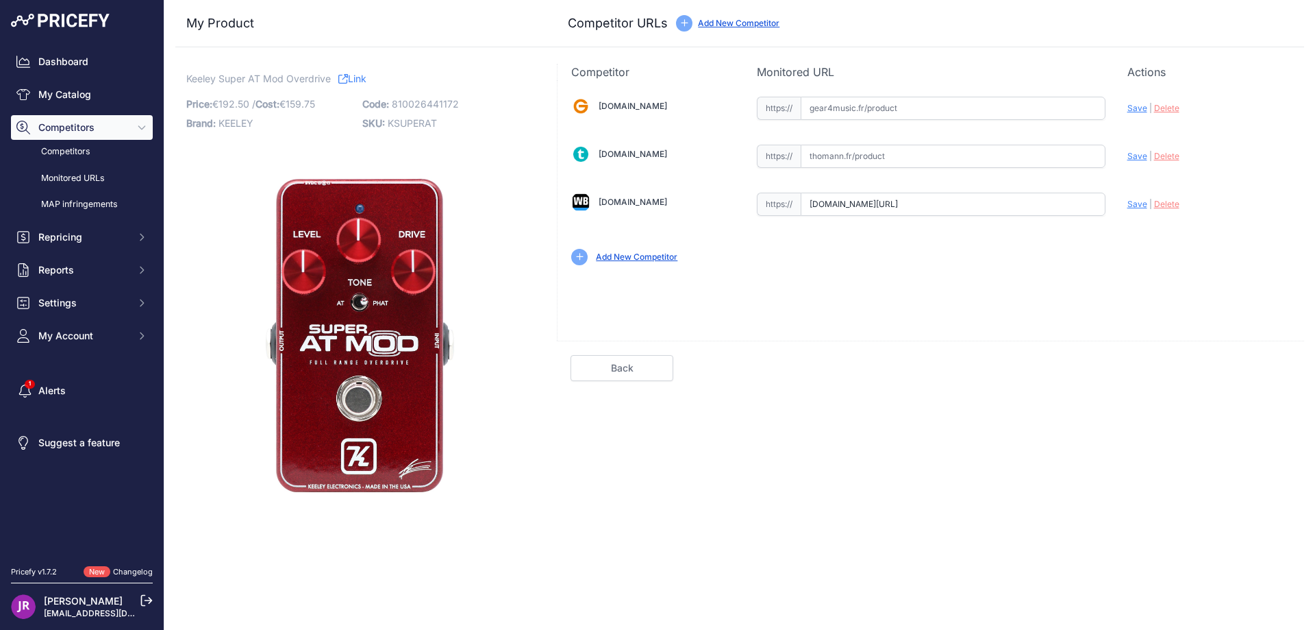
scroll to position [0, 199]
drag, startPoint x: 811, startPoint y: 206, endPoint x: 1161, endPoint y: 207, distance: 350.1
click at [1161, 207] on div "[DOMAIN_NAME] Valid Invalid" at bounding box center [931, 179] width 747 height 199
click at [415, 125] on span "KSUPERAT" at bounding box center [412, 123] width 49 height 12
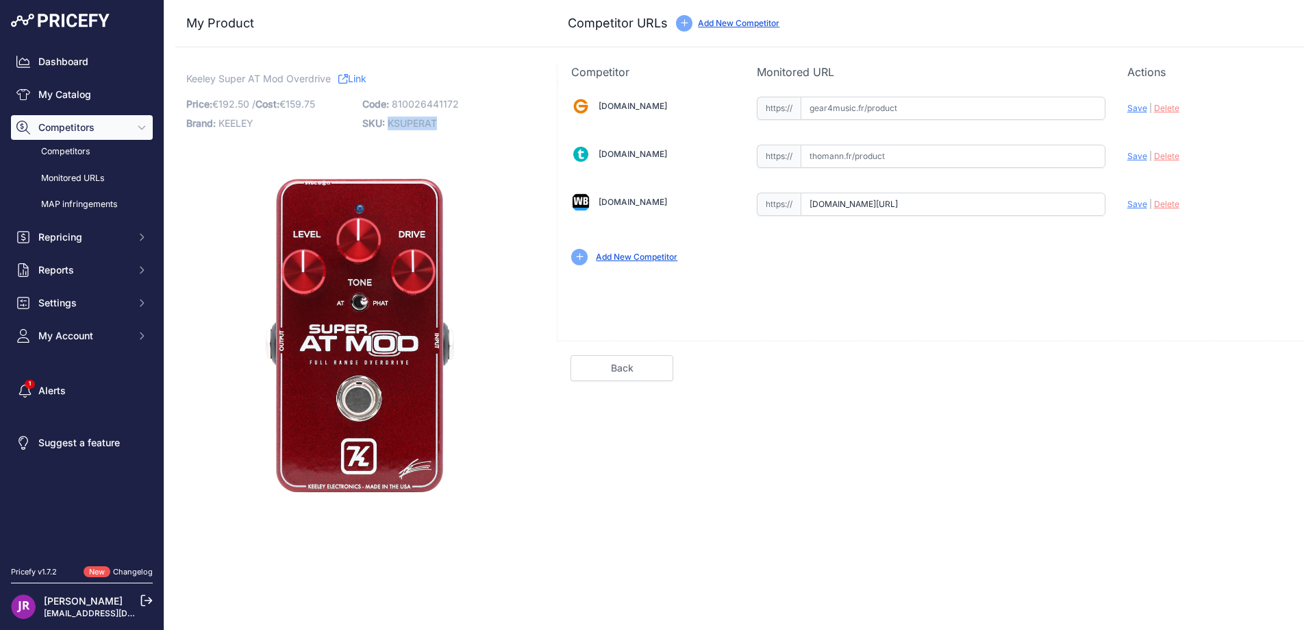
click at [415, 125] on span "KSUPERAT" at bounding box center [412, 123] width 49 height 12
copy span "KSUPERAT"
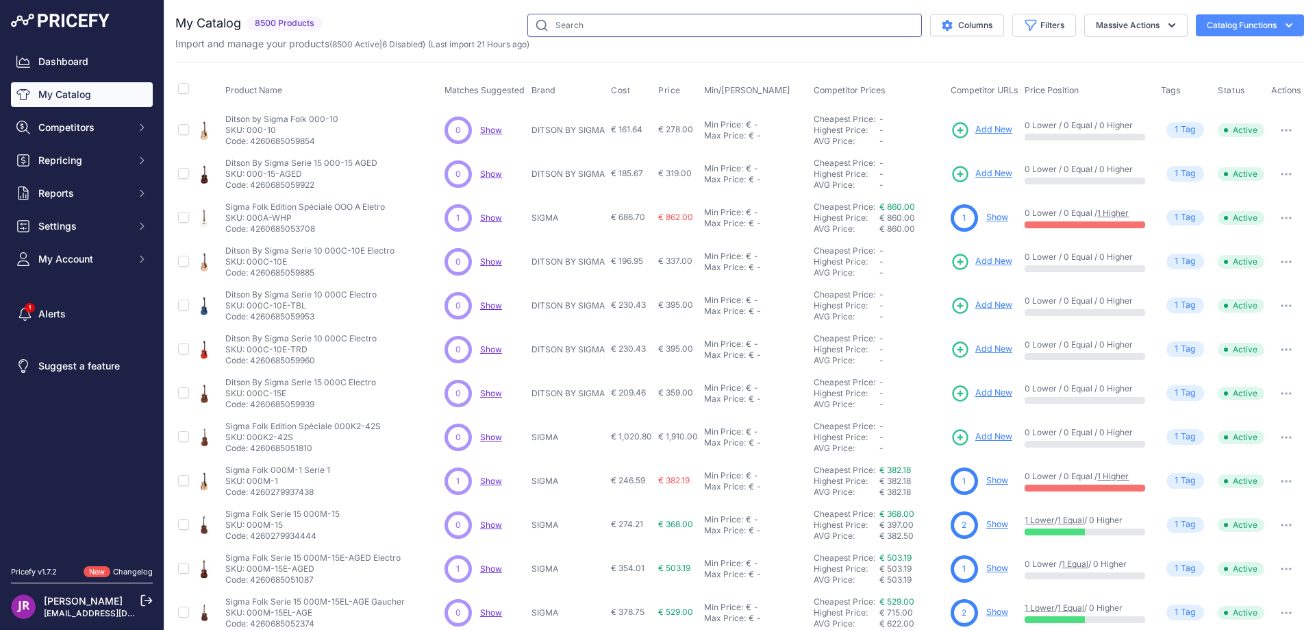
click at [552, 27] on input "text" at bounding box center [725, 25] width 395 height 23
paste input "KRA1"
type input "KRA1"
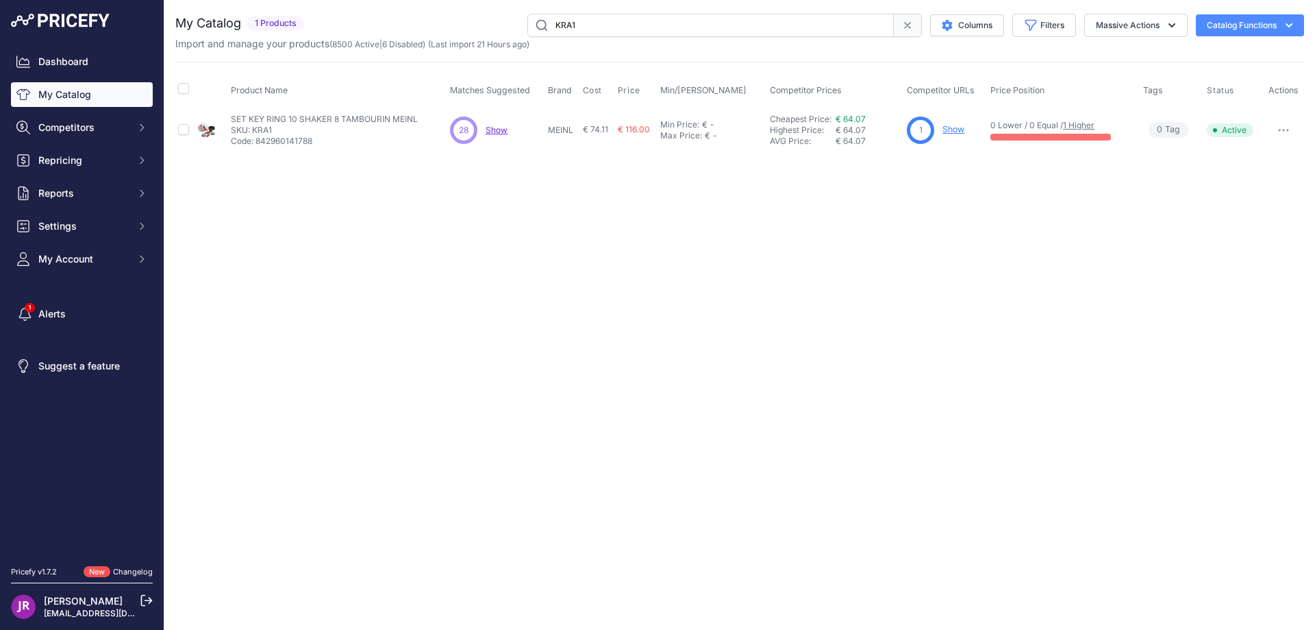
click at [950, 129] on link "Show" at bounding box center [954, 129] width 22 height 10
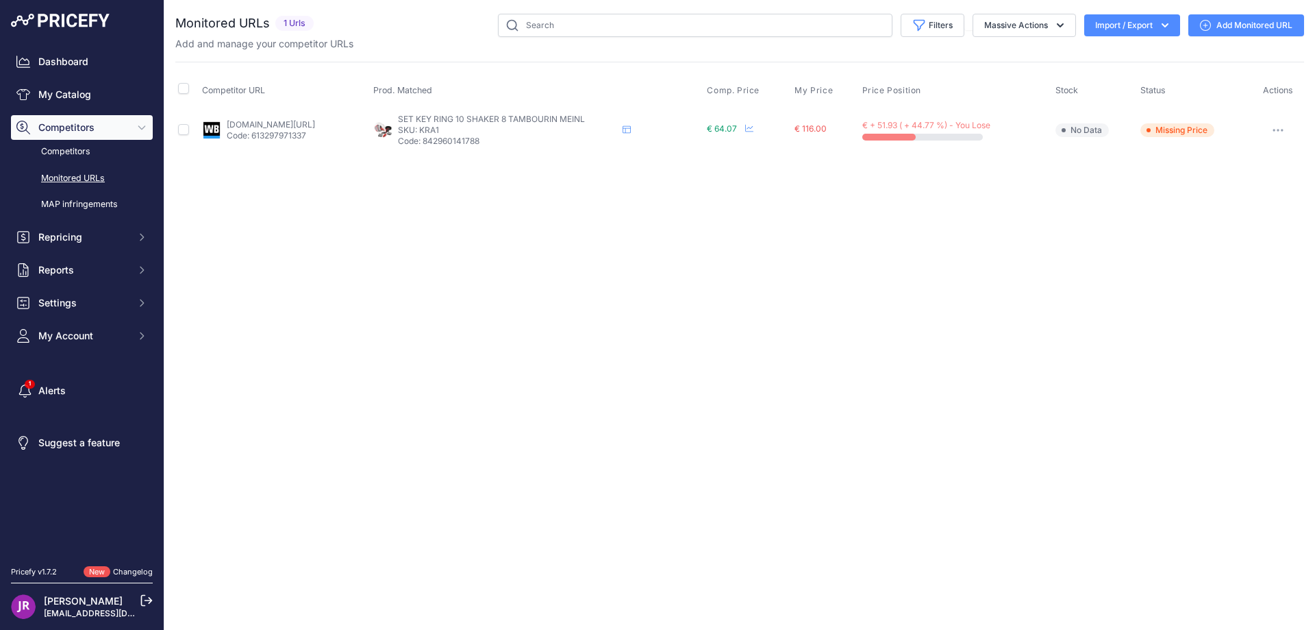
click at [1276, 129] on icon "button" at bounding box center [1278, 130] width 11 height 3
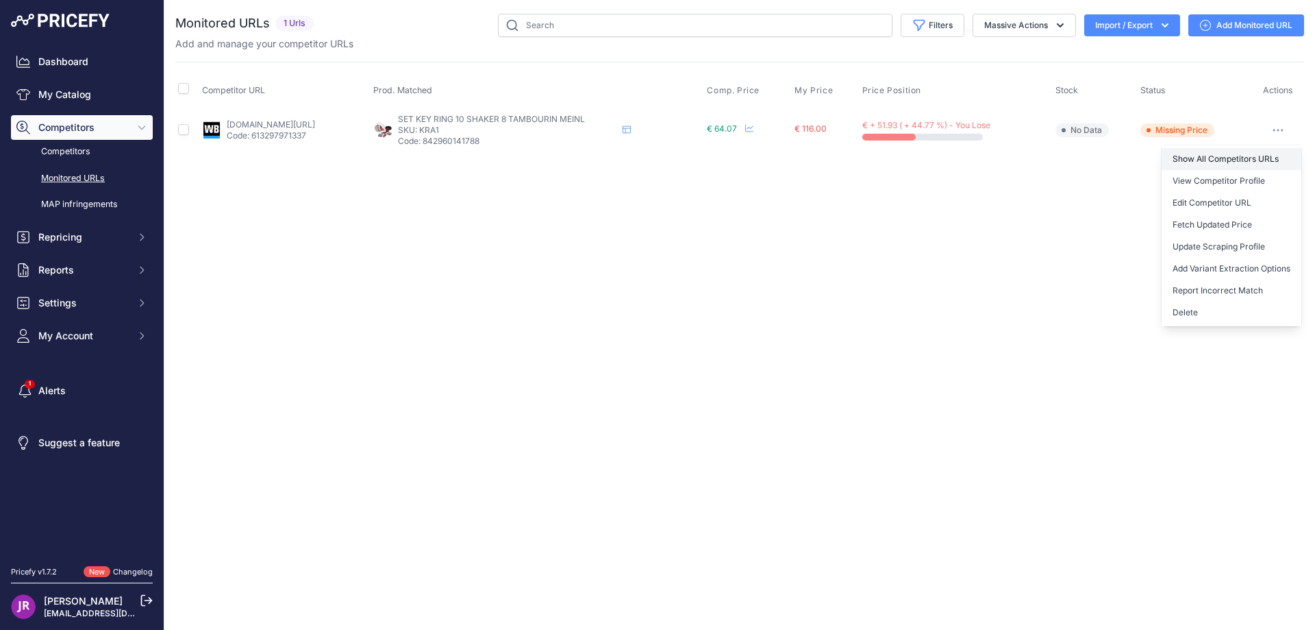
click at [1200, 158] on link "Show All Competitors URLs" at bounding box center [1232, 159] width 140 height 22
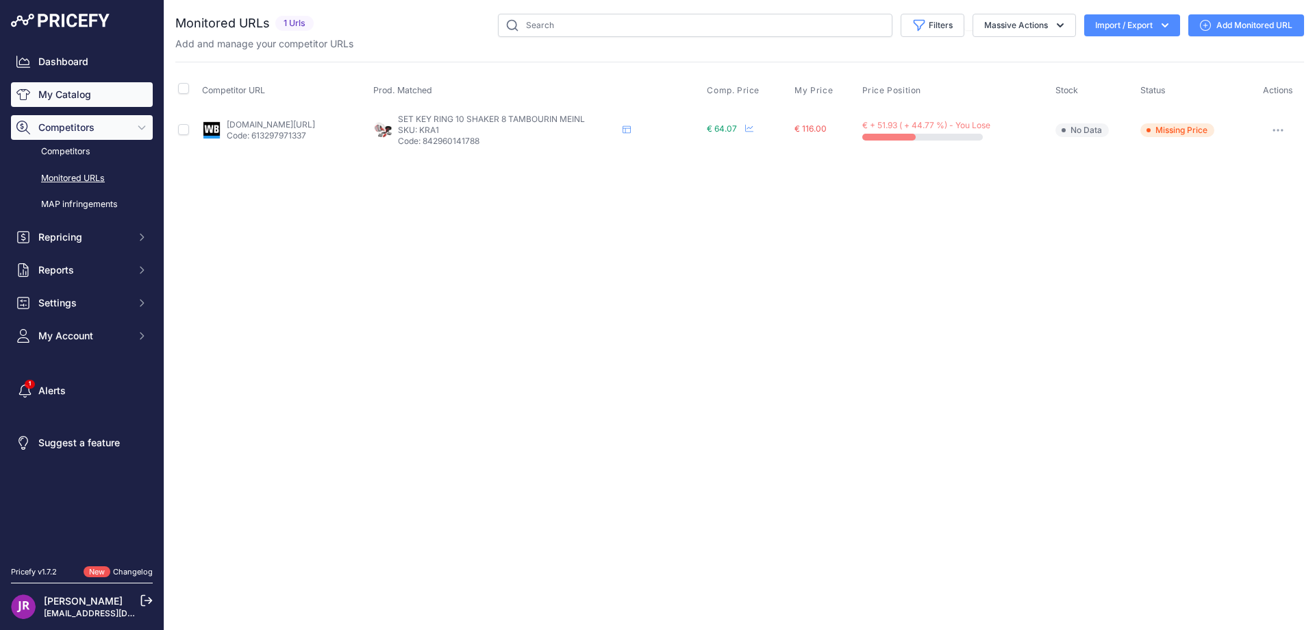
click at [99, 91] on link "My Catalog" at bounding box center [82, 94] width 142 height 25
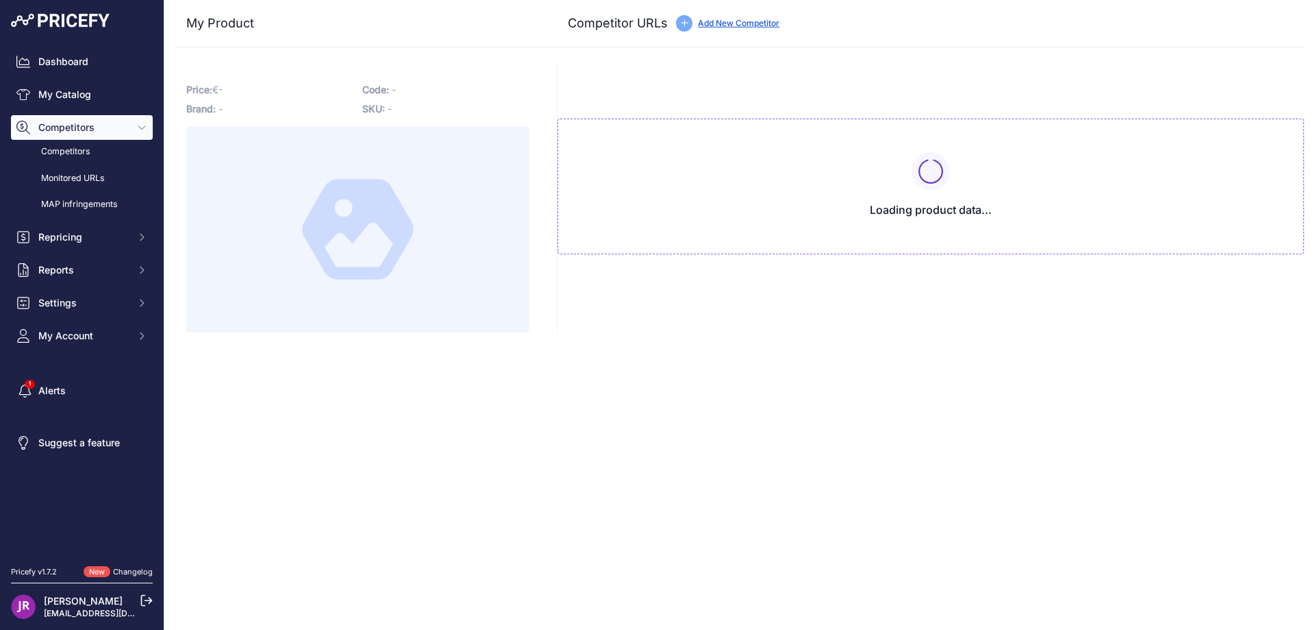
type input "[DOMAIN_NAME][URL]"
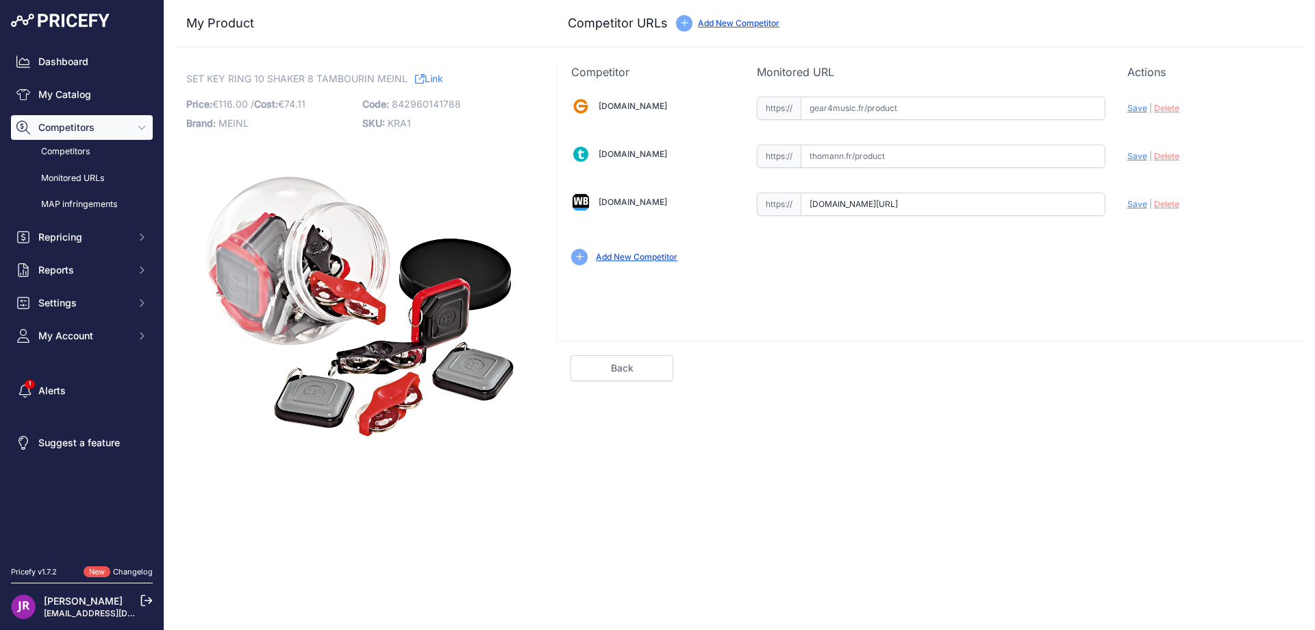
scroll to position [0, 240]
drag, startPoint x: 810, startPoint y: 201, endPoint x: 1195, endPoint y: 215, distance: 385.3
click at [1195, 215] on div "[DOMAIN_NAME] Valid Invalid" at bounding box center [931, 179] width 747 height 199
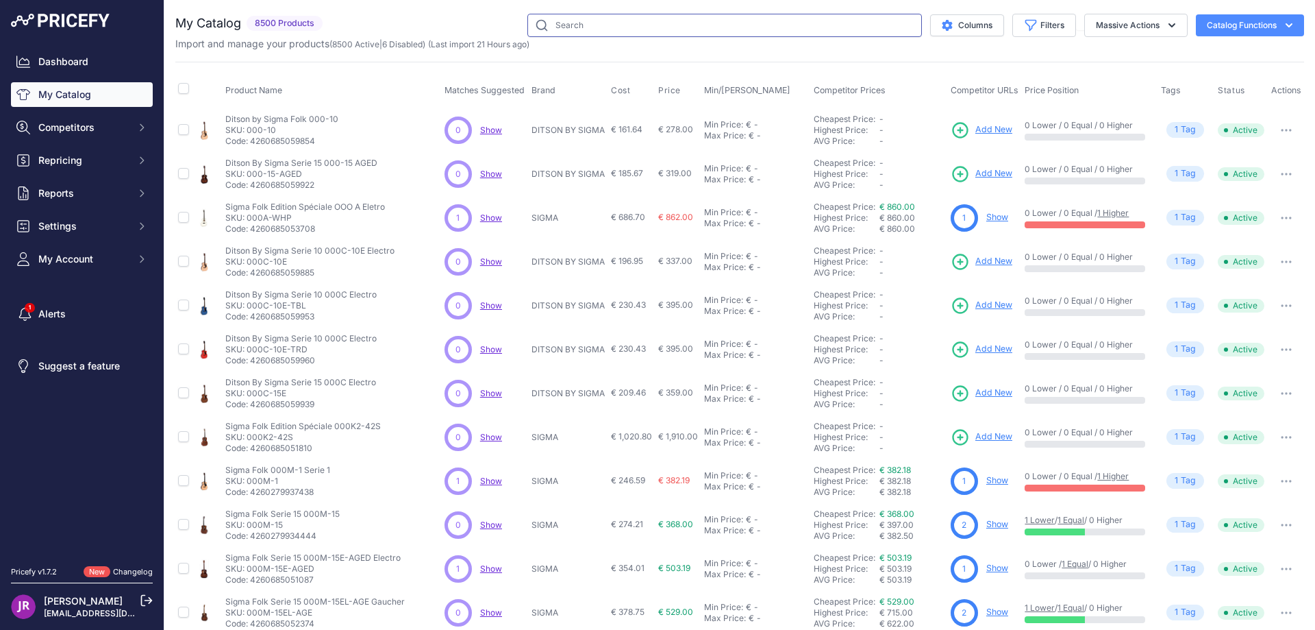
click at [564, 25] on input "text" at bounding box center [725, 25] width 395 height 23
paste input "KL1701S"
type input "KL1701S"
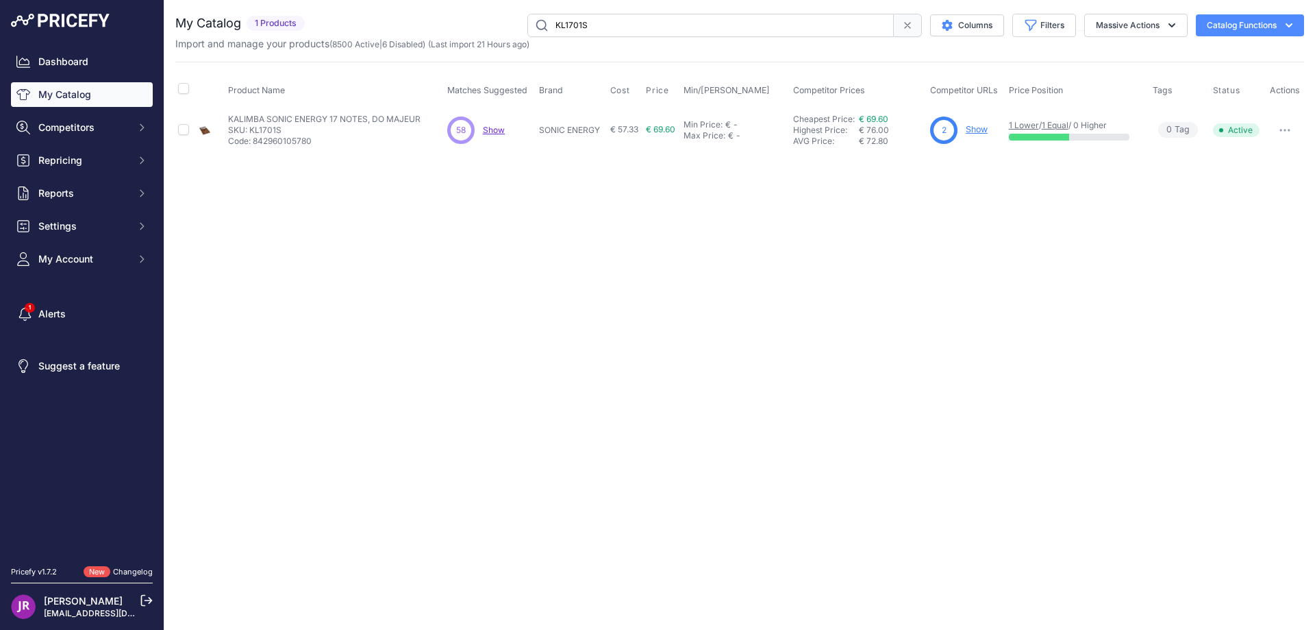
click at [976, 129] on link "Show" at bounding box center [977, 129] width 22 height 10
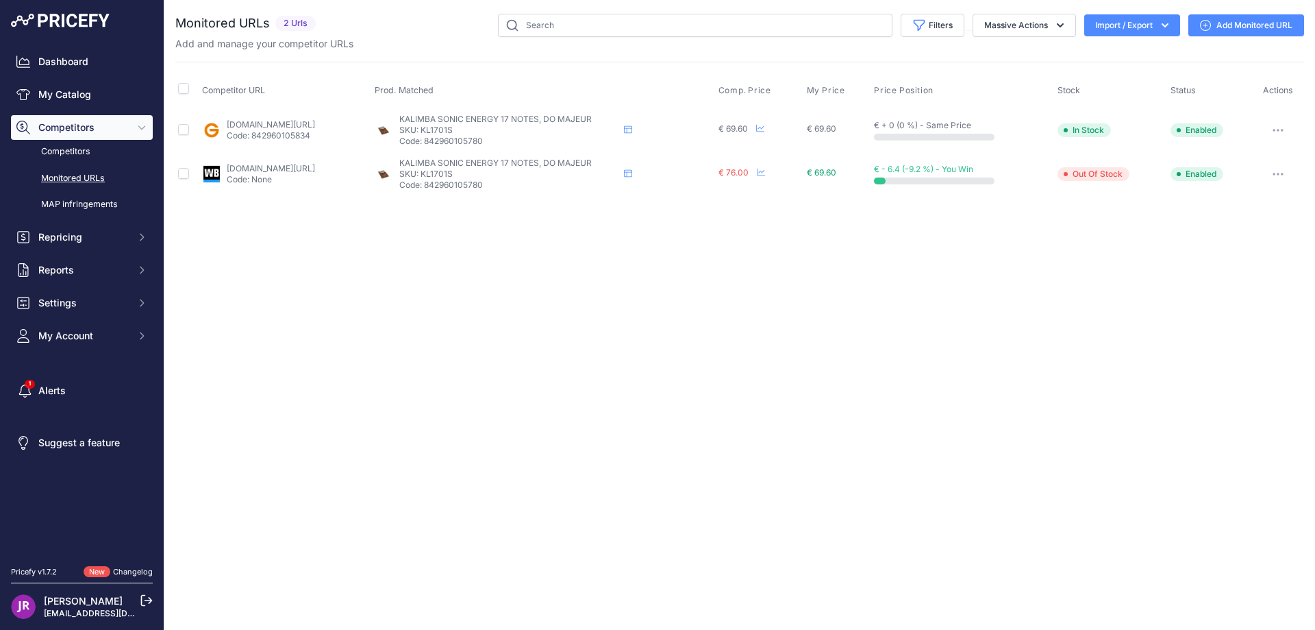
click at [1281, 132] on button "button" at bounding box center [1278, 130] width 27 height 19
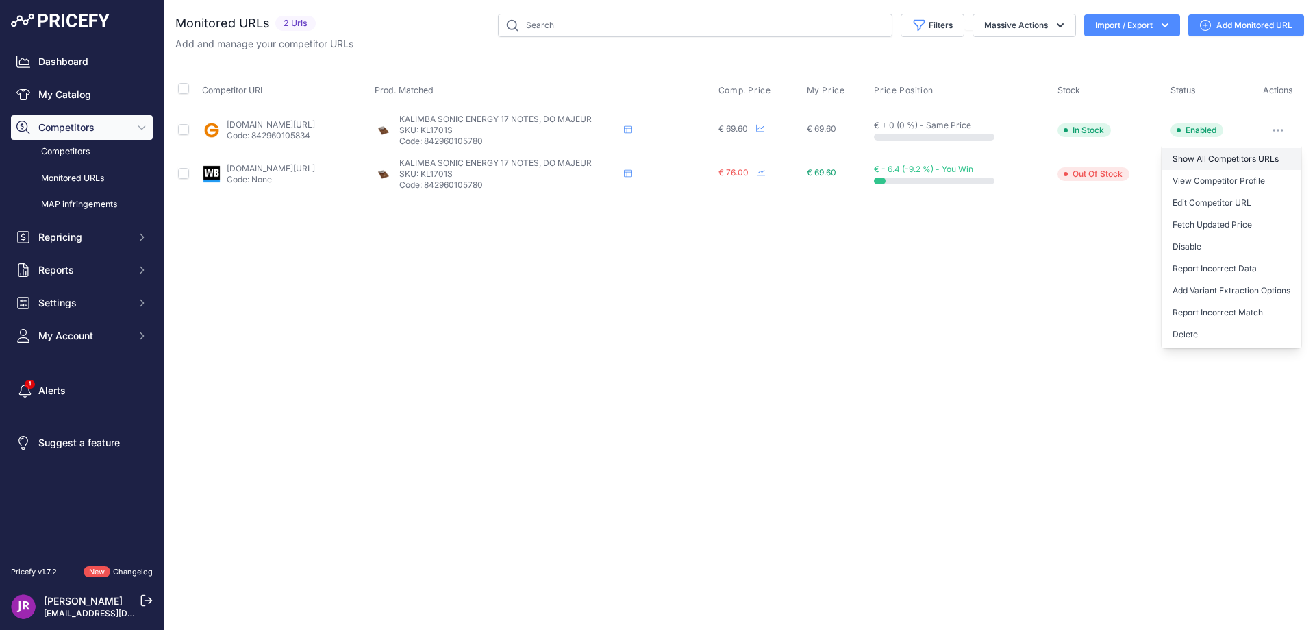
click at [1181, 156] on link "Show All Competitors URLs" at bounding box center [1232, 159] width 140 height 22
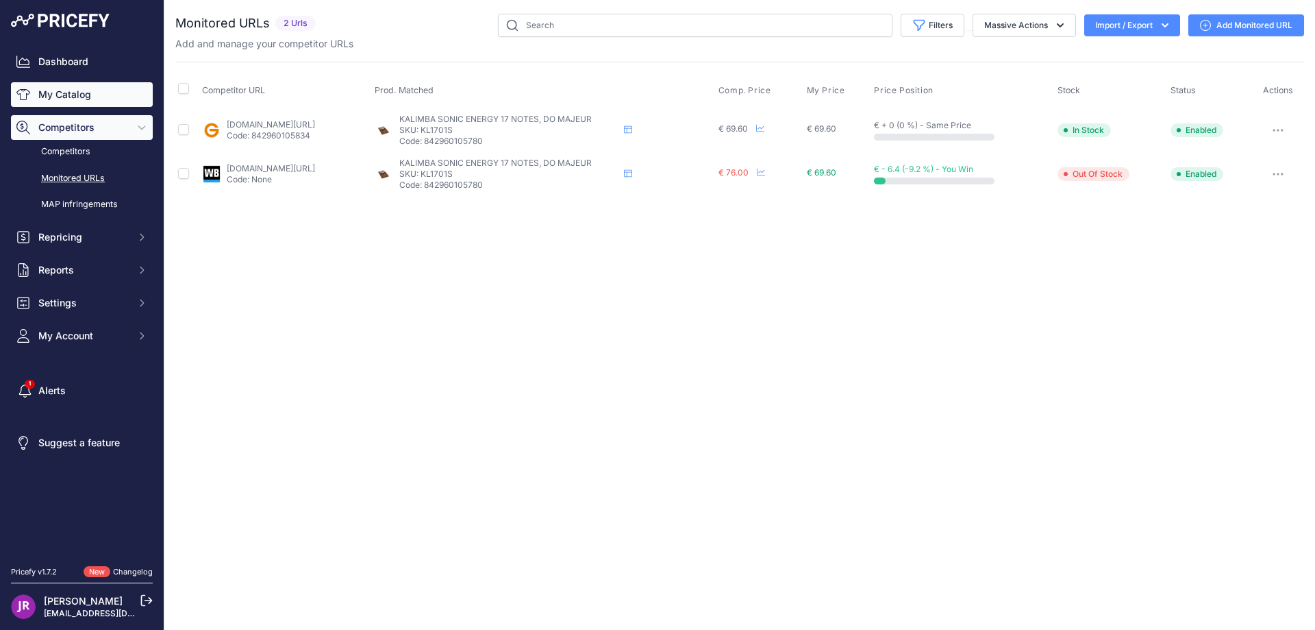
click at [80, 98] on link "My Catalog" at bounding box center [82, 94] width 142 height 25
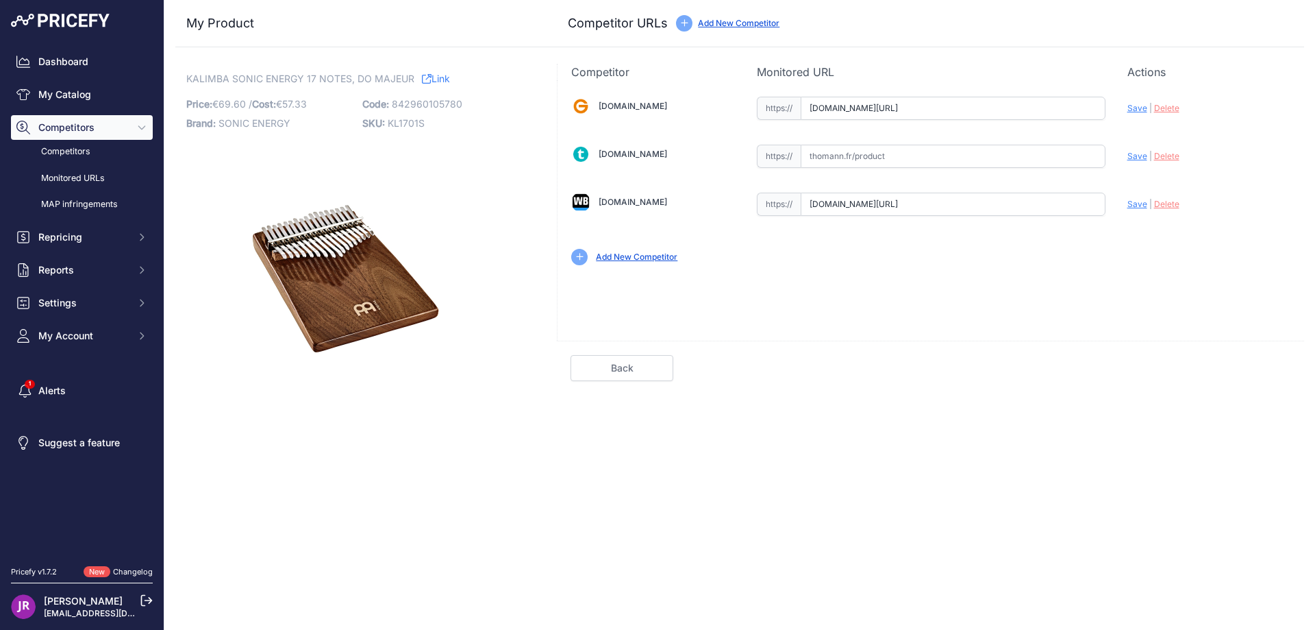
scroll to position [0, 262]
drag, startPoint x: 808, startPoint y: 112, endPoint x: 1124, endPoint y: 121, distance: 316.7
click at [1134, 121] on div "Gear4music.fr Valid Invalid" at bounding box center [931, 179] width 747 height 199
click at [1165, 112] on span "Delete" at bounding box center [1166, 108] width 25 height 10
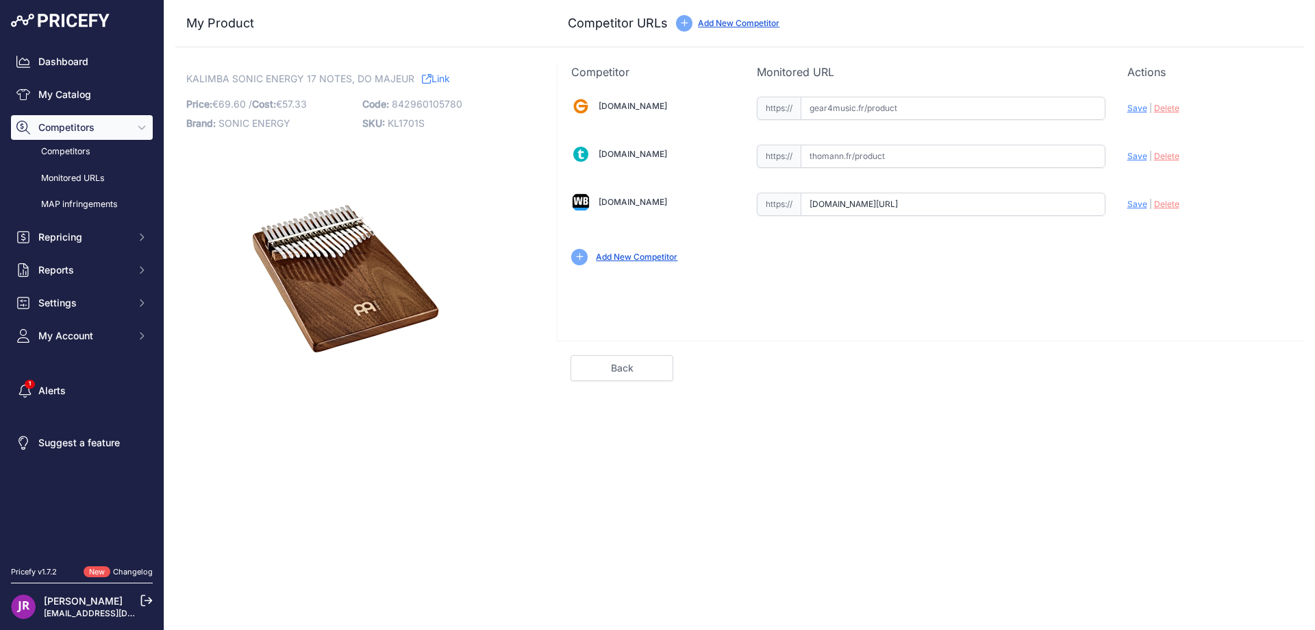
scroll to position [0, 267]
drag, startPoint x: 811, startPoint y: 203, endPoint x: 1154, endPoint y: 211, distance: 344.0
click at [1154, 211] on div "[DOMAIN_NAME] Valid Invalid" at bounding box center [931, 179] width 747 height 199
drag, startPoint x: 809, startPoint y: 202, endPoint x: 1109, endPoint y: 216, distance: 300.4
click at [1109, 216] on div "[DOMAIN_NAME] Valid Invalid" at bounding box center [931, 179] width 747 height 199
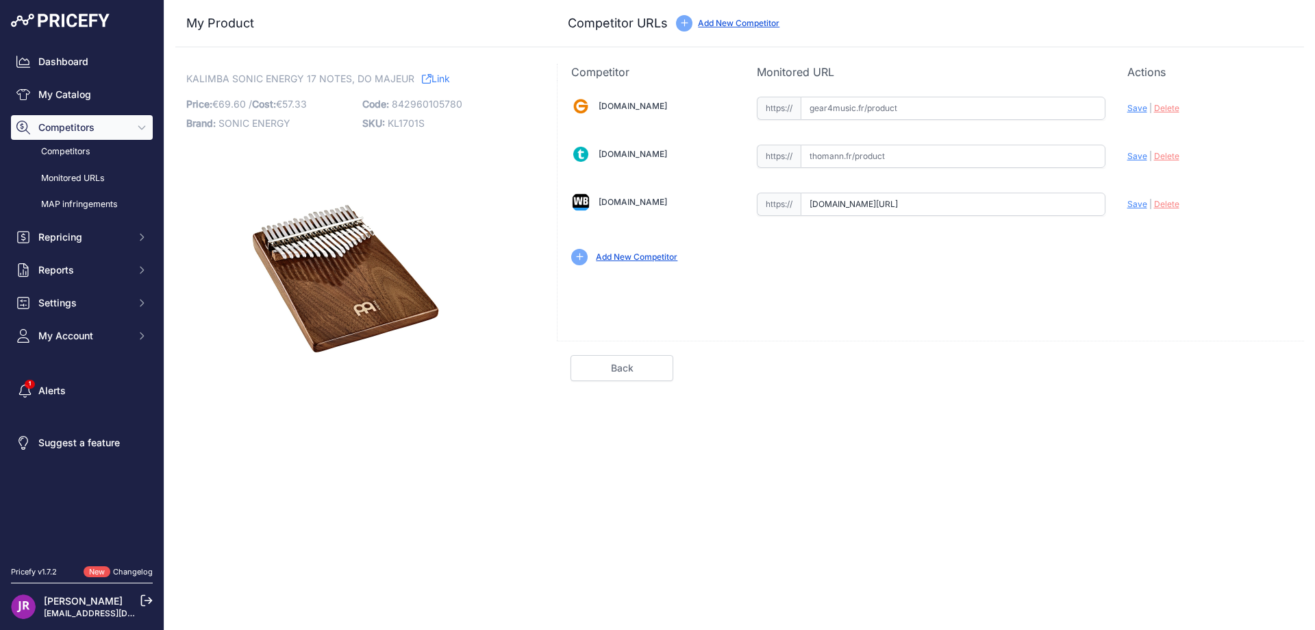
scroll to position [0, 0]
click at [1160, 204] on span "Delete" at bounding box center [1166, 204] width 25 height 10
click at [406, 122] on span "KL1701S" at bounding box center [406, 123] width 37 height 12
copy span "KL1701S"
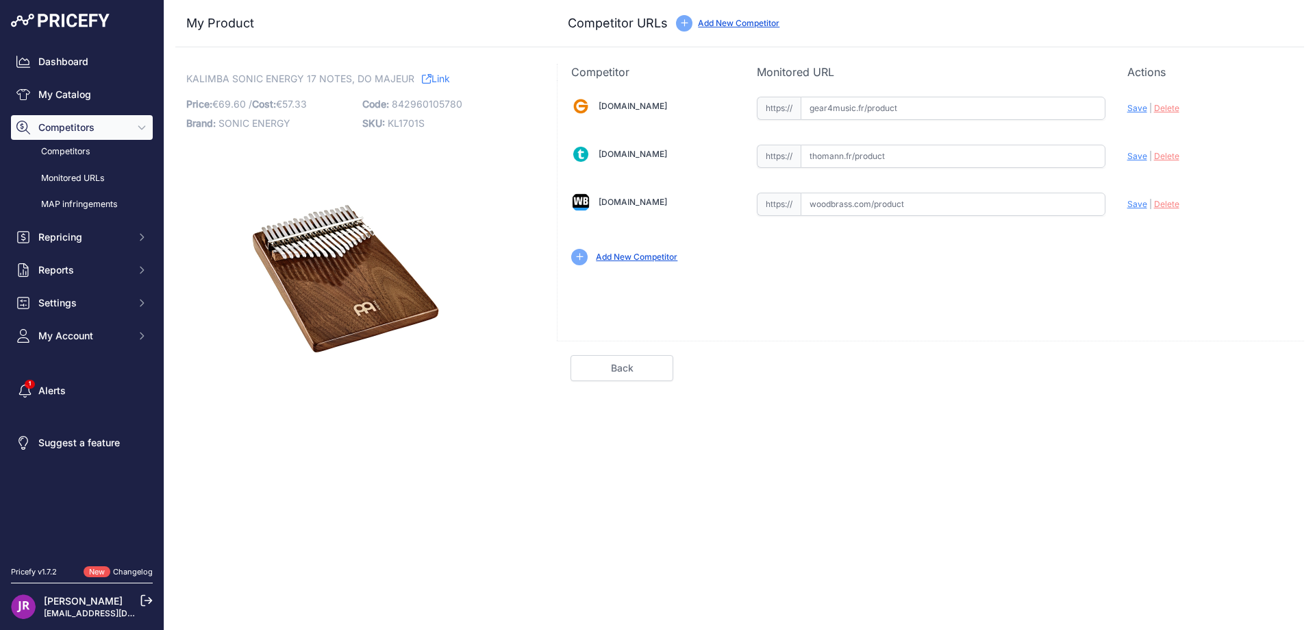
click at [840, 110] on input "text" at bounding box center [953, 108] width 305 height 23
paste input "https://www.gear4music.fr/fr/Batterie-and-Percussion/Meinl-Sonic-Energy-Kalimba…"
type input "www.gear4music.fr/fr/Batterie-and-Percussion/Meinl-Sonic-Energy-Kalimba-en-do-m…"
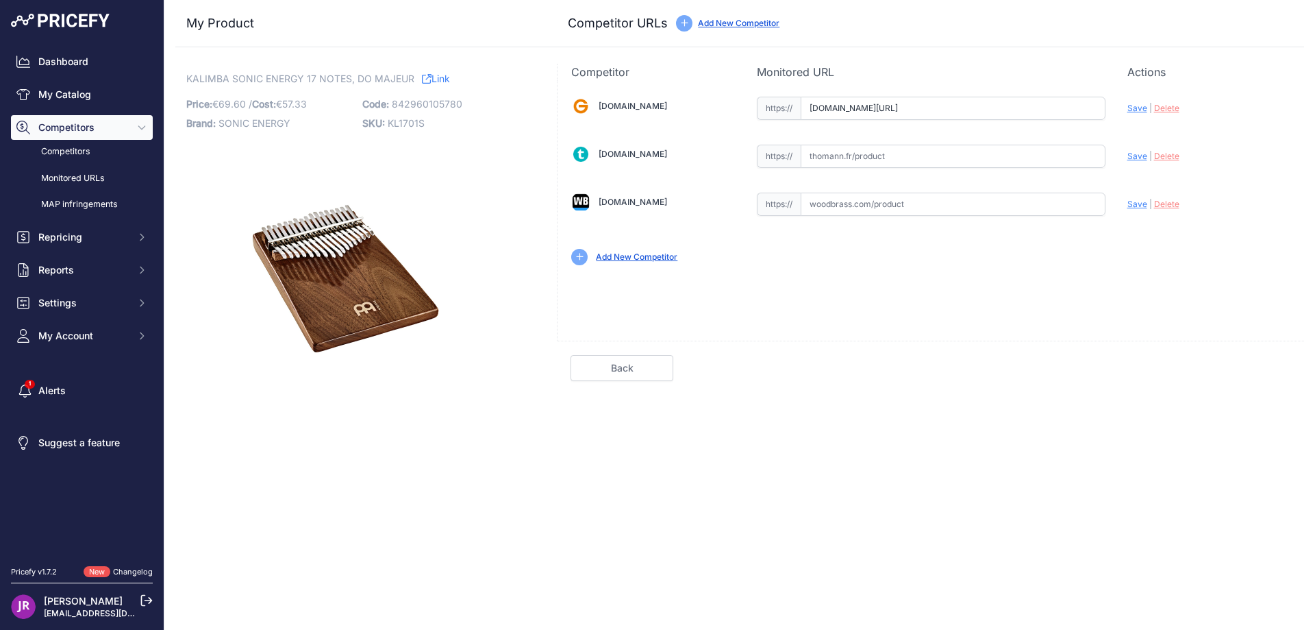
click at [876, 156] on input "text" at bounding box center [953, 156] width 305 height 23
paste input "https://www.thomann.fr/meinl_17_notes_solid_walnut_kalimba.htm"
type input "www.thomann.fr/meinl_17_notes_solid_walnut_kalimba.htm"
click at [840, 205] on input "text" at bounding box center [953, 204] width 305 height 23
paste input "https://www.woodbrass.com/kalimba-meinl-sonic-energy-solid-kalimba-17-notes-bla…"
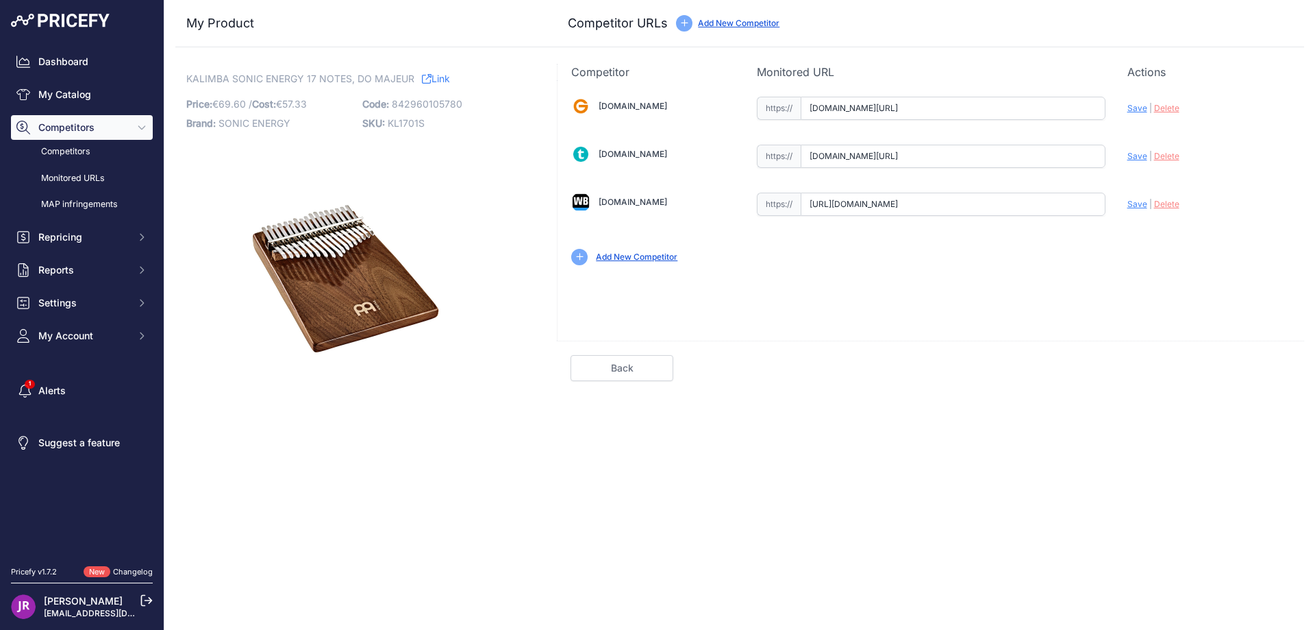
scroll to position [0, 330]
type input "www.woodbrass.com/kalimba-meinl-sonic-energy-solid-kalimba-17-notes-black-walnu…"
click at [1134, 108] on span "Save" at bounding box center [1138, 108] width 20 height 10
type input "https://www.gear4music.fr/fr/Batterie-and-Percussion/Meinl-Sonic-Energy-Kalimba…"
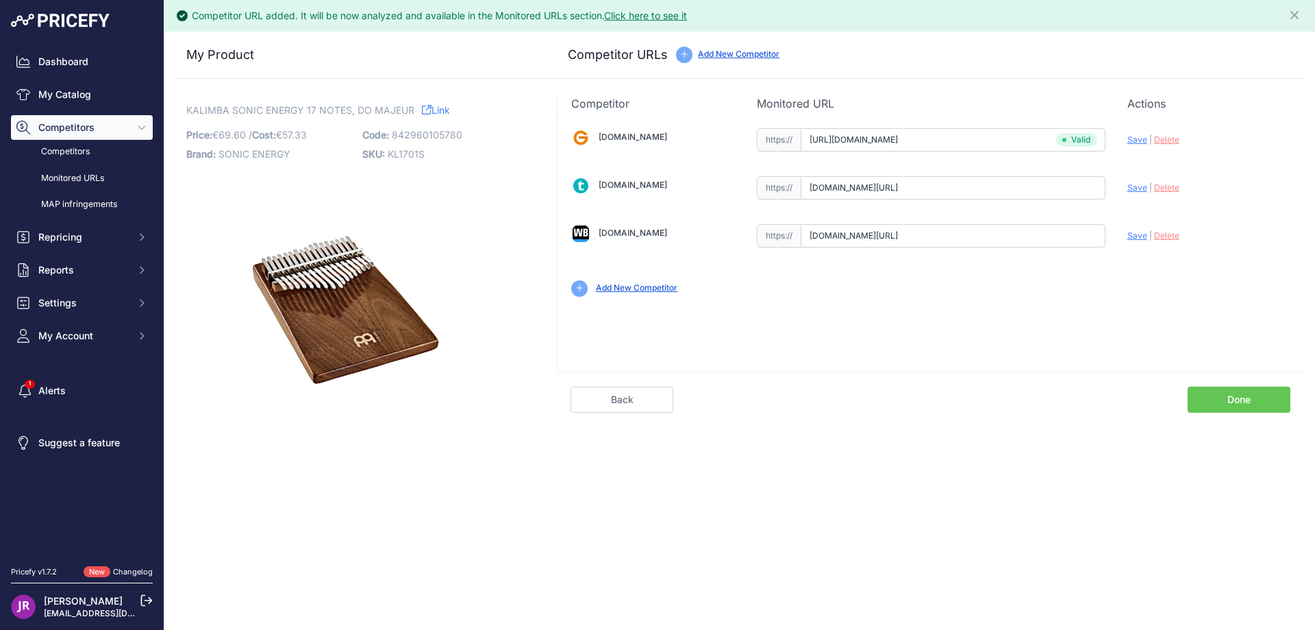
click at [1134, 190] on span "Save" at bounding box center [1138, 187] width 20 height 10
type input "https://www.thomann.fr/meinl_17_notes_solid_walnut_kalimba.htm?prirule_jdsnikfk…"
click at [1133, 233] on span "Save" at bounding box center [1138, 235] width 20 height 10
type input "https://www.woodbrass.com/kalimba-meinl-sonic-energy-solid-kalimba-17-notes-bla…"
click at [1228, 404] on link "Done" at bounding box center [1239, 399] width 103 height 26
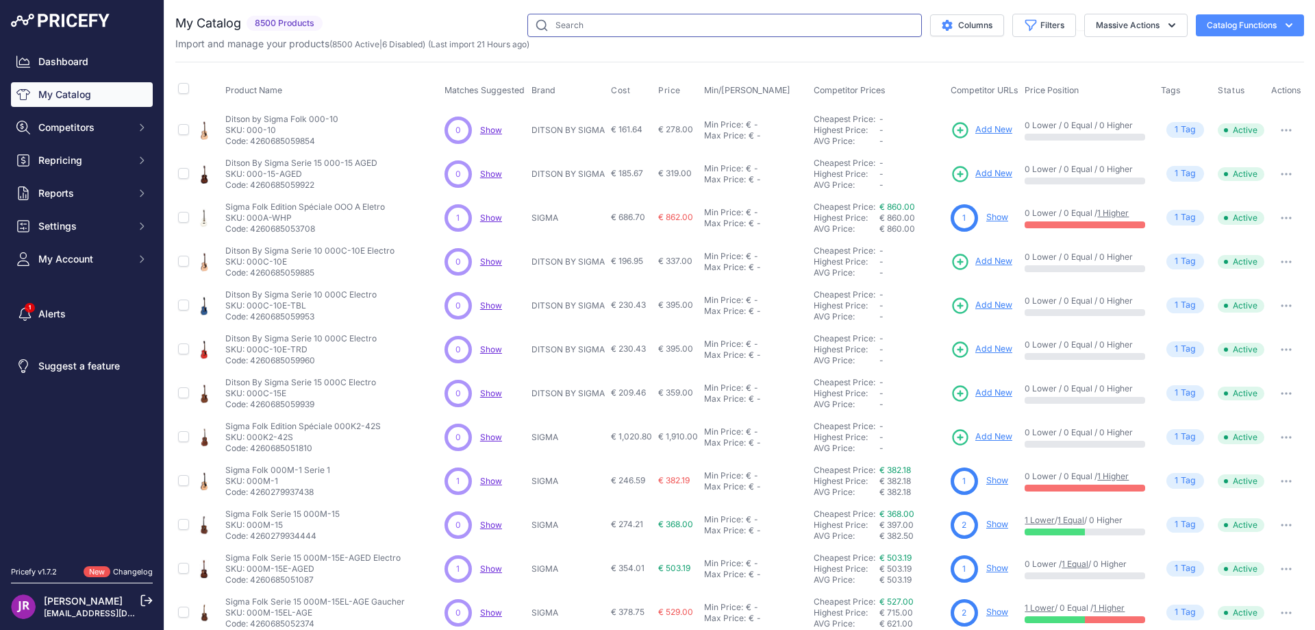
click at [595, 30] on input "text" at bounding box center [725, 25] width 395 height 23
paste input "KKATMINI"
type input "KKATMINI"
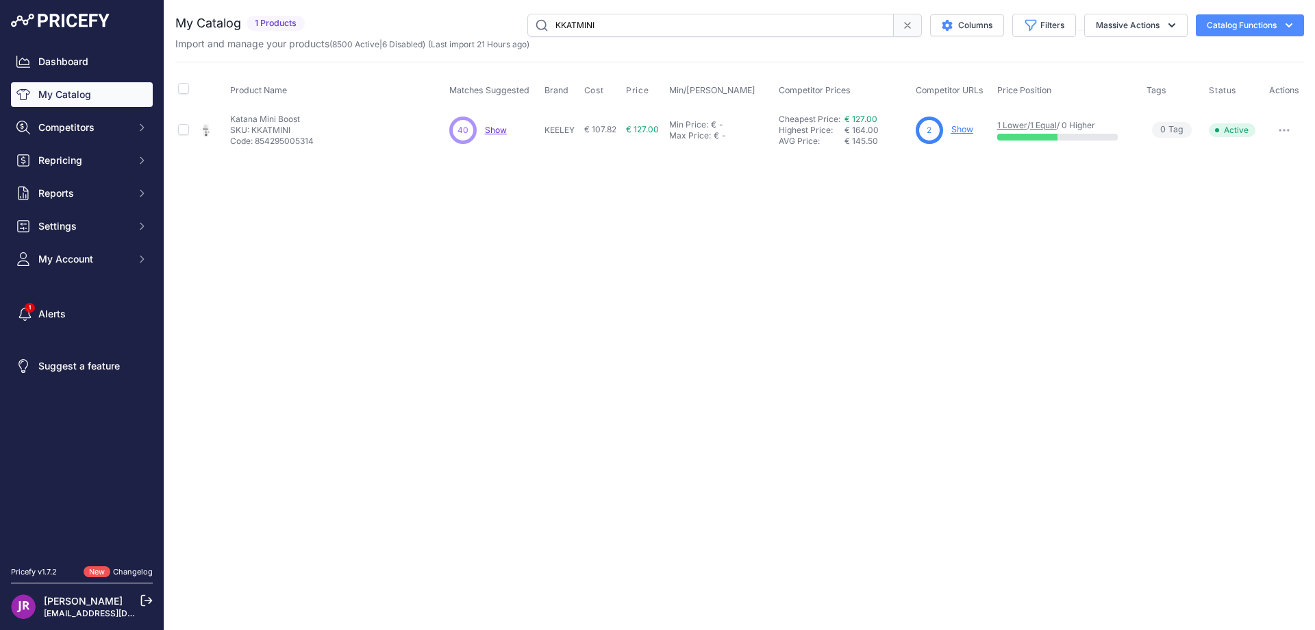
click at [1287, 131] on icon "button" at bounding box center [1284, 130] width 11 height 3
drag, startPoint x: 963, startPoint y: 262, endPoint x: 932, endPoint y: 226, distance: 47.1
click at [967, 258] on div "Close You are not connected to the internet." at bounding box center [739, 315] width 1151 height 630
click at [956, 127] on link "Show" at bounding box center [963, 129] width 22 height 10
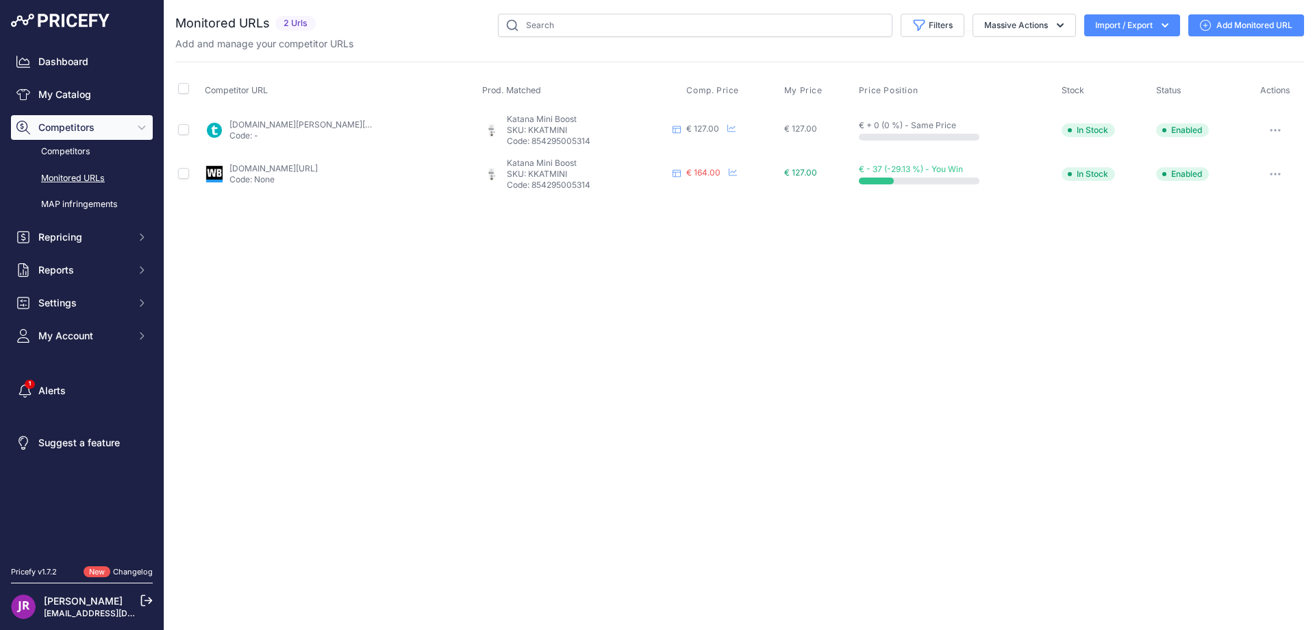
click at [1275, 130] on icon "button" at bounding box center [1275, 129] width 1 height 1
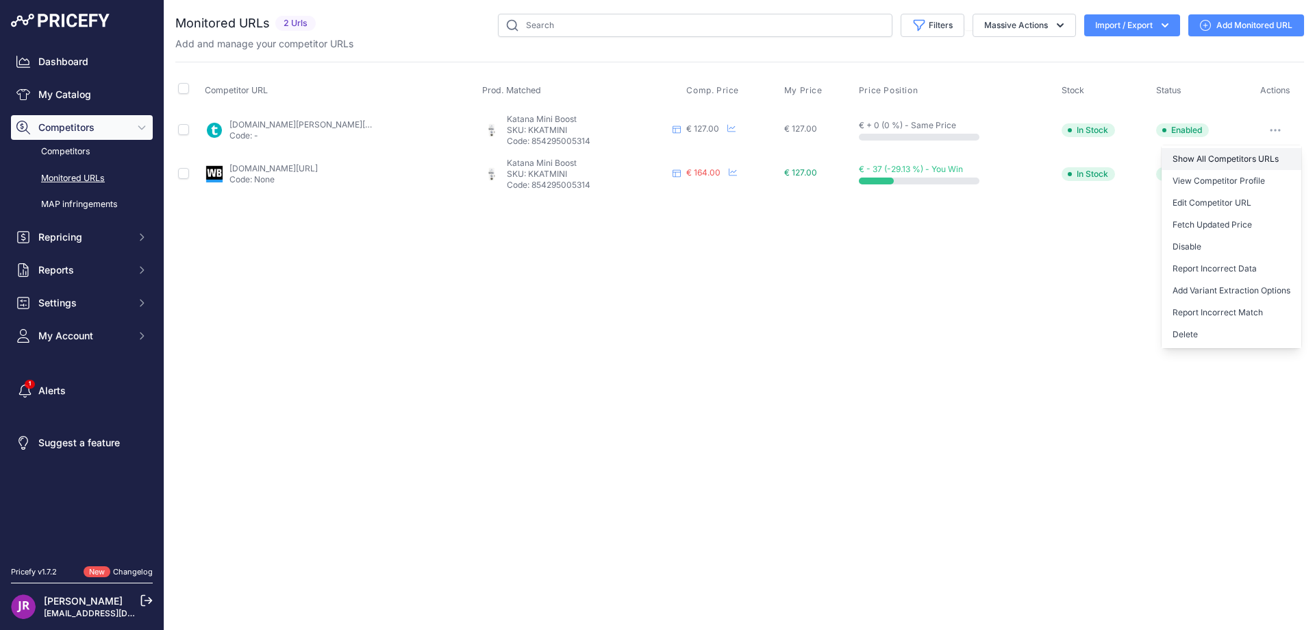
click at [1218, 155] on link "Show All Competitors URLs" at bounding box center [1232, 159] width 140 height 22
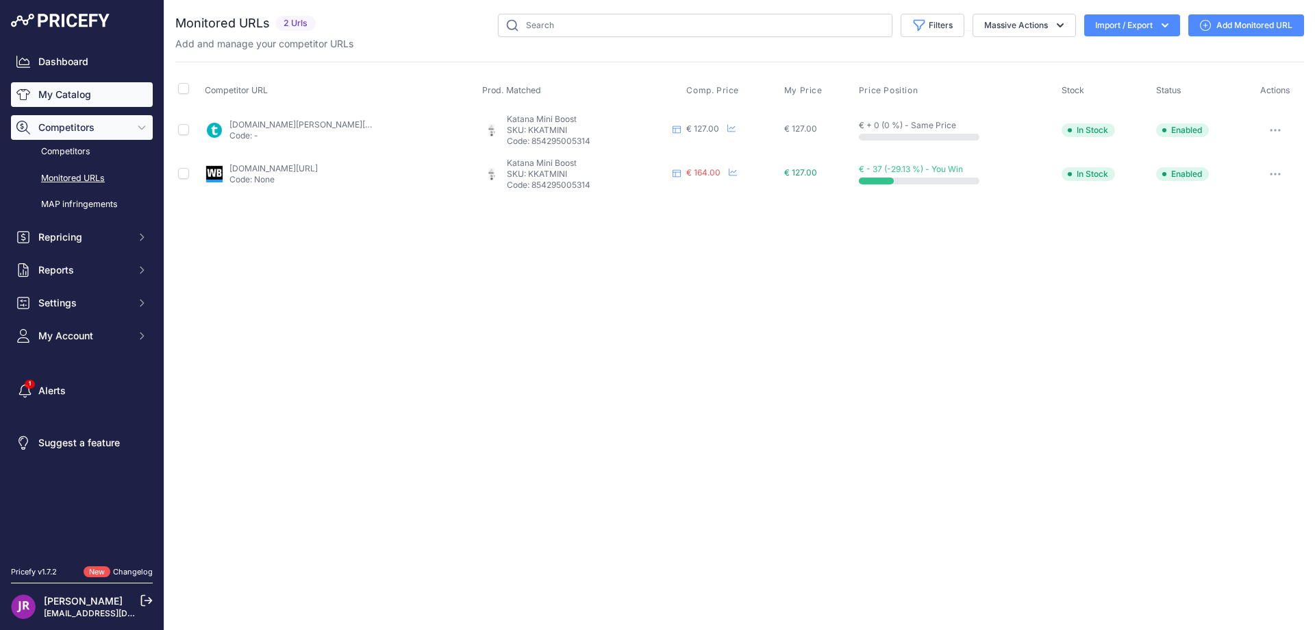
click at [56, 91] on link "My Catalog" at bounding box center [82, 94] width 142 height 25
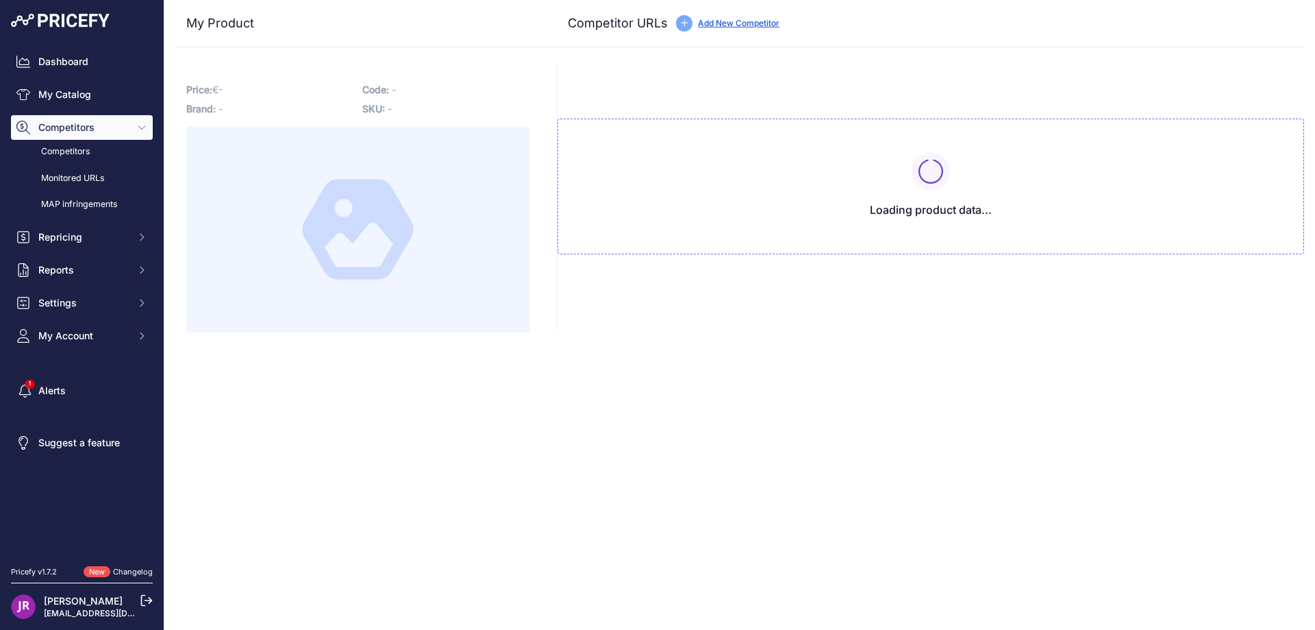
type input "[DOMAIN_NAME][URL]"
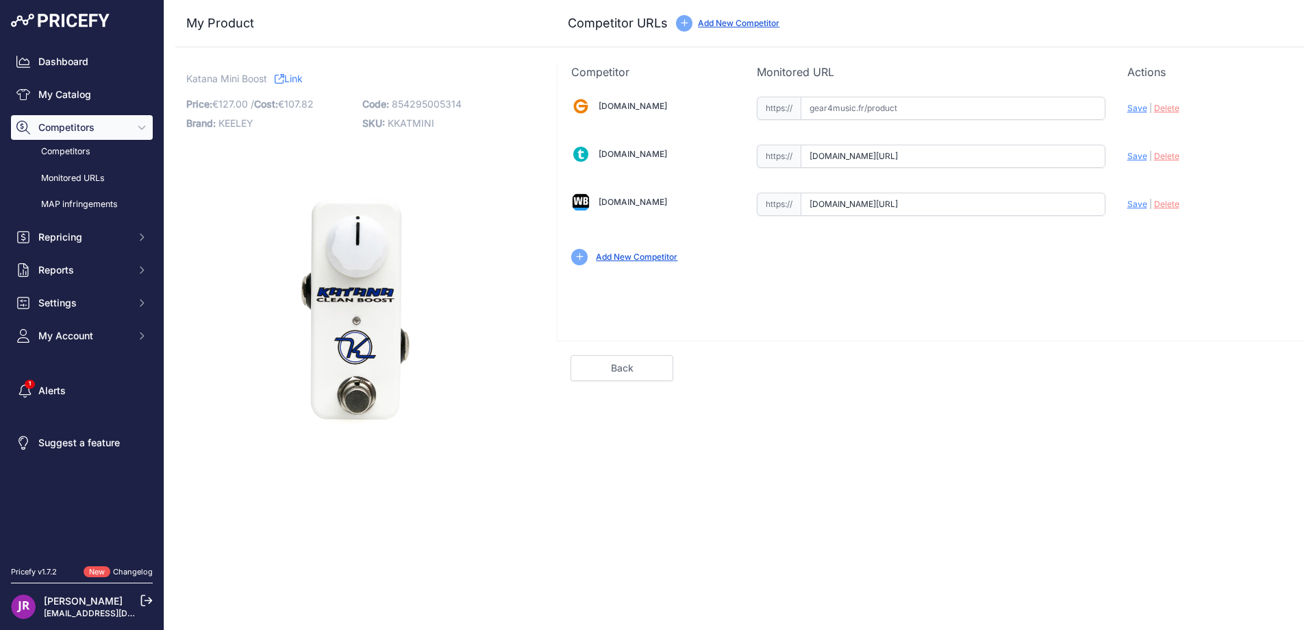
scroll to position [0, 3]
drag, startPoint x: 806, startPoint y: 157, endPoint x: 1176, endPoint y: 155, distance: 370.7
click at [1176, 155] on div "Gear4music.fr Valid Invalid" at bounding box center [931, 179] width 747 height 199
drag, startPoint x: 811, startPoint y: 206, endPoint x: 1122, endPoint y: 203, distance: 311.1
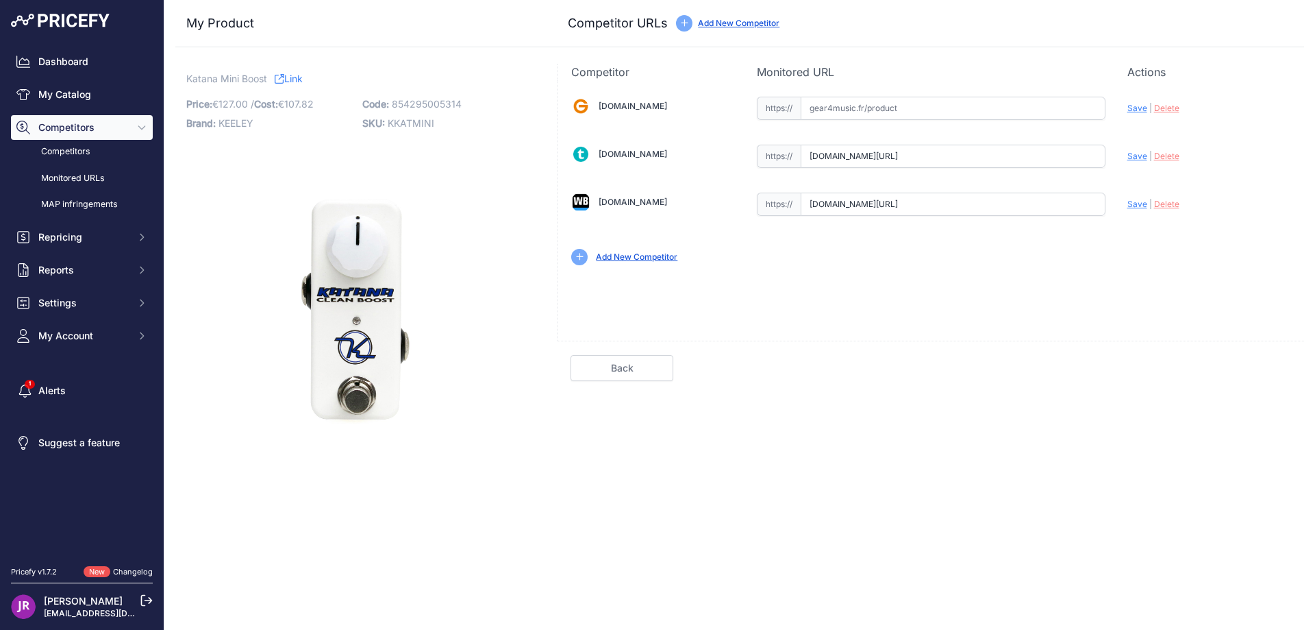
click at [1122, 203] on div "Gear4music.fr Valid Invalid" at bounding box center [931, 179] width 747 height 199
click at [417, 126] on span "KKATMINI" at bounding box center [411, 123] width 47 height 12
copy span "KKATMINI"
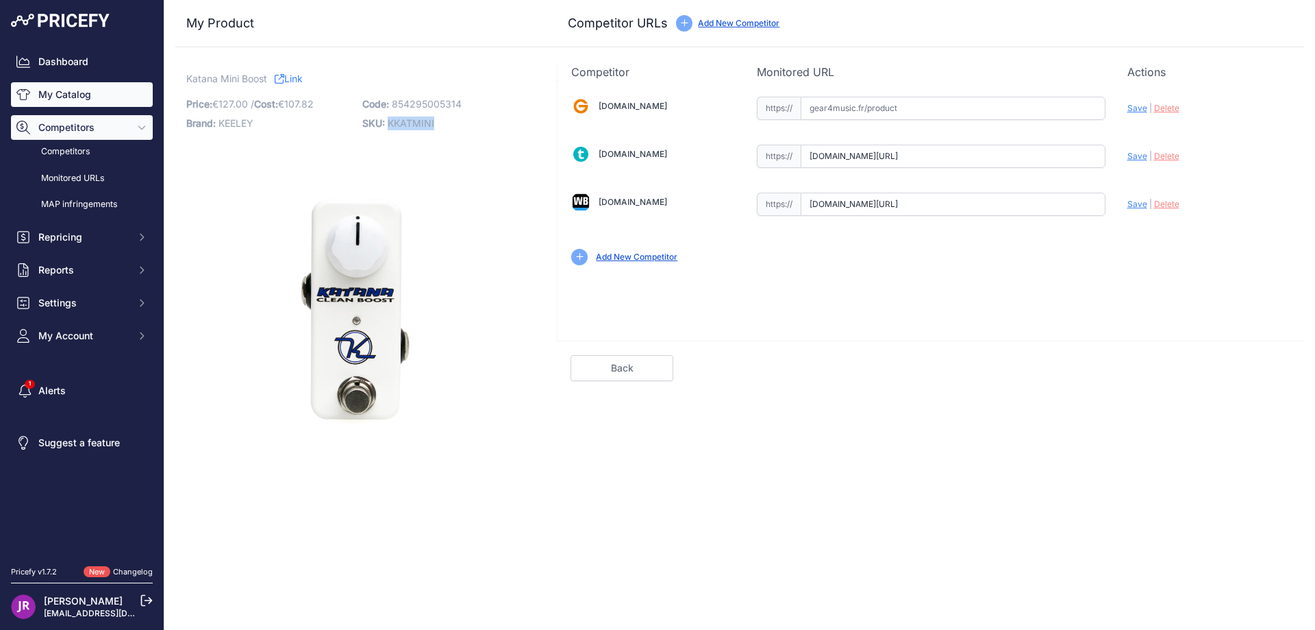
click at [125, 97] on link "My Catalog" at bounding box center [82, 94] width 142 height 25
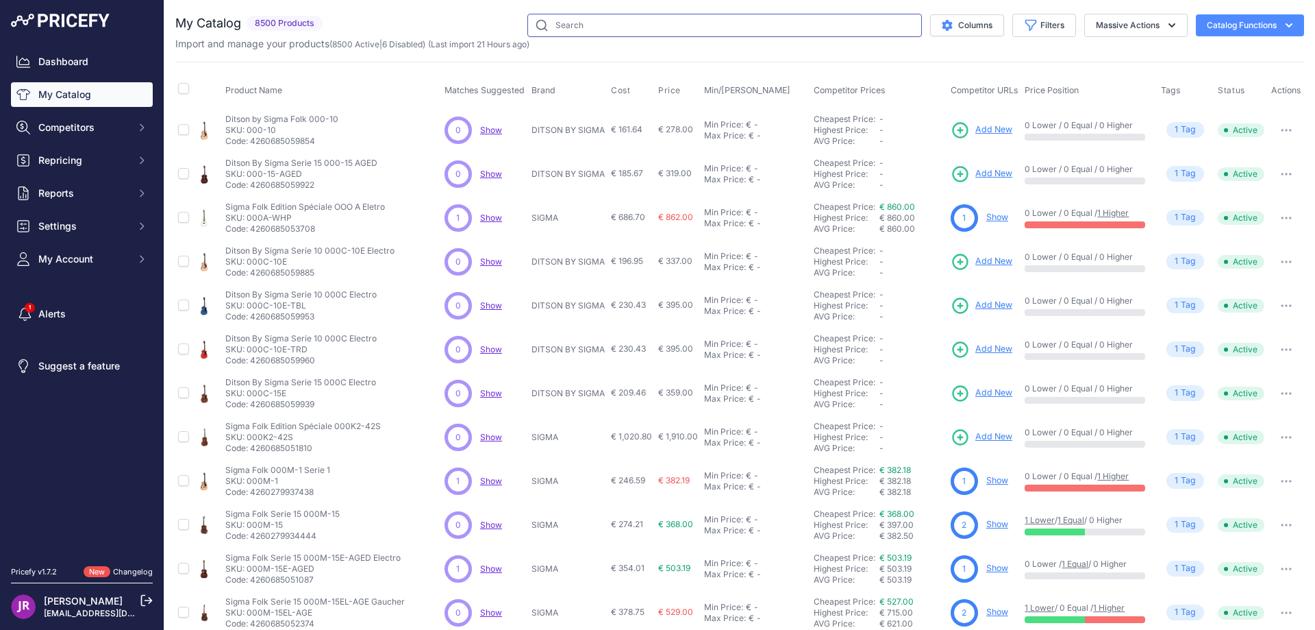
click at [560, 23] on input "text" at bounding box center [725, 25] width 395 height 23
paste input "KAURORA"
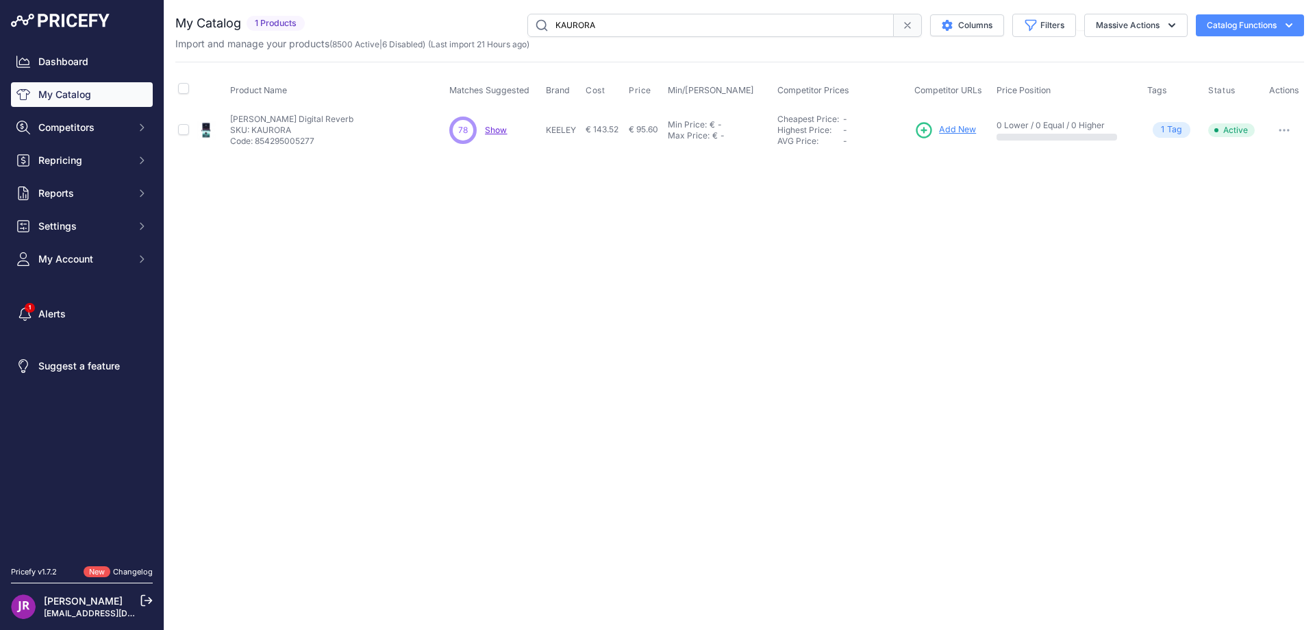
click at [578, 21] on input "KAURORA" at bounding box center [711, 25] width 367 height 23
paste input "ORANGE"
type input "KAORANGE"
click at [967, 129] on link "Show" at bounding box center [964, 129] width 22 height 10
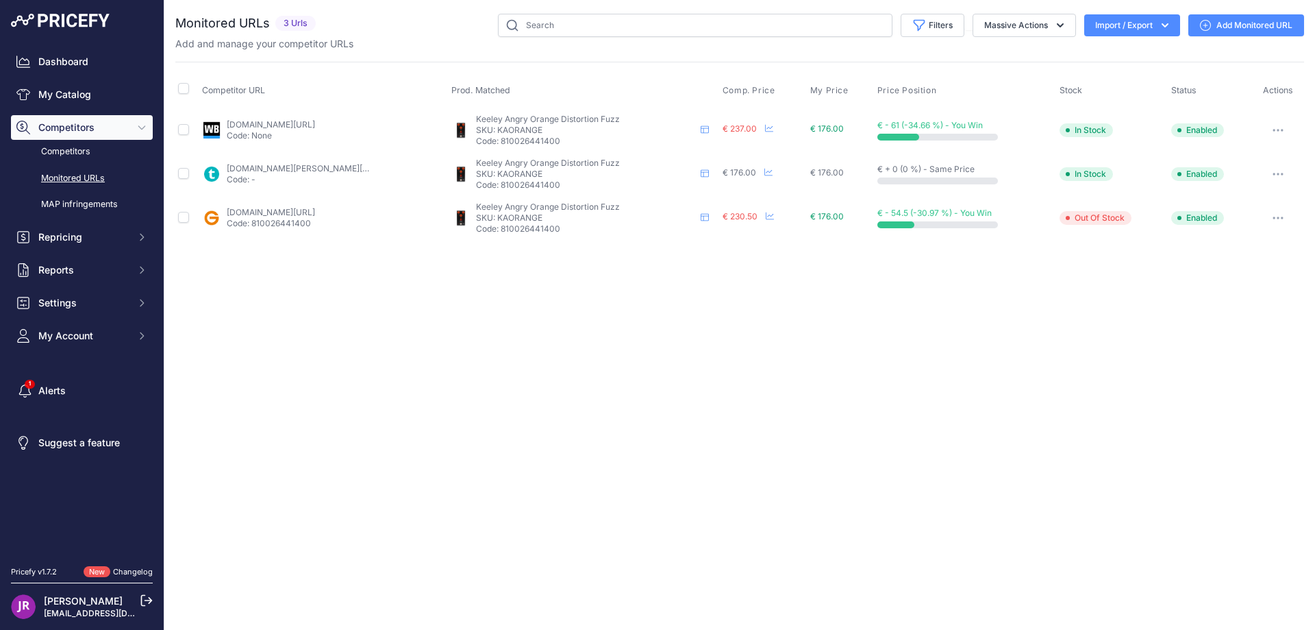
click at [1281, 129] on icon "button" at bounding box center [1278, 130] width 11 height 3
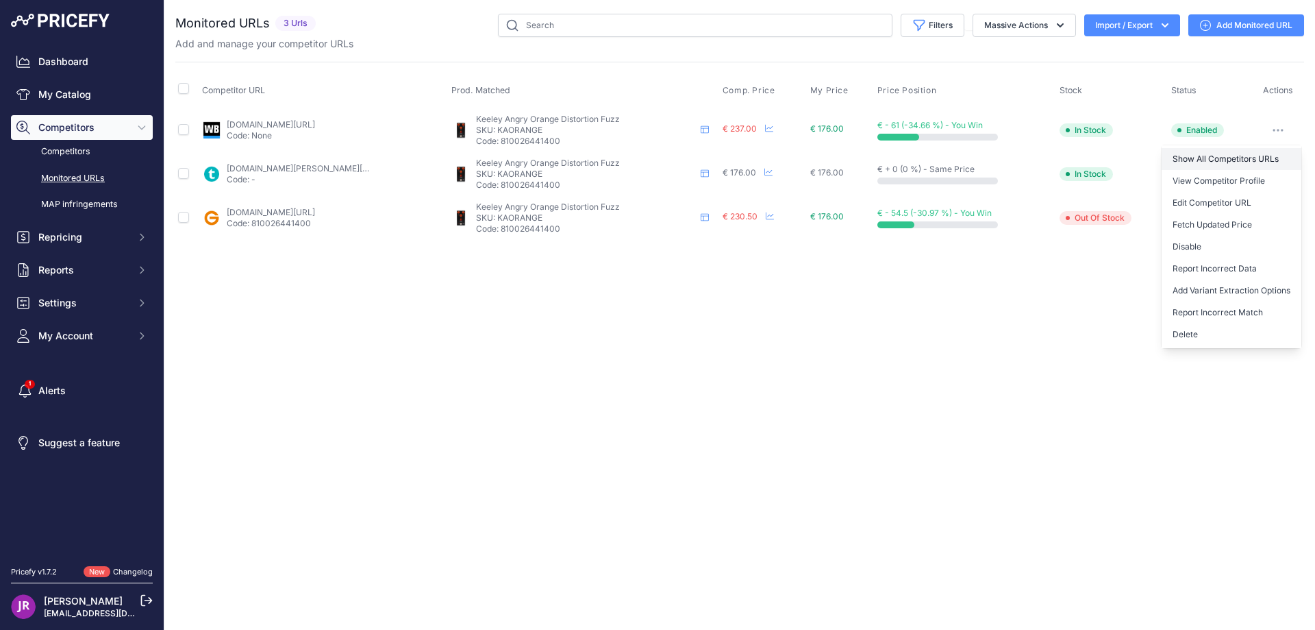
click at [1204, 160] on link "Show All Competitors URLs" at bounding box center [1232, 159] width 140 height 22
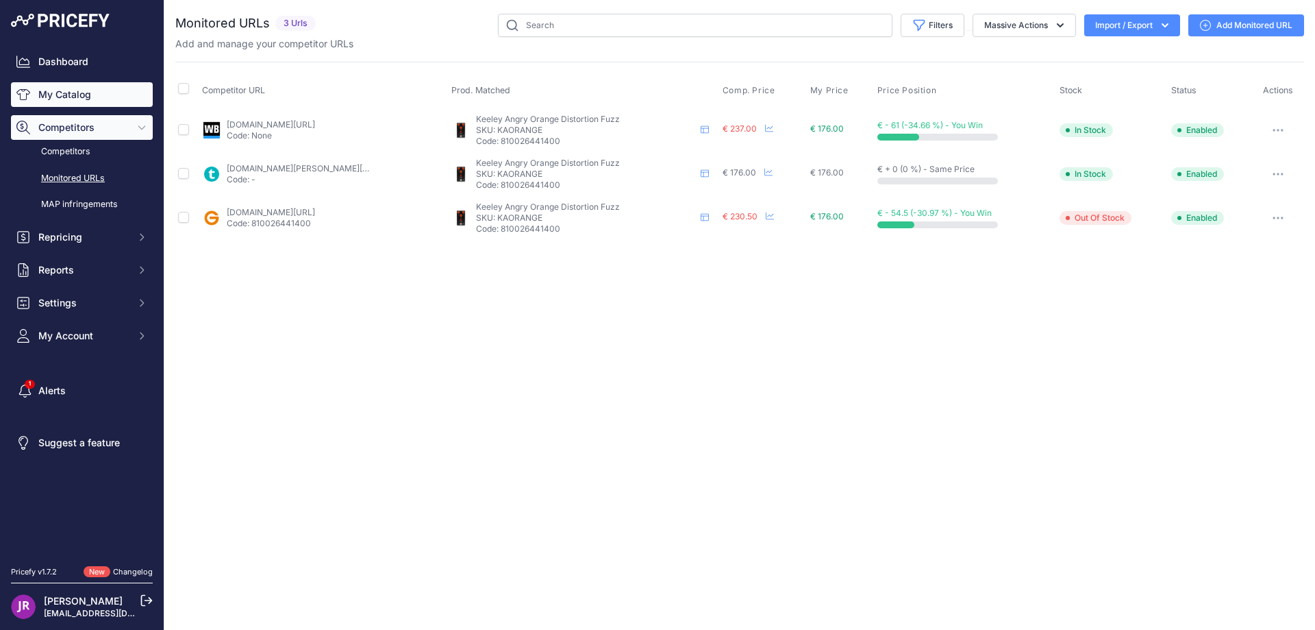
click at [62, 98] on link "My Catalog" at bounding box center [82, 94] width 142 height 25
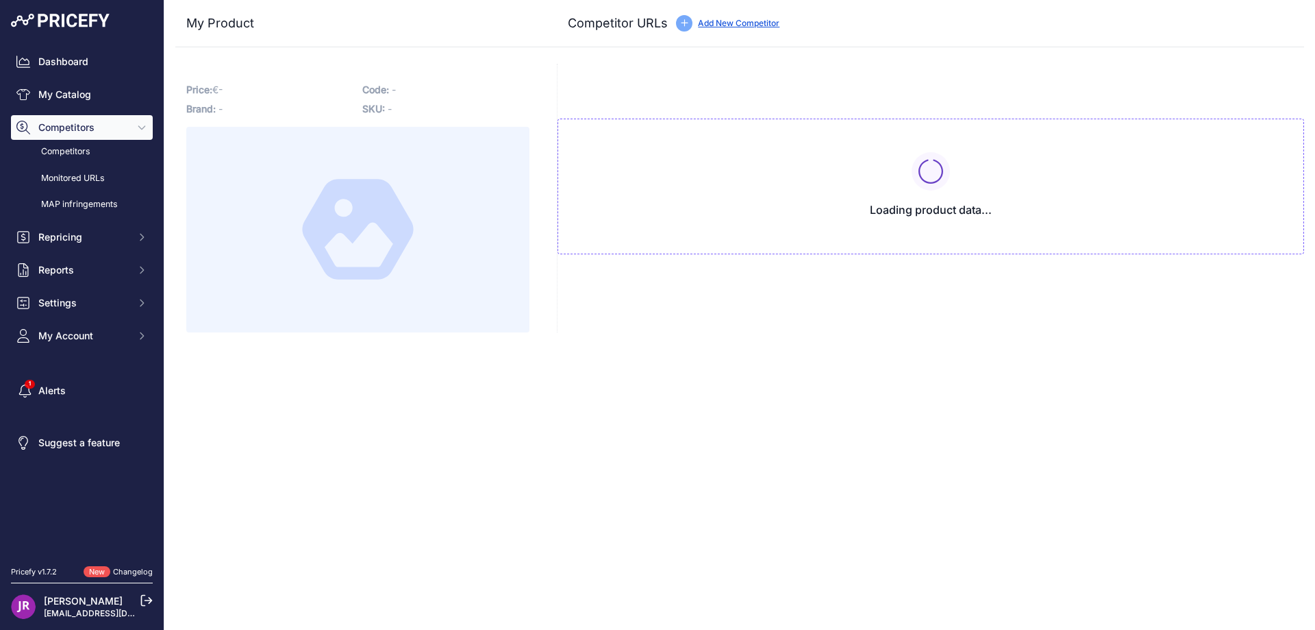
type input "[DOMAIN_NAME][URL]"
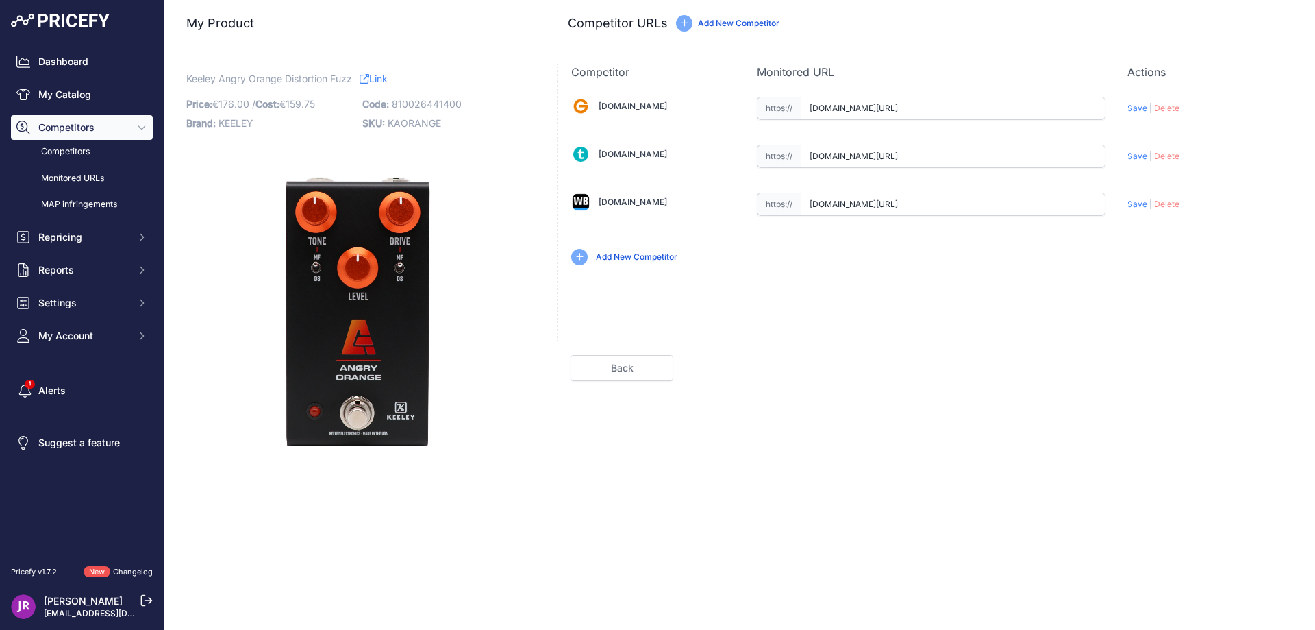
scroll to position [0, 175]
drag, startPoint x: 811, startPoint y: 110, endPoint x: 1169, endPoint y: 137, distance: 358.7
click at [1169, 137] on div "Gear4music.fr Valid Invalid" at bounding box center [931, 179] width 747 height 199
click at [1167, 109] on span "Delete" at bounding box center [1166, 108] width 25 height 10
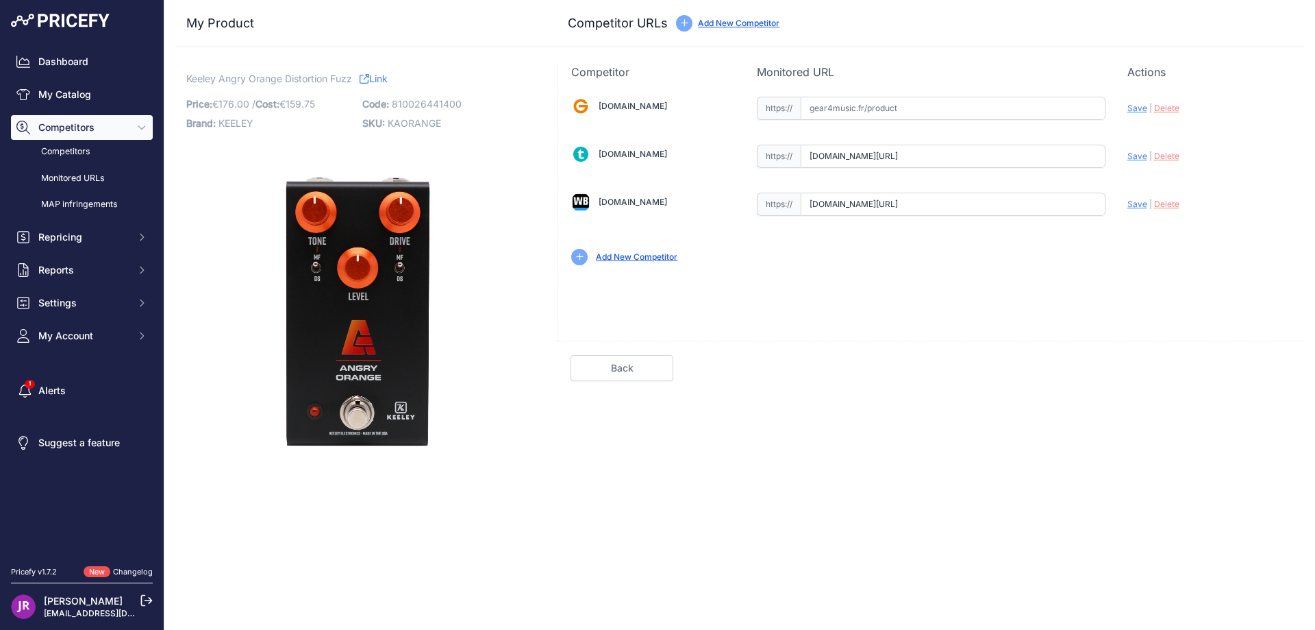
scroll to position [0, 45]
drag, startPoint x: 811, startPoint y: 156, endPoint x: 1146, endPoint y: 156, distance: 334.4
click at [1146, 156] on div "Gear4music.fr Valid Invalid" at bounding box center [931, 179] width 747 height 199
drag, startPoint x: 803, startPoint y: 207, endPoint x: 1151, endPoint y: 211, distance: 348.1
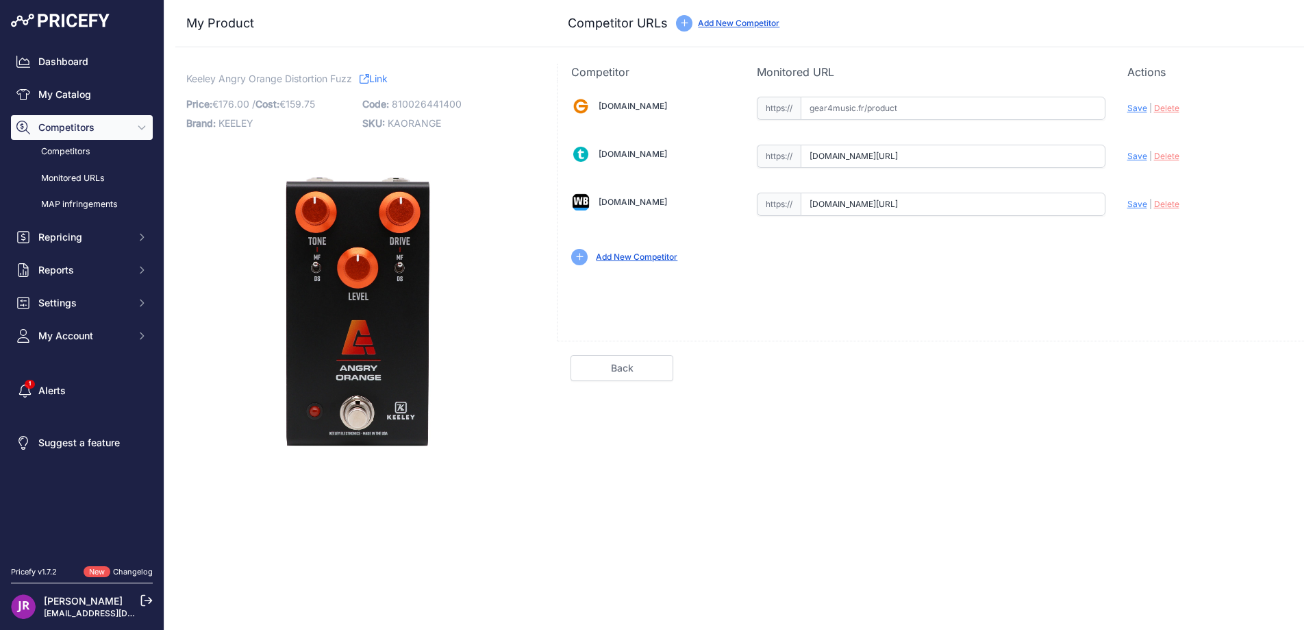
click at [1151, 211] on div "Gear4music.fr Valid Invalid" at bounding box center [931, 179] width 747 height 199
click at [415, 119] on span "KAORANGE" at bounding box center [414, 123] width 53 height 12
copy span "KAORANGE"
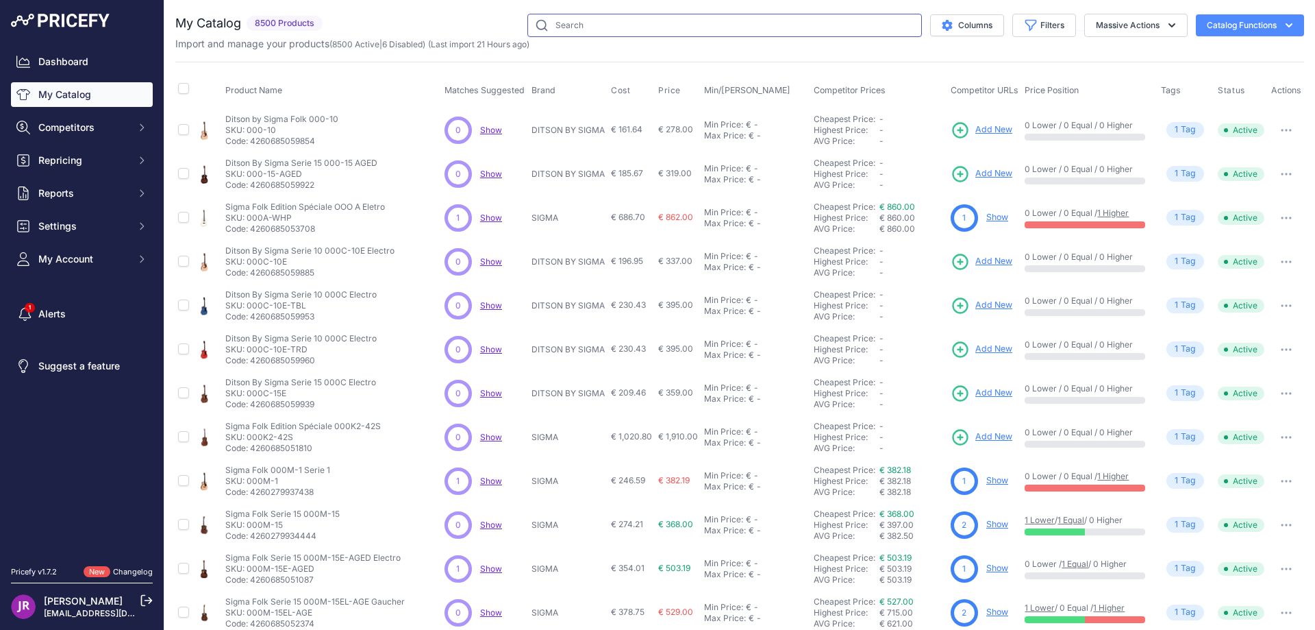
click at [579, 29] on input "text" at bounding box center [725, 25] width 395 height 23
paste input "KA5-S"
type input "KA5-S"
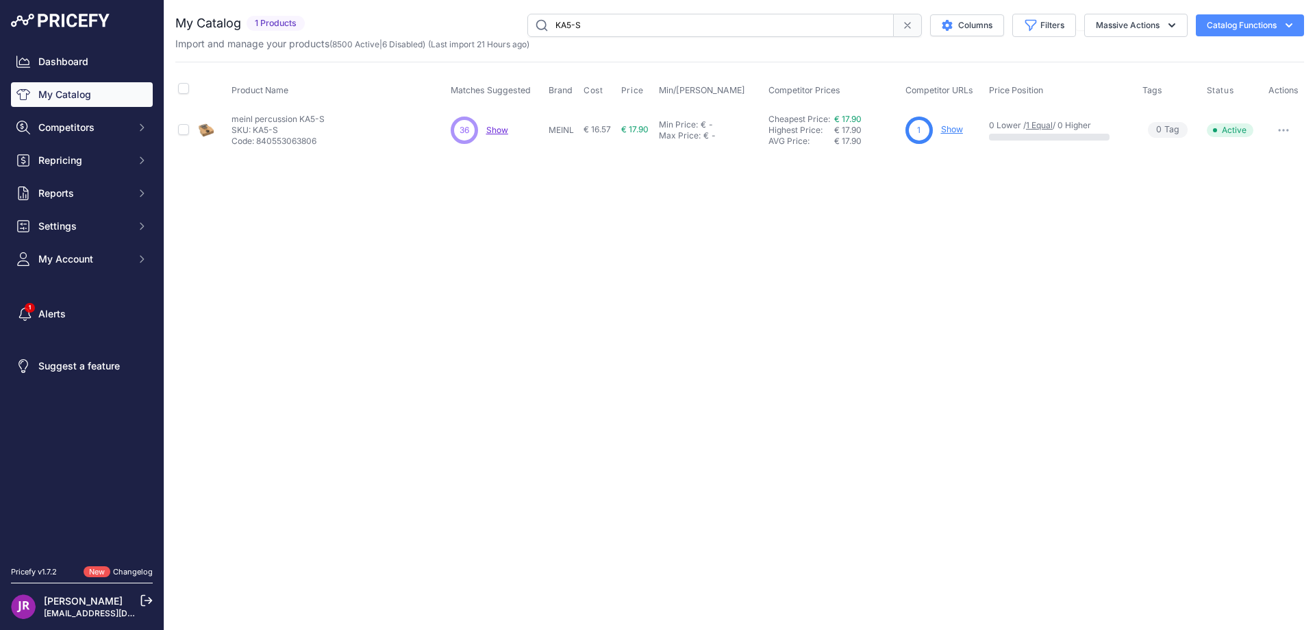
click at [952, 130] on link "Show" at bounding box center [952, 129] width 22 height 10
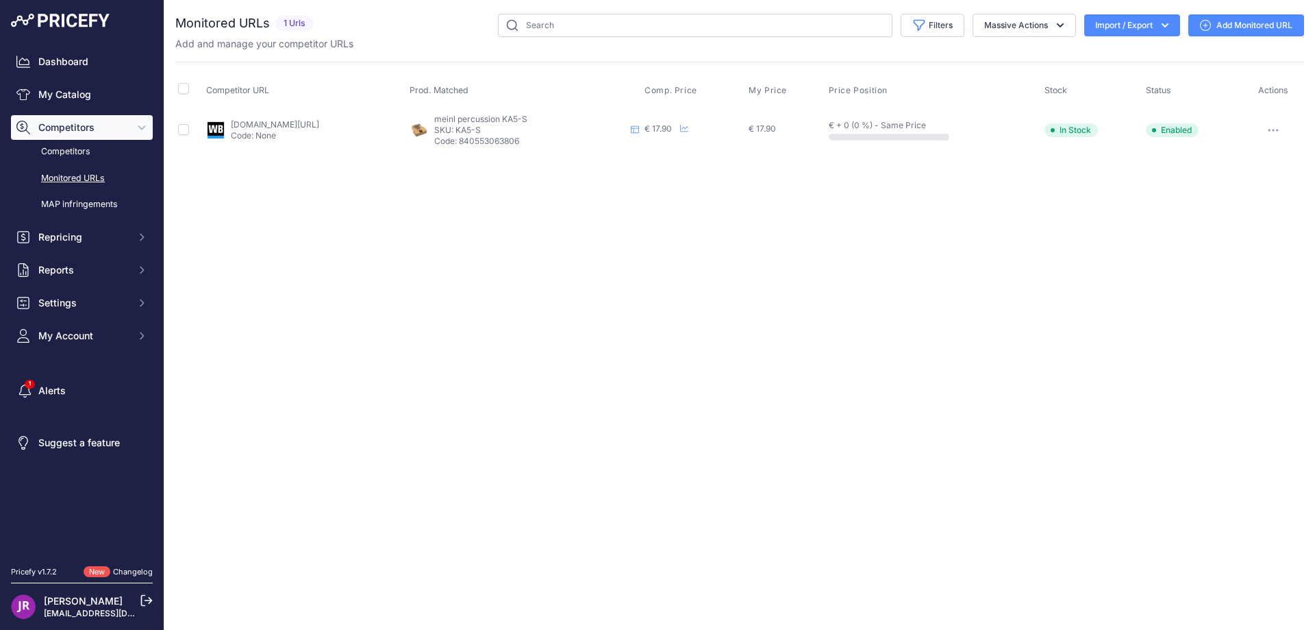
click at [1278, 129] on icon "button" at bounding box center [1273, 130] width 11 height 3
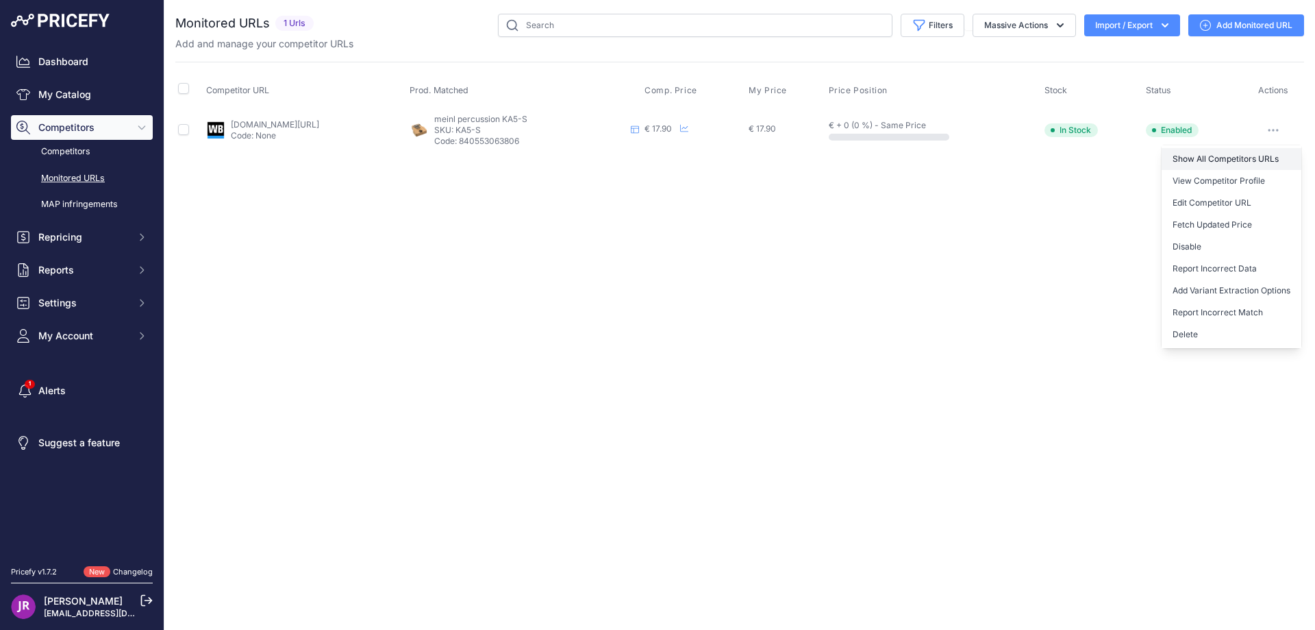
click at [1202, 158] on link "Show All Competitors URLs" at bounding box center [1232, 159] width 140 height 22
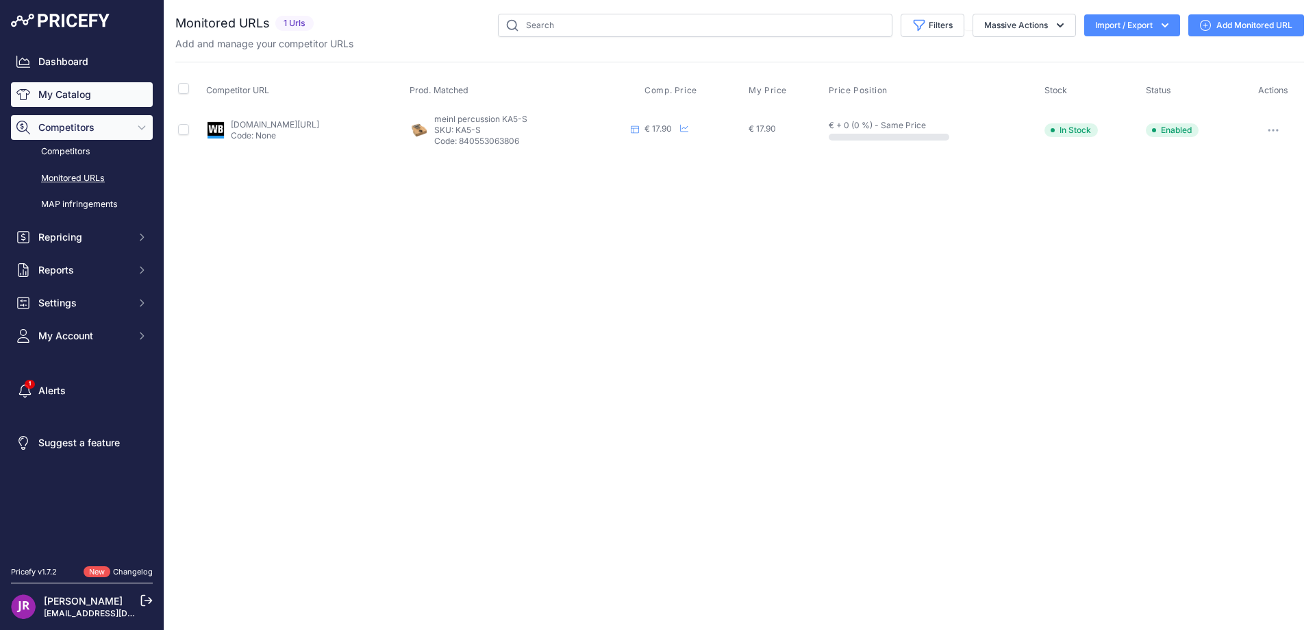
click at [50, 95] on link "My Catalog" at bounding box center [82, 94] width 142 height 25
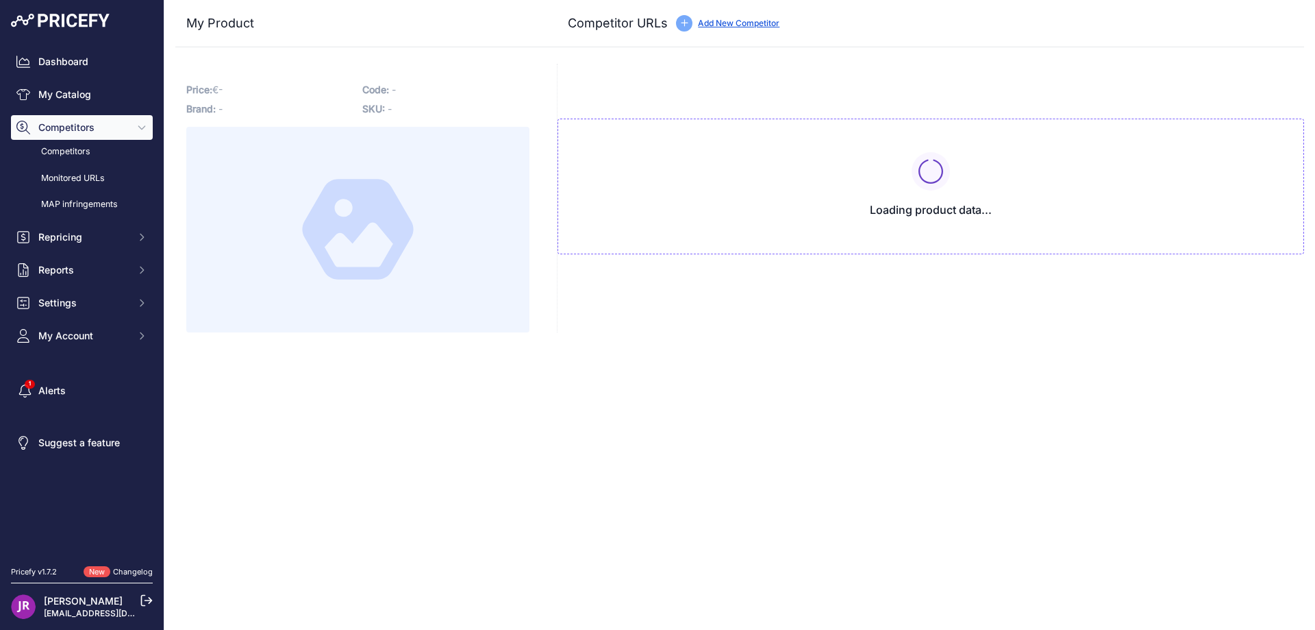
type input "[DOMAIN_NAME][URL]"
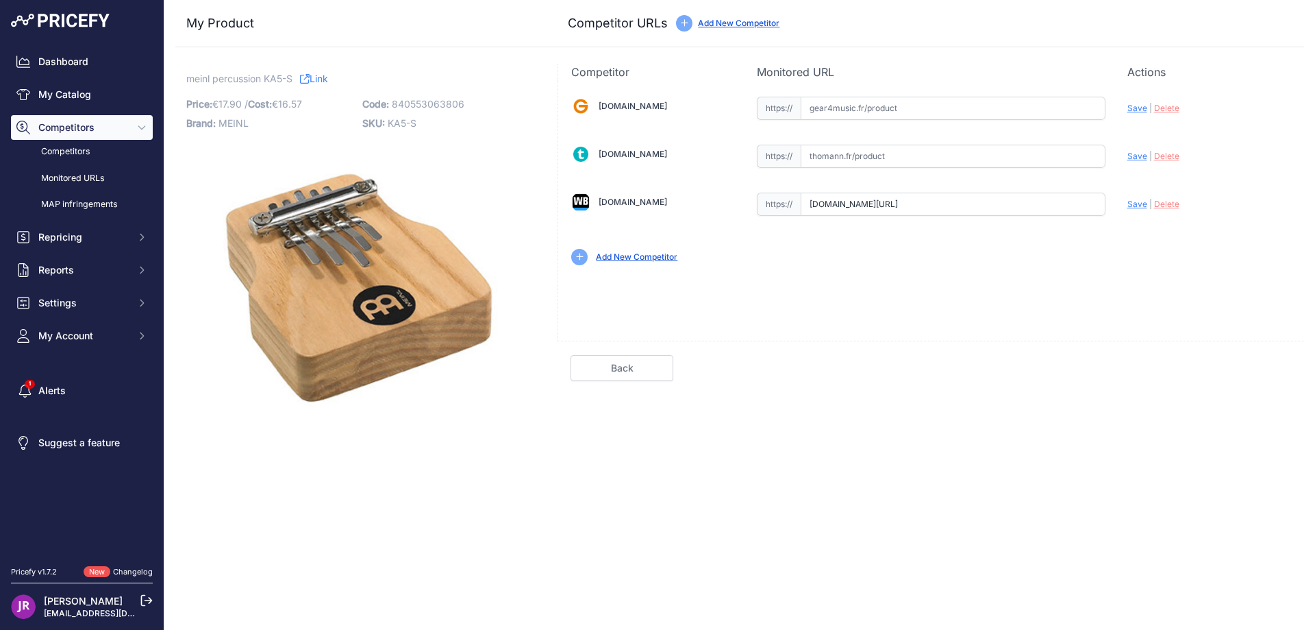
scroll to position [0, 39]
drag, startPoint x: 808, startPoint y: 205, endPoint x: 1137, endPoint y: 216, distance: 328.4
click at [1137, 216] on div "Gear4music.fr Valid Invalid" at bounding box center [931, 179] width 747 height 199
click at [1162, 207] on span "Delete" at bounding box center [1166, 204] width 25 height 10
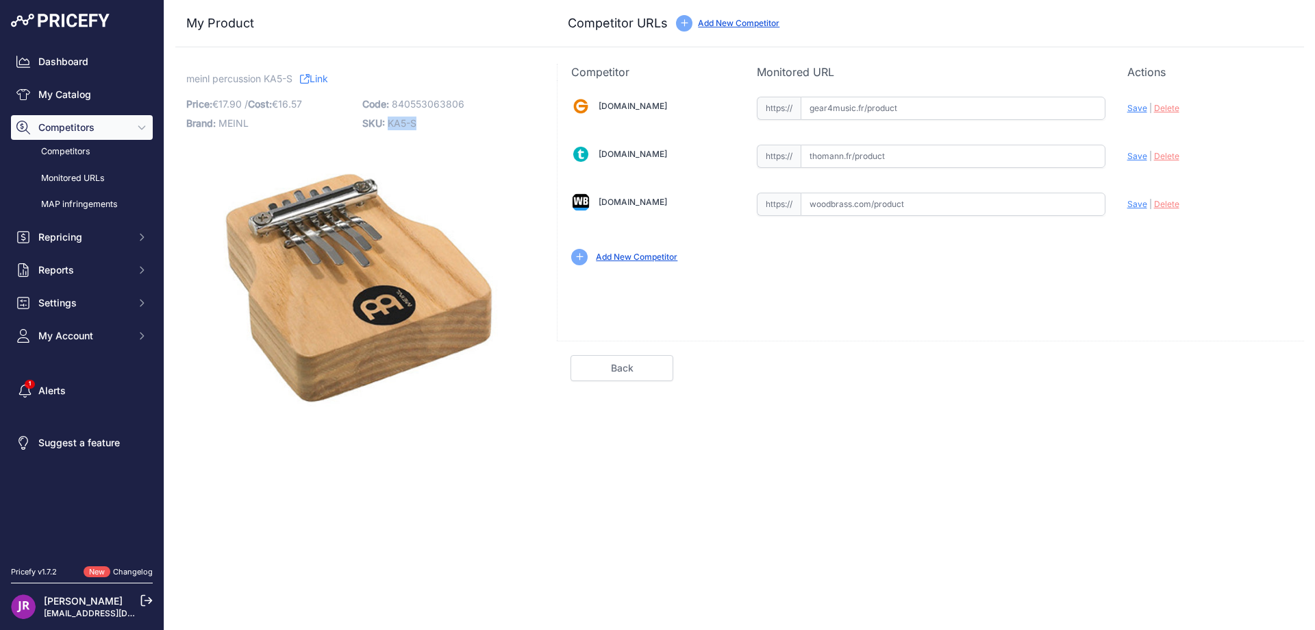
drag, startPoint x: 423, startPoint y: 124, endPoint x: 390, endPoint y: 129, distance: 33.2
click at [390, 129] on p "SKU: KA5-S" at bounding box center [446, 123] width 168 height 19
copy span "KA5-S"
click at [842, 108] on input "text" at bounding box center [953, 108] width 305 height 23
paste input "https://www.gear4music.fr/fr/Batterie-and-Percussion/Meinl-KA5-SKalimba/LI6?_gl…"
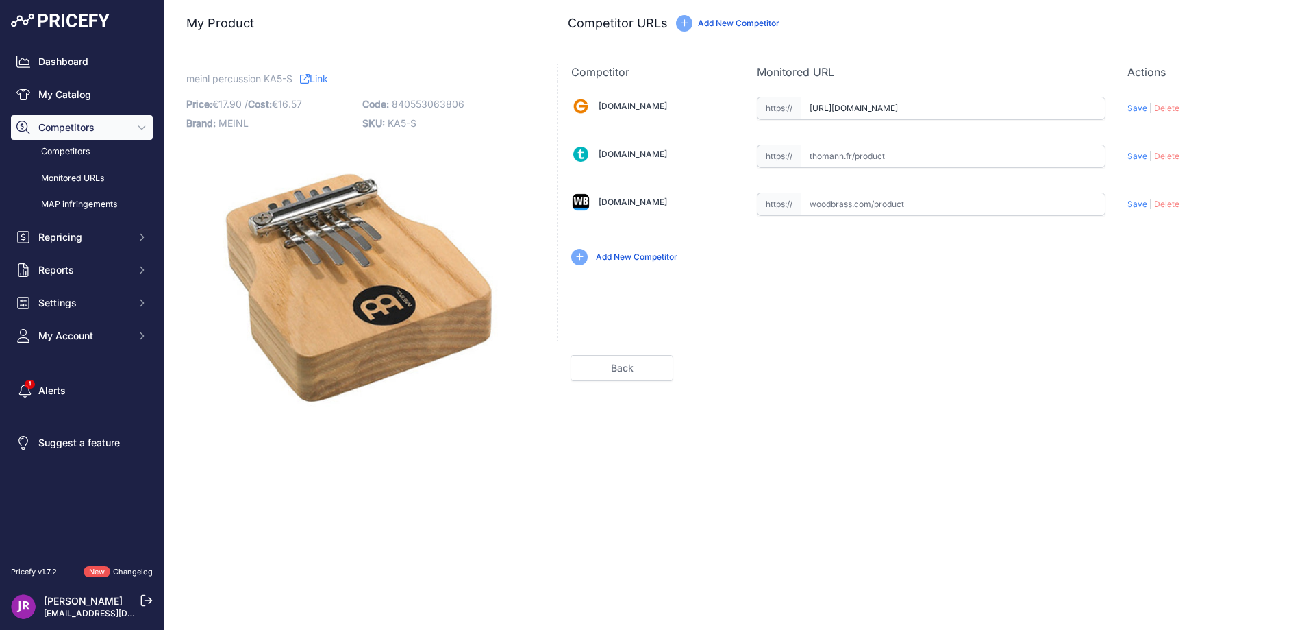
scroll to position [0, 1379]
type input "www.gear4music.fr/fr/Batterie-and-Percussion/Meinl-KA5-SKalimba/LI6?_gl=1*14qgl…"
click at [835, 154] on input "text" at bounding box center [953, 156] width 305 height 23
paste input "https://www.thomann.fr/meinl_ka5_s_kalimba.htm"
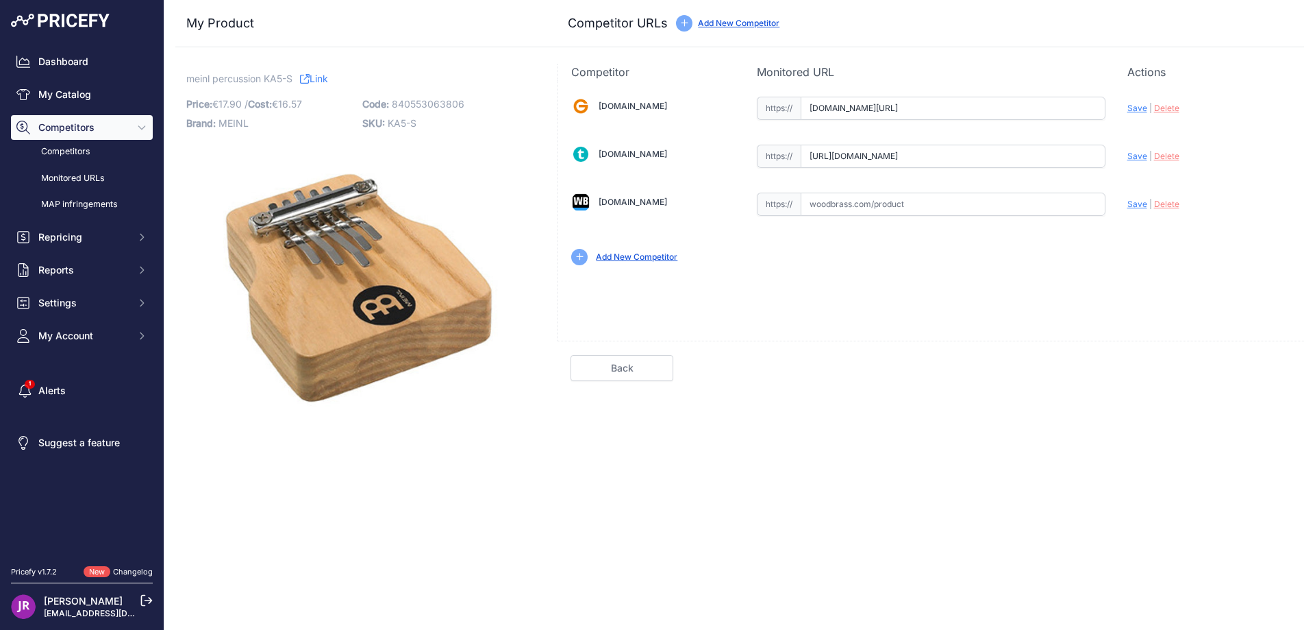
type input "www.thomann.fr/meinl_ka5_s_kalimba.htm"
click at [1133, 110] on span "Save" at bounding box center [1138, 108] width 20 height 10
type input "https://www.gear4music.fr/fr/Batterie-and-Percussion/Meinl-KA5-SKalimba/LI6?_gl…"
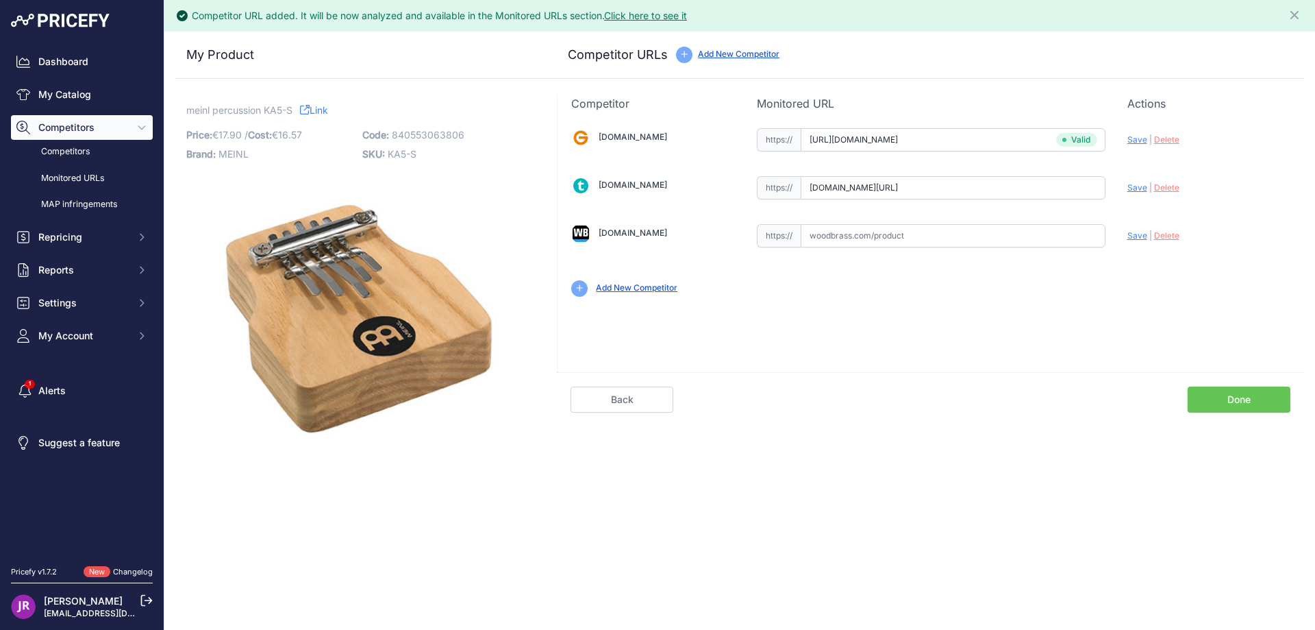
click at [1144, 188] on span "Save" at bounding box center [1138, 187] width 20 height 10
type input "https://www.thomann.fr/meinl_ka5_s_kalimba.htm?prirule_jdsnikfkfjsd=9365"
click at [1225, 393] on link "Done" at bounding box center [1239, 399] width 103 height 26
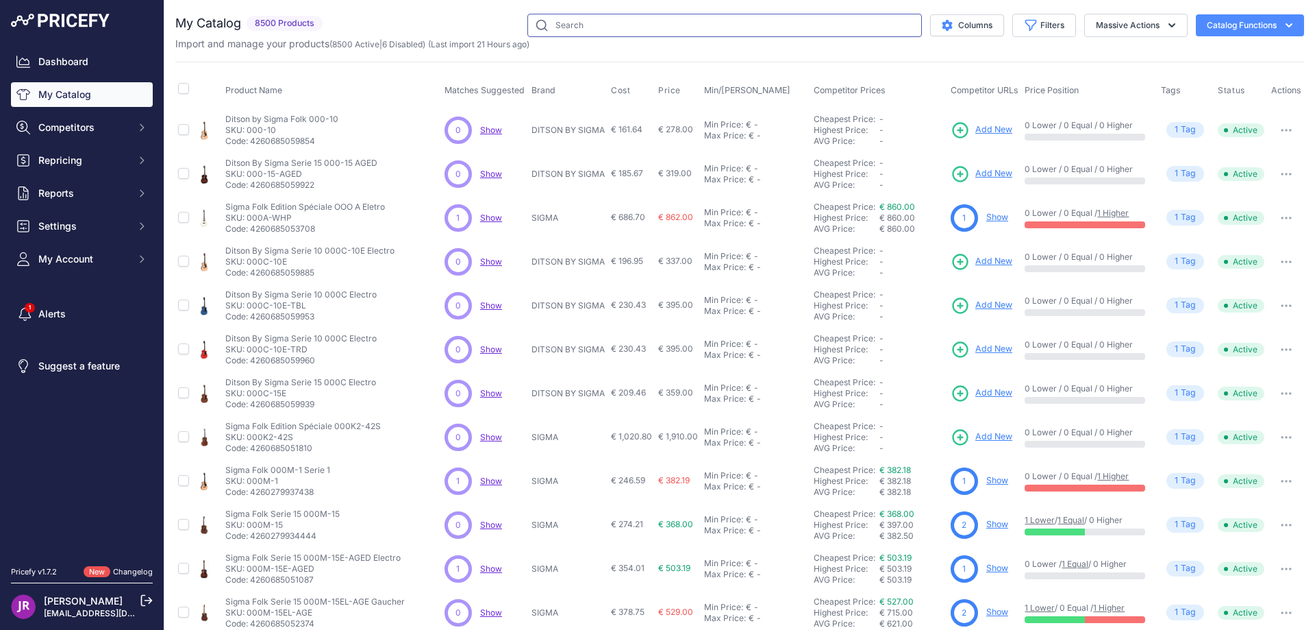
click at [576, 28] on input "text" at bounding box center [725, 25] width 395 height 23
paste input "K30MS"
type input "K30MS"
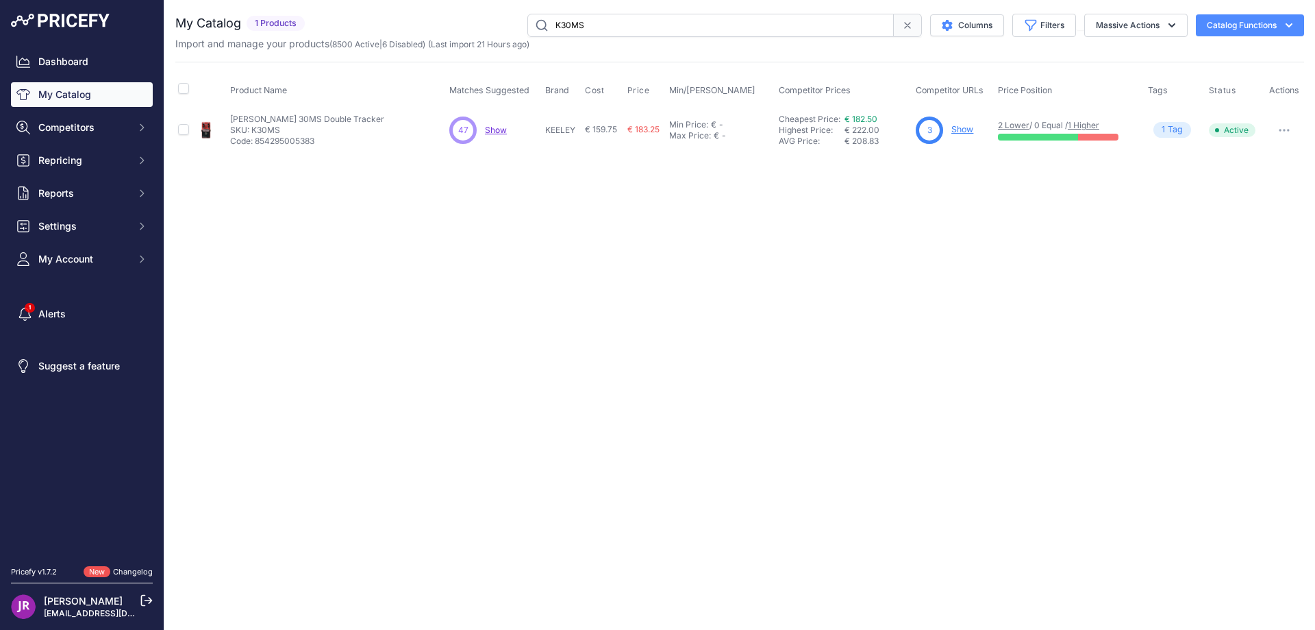
click at [962, 130] on link "Show" at bounding box center [963, 129] width 22 height 10
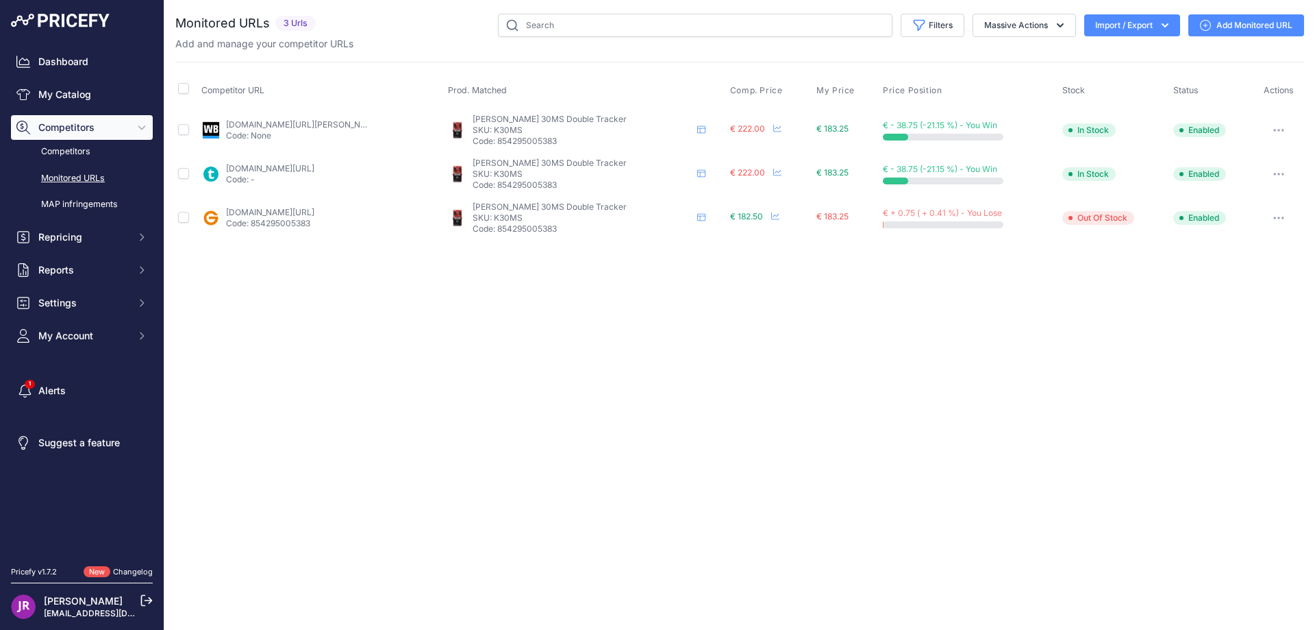
click at [1278, 129] on icon "button" at bounding box center [1278, 129] width 1 height 1
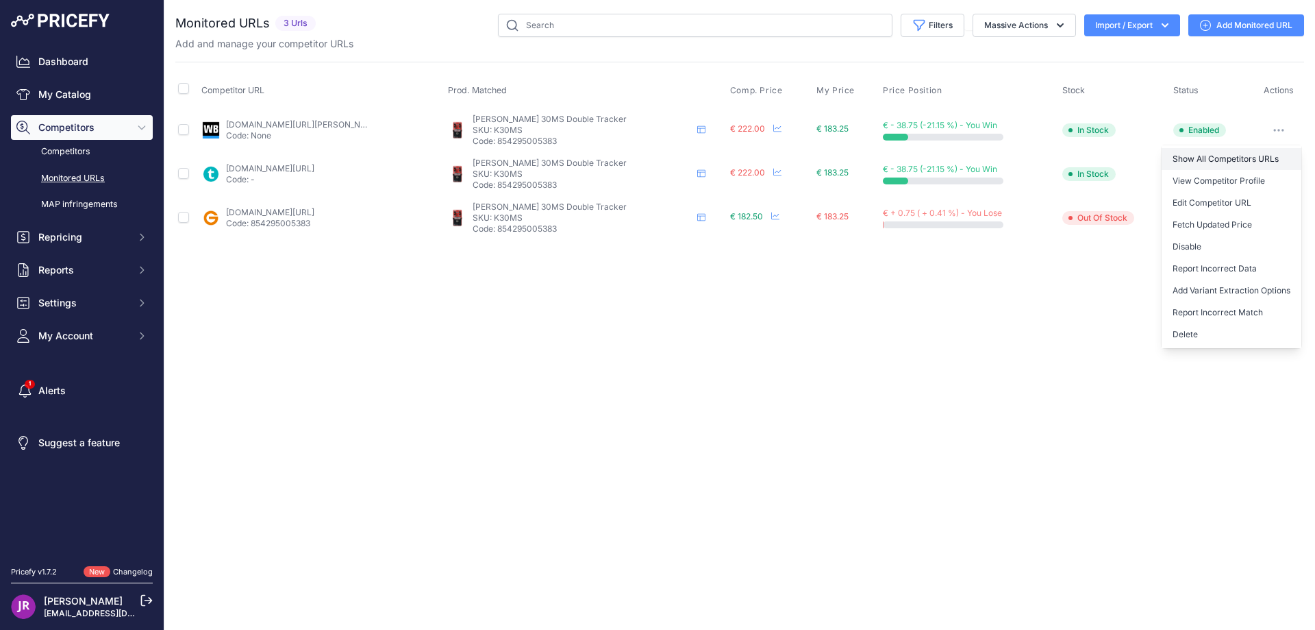
click at [1193, 158] on link "Show All Competitors URLs" at bounding box center [1232, 159] width 140 height 22
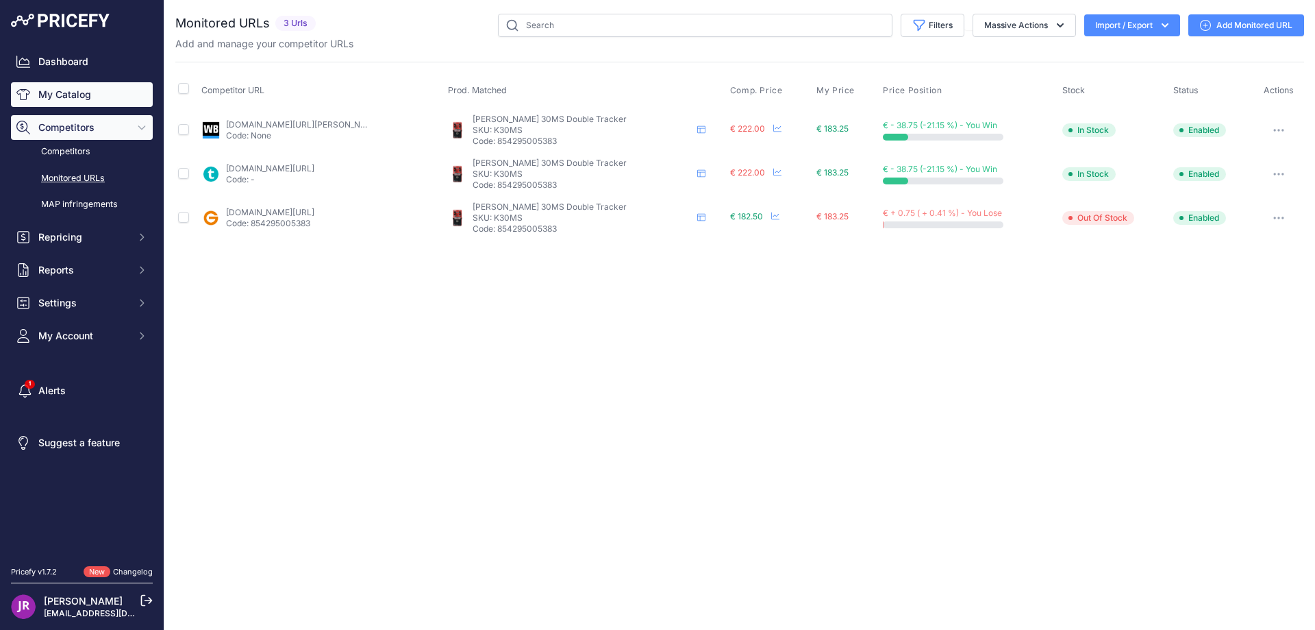
click at [80, 95] on link "My Catalog" at bounding box center [82, 94] width 142 height 25
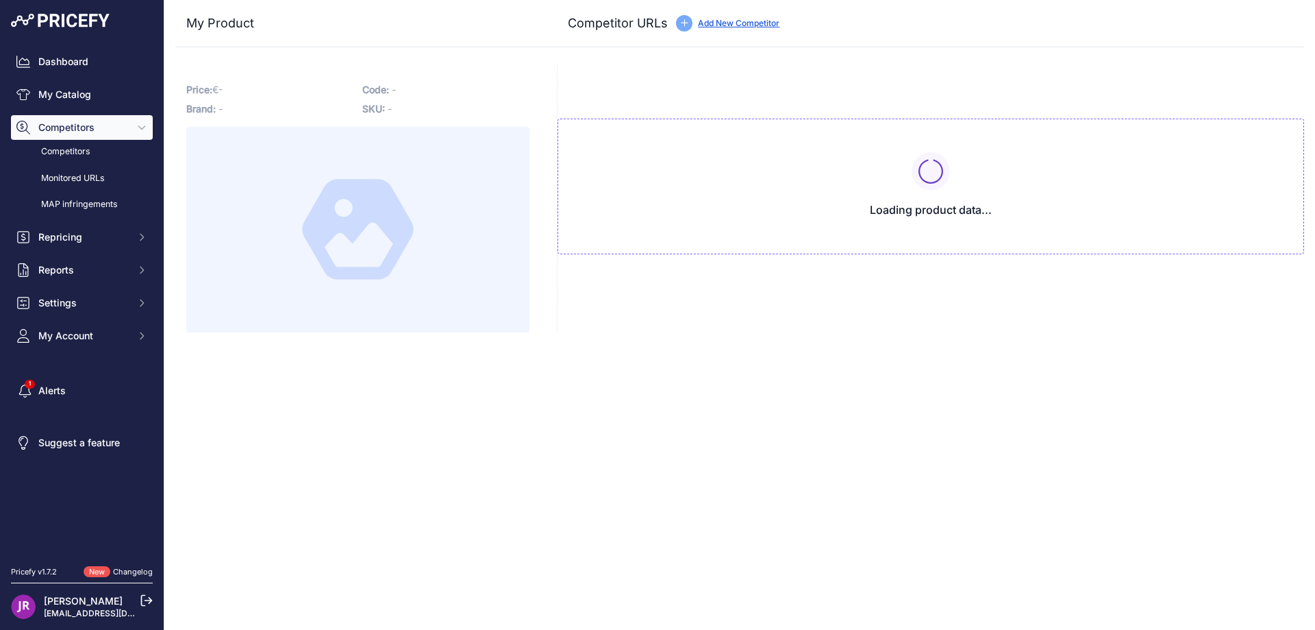
type input "www.gear4music.fr/fr/Guitare-and-Basse/Keeley-30-ms-Double-Tracker-Pedale-deffe…"
type input "www.thomann.fr/keeley_30ms_automatic_double_tracker.htm?prirule_jdsnikfkfjsd=93…"
type input "www.woodbrass.com/reverb-delay-keeley-30ms-double-tracker-p221310.html?prirule_…"
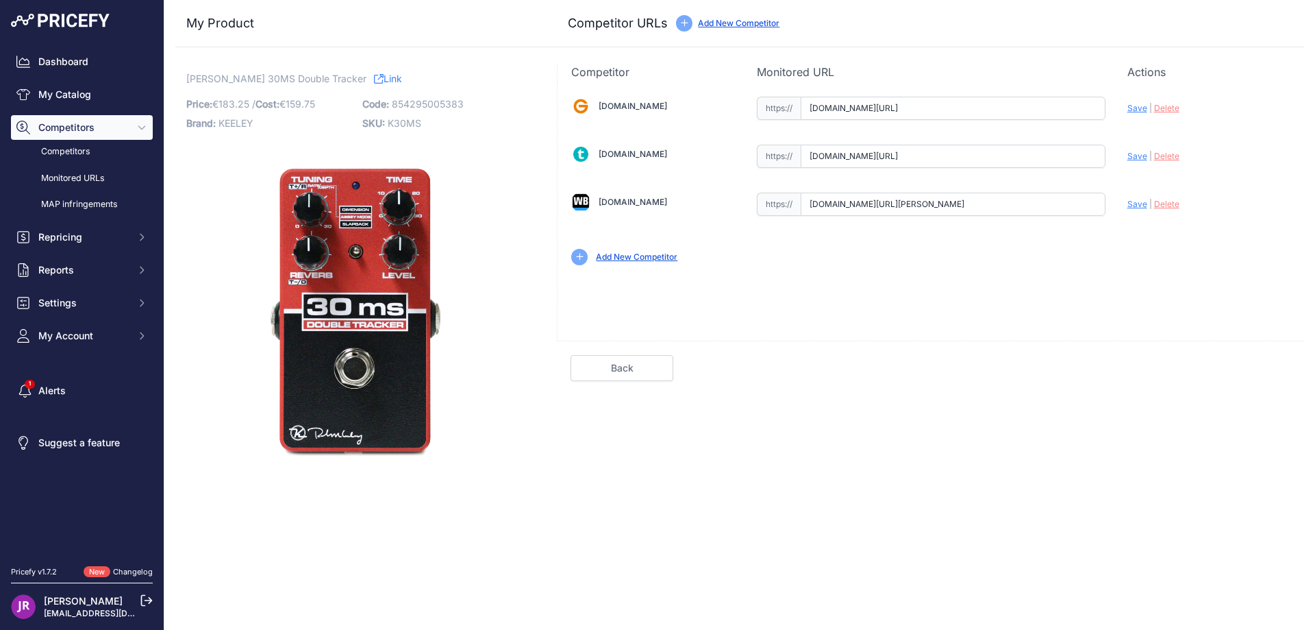
scroll to position [0, 187]
drag, startPoint x: 813, startPoint y: 112, endPoint x: 1137, endPoint y: 110, distance: 324.8
click at [1137, 110] on div "Gear4music.fr Valid Invalid" at bounding box center [931, 179] width 747 height 199
drag, startPoint x: 811, startPoint y: 160, endPoint x: 1110, endPoint y: 161, distance: 299.4
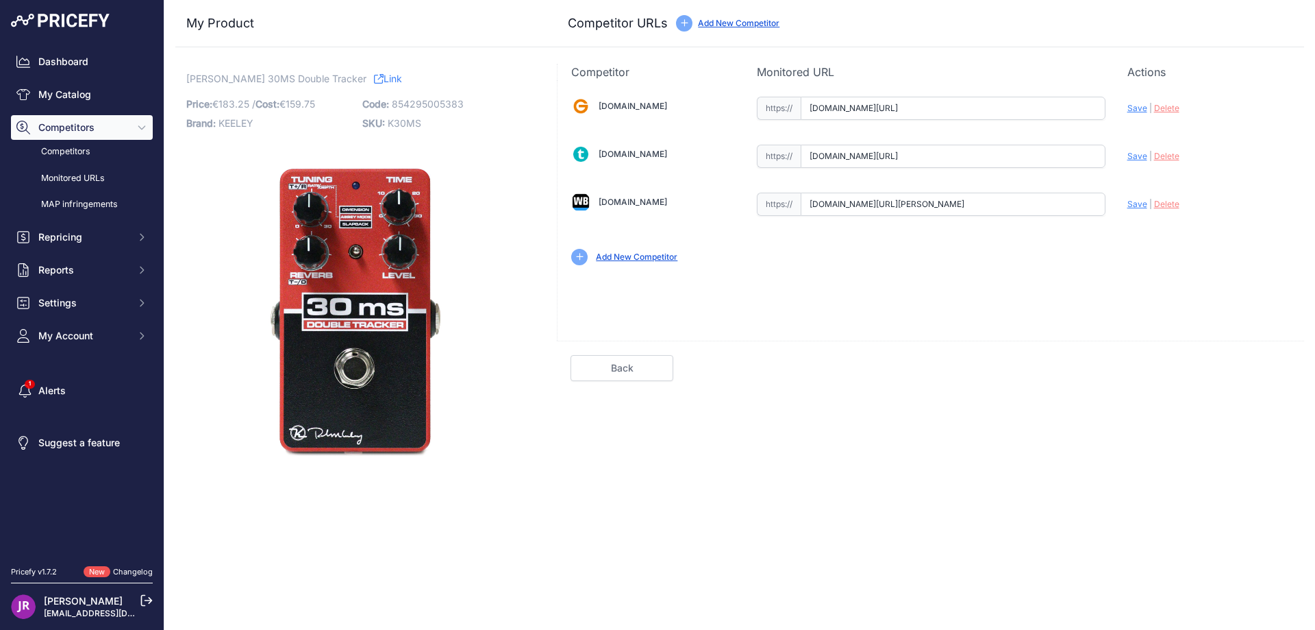
click at [1110, 161] on div "Gear4music.fr Valid Invalid" at bounding box center [931, 179] width 747 height 199
click at [1165, 108] on span "Delete" at bounding box center [1166, 108] width 25 height 10
drag, startPoint x: 810, startPoint y: 207, endPoint x: 1141, endPoint y: 216, distance: 331.7
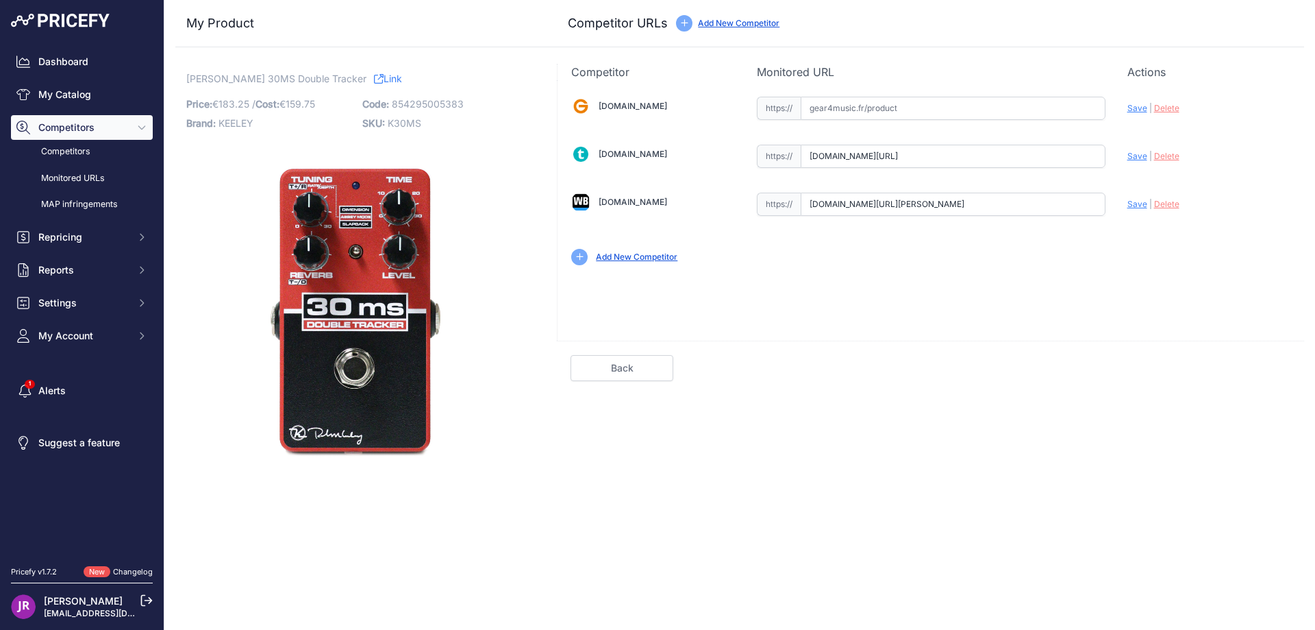
click at [1141, 216] on div "[DOMAIN_NAME] Valid Invalid" at bounding box center [931, 179] width 747 height 199
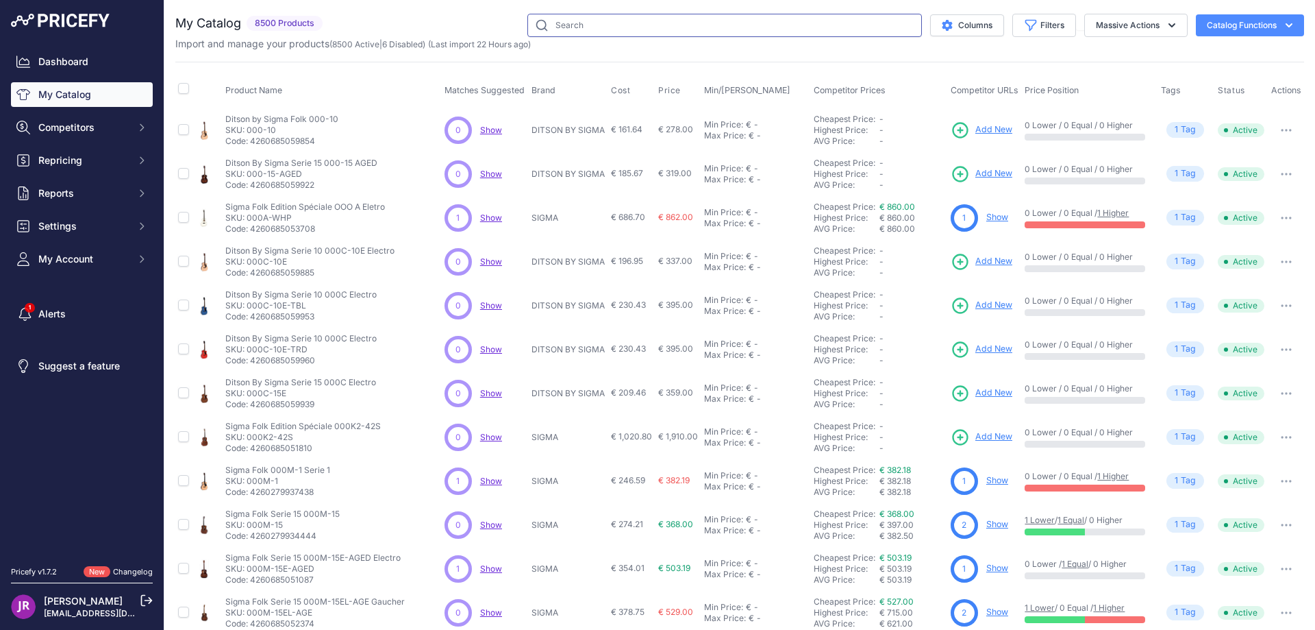
click at [552, 23] on input "text" at bounding box center [725, 25] width 395 height 23
paste input "JTS1100Q"
type input "JTS1100Q"
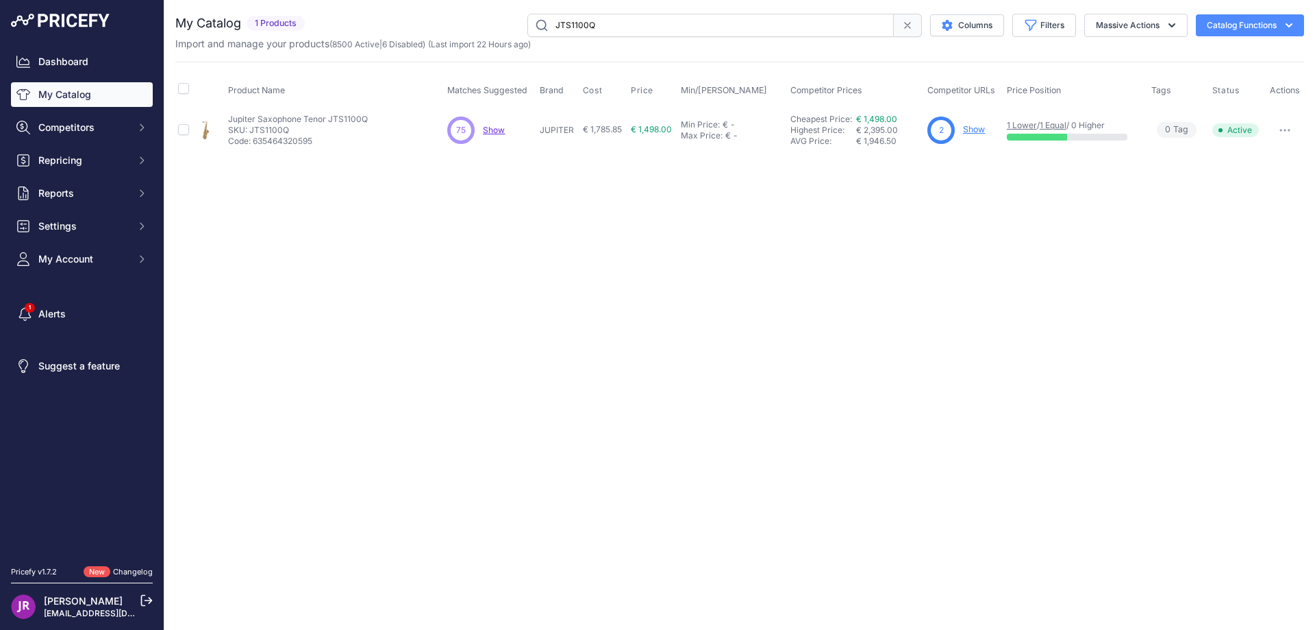
click at [978, 129] on link "Show" at bounding box center [974, 129] width 22 height 10
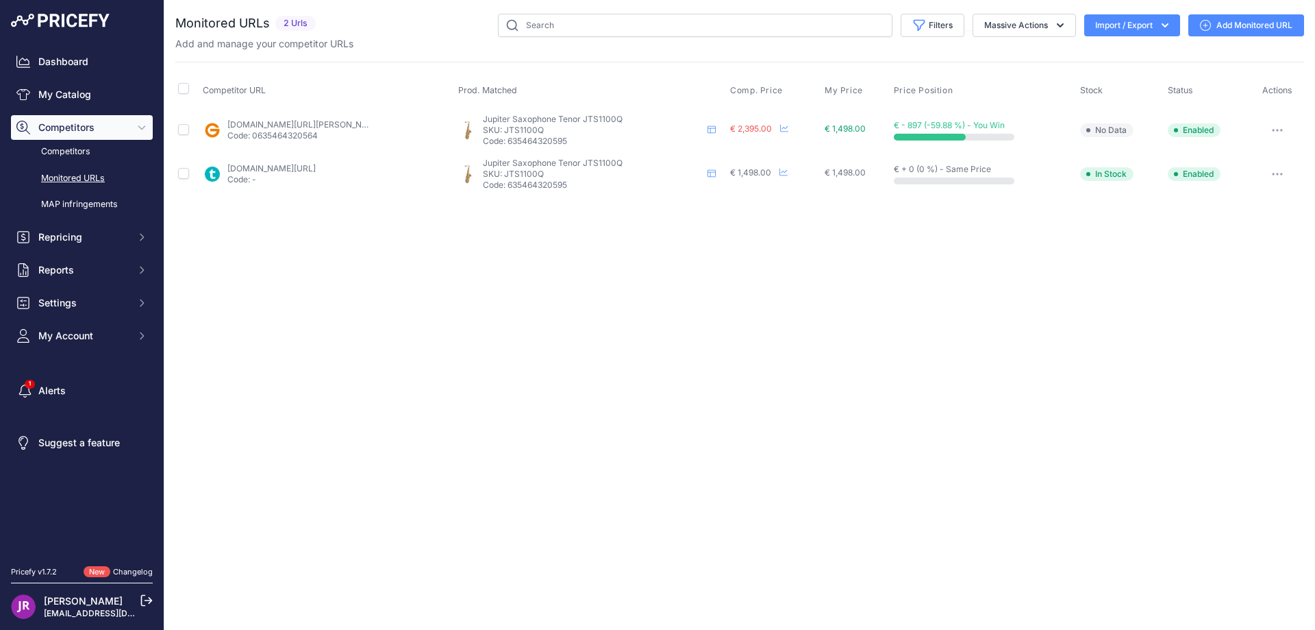
click at [1272, 129] on icon "button" at bounding box center [1277, 130] width 11 height 3
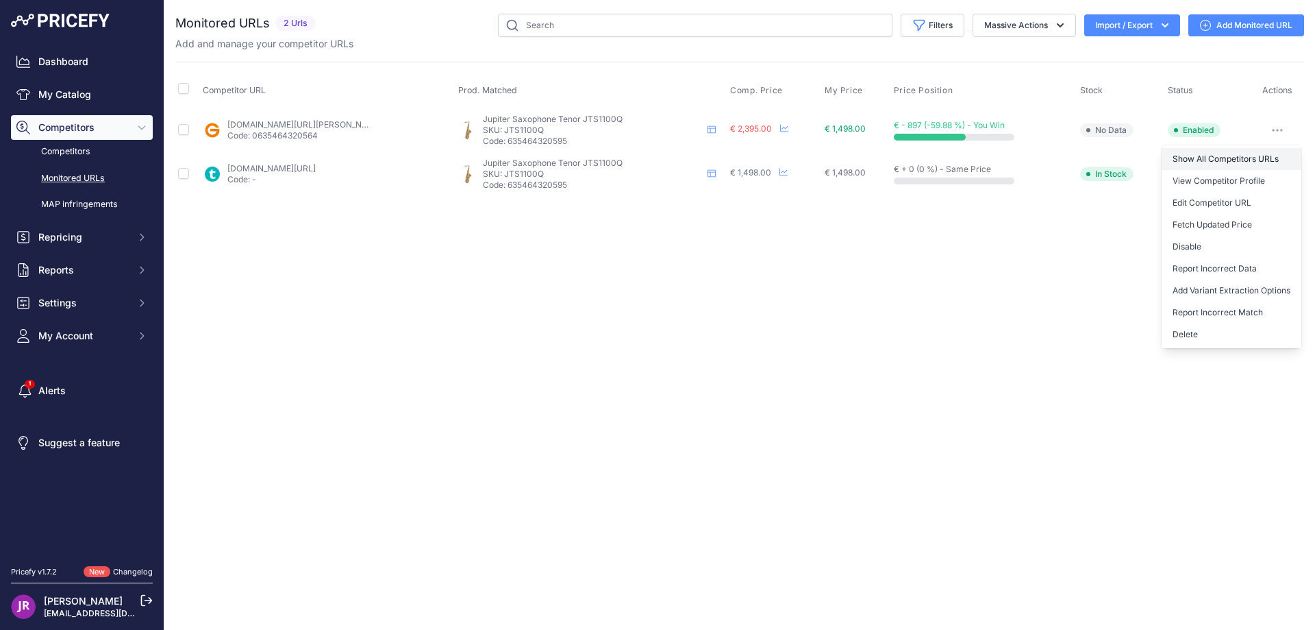
click at [1218, 158] on link "Show All Competitors URLs" at bounding box center [1232, 159] width 140 height 22
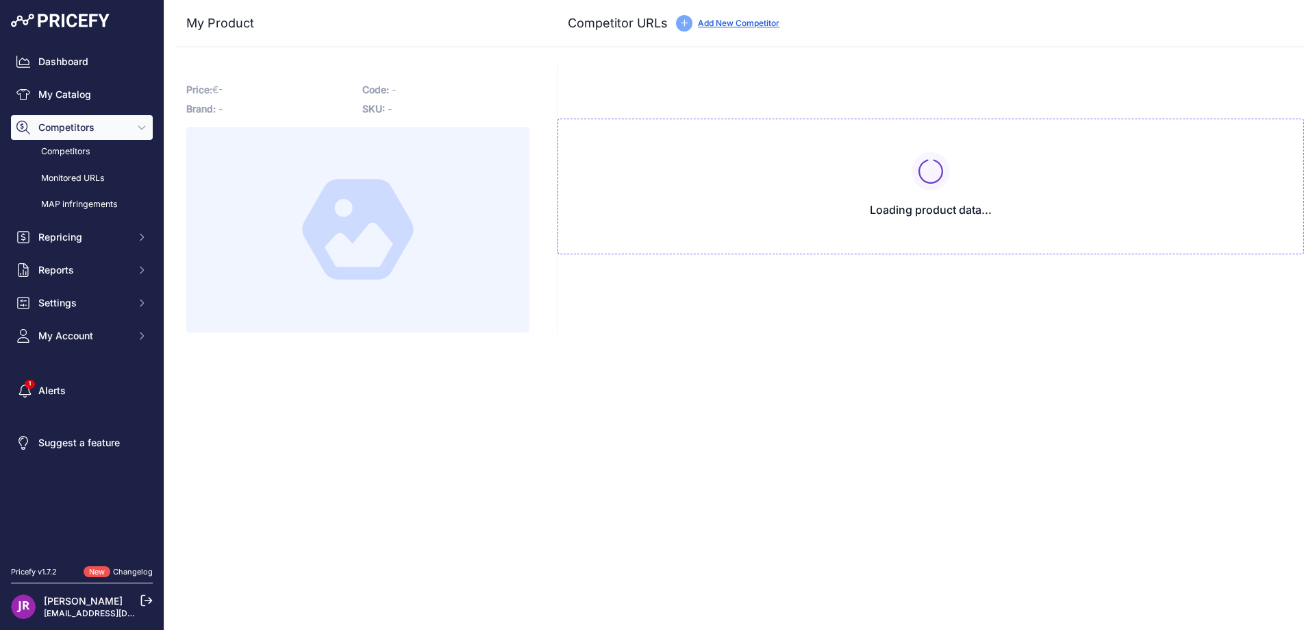
type input "[DOMAIN_NAME][URL][PERSON_NAME]"
type input "[DOMAIN_NAME][URL]"
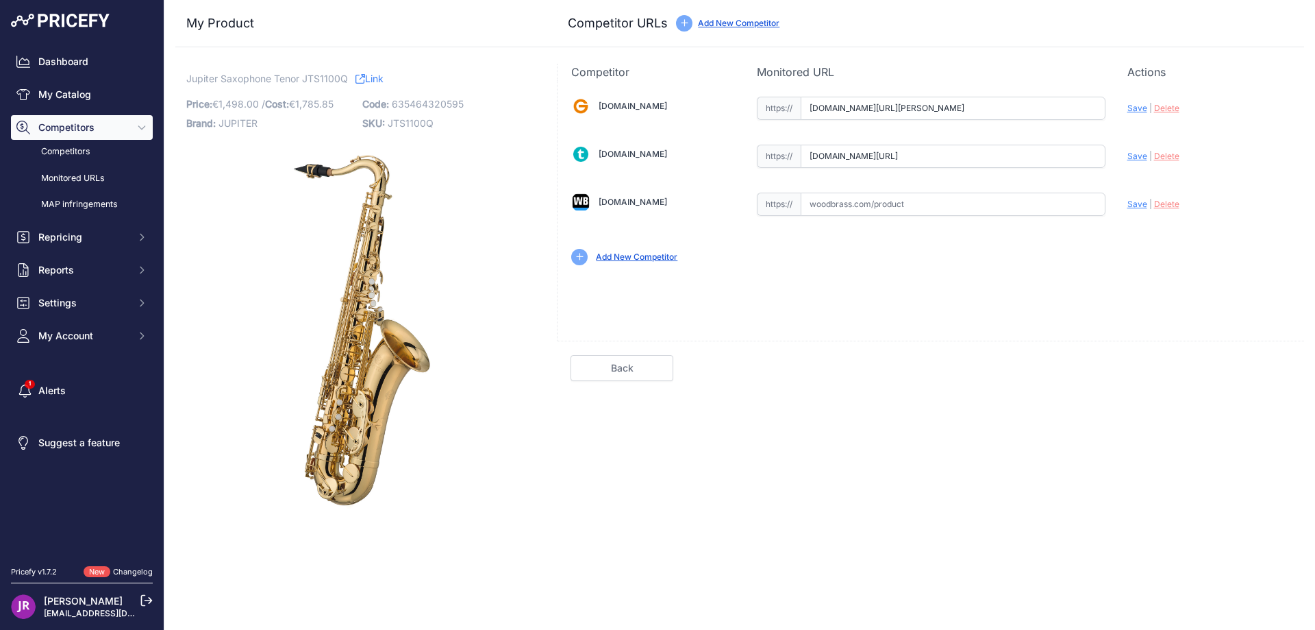
scroll to position [0, 216]
drag, startPoint x: 806, startPoint y: 107, endPoint x: 1137, endPoint y: 118, distance: 331.1
click at [1137, 118] on div "[DOMAIN_NAME] Valid Invalid" at bounding box center [931, 179] width 747 height 199
